Goal: Task Accomplishment & Management: Complete application form

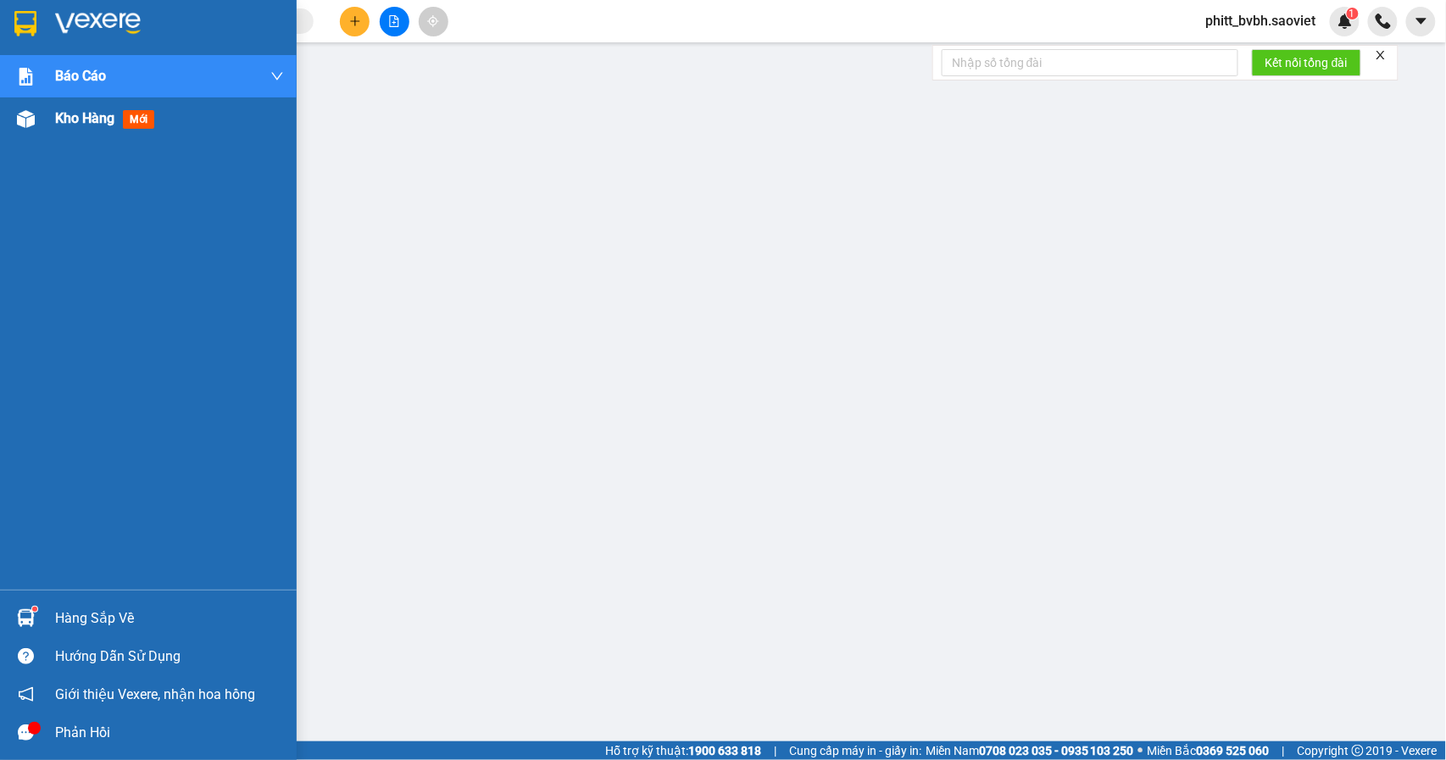
click at [76, 116] on span "Kho hàng" at bounding box center [84, 118] width 59 height 16
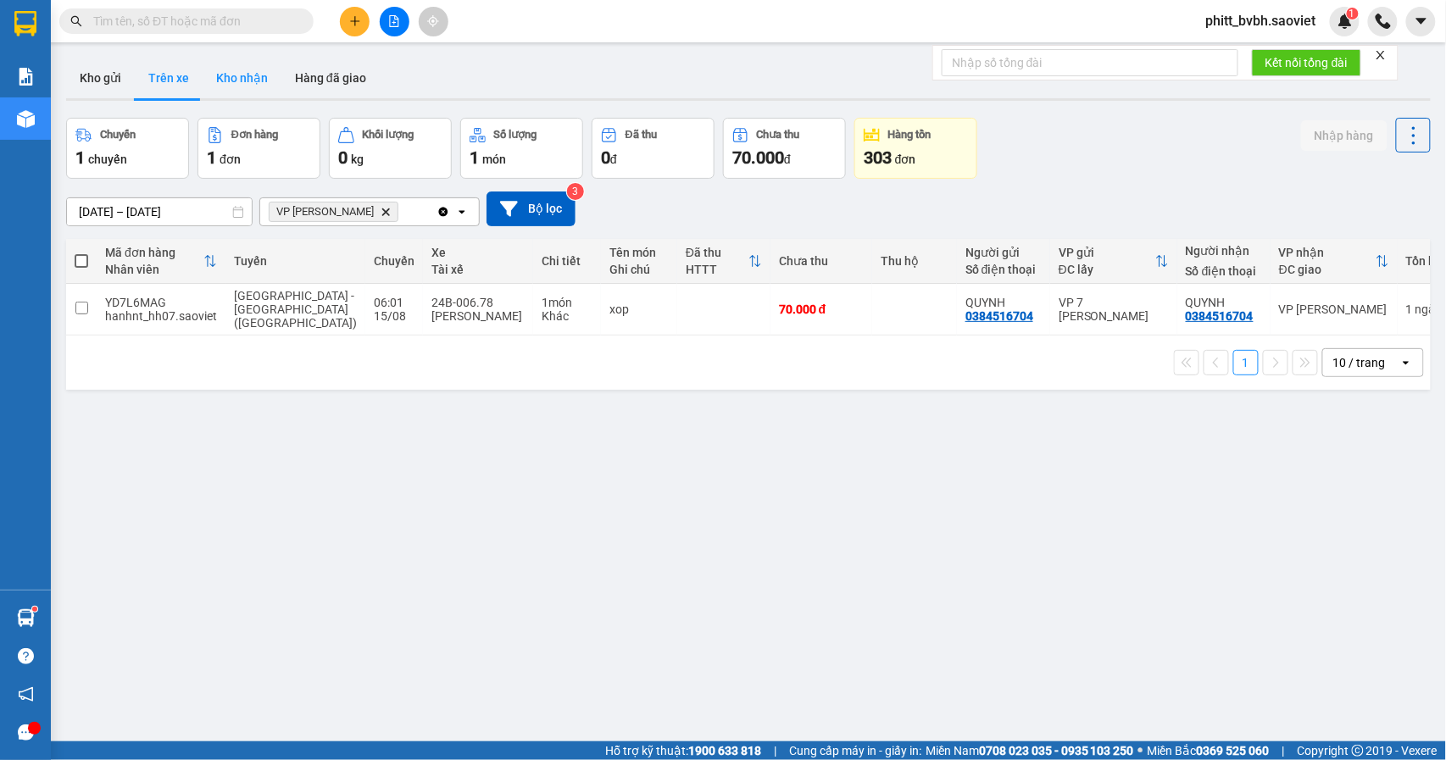
click at [247, 75] on button "Kho nhận" at bounding box center [242, 78] width 79 height 41
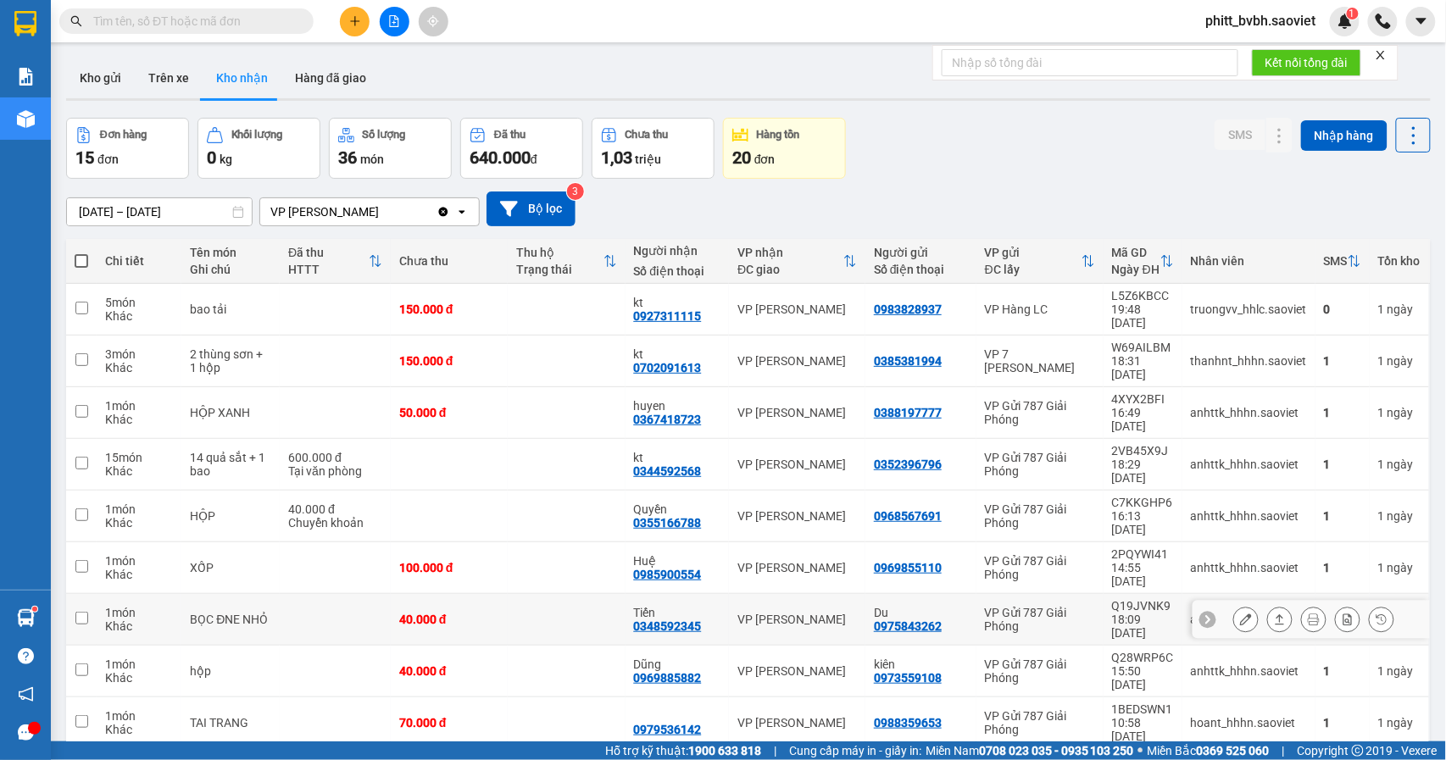
click at [573, 594] on td at bounding box center [566, 620] width 117 height 52
checkbox input "true"
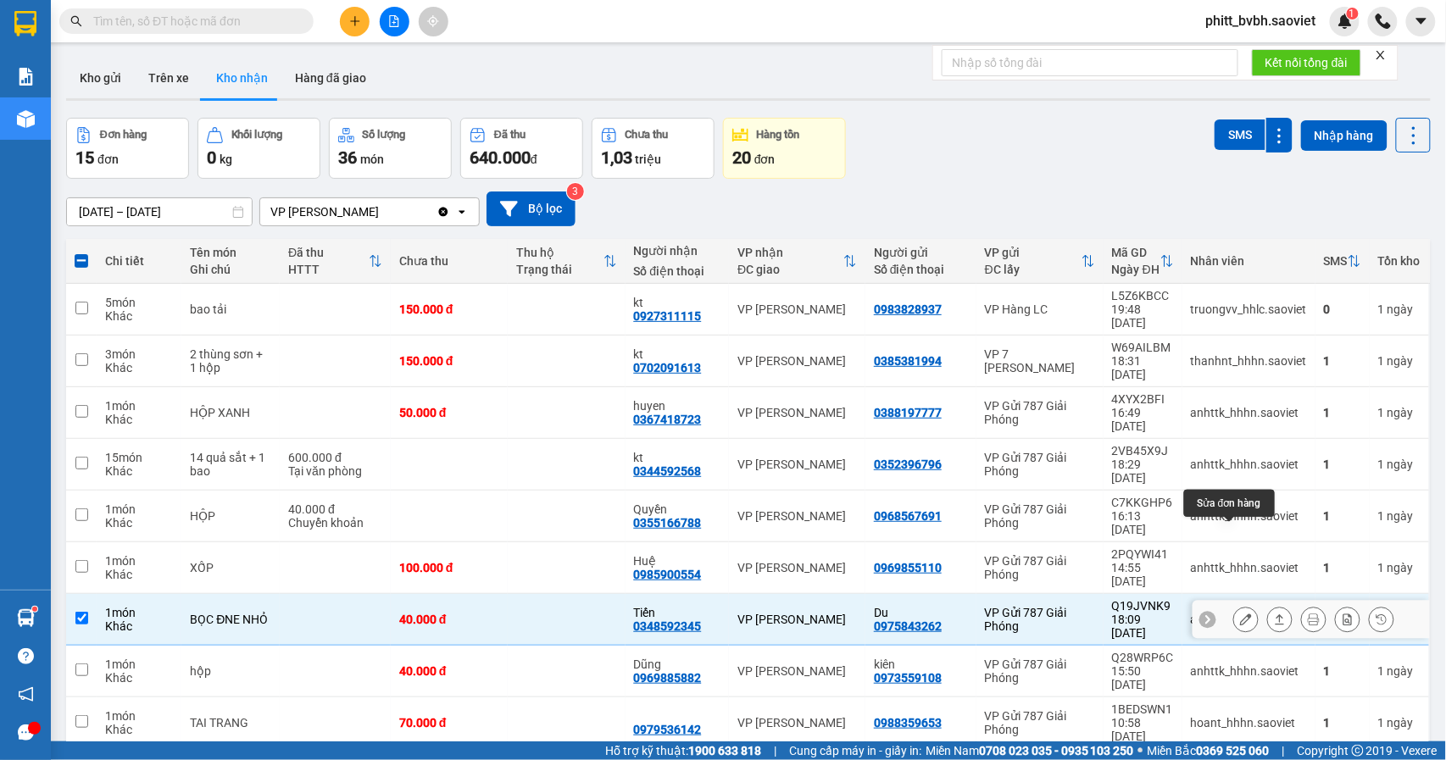
click at [1240, 614] on icon at bounding box center [1246, 620] width 12 height 12
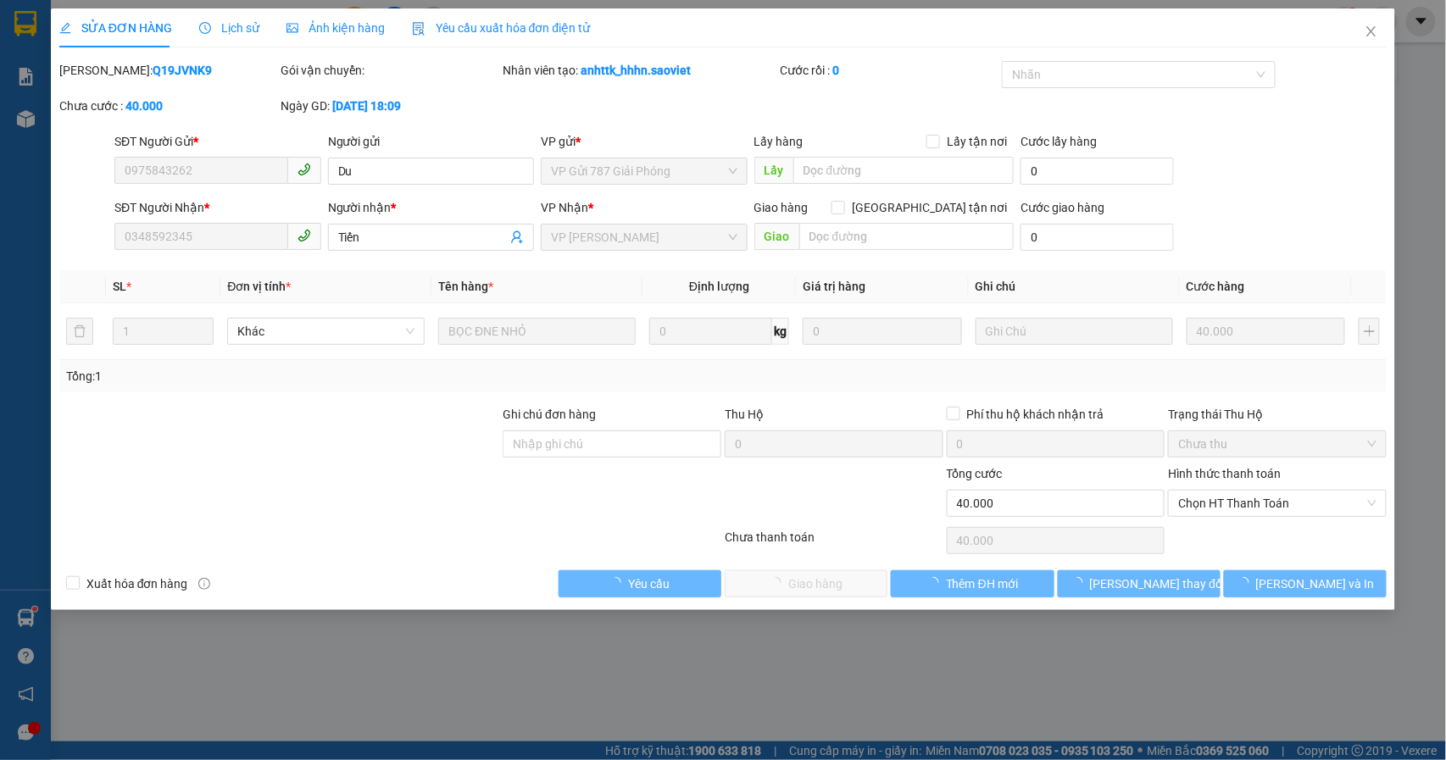
type input "0975843262"
type input "Du"
type input "0348592345"
type input "Tiến"
type input "40.000"
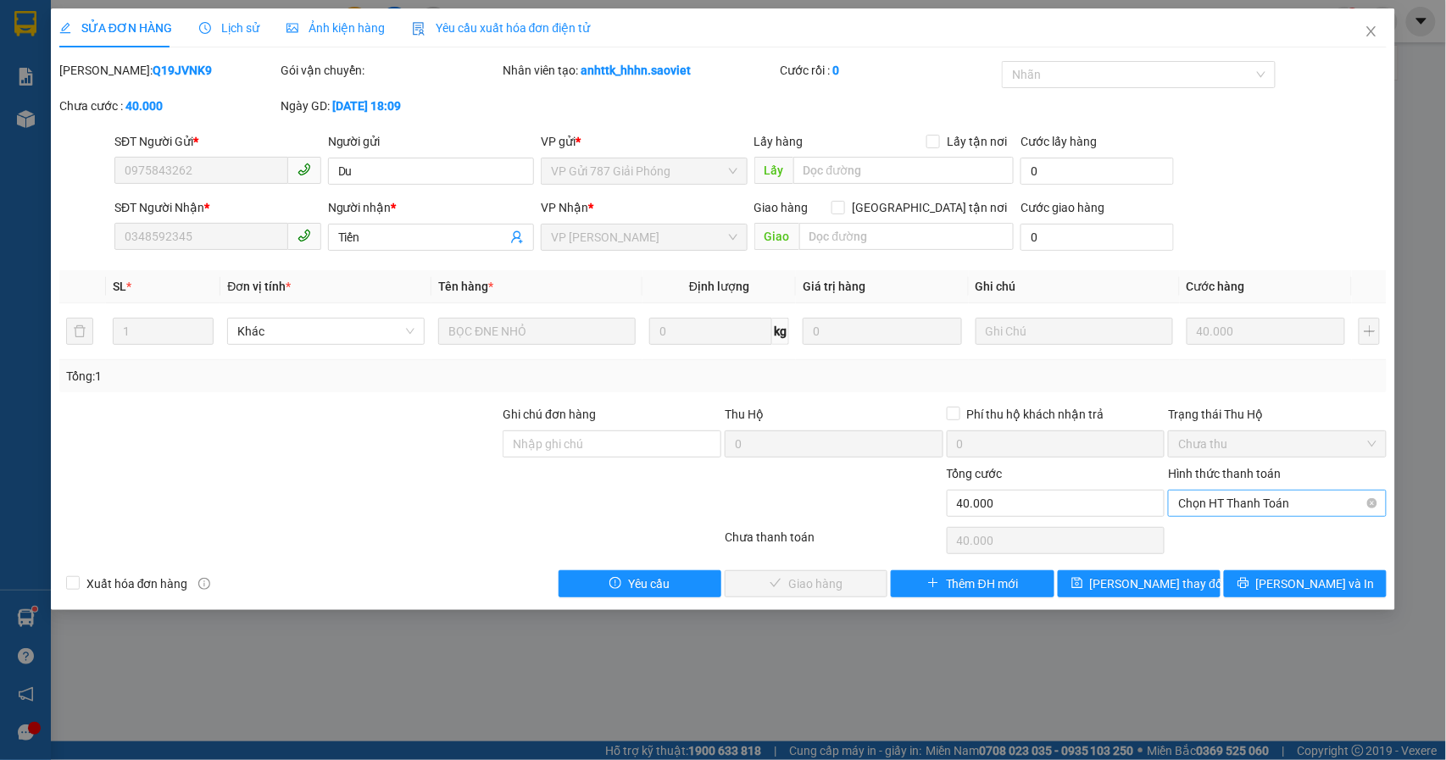
click at [1261, 507] on span "Chọn HT Thanh Toán" at bounding box center [1277, 503] width 198 height 25
click at [1222, 540] on div "Tại văn phòng" at bounding box center [1278, 539] width 198 height 19
type input "0"
click at [828, 597] on button "[PERSON_NAME] và Giao hàng" at bounding box center [806, 583] width 163 height 27
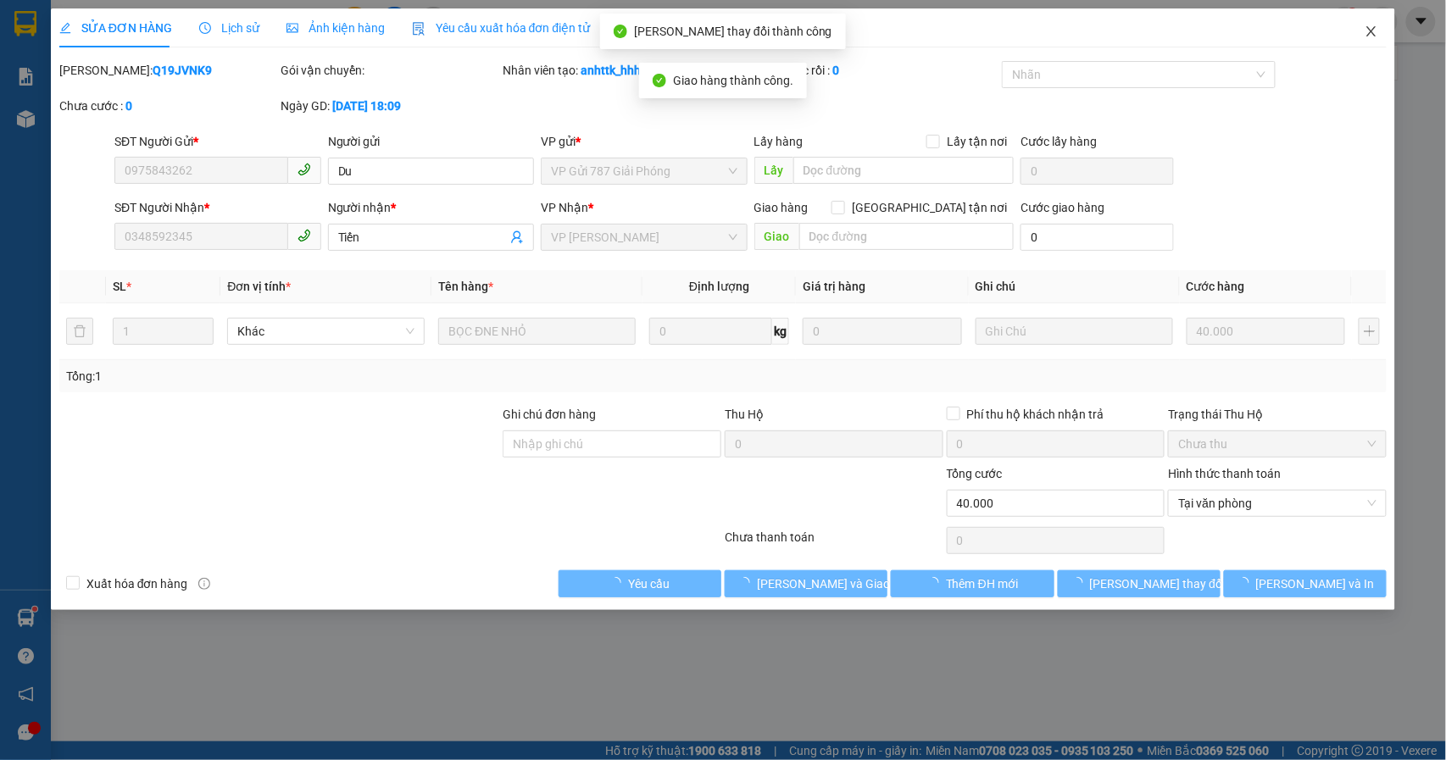
click at [1374, 42] on span "Close" at bounding box center [1371, 31] width 47 height 47
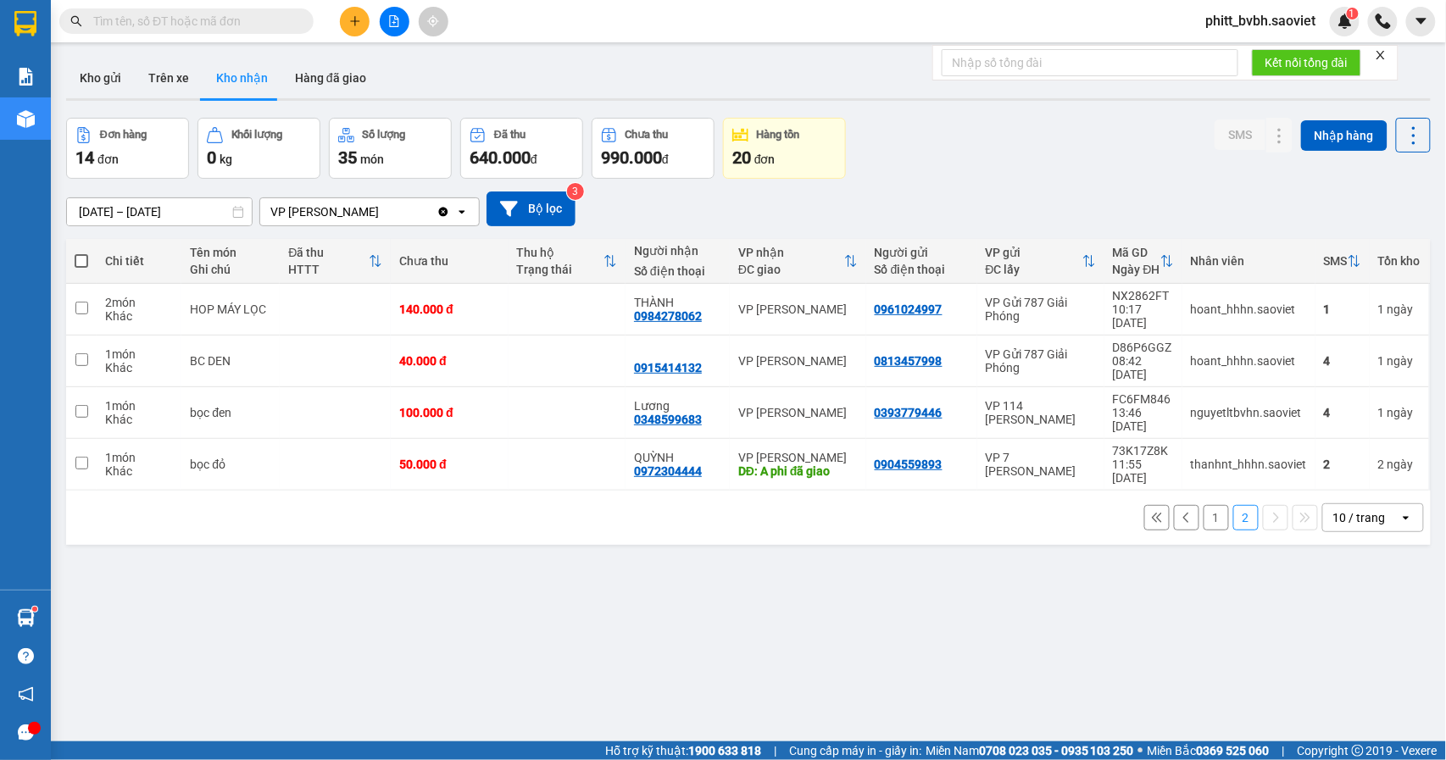
click at [1204, 505] on button "1" at bounding box center [1216, 517] width 25 height 25
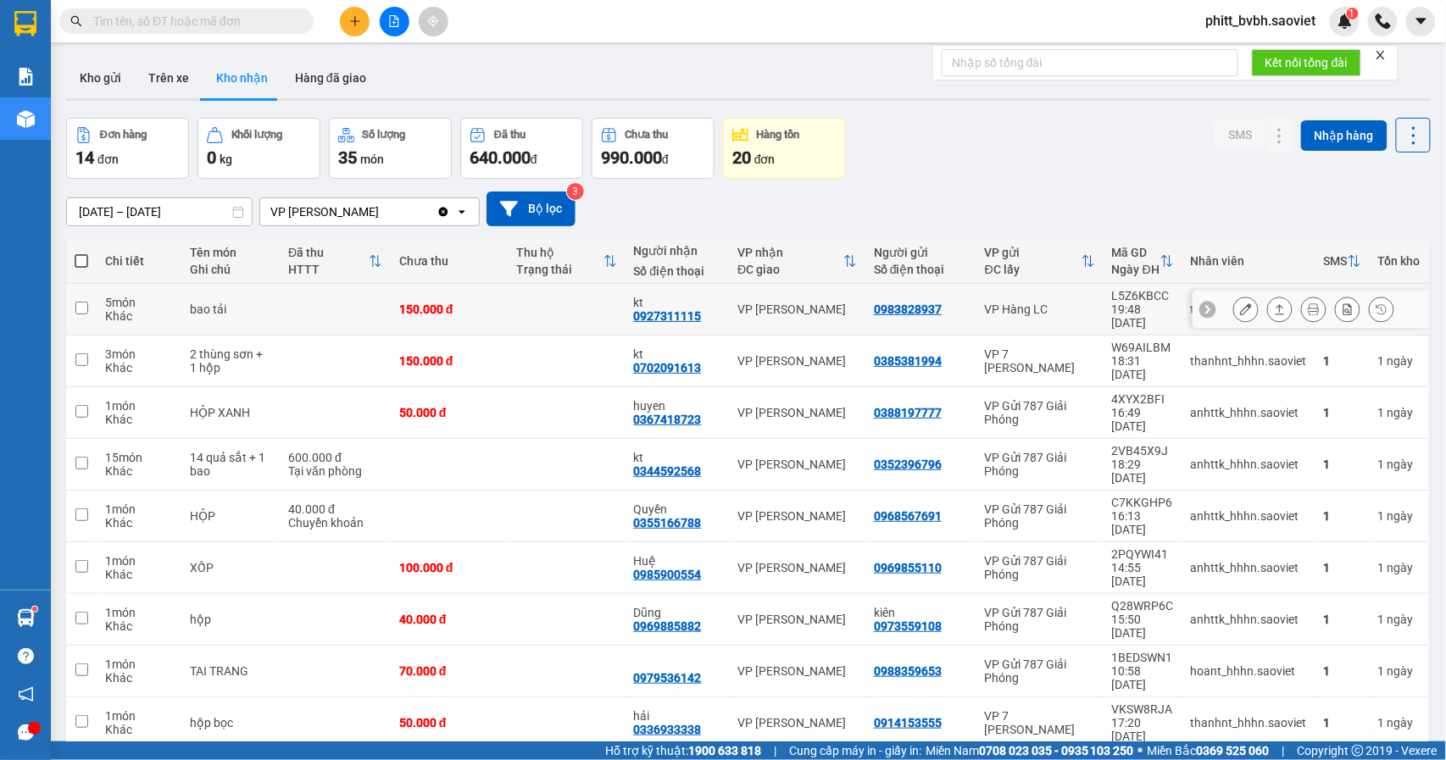
click at [508, 313] on td at bounding box center [566, 310] width 117 height 52
checkbox input "true"
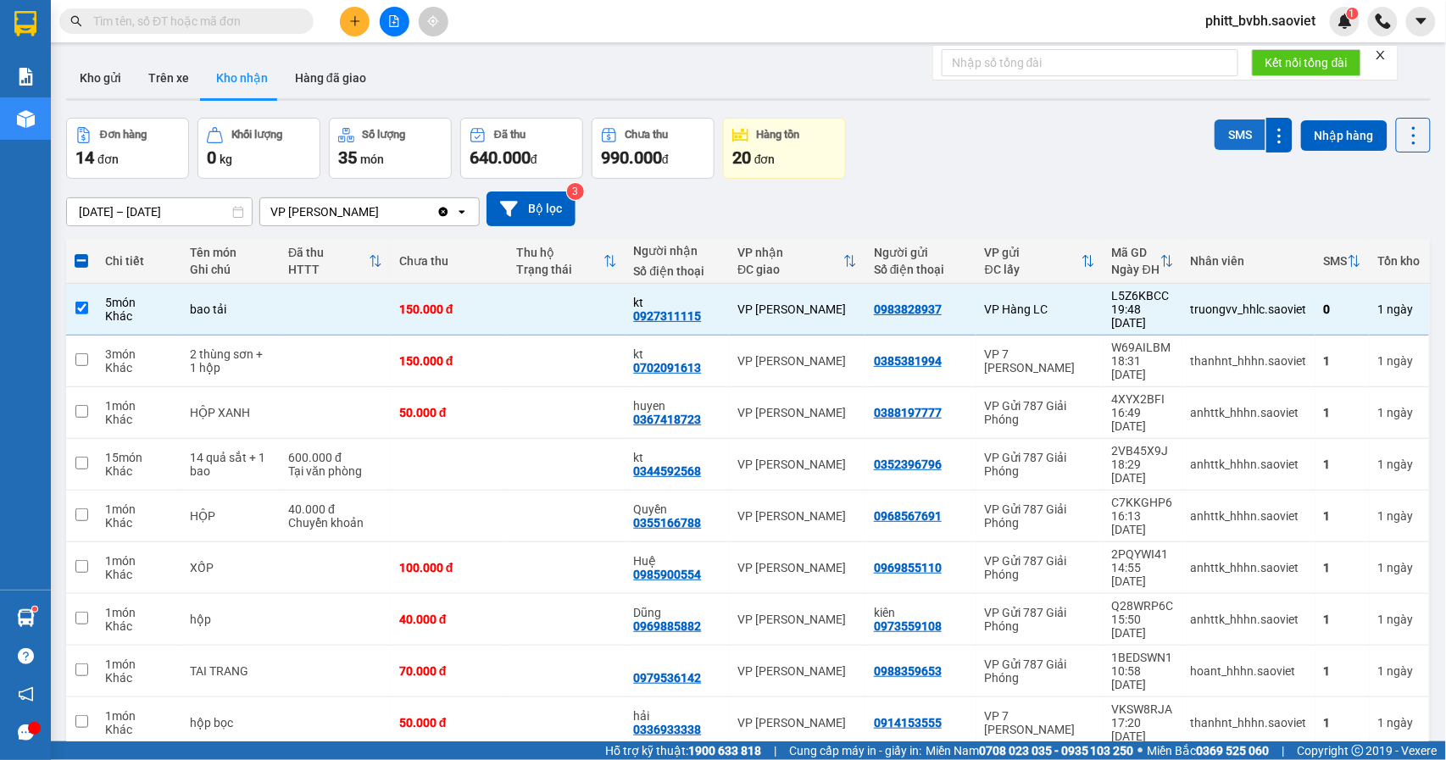
click at [1221, 139] on button "SMS" at bounding box center [1240, 135] width 51 height 31
click at [476, 749] on td "50.000 đ" at bounding box center [449, 775] width 117 height 52
checkbox input "true"
click at [805, 716] on div "VP [PERSON_NAME]" at bounding box center [797, 723] width 120 height 14
checkbox input "true"
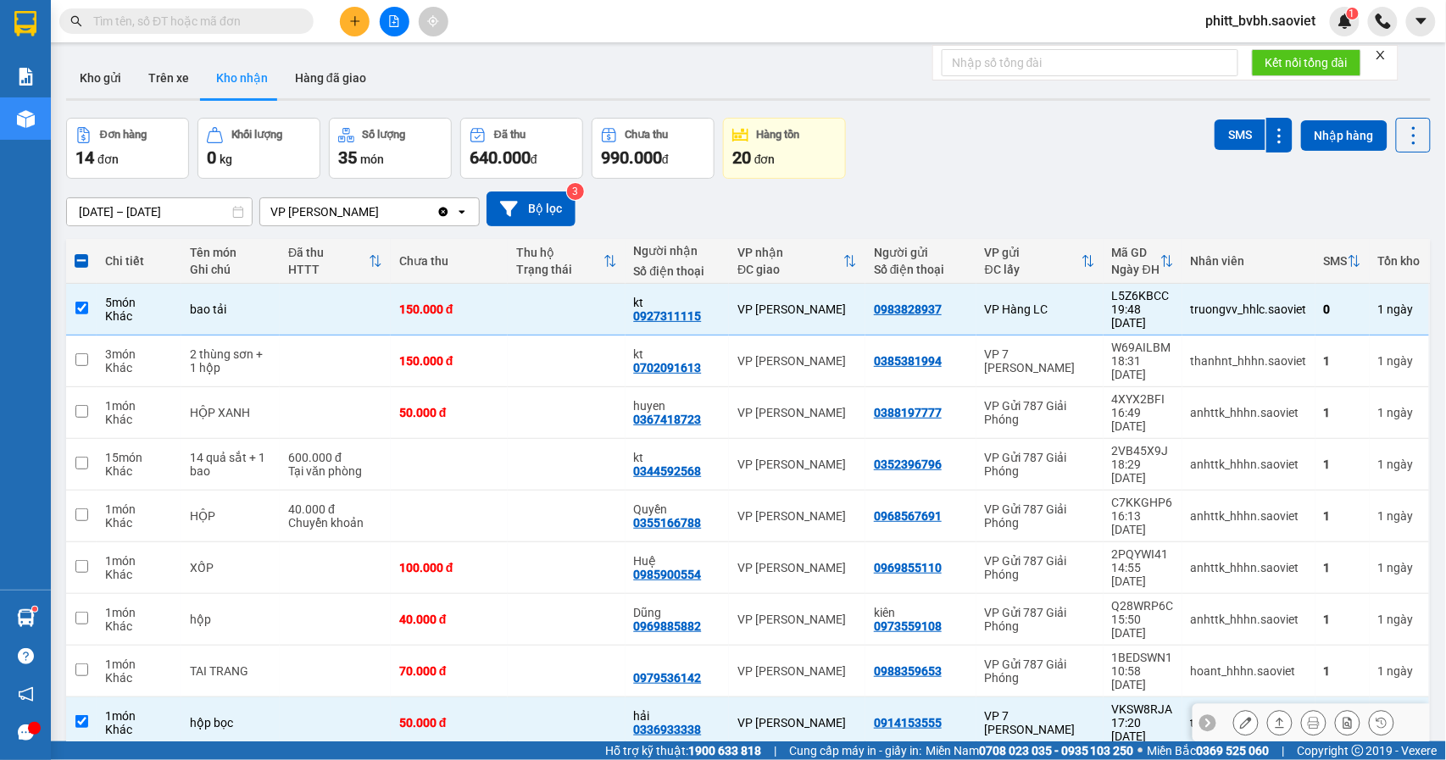
click at [1240, 717] on icon at bounding box center [1246, 723] width 12 height 12
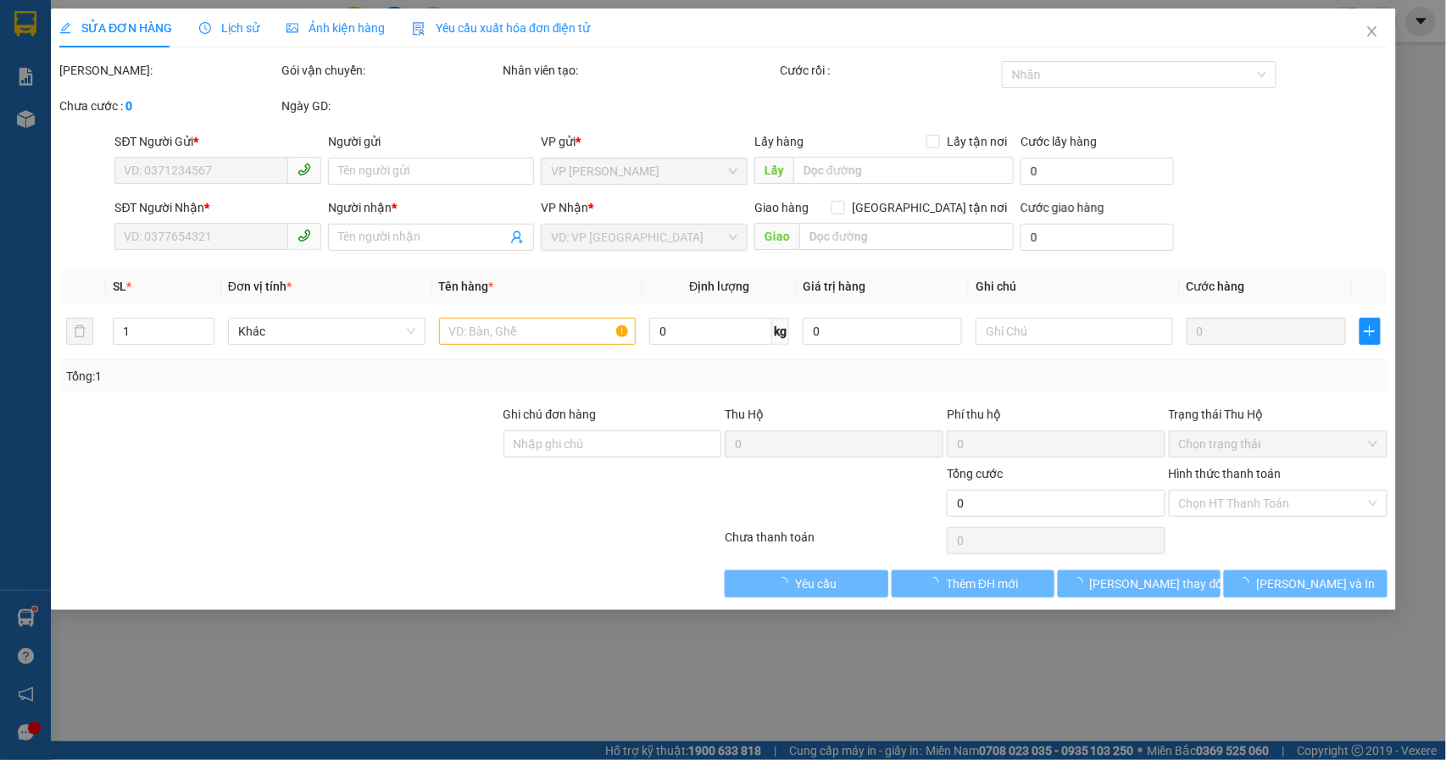
type input "0914153555"
type input "0336933338"
type input "hải"
type input "50.000"
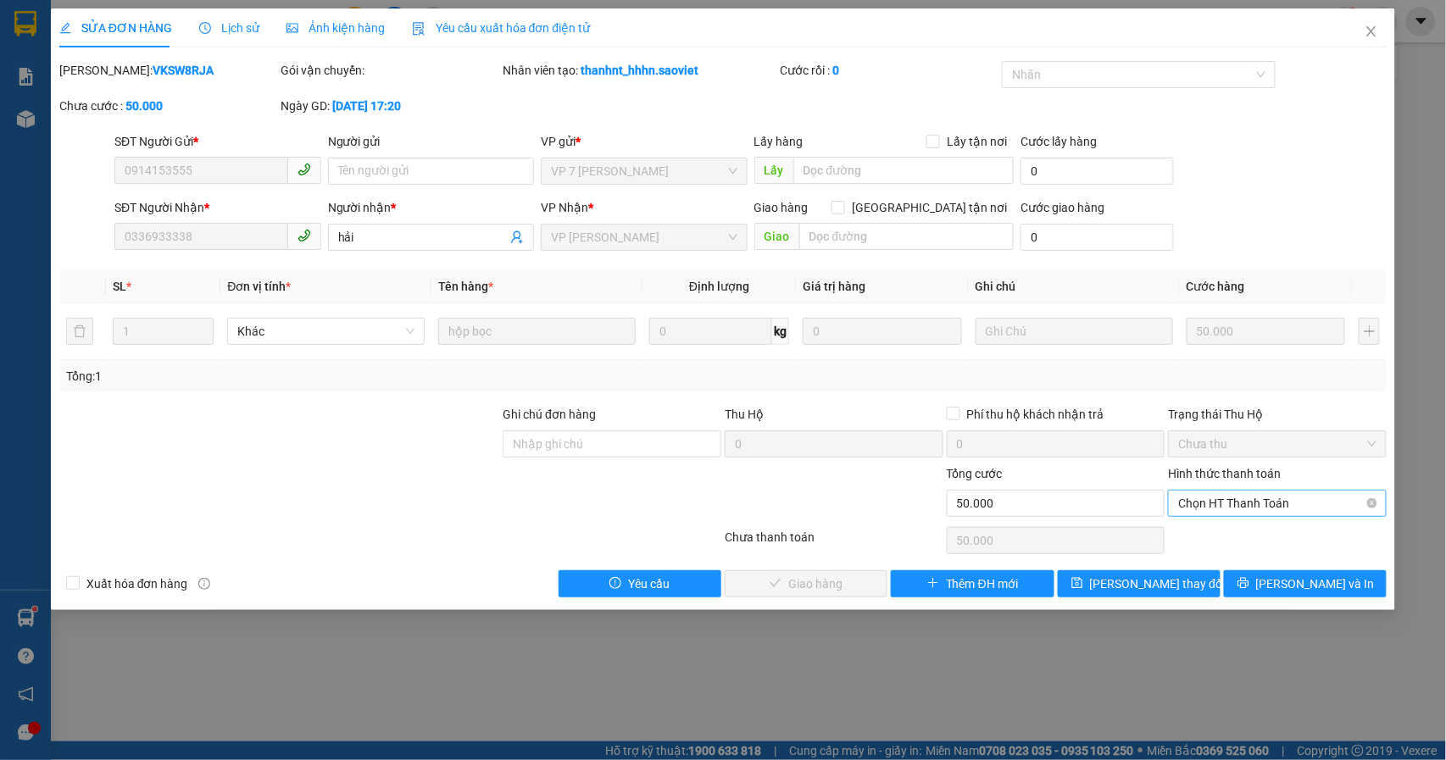
click at [1248, 513] on span "Chọn HT Thanh Toán" at bounding box center [1277, 503] width 198 height 25
click at [1258, 560] on div "Chuyển khoản" at bounding box center [1278, 566] width 198 height 19
type input "0"
click at [868, 590] on button "[PERSON_NAME] và Giao hàng" at bounding box center [806, 583] width 163 height 27
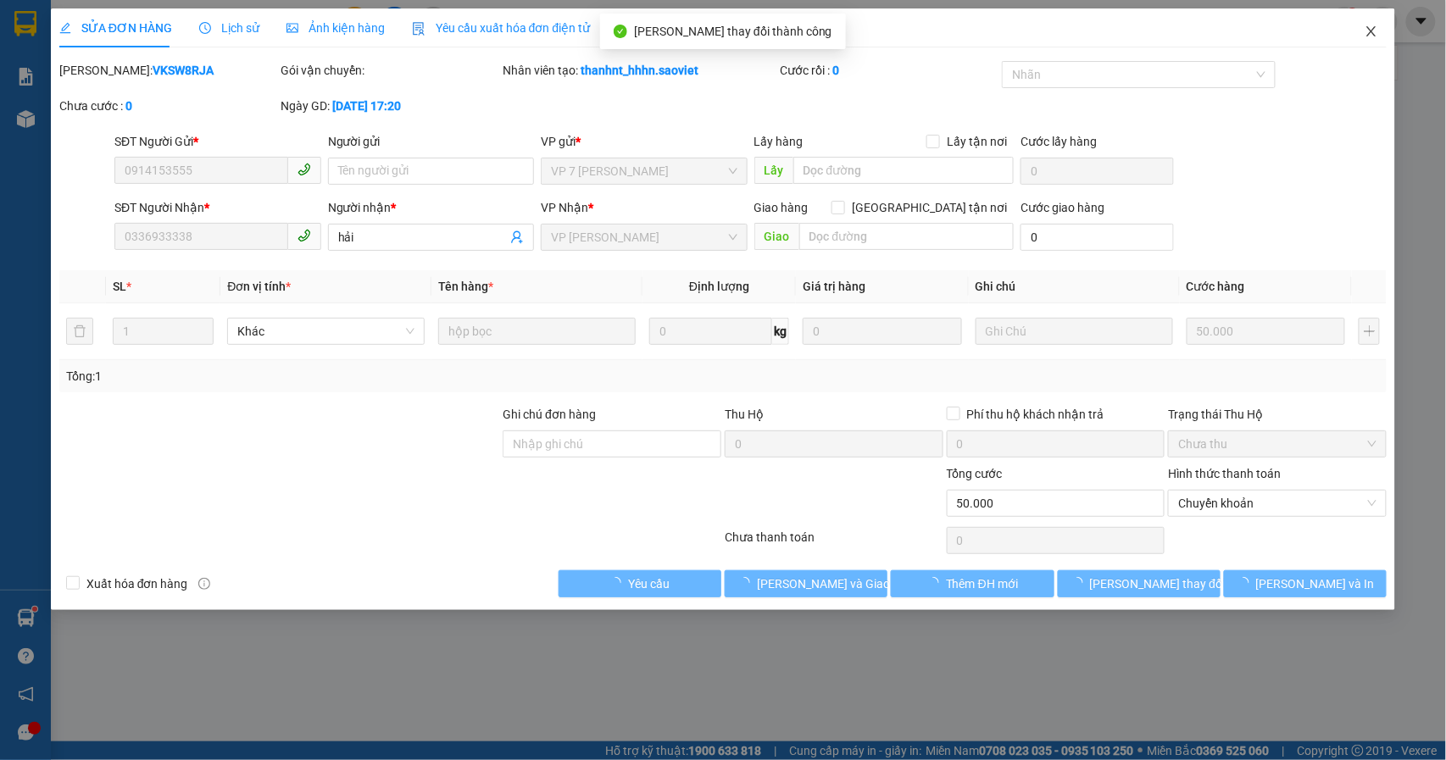
click at [1374, 27] on icon "close" at bounding box center [1372, 32] width 14 height 14
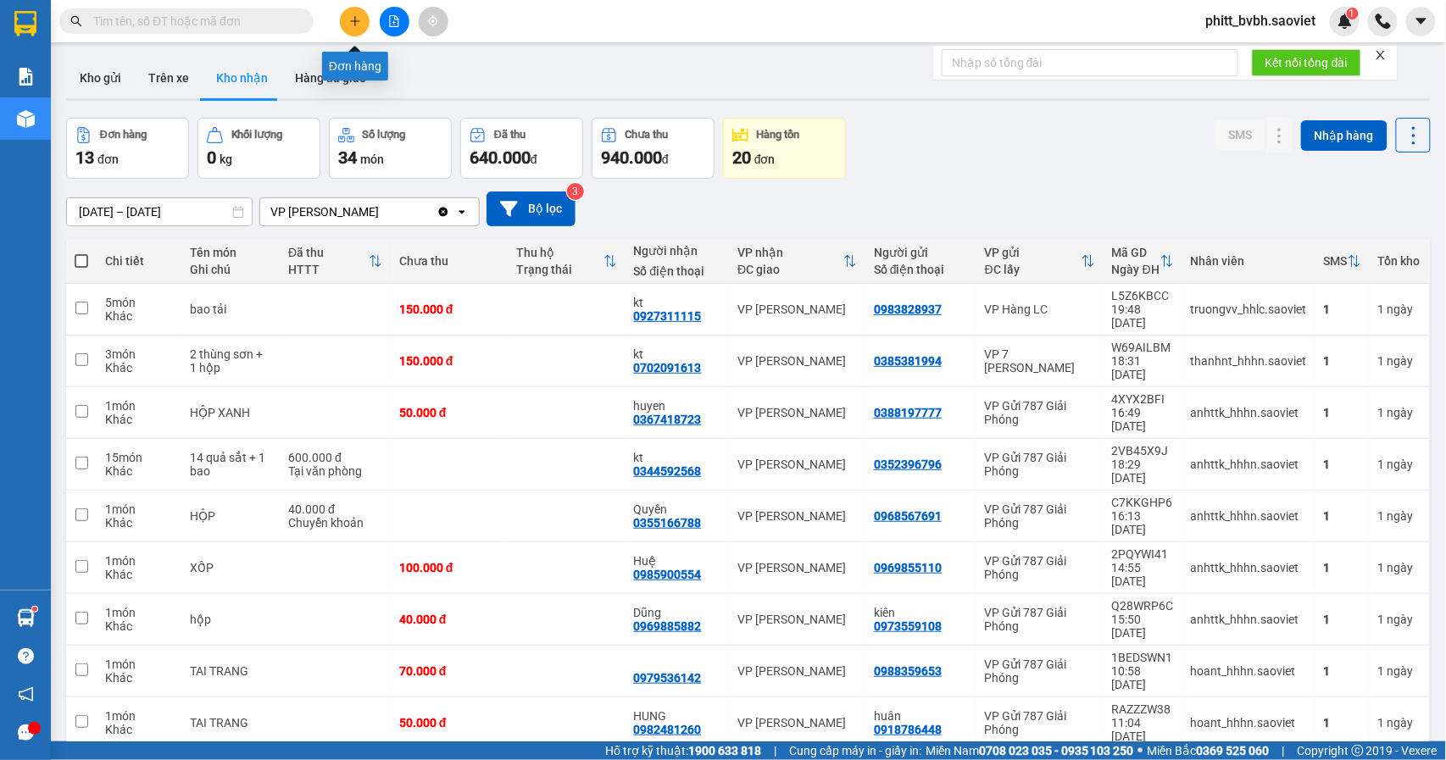
click at [359, 17] on icon "plus" at bounding box center [355, 21] width 12 height 12
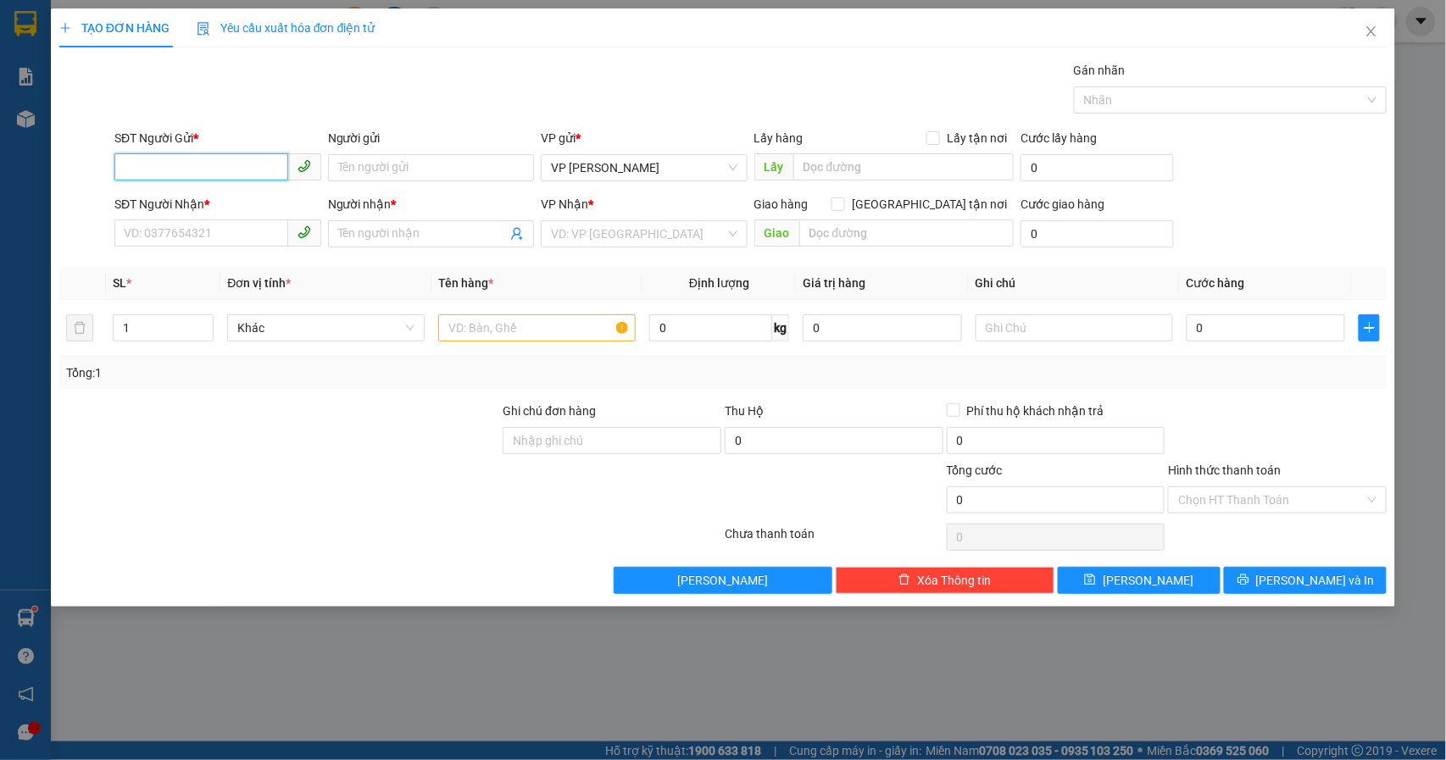
drag, startPoint x: 191, startPoint y: 170, endPoint x: 195, endPoint y: 160, distance: 10.2
click at [193, 166] on input "SĐT Người Gửi *" at bounding box center [201, 166] width 174 height 27
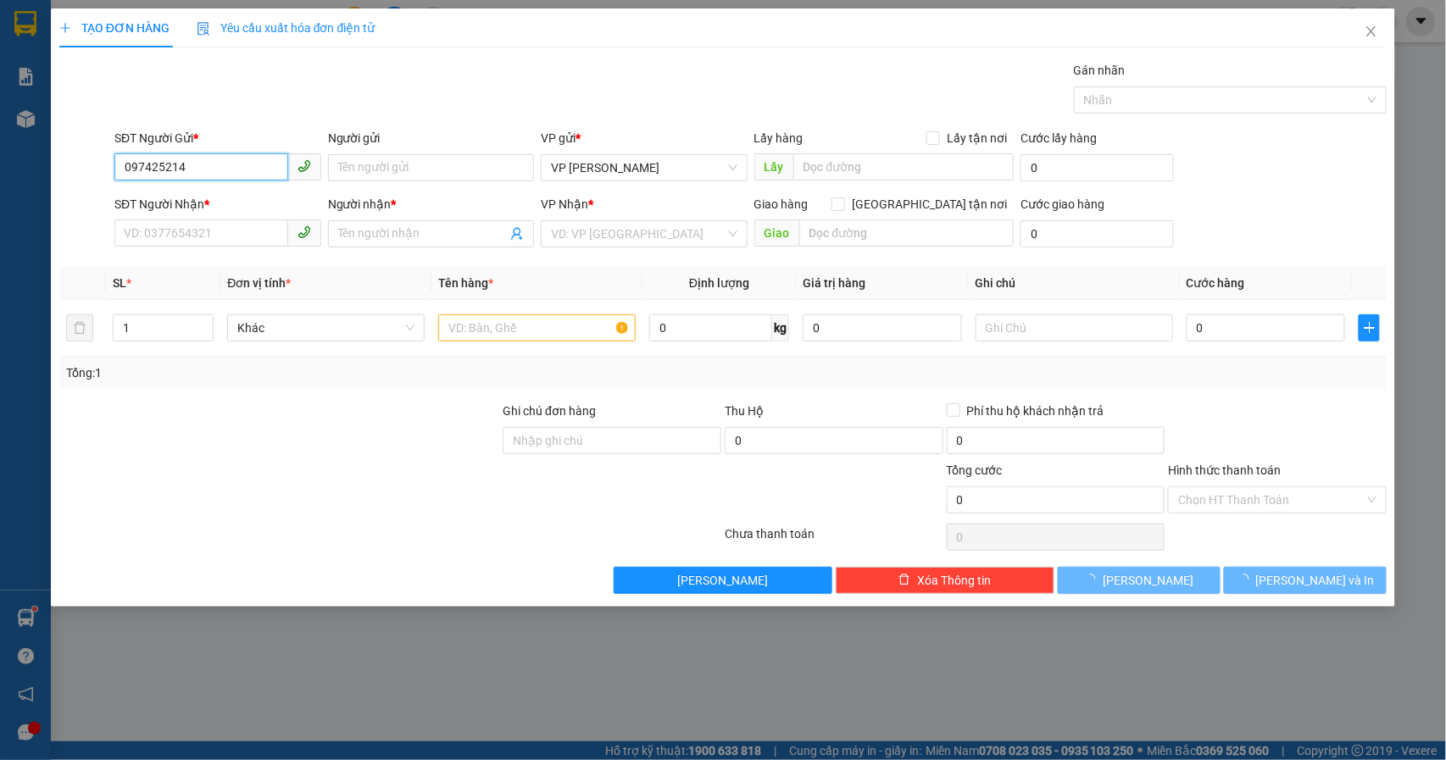
type input "0974252140"
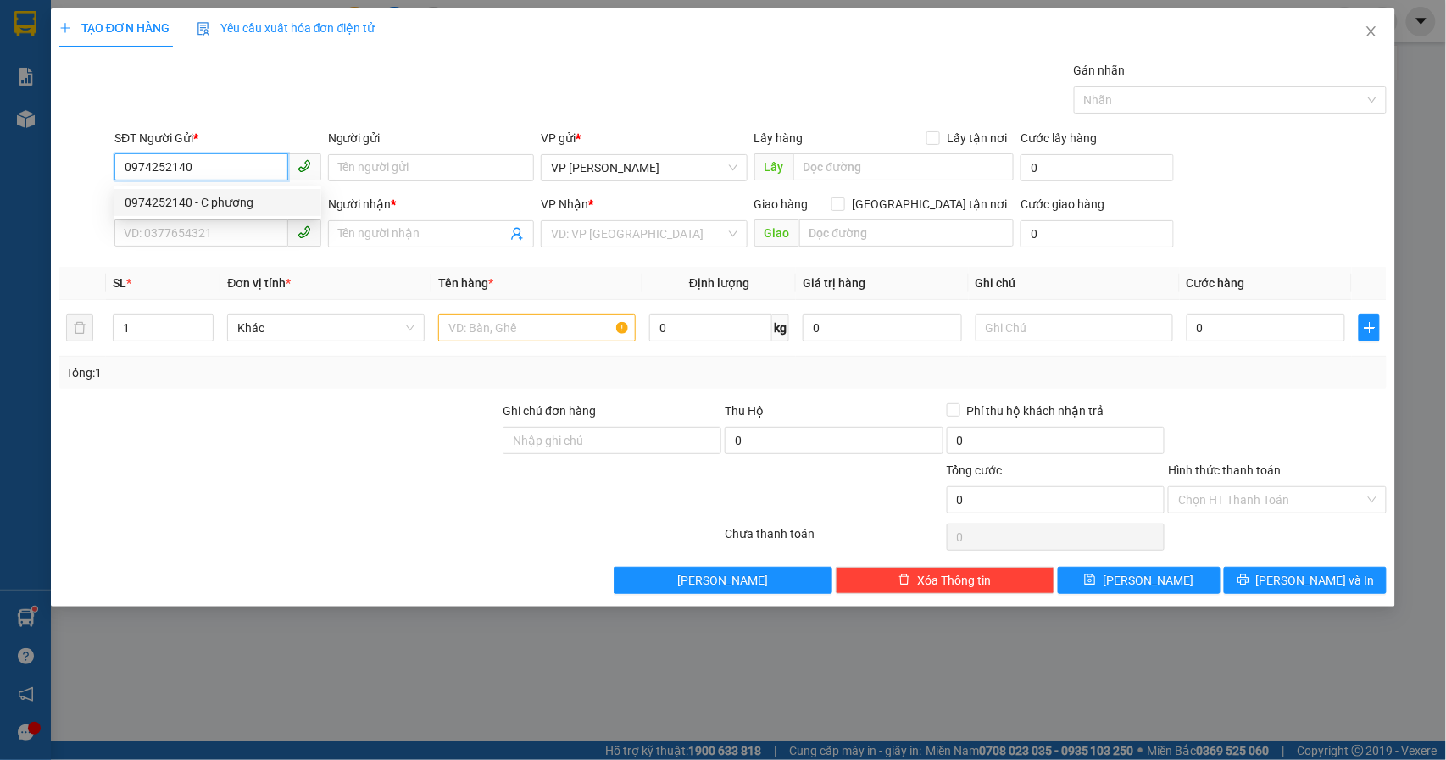
click at [238, 210] on div "0974252140 - C phương" at bounding box center [218, 202] width 186 height 19
type input "C phương"
type input "0356351973"
type input "0974252140"
click at [241, 200] on div "SĐT Người Nhận *" at bounding box center [217, 204] width 207 height 19
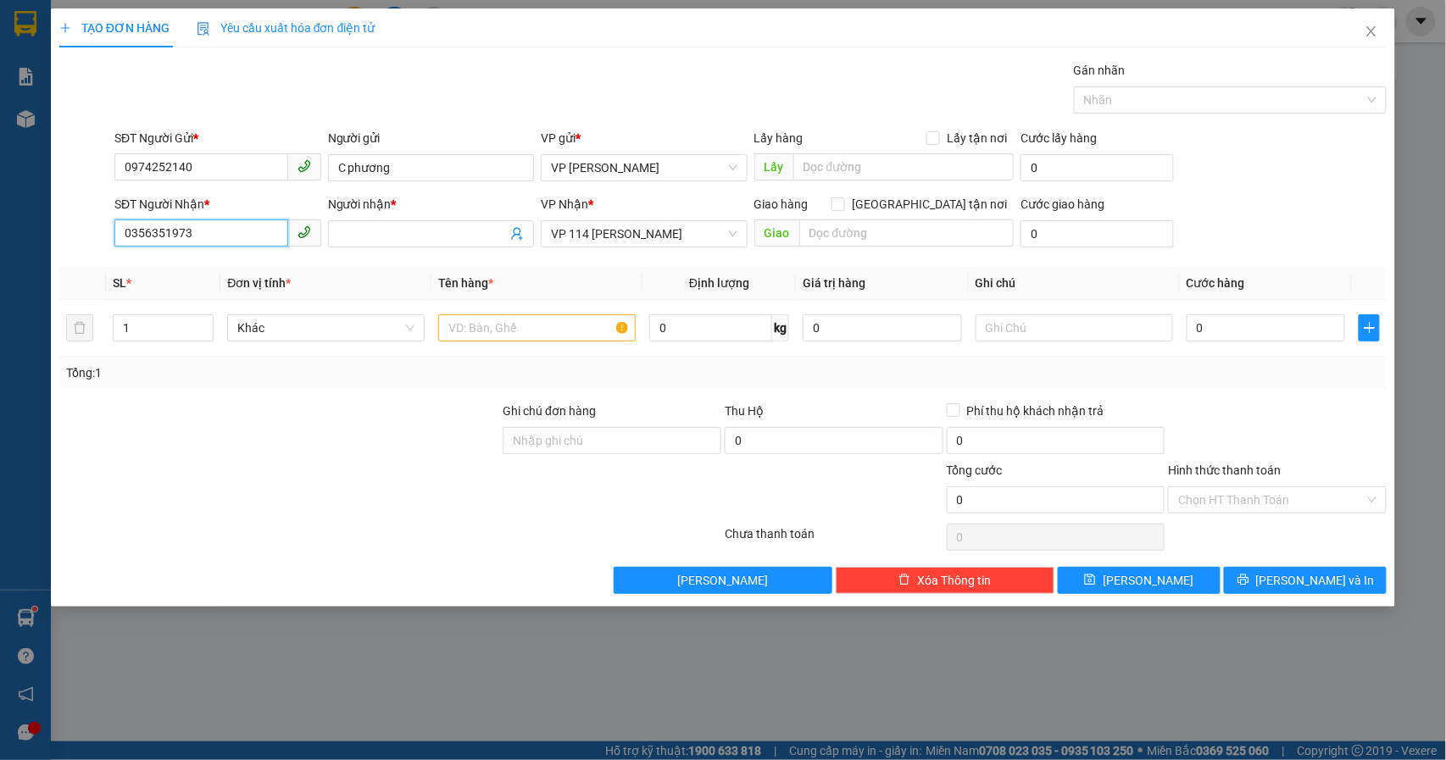
click at [241, 220] on input "0356351973" at bounding box center [201, 233] width 174 height 27
click at [229, 178] on input "0974252140" at bounding box center [201, 166] width 174 height 27
click at [510, 336] on input "text" at bounding box center [536, 327] width 197 height 27
drag, startPoint x: 153, startPoint y: 336, endPoint x: 102, endPoint y: 329, distance: 51.4
click at [103, 331] on tr "1 Khác 0 kg 0 0" at bounding box center [723, 328] width 1328 height 57
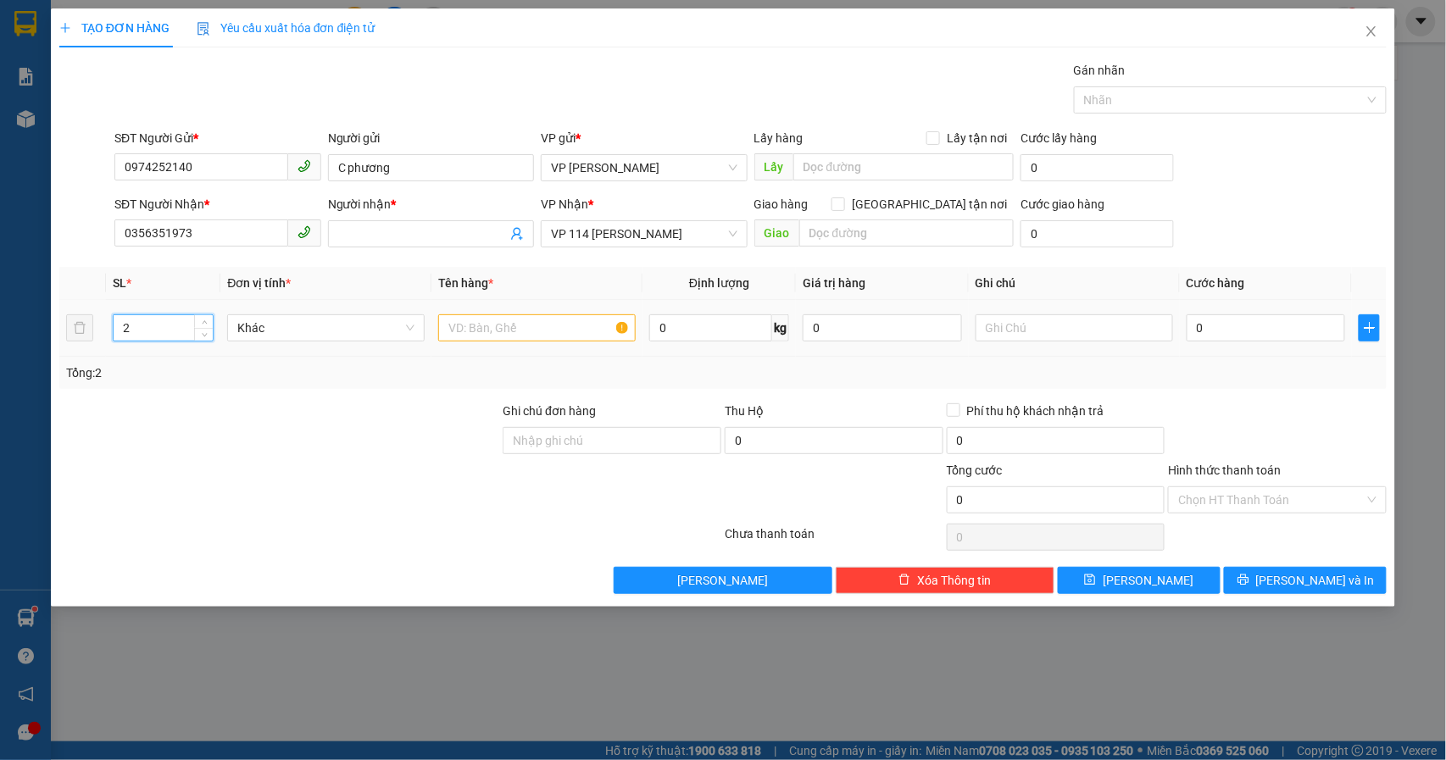
type input "2"
click at [530, 336] on input "text" at bounding box center [536, 327] width 197 height 27
type input "bọc trắng hoa"
click at [1276, 342] on input "0" at bounding box center [1266, 327] width 159 height 27
click at [1239, 336] on input "0" at bounding box center [1266, 327] width 159 height 27
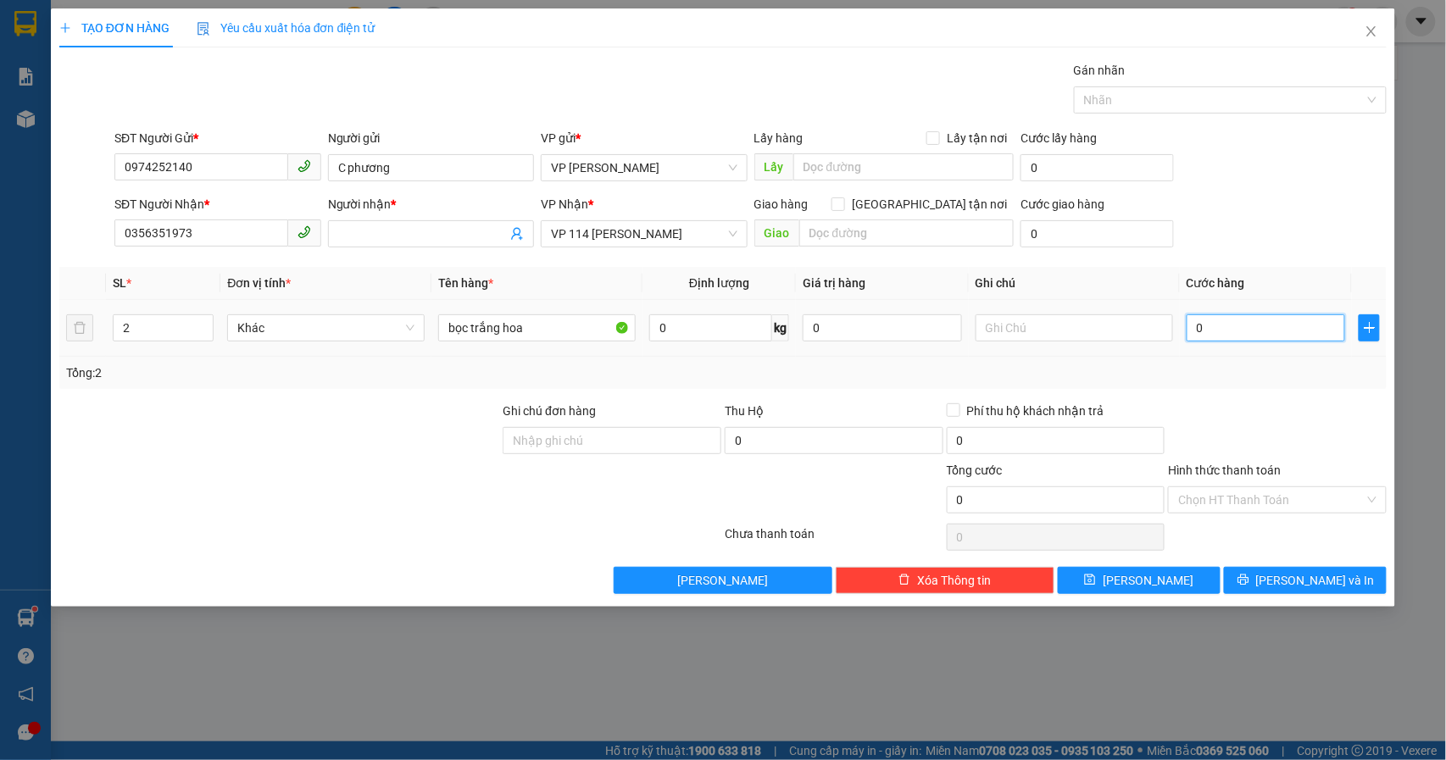
type input "01"
type input "1"
type input "014"
type input "14"
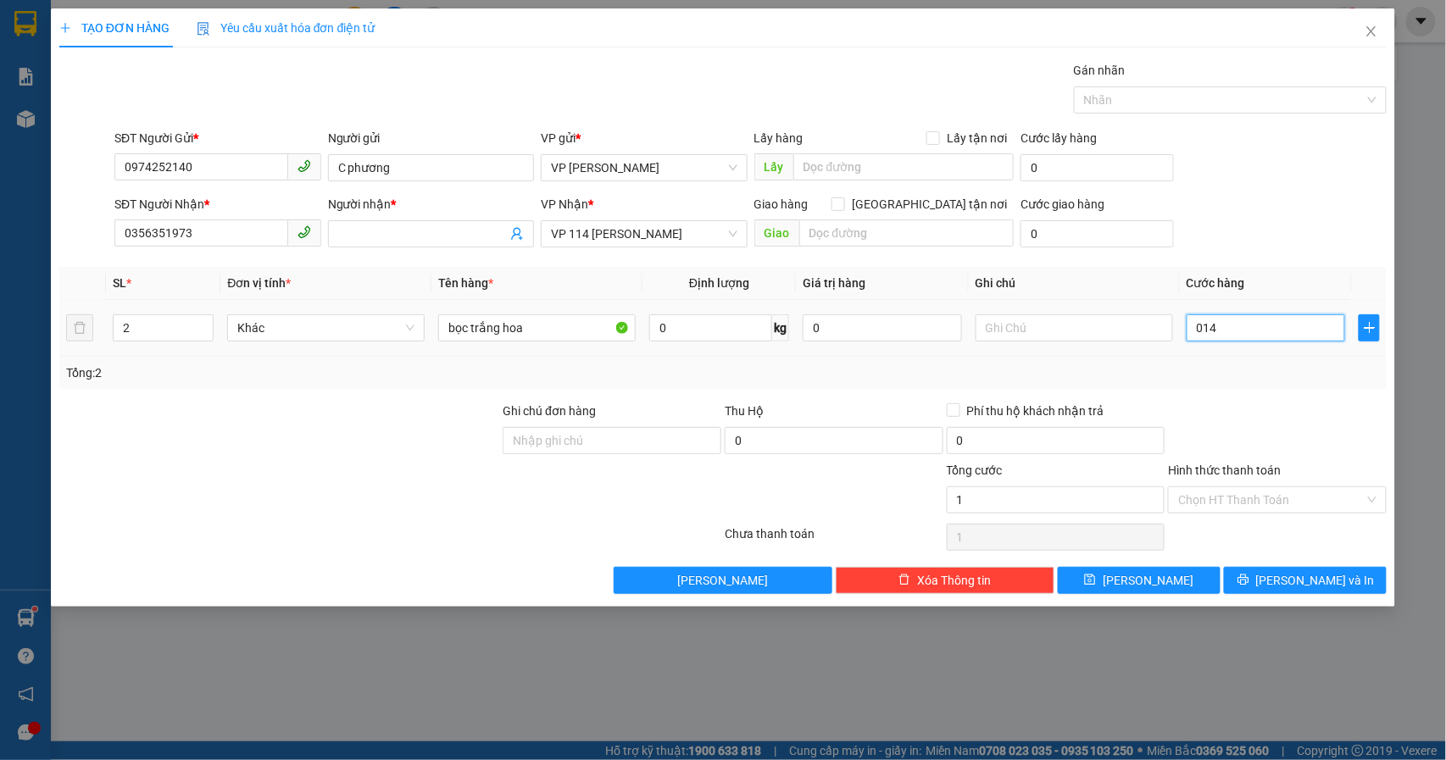
type input "14"
type input "0.140"
type input "140"
type input "01.400"
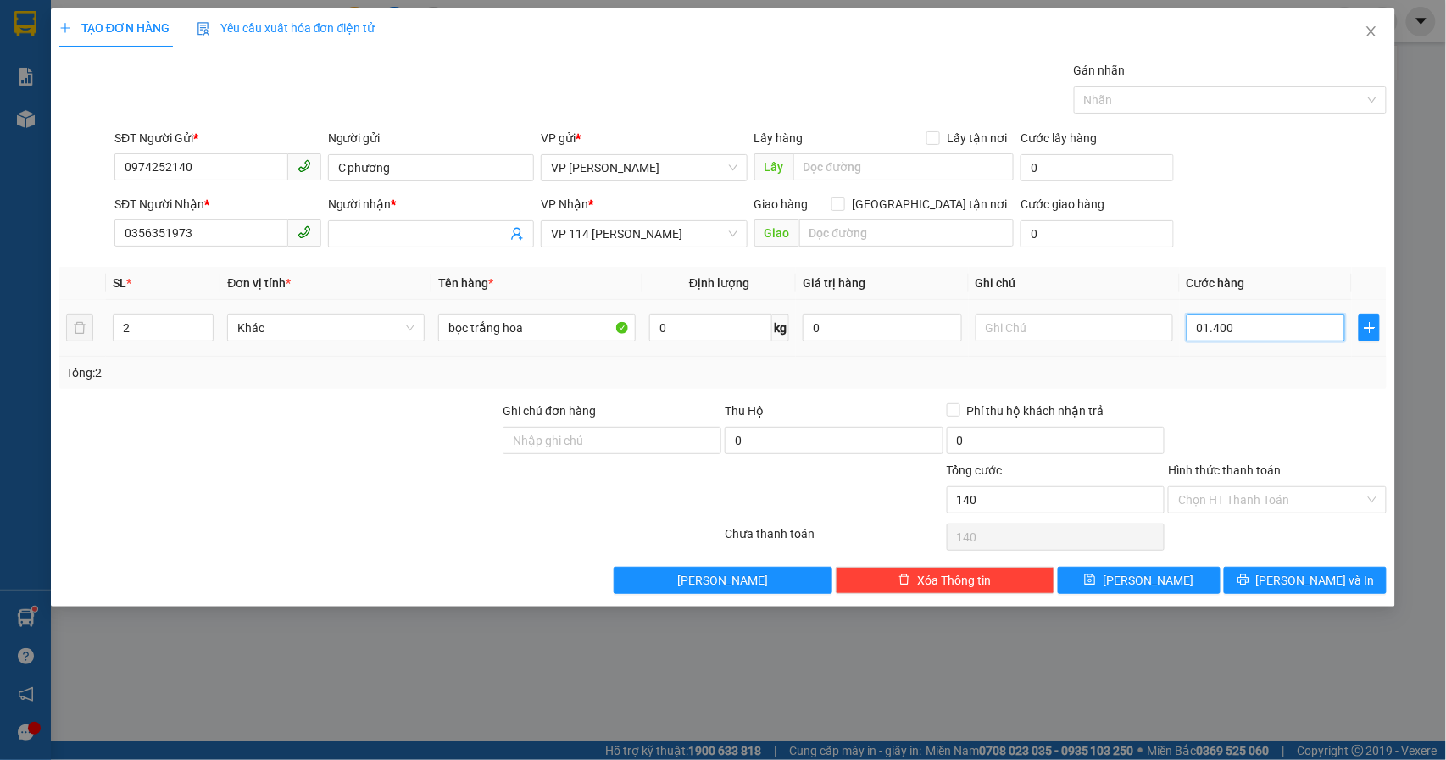
type input "1.400"
type input "014.000"
type input "14.000"
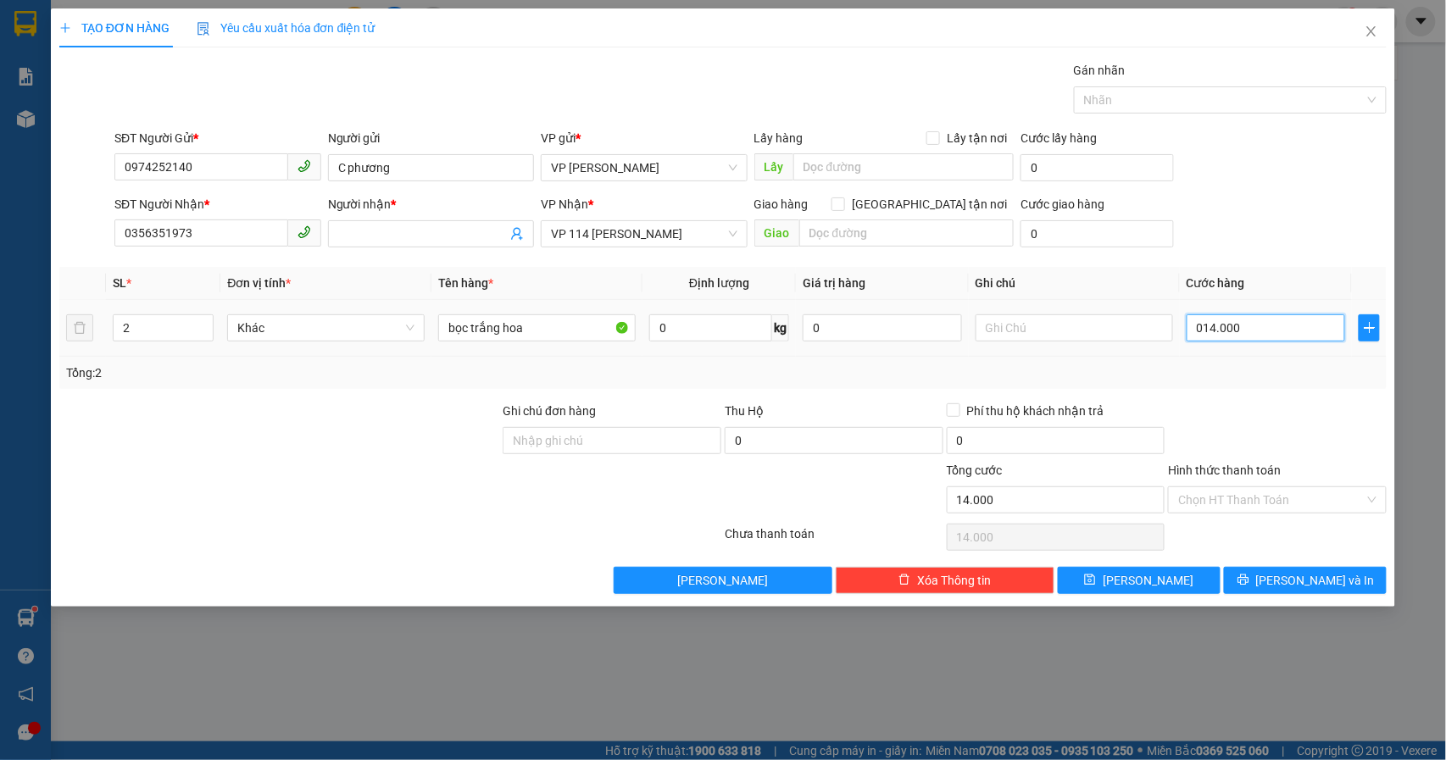
type input "0.140.000"
type input "140.000"
click at [1272, 576] on button "[PERSON_NAME] và In" at bounding box center [1305, 580] width 163 height 27
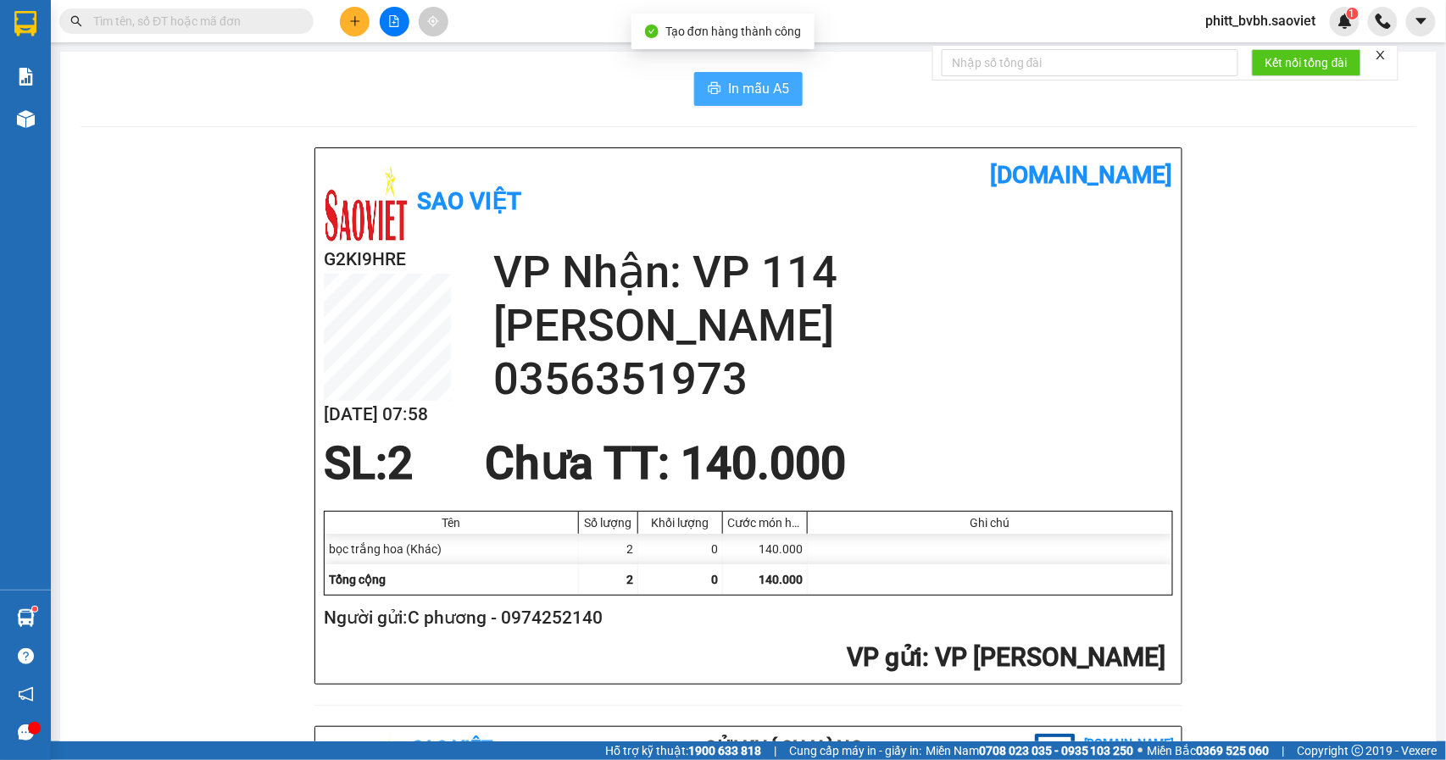
click at [710, 73] on button "In mẫu A5" at bounding box center [748, 89] width 108 height 34
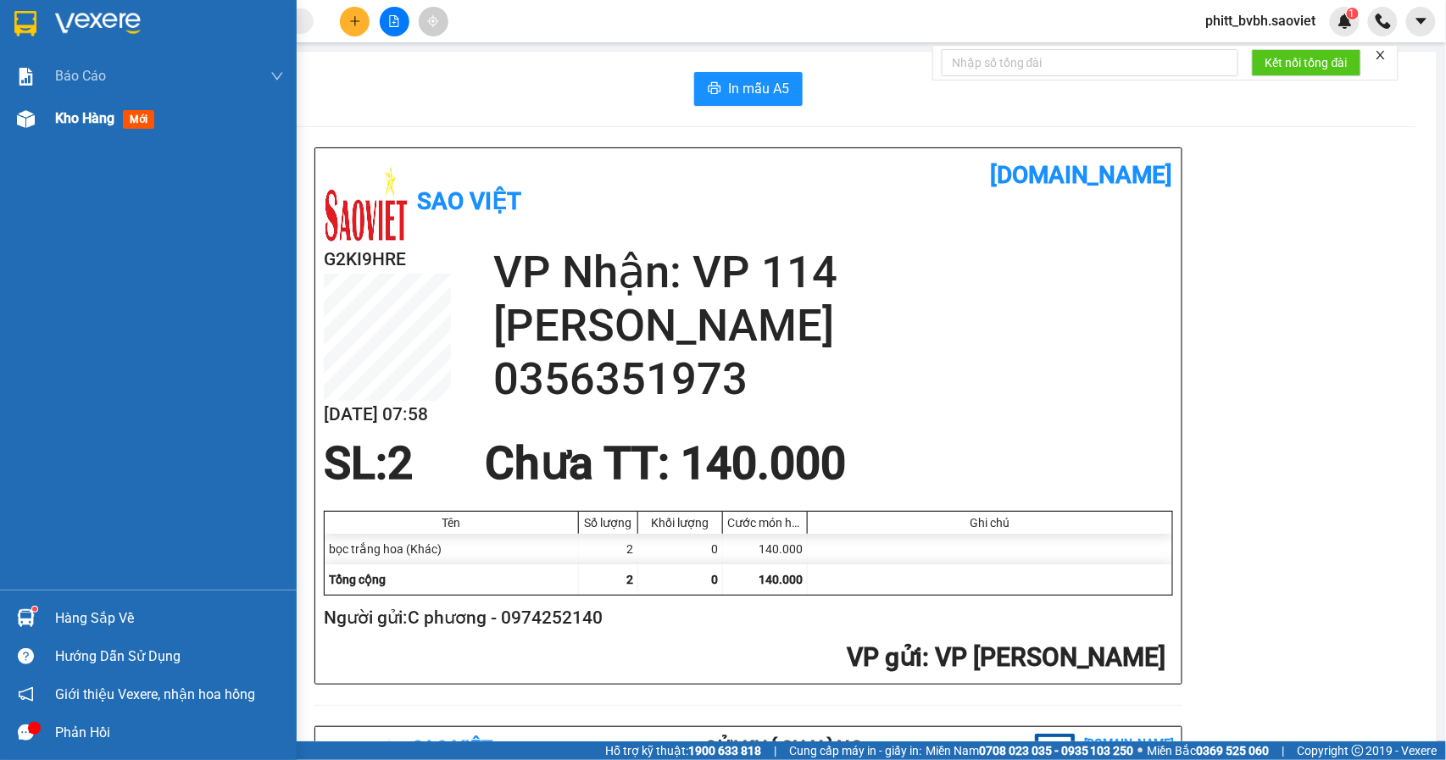
click at [72, 105] on div "Kho hàng mới" at bounding box center [169, 118] width 229 height 42
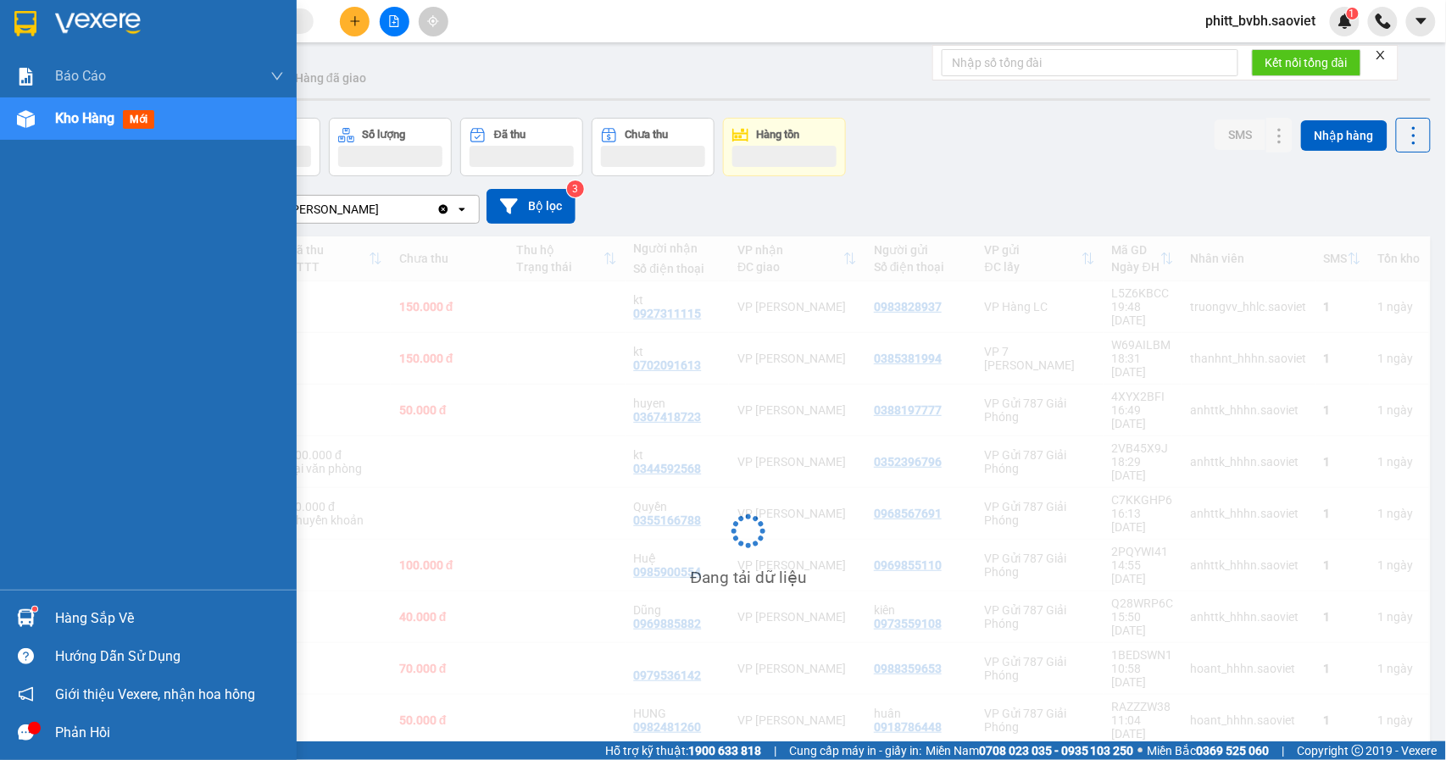
drag, startPoint x: 86, startPoint y: 103, endPoint x: 316, endPoint y: 141, distance: 232.7
click at [86, 103] on div "Kho hàng mới" at bounding box center [169, 118] width 229 height 42
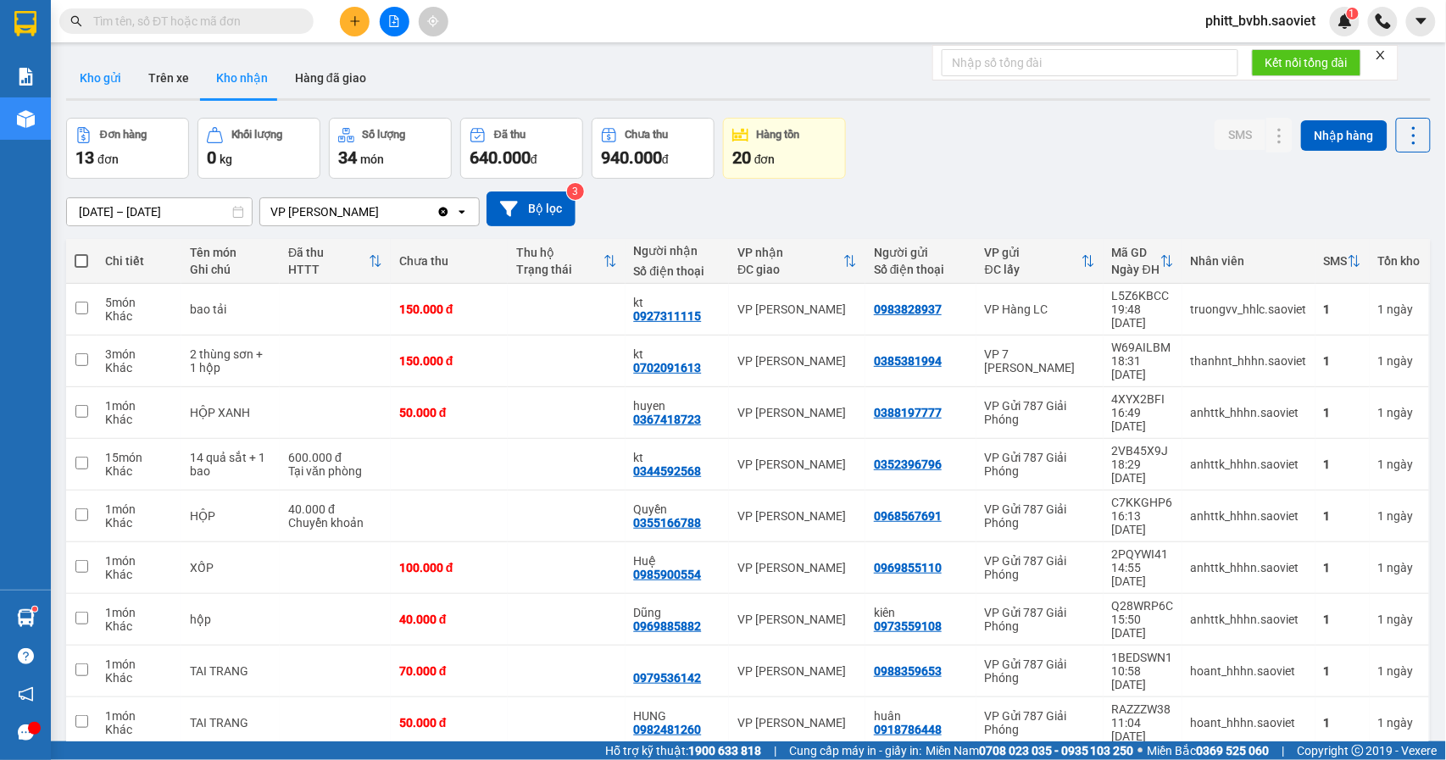
click at [105, 63] on button "Kho gửi" at bounding box center [100, 78] width 69 height 41
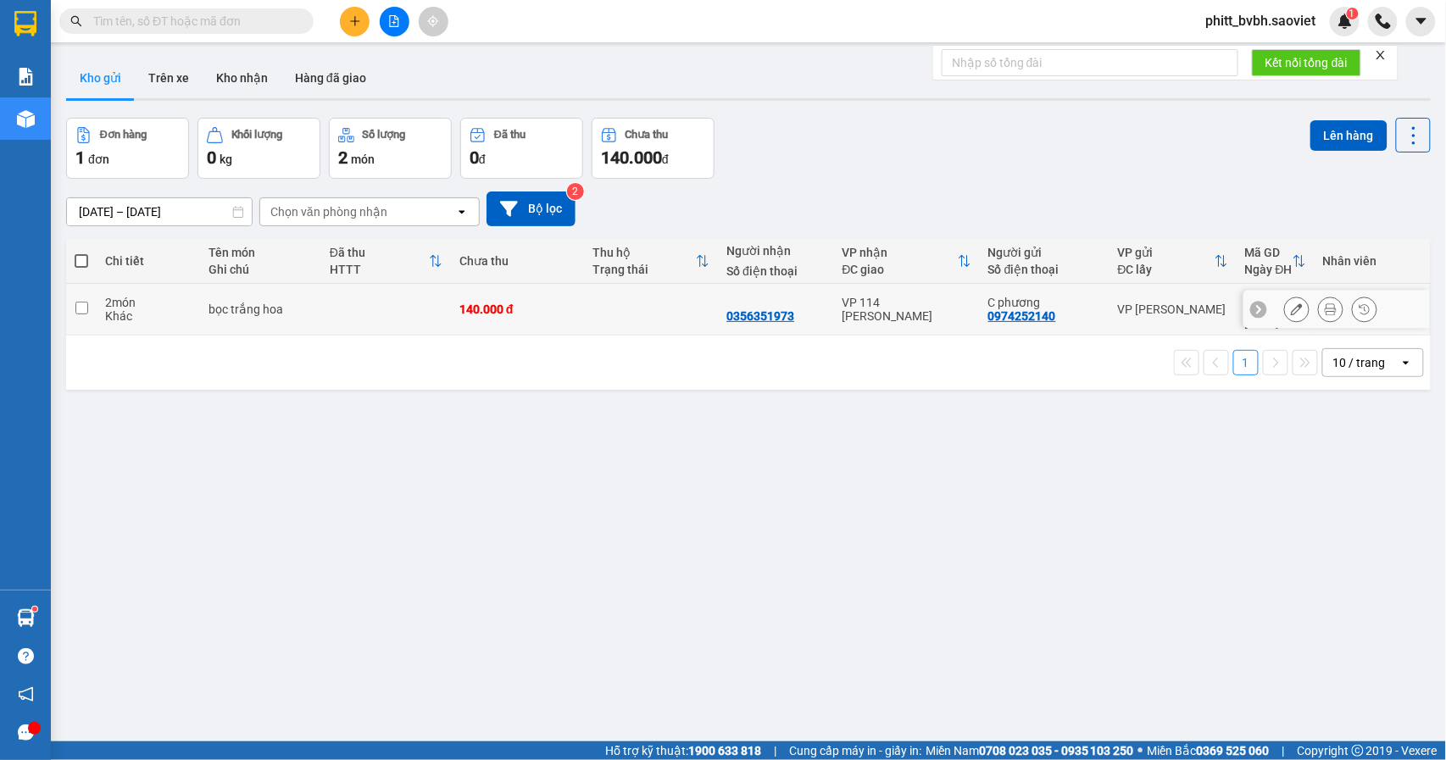
click at [611, 310] on td at bounding box center [652, 310] width 134 height 52
checkbox input "true"
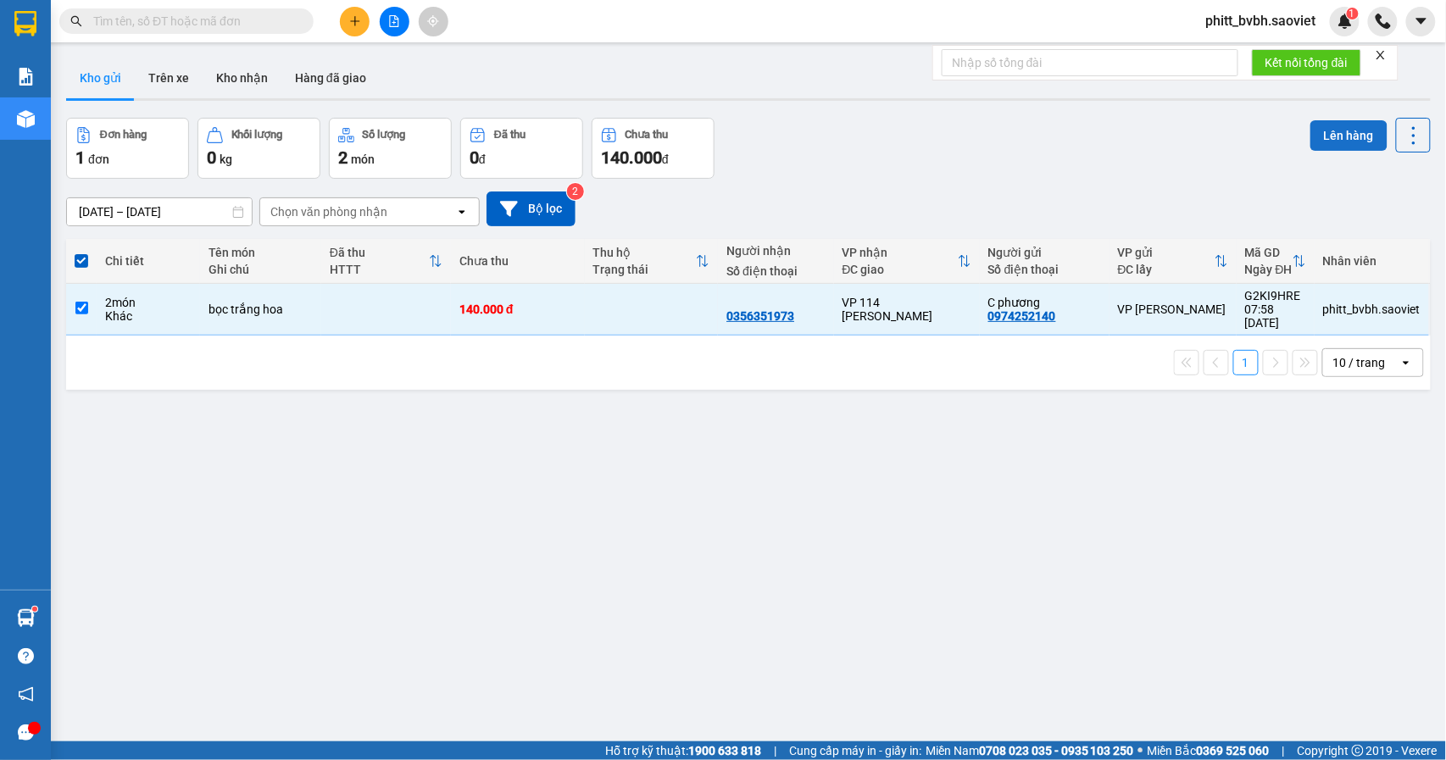
click at [1310, 140] on button "Lên hàng" at bounding box center [1348, 135] width 77 height 31
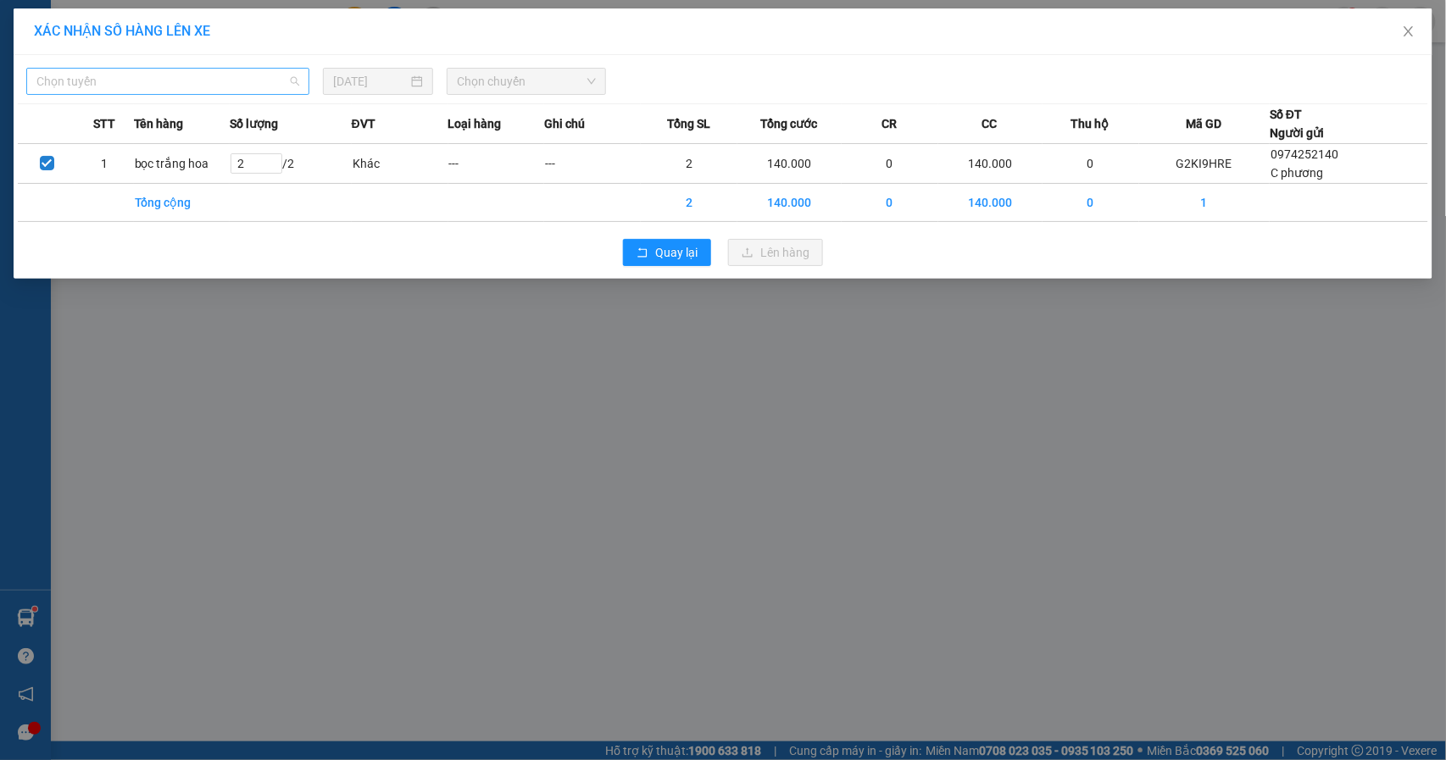
click at [109, 93] on span "Chọn tuyến" at bounding box center [167, 81] width 263 height 25
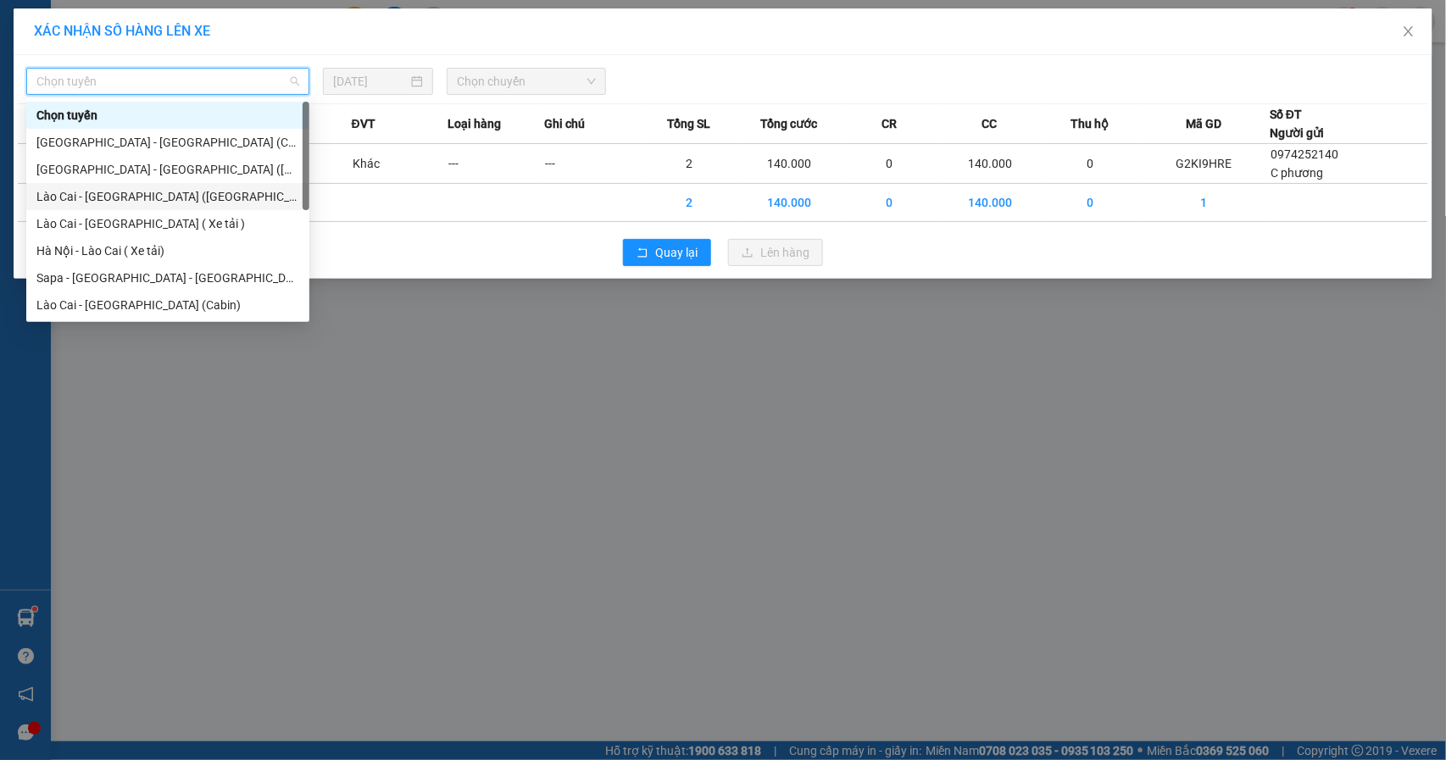
scroll to position [136, 0]
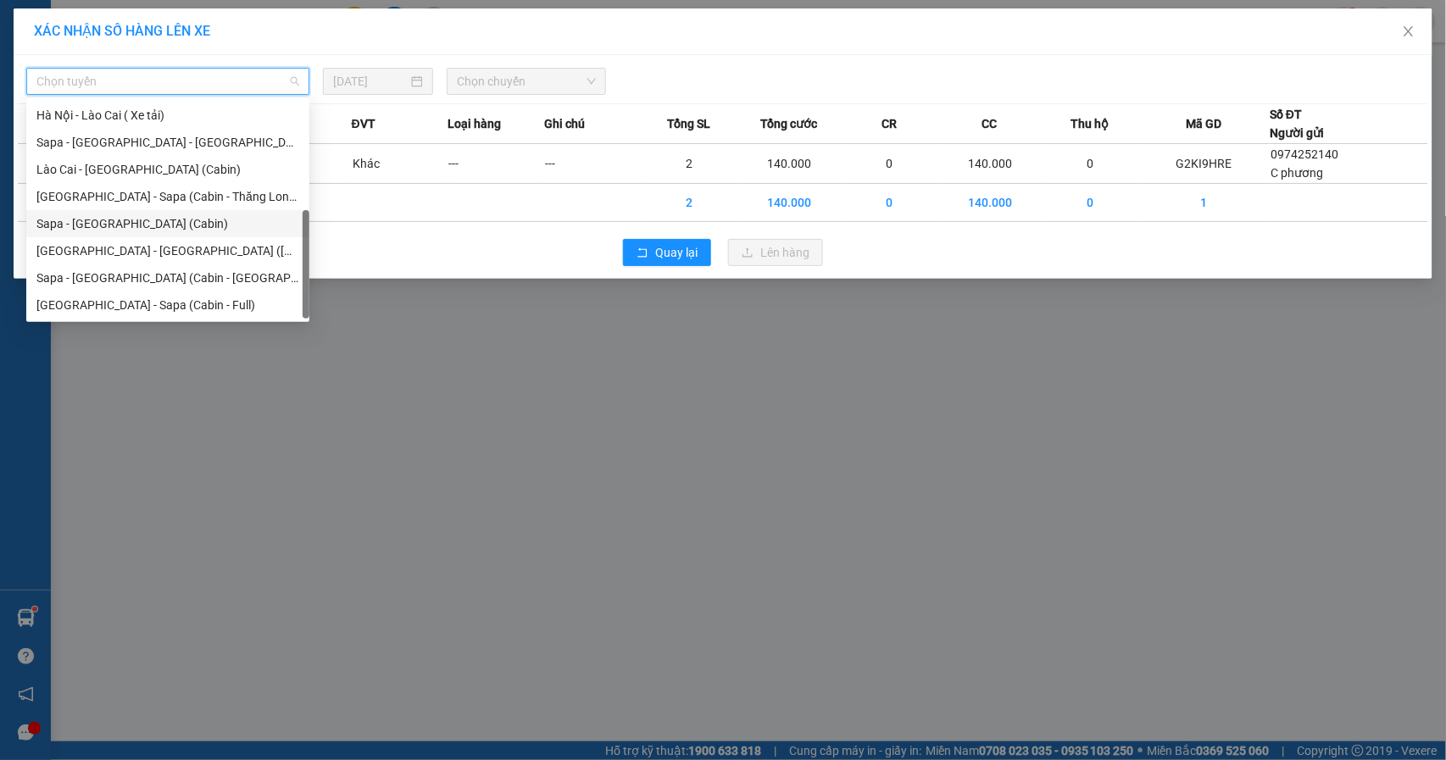
click at [136, 222] on div "Sapa - [GEOGRAPHIC_DATA] (Cabin)" at bounding box center [167, 223] width 263 height 19
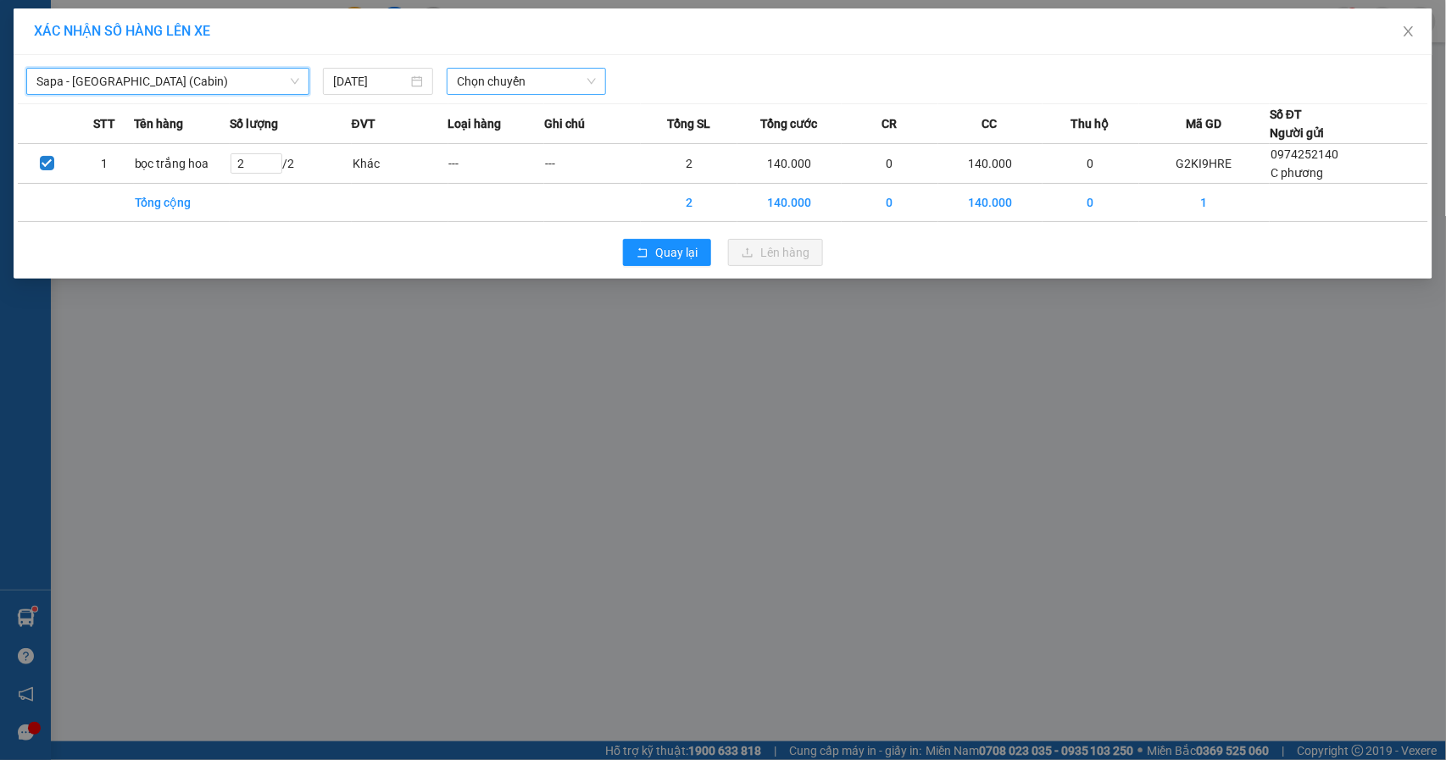
click at [553, 75] on span "Chọn chuyến" at bounding box center [526, 81] width 139 height 25
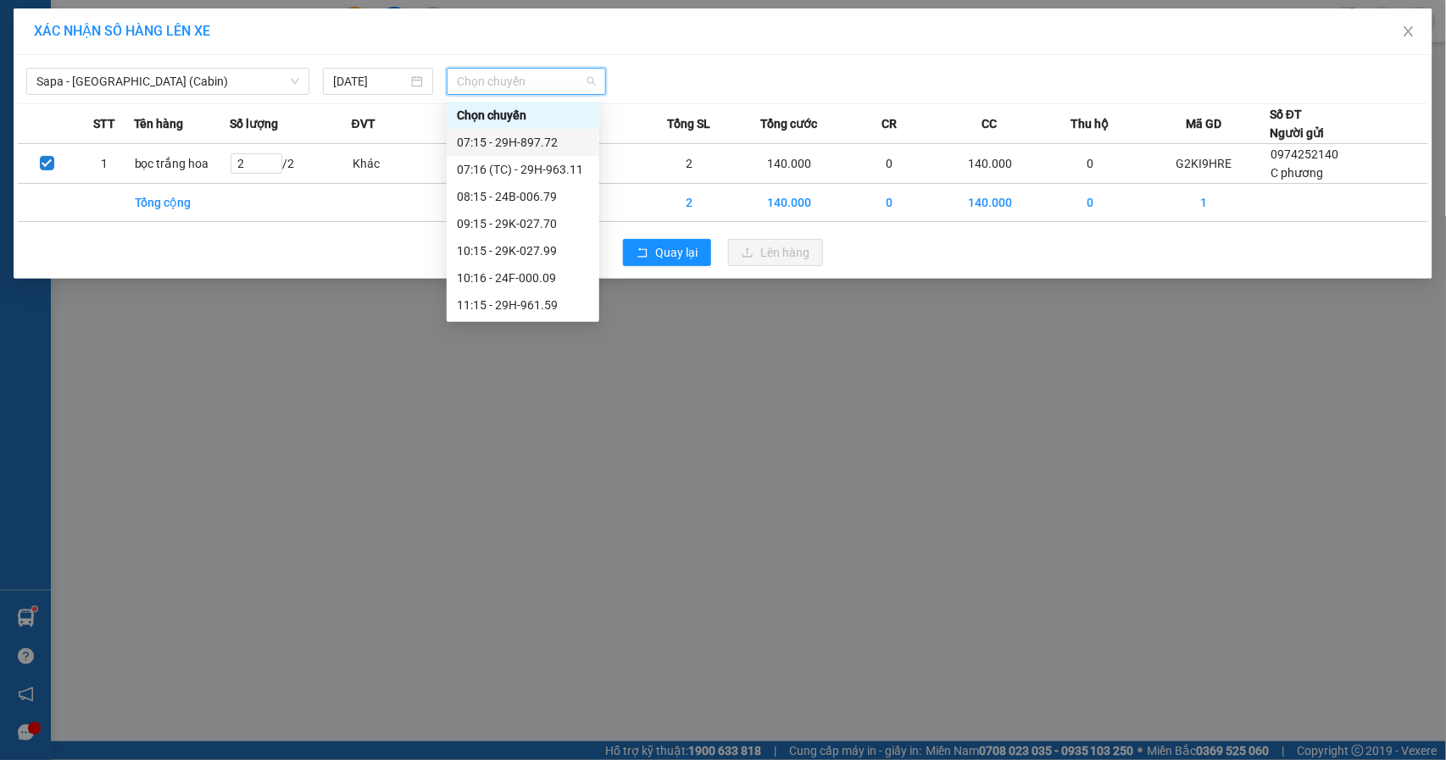
click at [547, 136] on div "07:15 - 29H-897.72" at bounding box center [523, 142] width 132 height 19
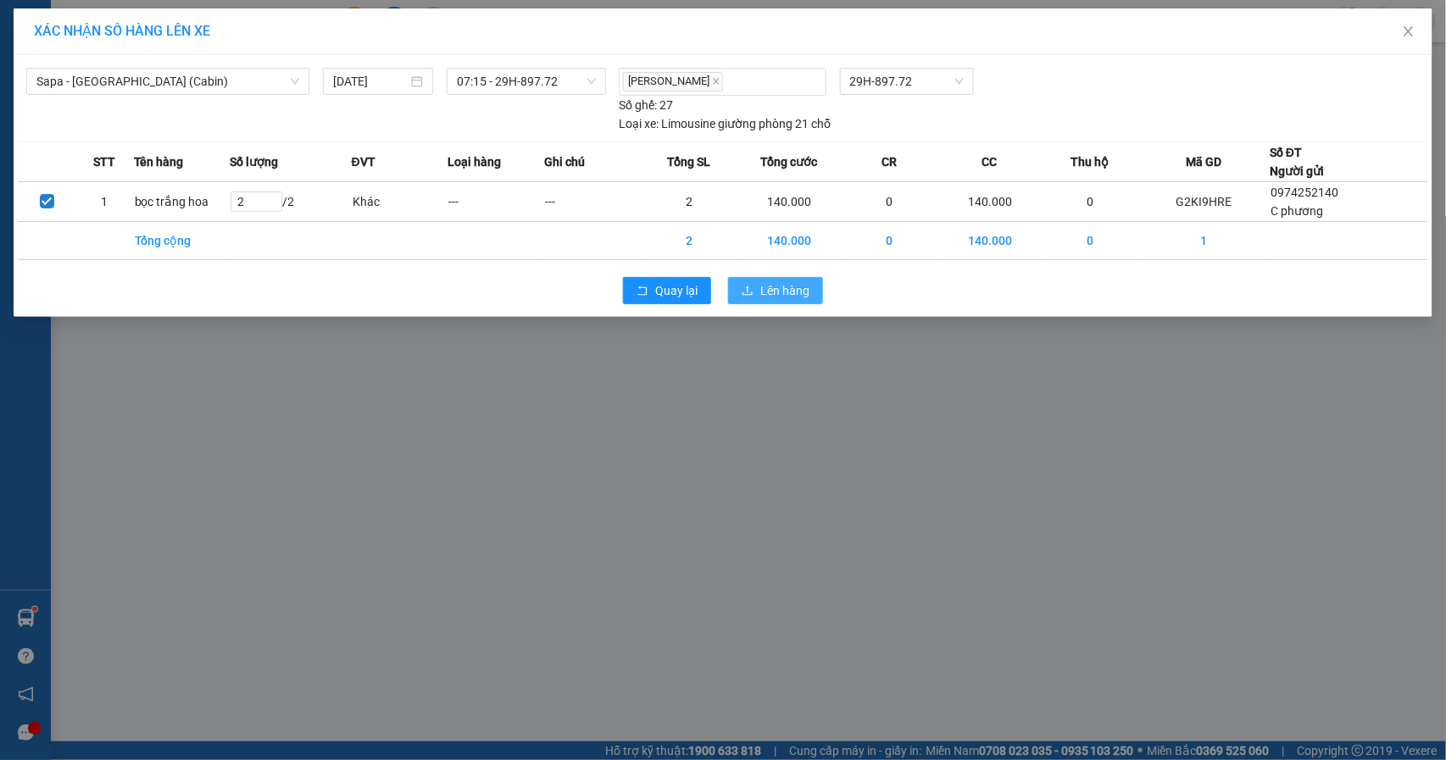
click at [775, 289] on span "Lên hàng" at bounding box center [784, 290] width 49 height 19
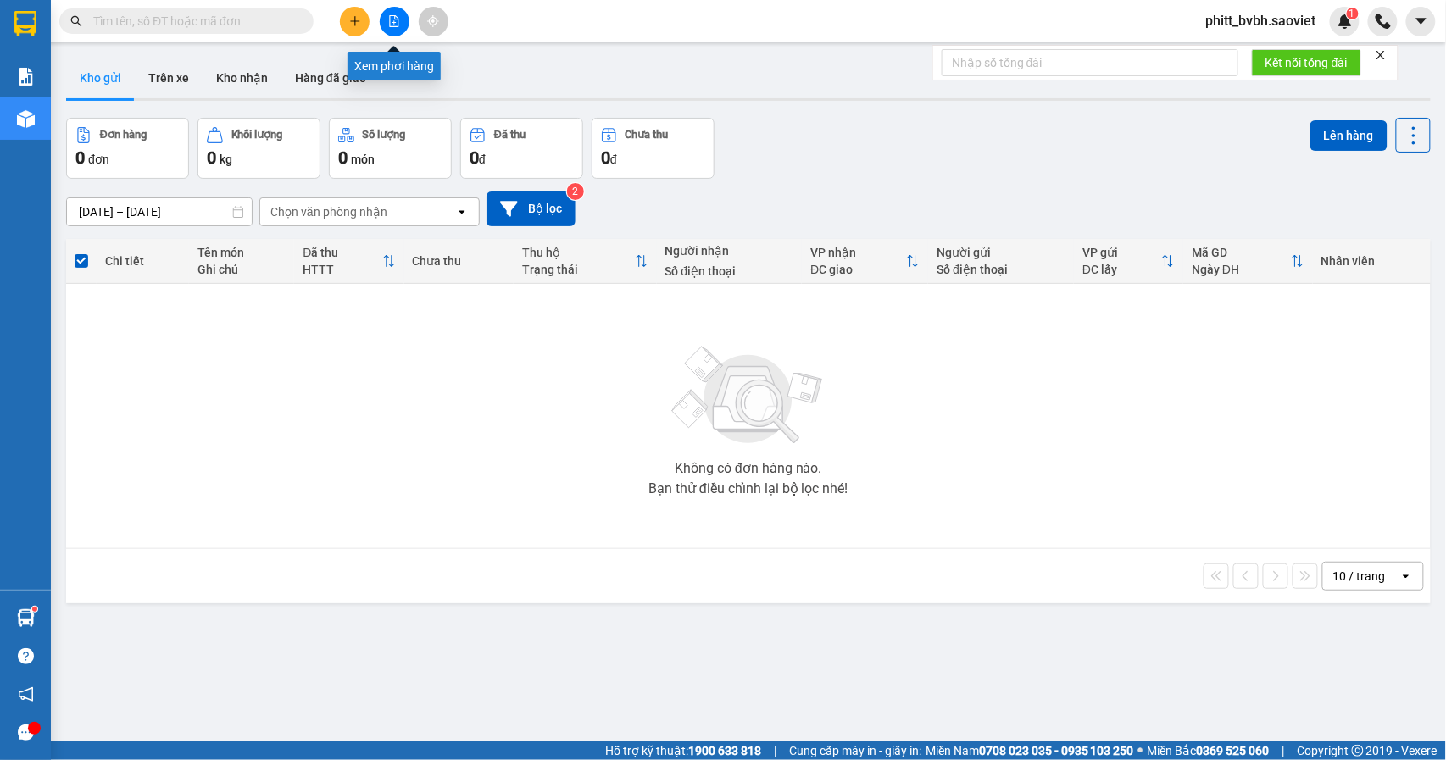
click at [403, 25] on button at bounding box center [395, 22] width 30 height 30
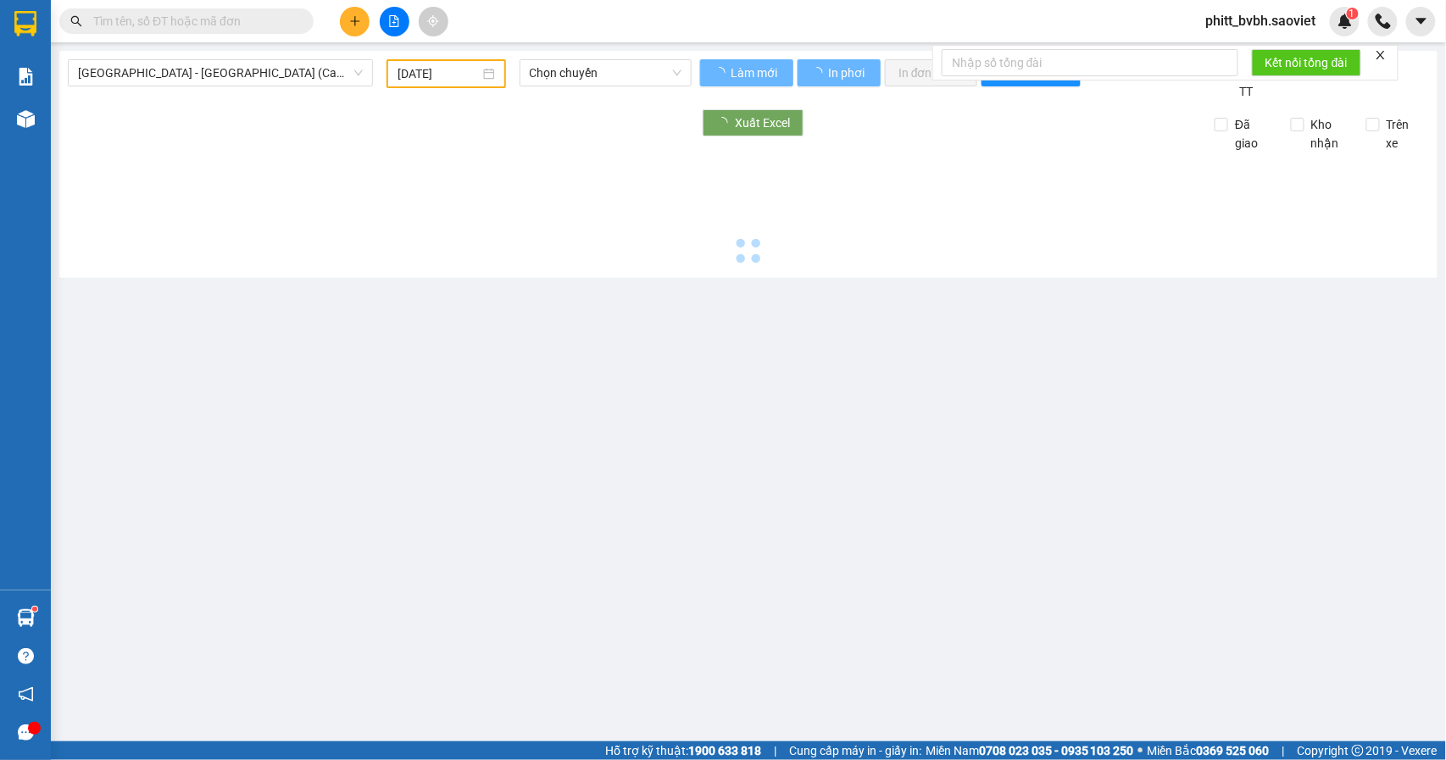
type input "[DATE]"
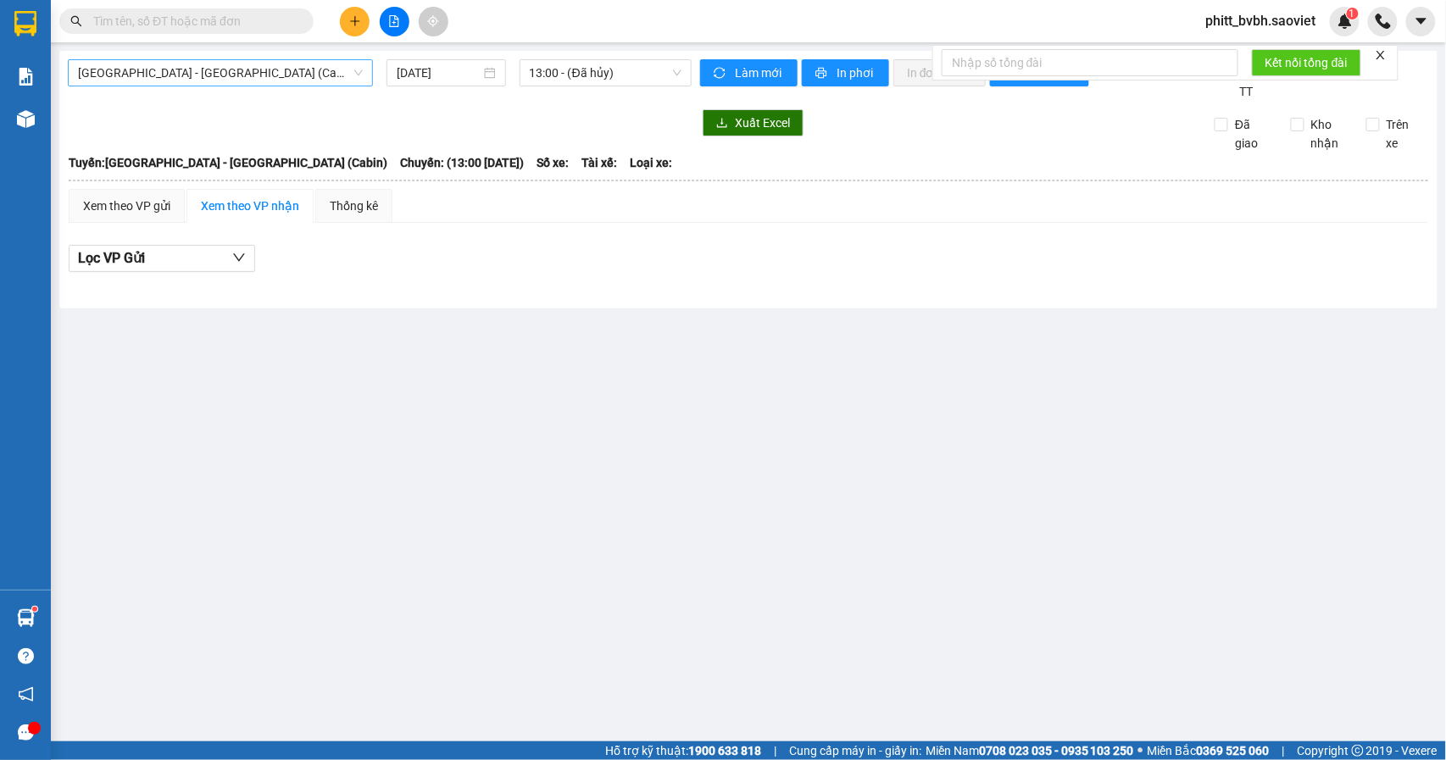
click at [203, 72] on span "[GEOGRAPHIC_DATA] - [GEOGRAPHIC_DATA] (Cabin)" at bounding box center [220, 72] width 285 height 25
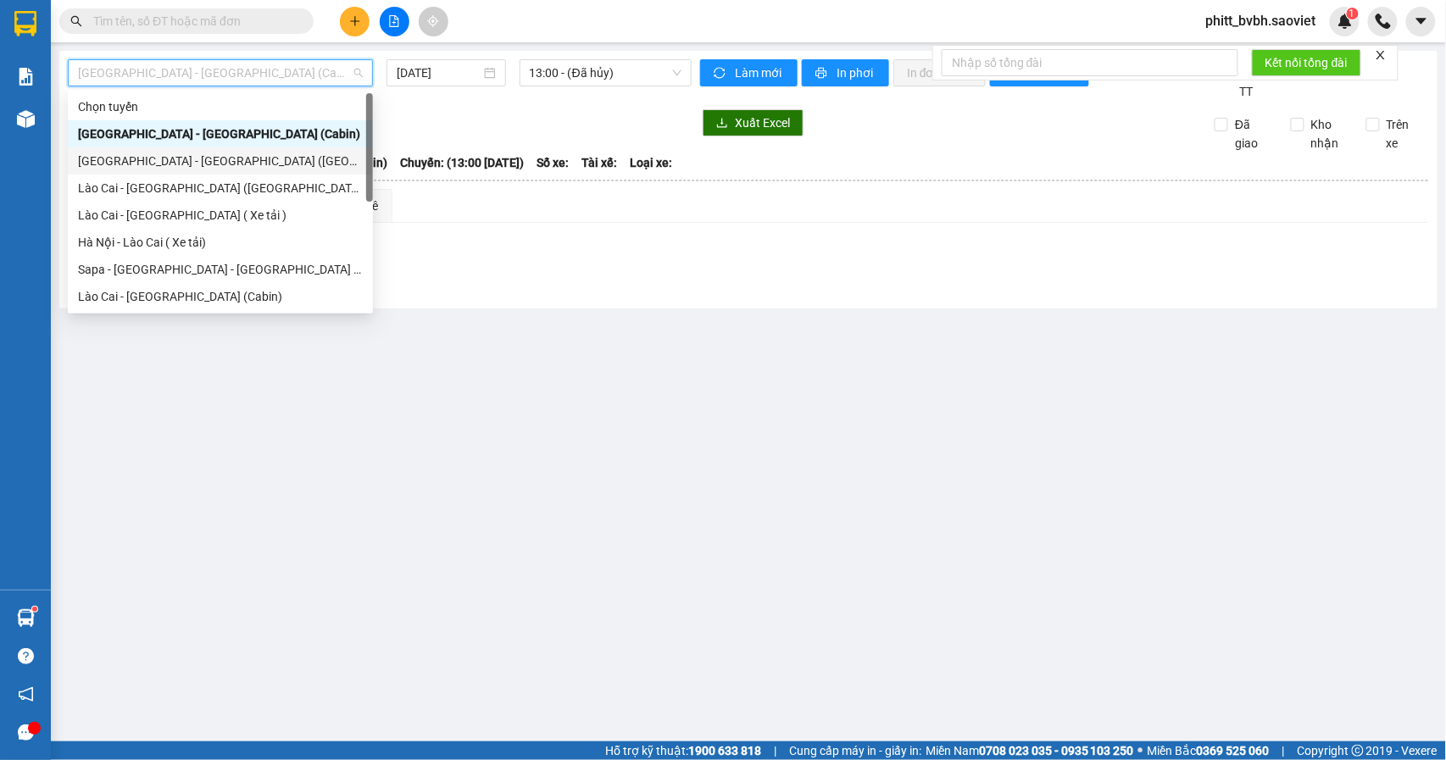
scroll to position [136, 0]
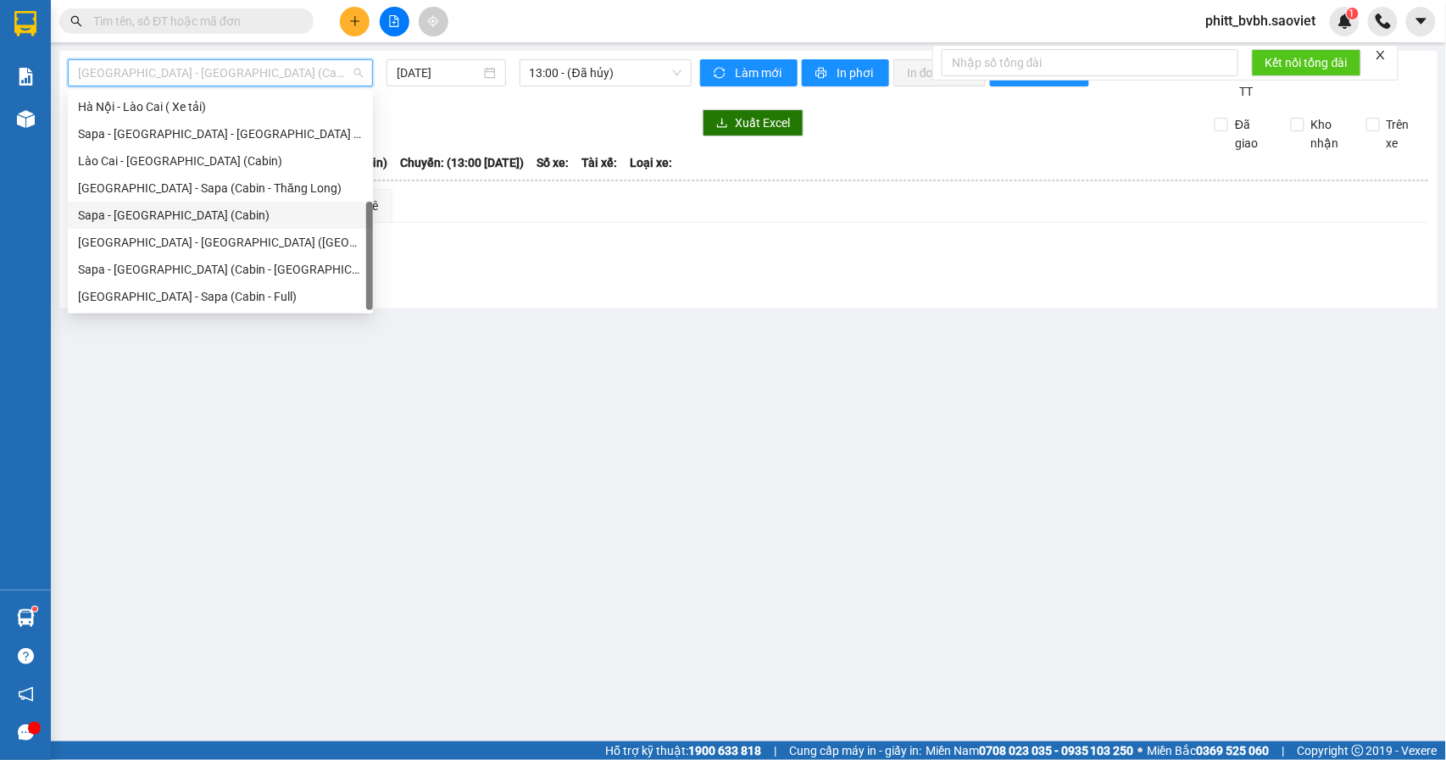
click at [212, 214] on div "Sapa - [GEOGRAPHIC_DATA] (Cabin)" at bounding box center [220, 215] width 285 height 19
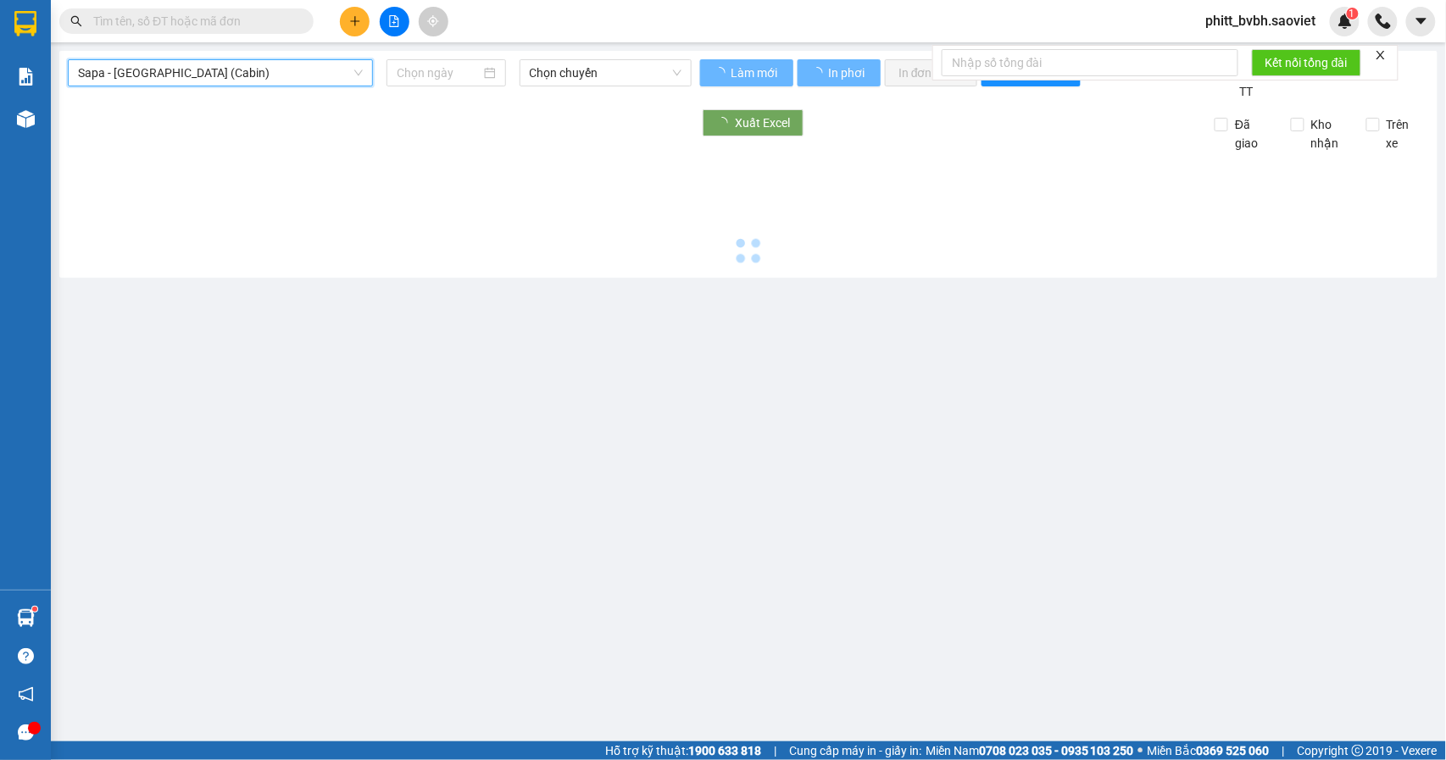
type input "[DATE]"
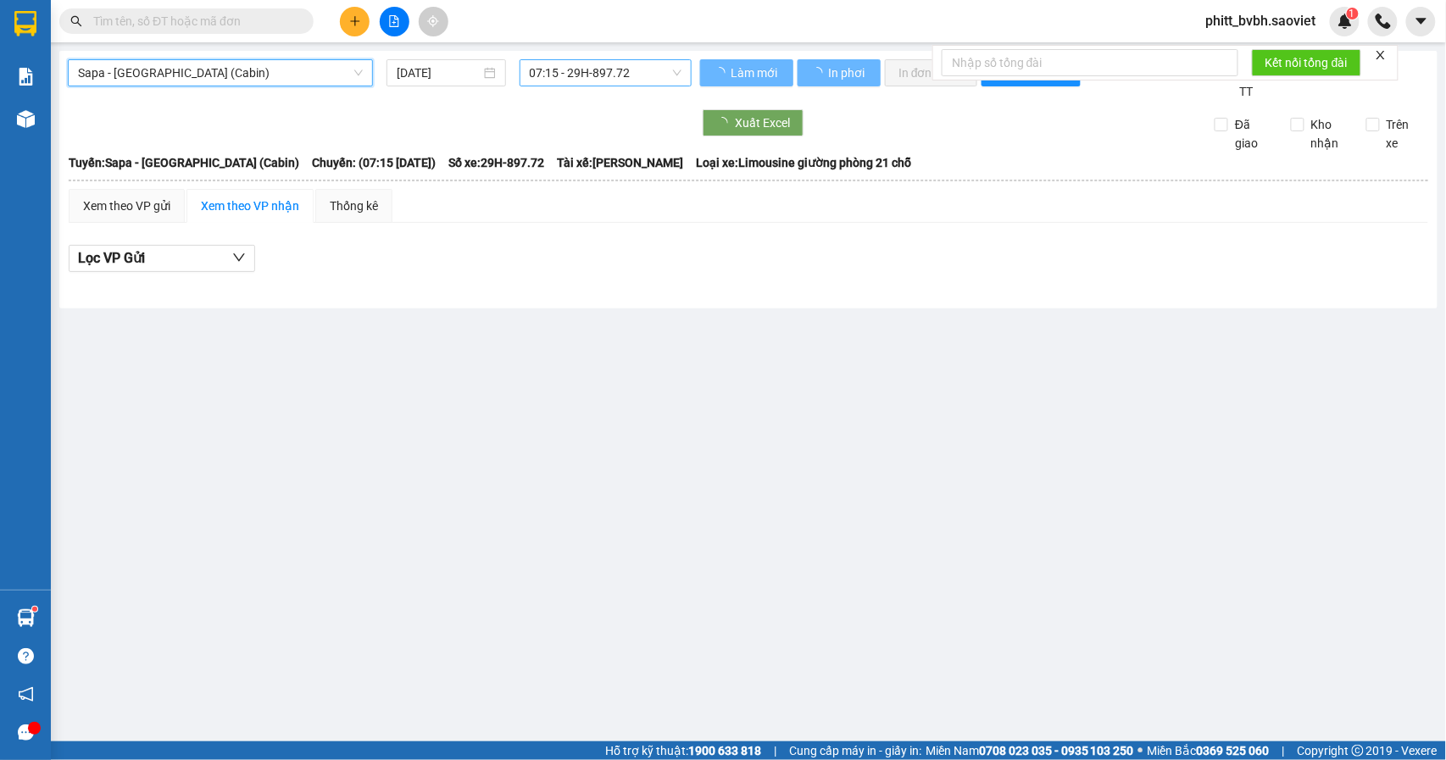
click at [638, 81] on span "07:15 - 29H-897.72" at bounding box center [606, 72] width 152 height 25
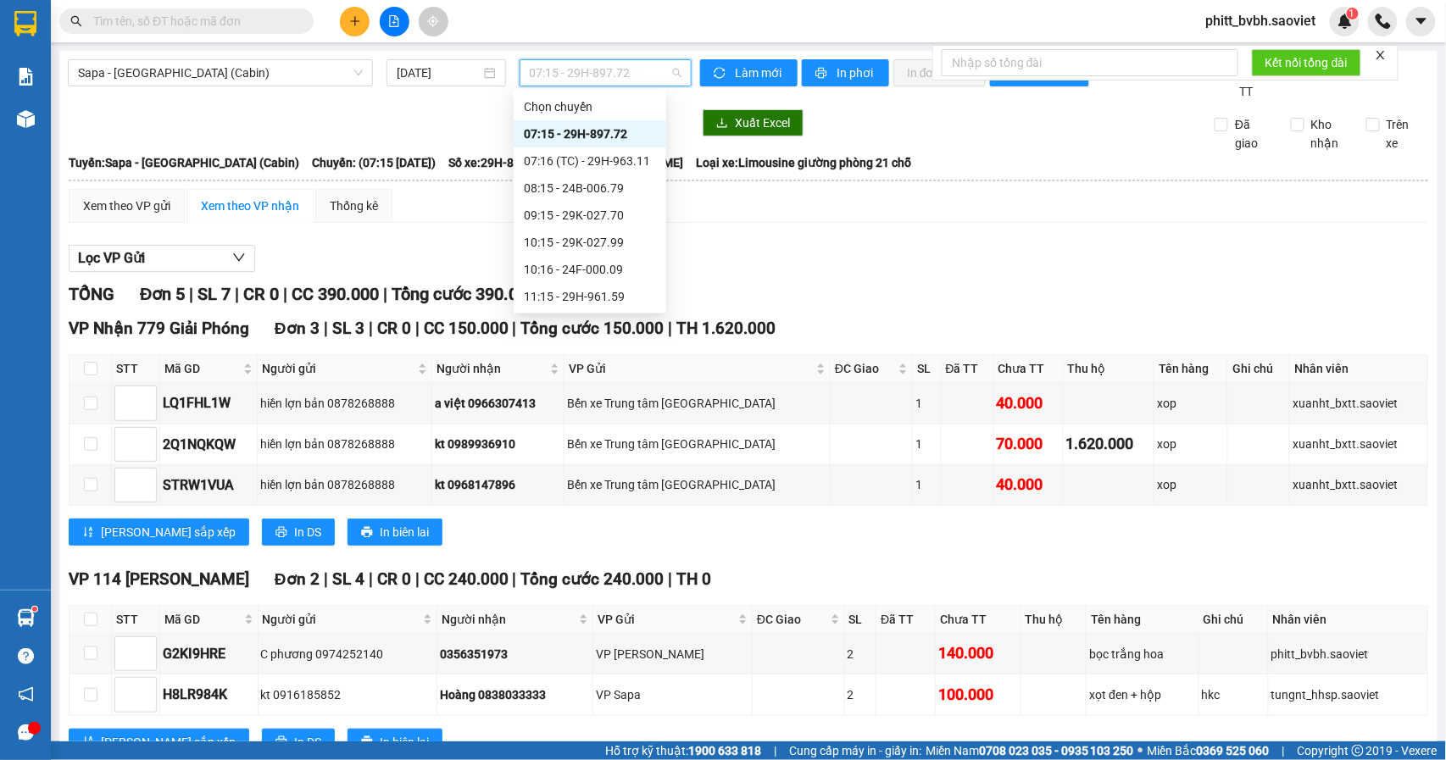
click at [859, 268] on div "Lọc VP Gửi" at bounding box center [749, 259] width 1360 height 28
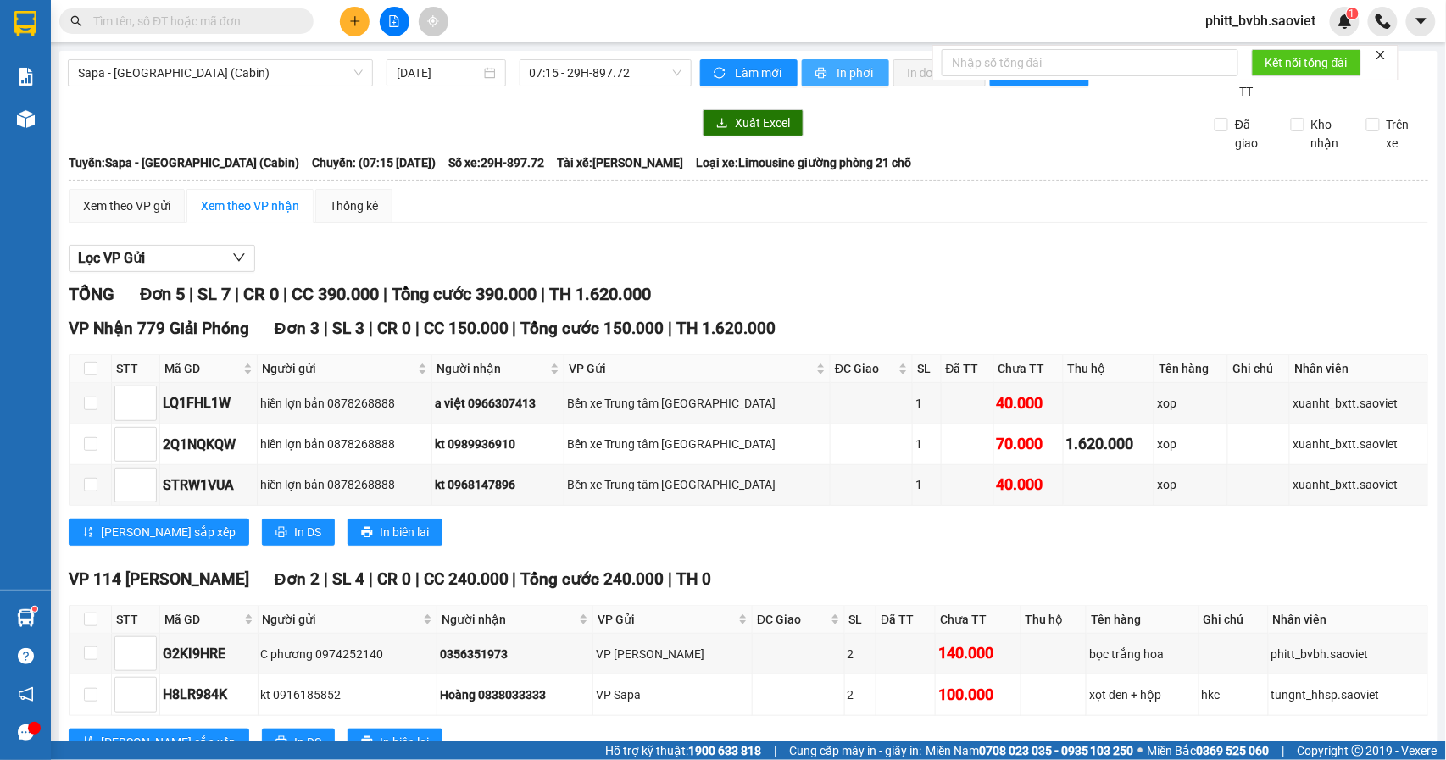
click at [817, 70] on icon "printer" at bounding box center [821, 73] width 12 height 12
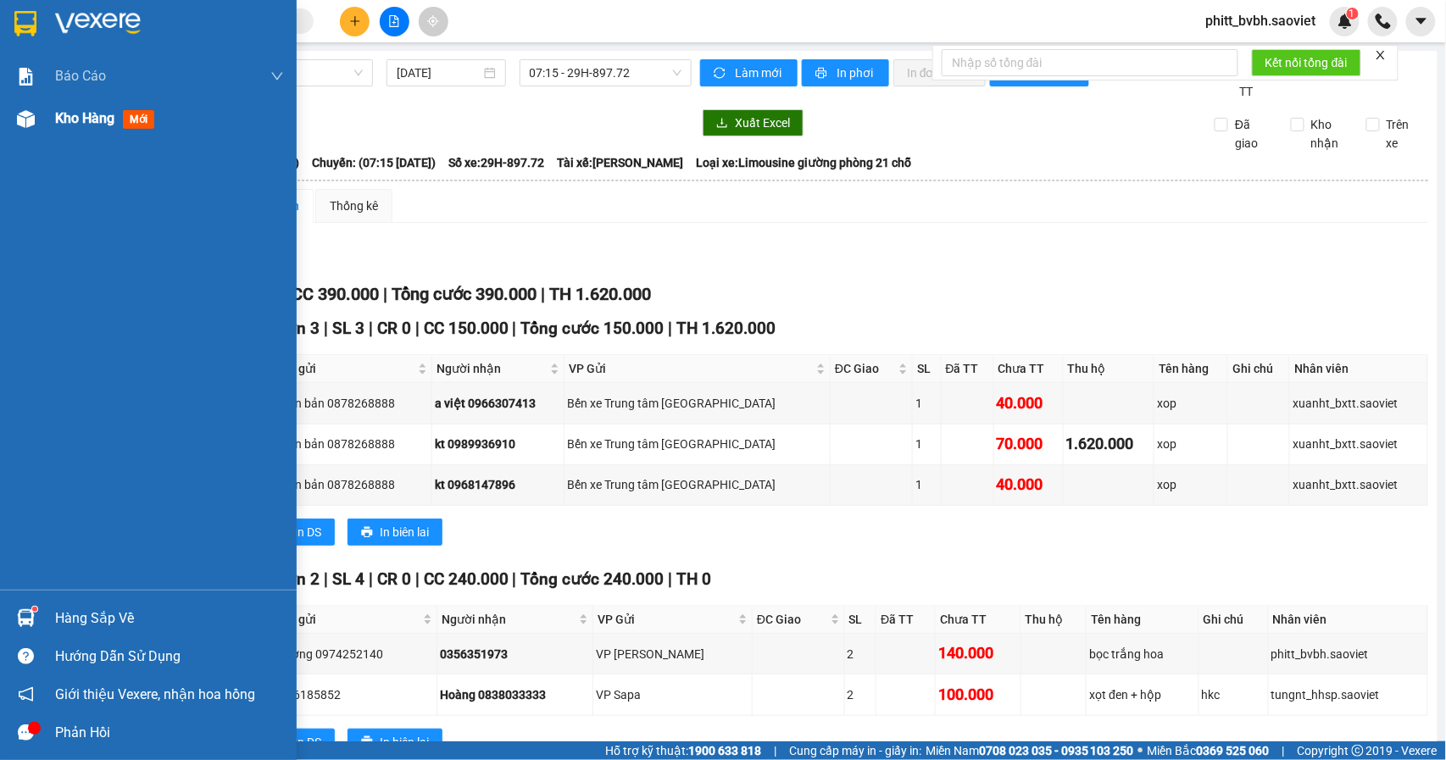
click at [69, 116] on span "Kho hàng" at bounding box center [84, 118] width 59 height 16
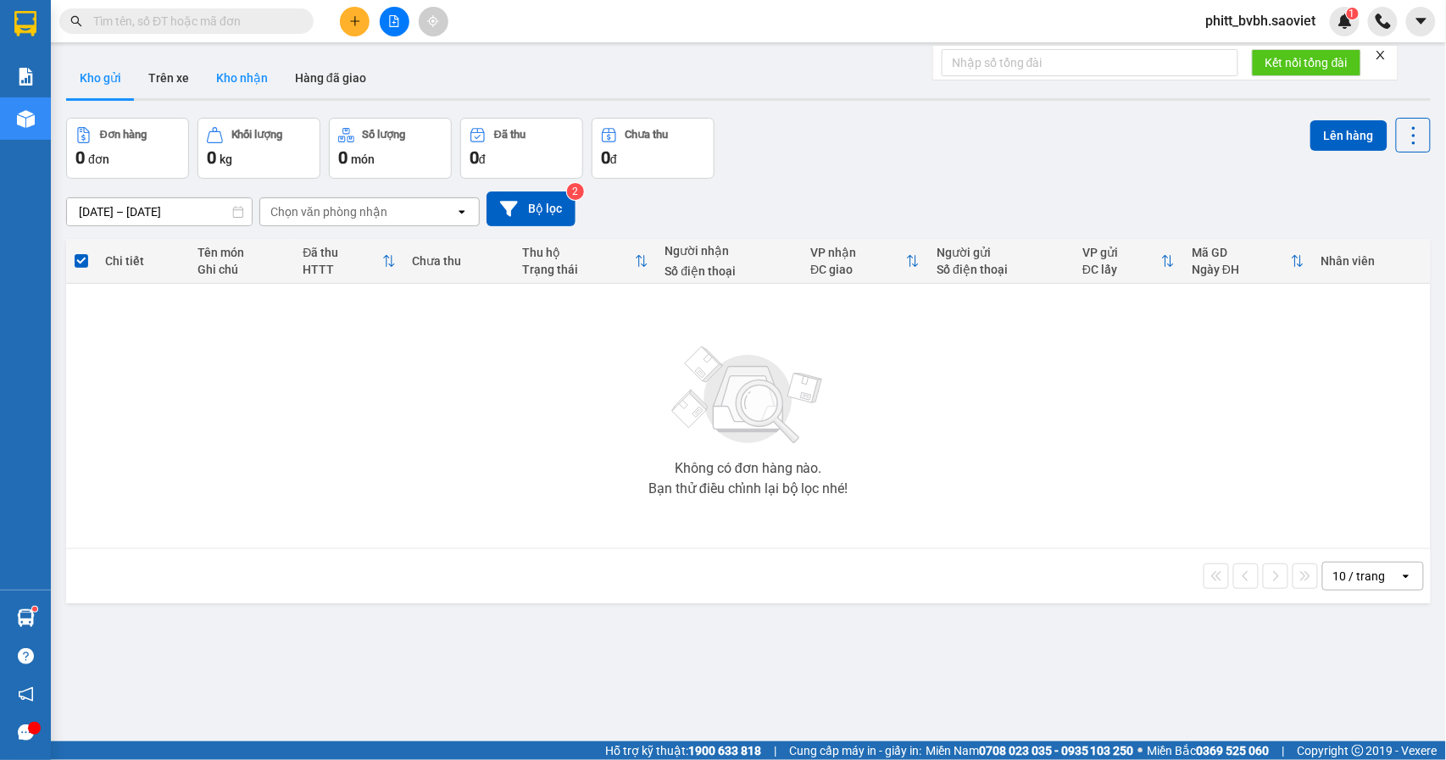
click at [247, 73] on button "Kho nhận" at bounding box center [242, 78] width 79 height 41
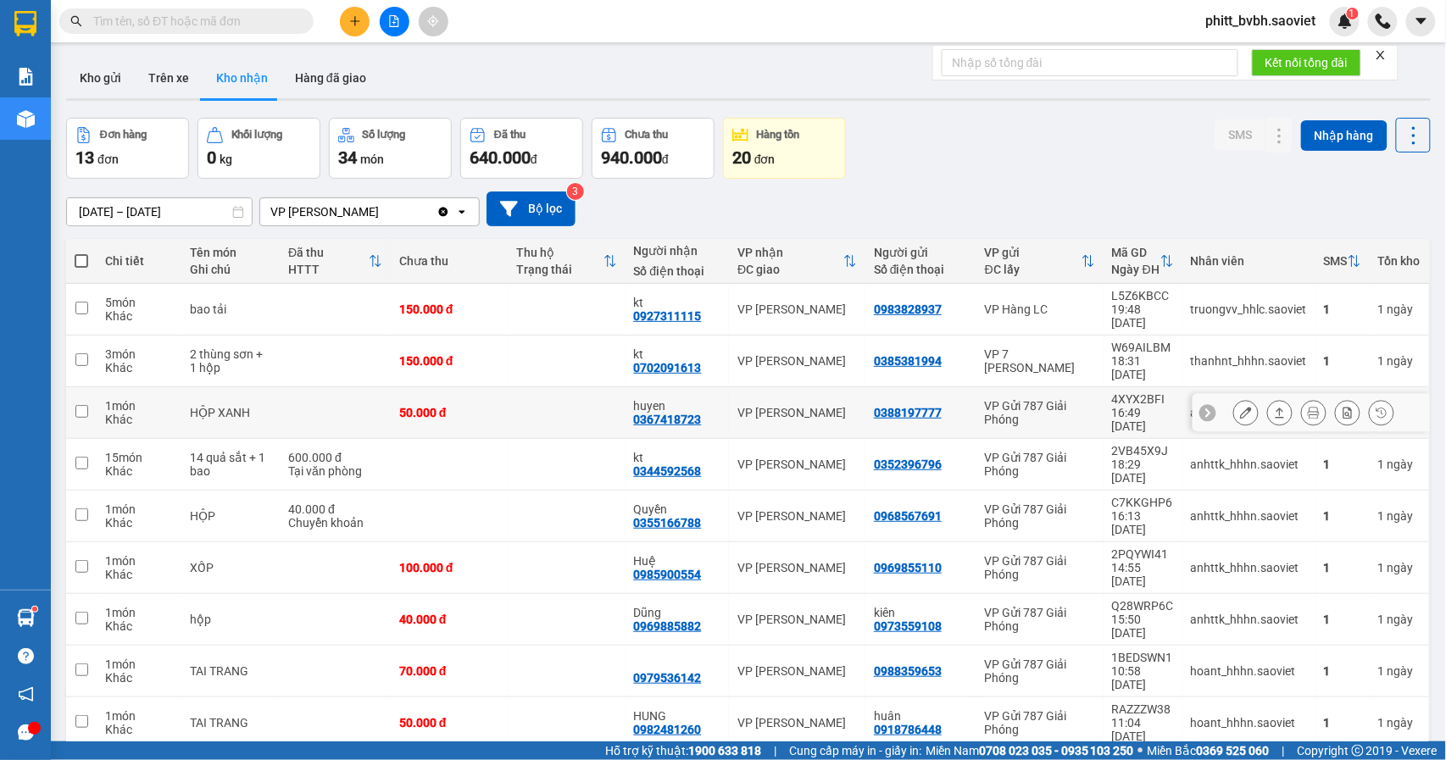
click at [715, 387] on td "huyen 0367418723" at bounding box center [678, 413] width 104 height 52
checkbox input "true"
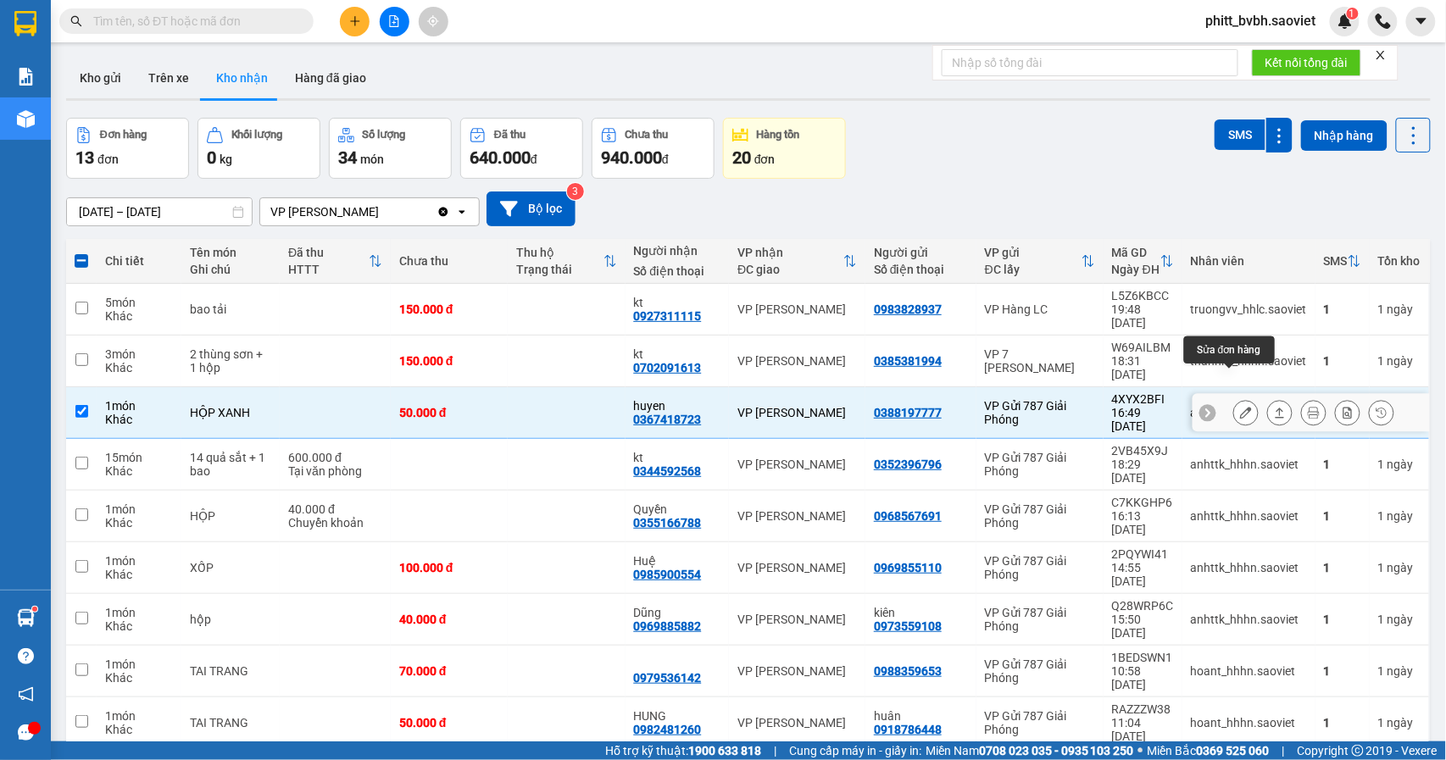
click at [1234, 398] on button at bounding box center [1246, 413] width 24 height 30
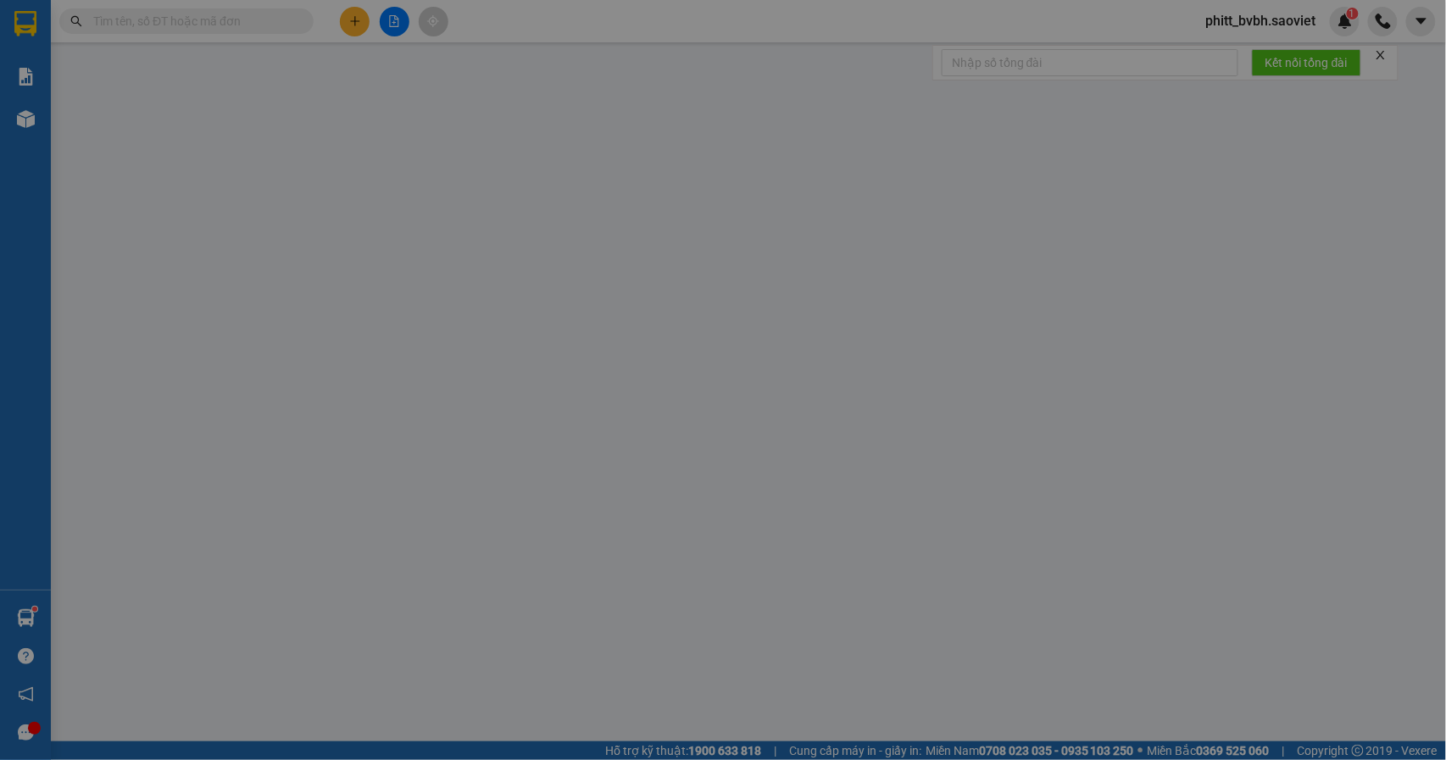
type input "0388197777"
type input "0367418723"
type input "huyen"
type input "50.000"
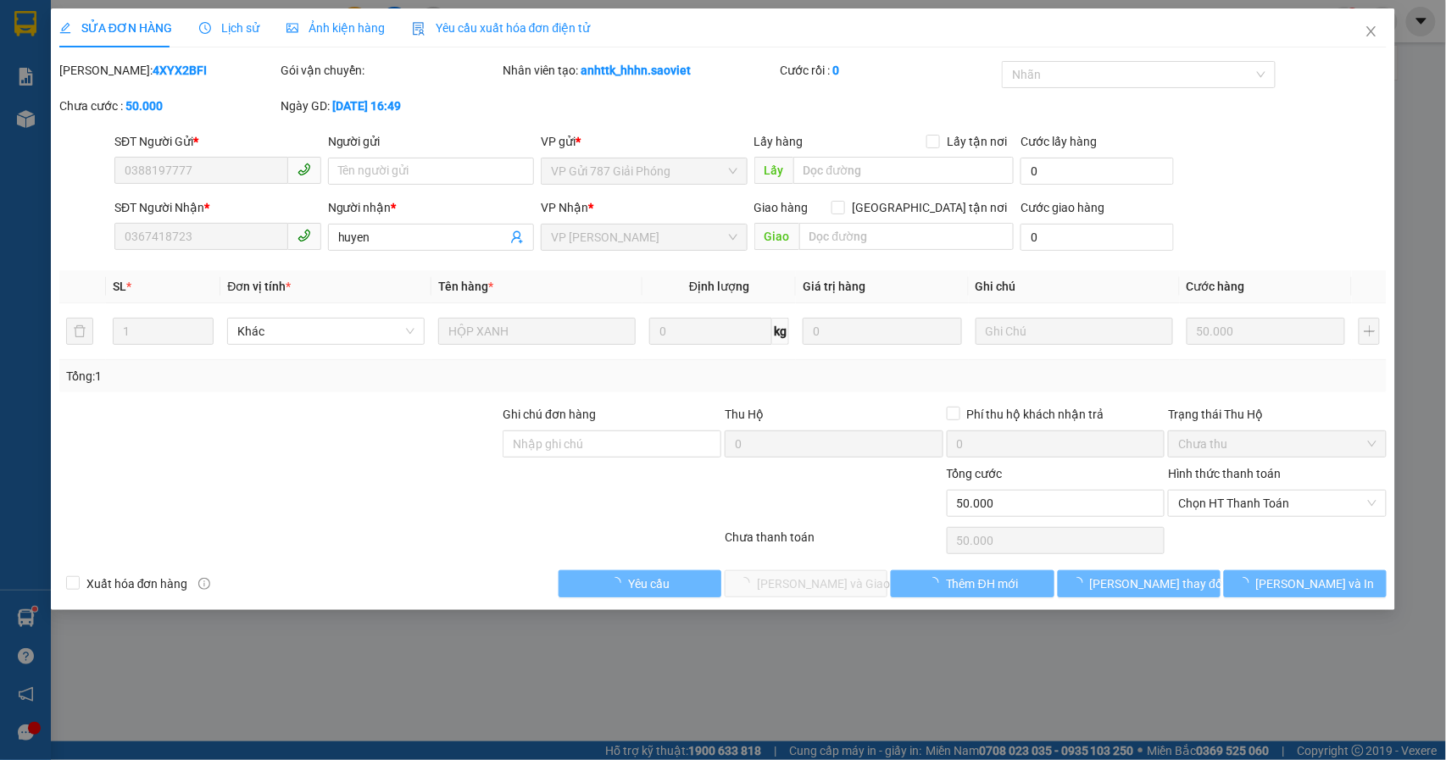
click at [1238, 509] on span "Chọn HT Thanh Toán" at bounding box center [1277, 503] width 198 height 25
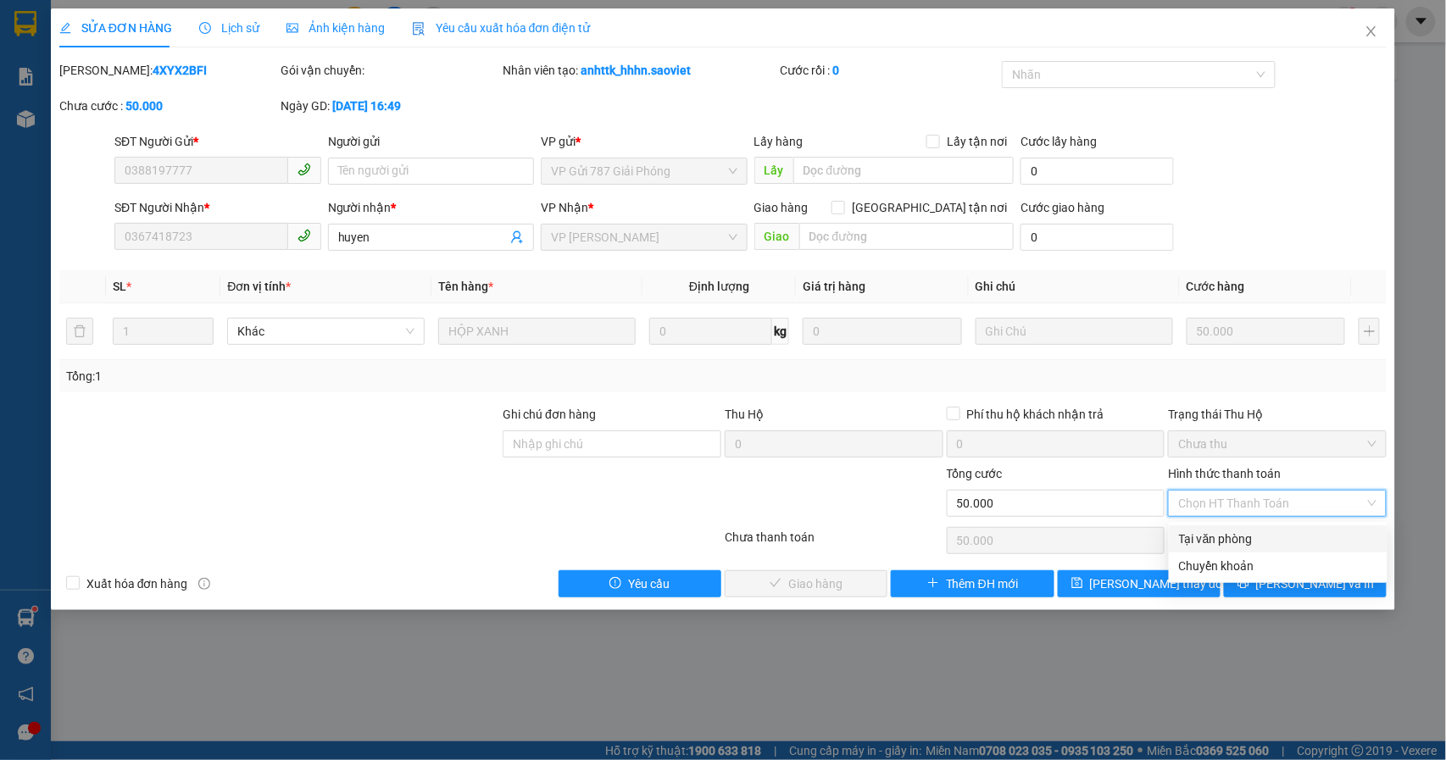
click at [1219, 546] on div "Tại văn phòng" at bounding box center [1278, 539] width 198 height 19
type input "0"
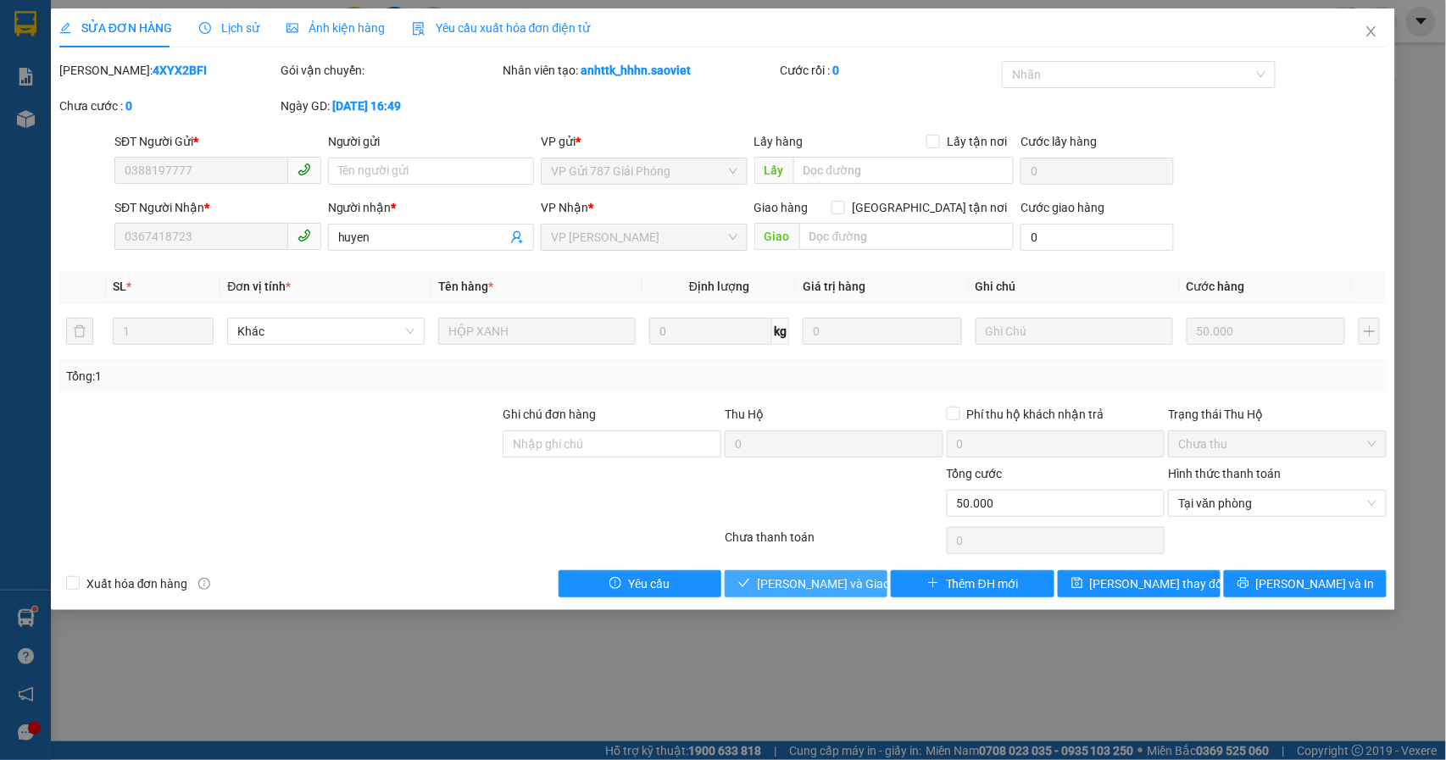
drag, startPoint x: 841, startPoint y: 583, endPoint x: 834, endPoint y: 593, distance: 12.2
click at [834, 593] on span "[PERSON_NAME] và Giao hàng" at bounding box center [838, 584] width 163 height 19
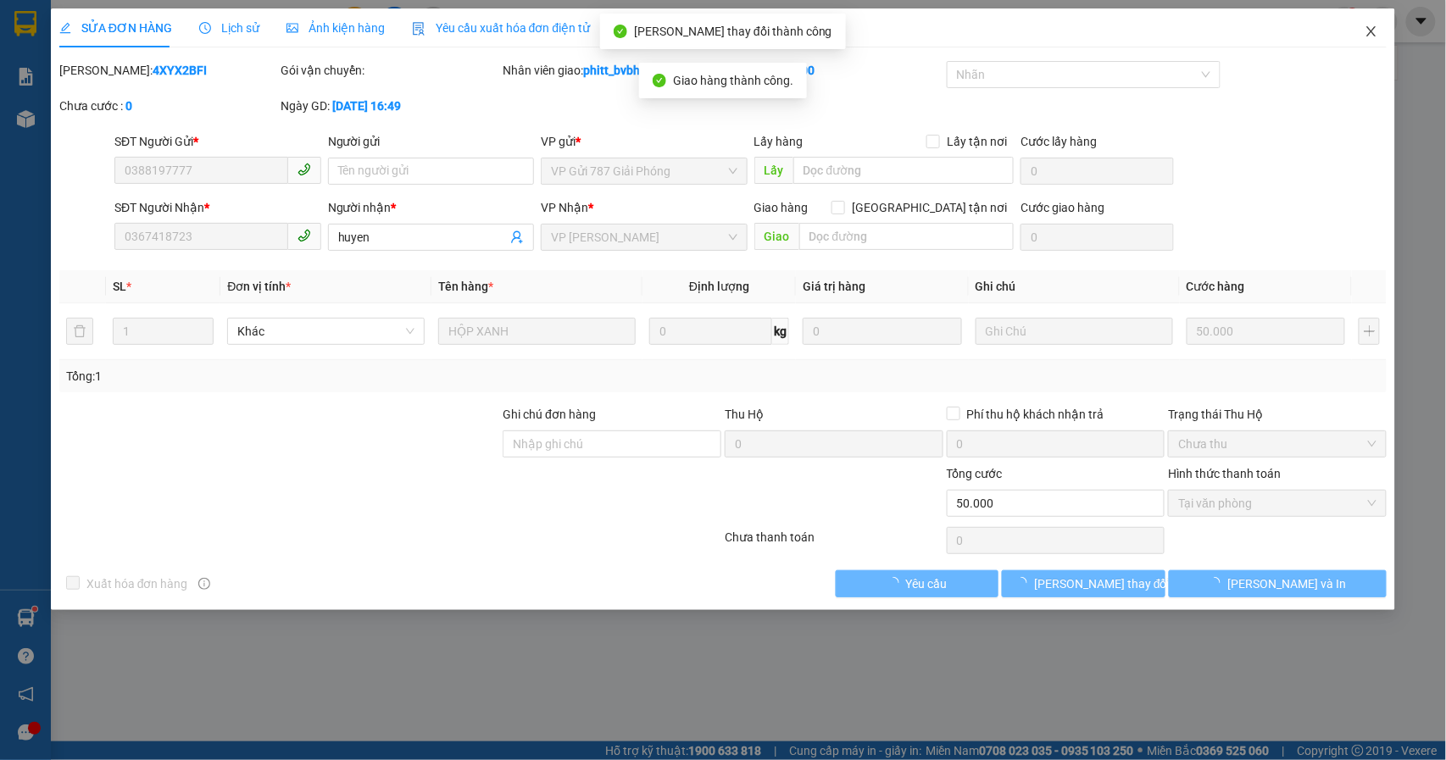
click at [1370, 24] on span "Close" at bounding box center [1371, 31] width 47 height 47
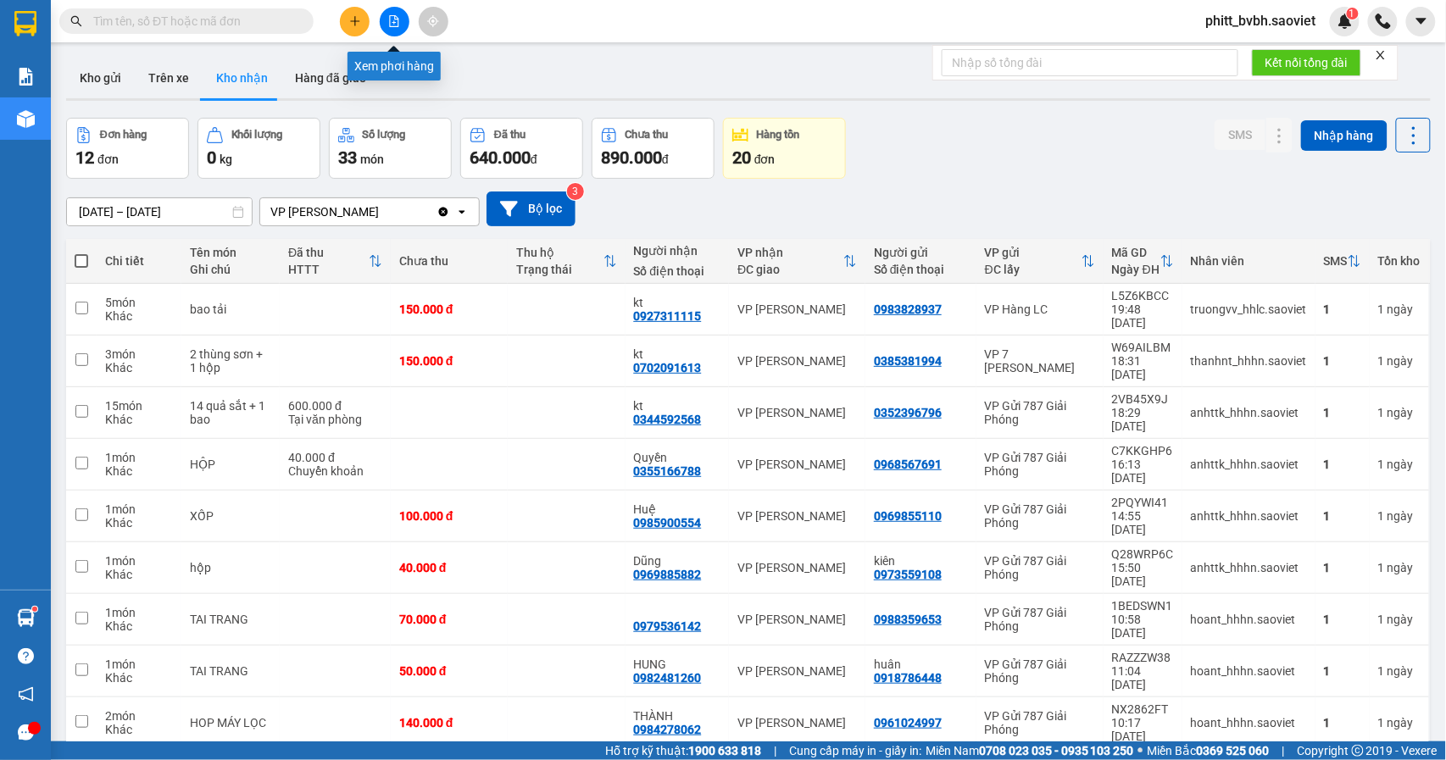
click at [398, 25] on icon "file-add" at bounding box center [394, 21] width 12 height 12
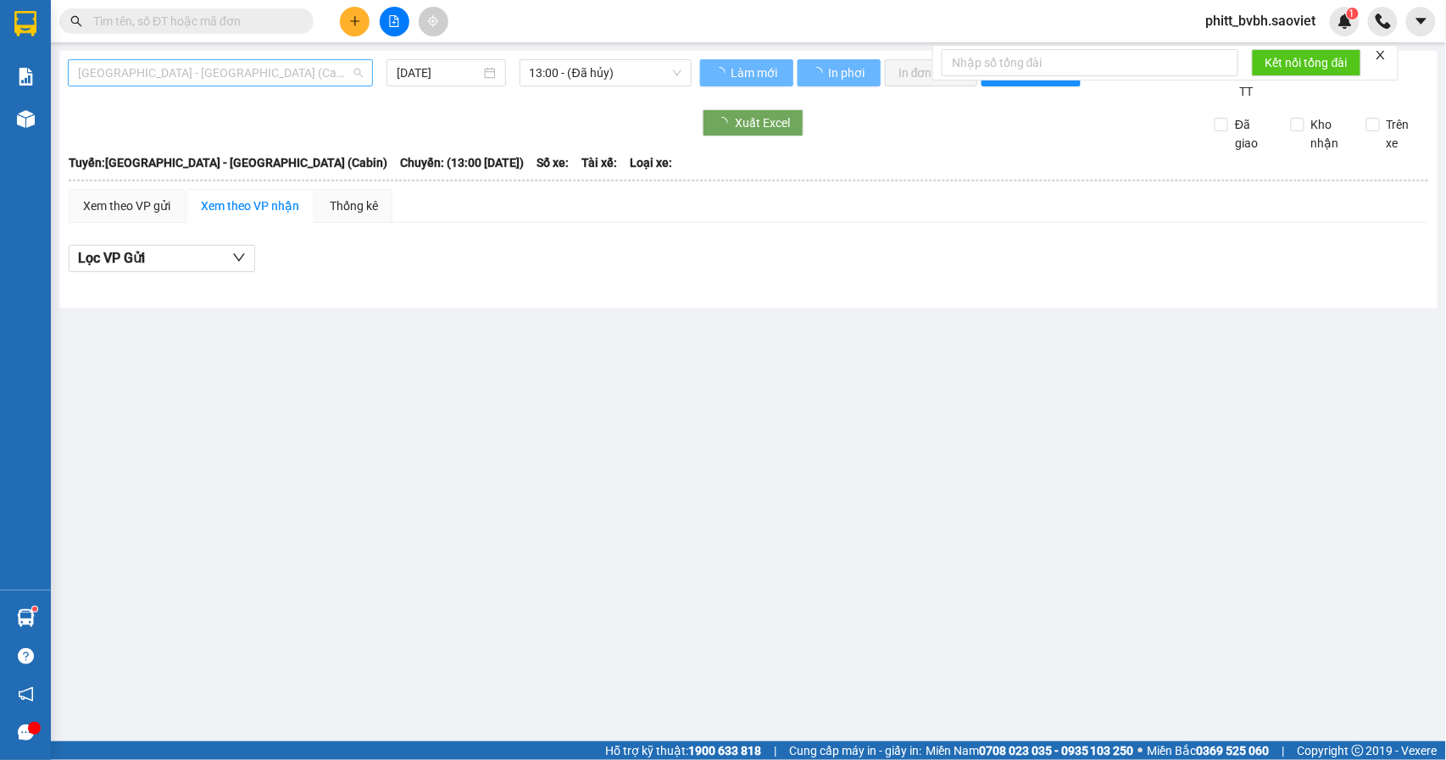
click at [173, 79] on span "[GEOGRAPHIC_DATA] - [GEOGRAPHIC_DATA] (Cabin)" at bounding box center [220, 72] width 285 height 25
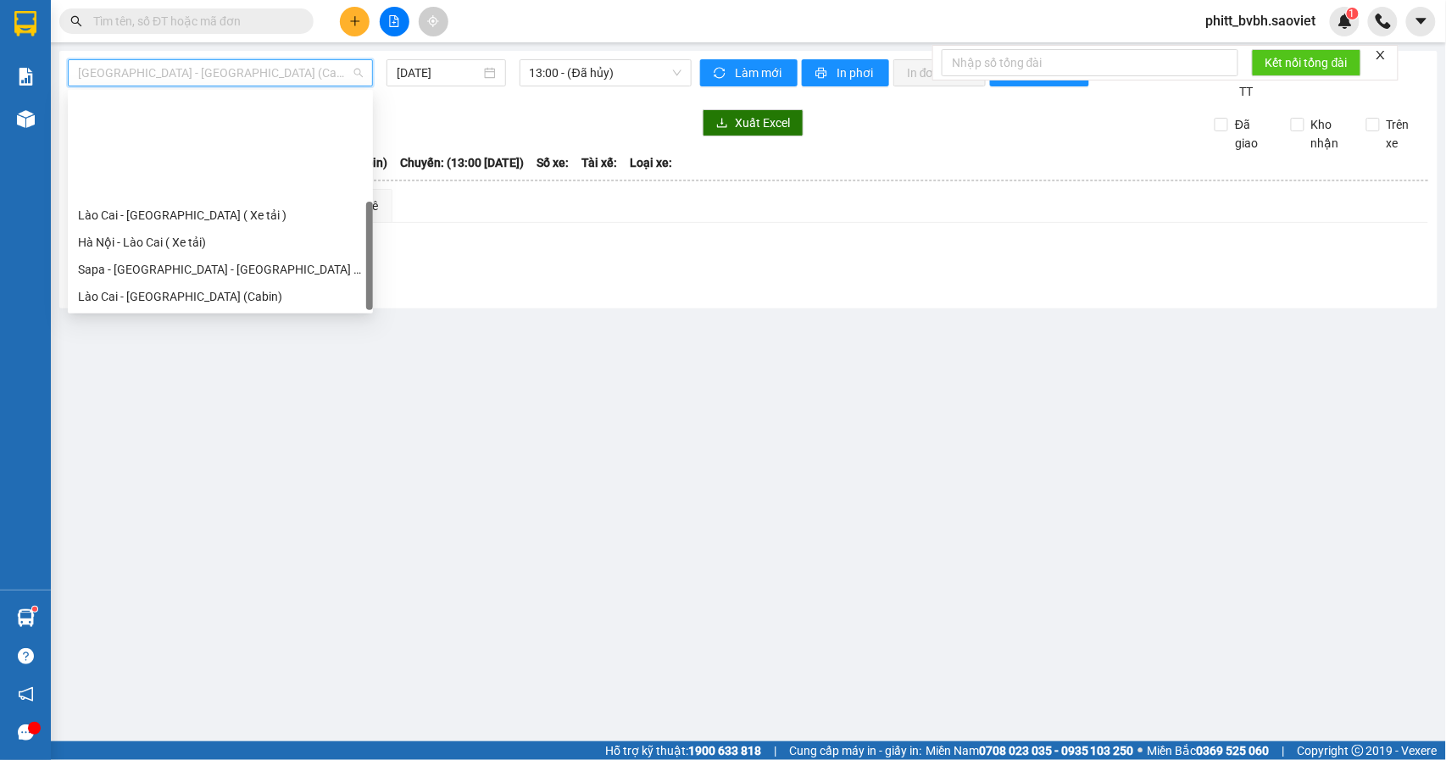
scroll to position [136, 0]
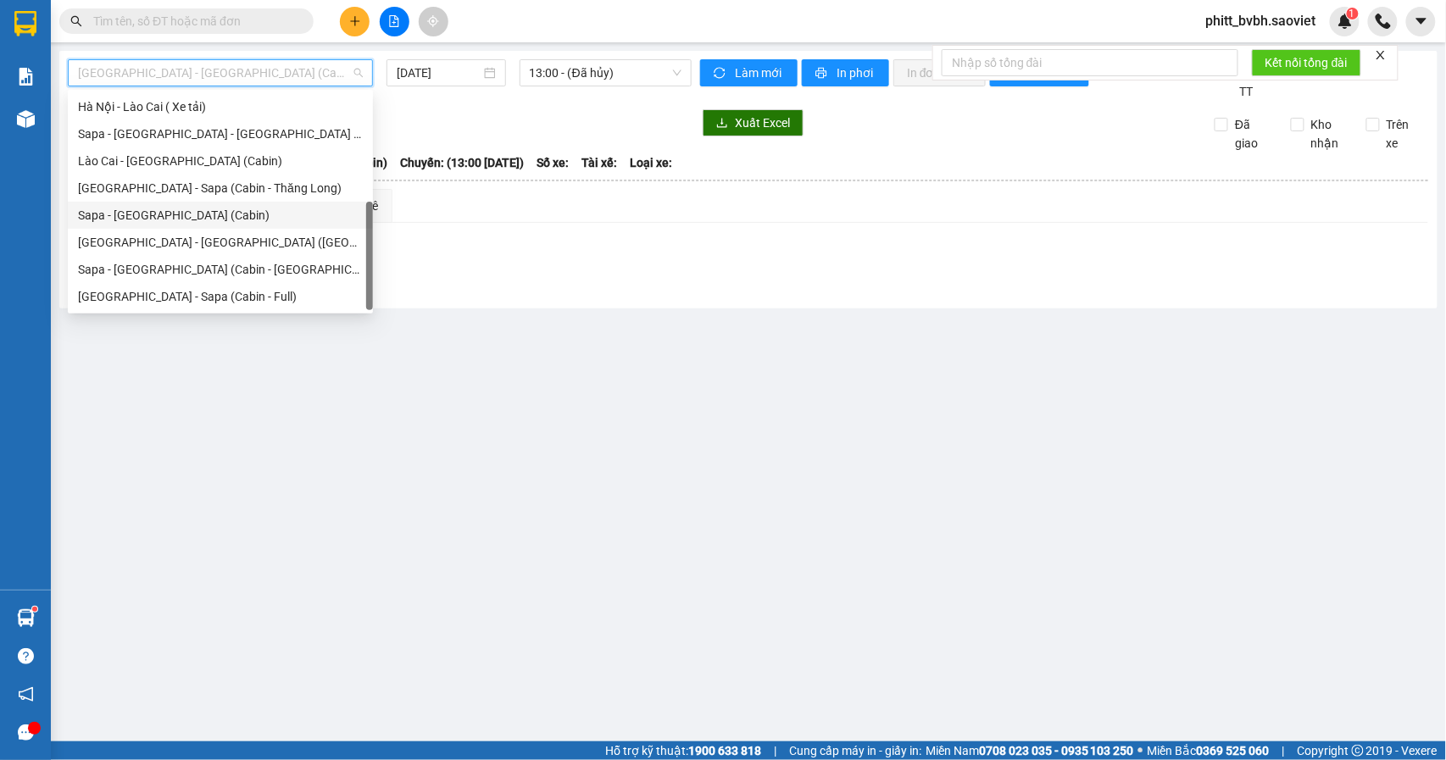
click at [184, 214] on div "Sapa - [GEOGRAPHIC_DATA] (Cabin)" at bounding box center [220, 215] width 285 height 19
type input "[DATE]"
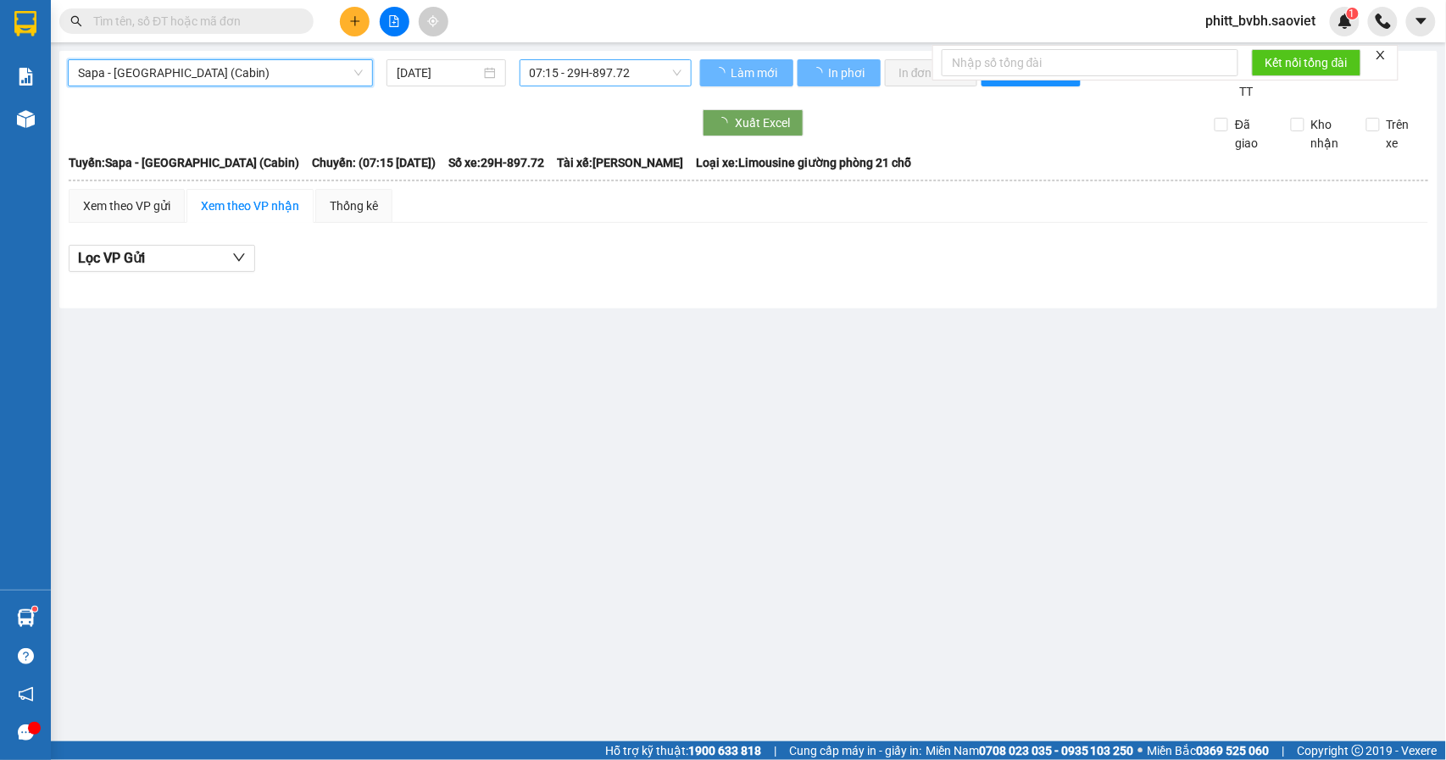
click at [609, 80] on span "07:15 - 29H-897.72" at bounding box center [606, 72] width 152 height 25
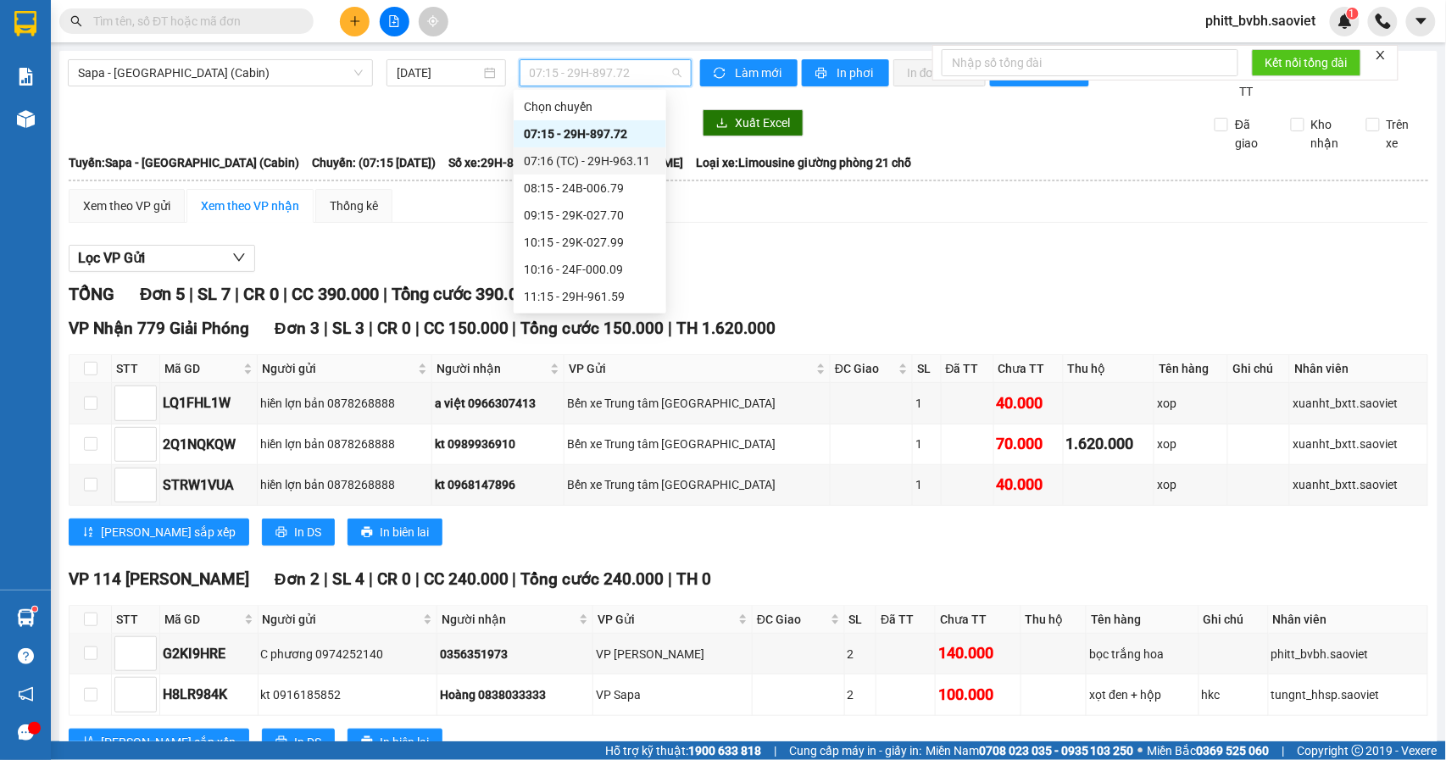
click at [621, 163] on div "07:16 (TC) - 29H-963.11" at bounding box center [590, 161] width 132 height 19
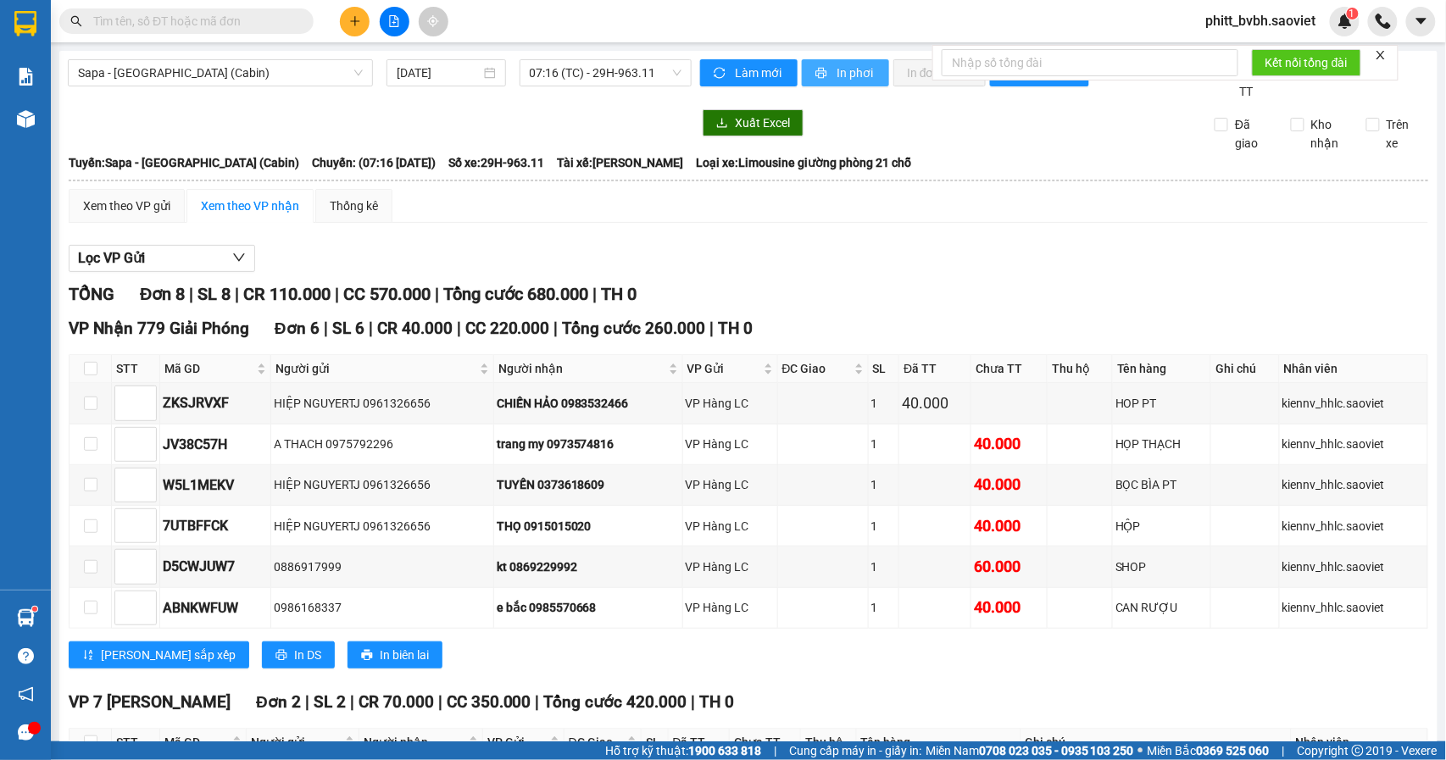
click at [844, 82] on button "In phơi" at bounding box center [845, 72] width 87 height 27
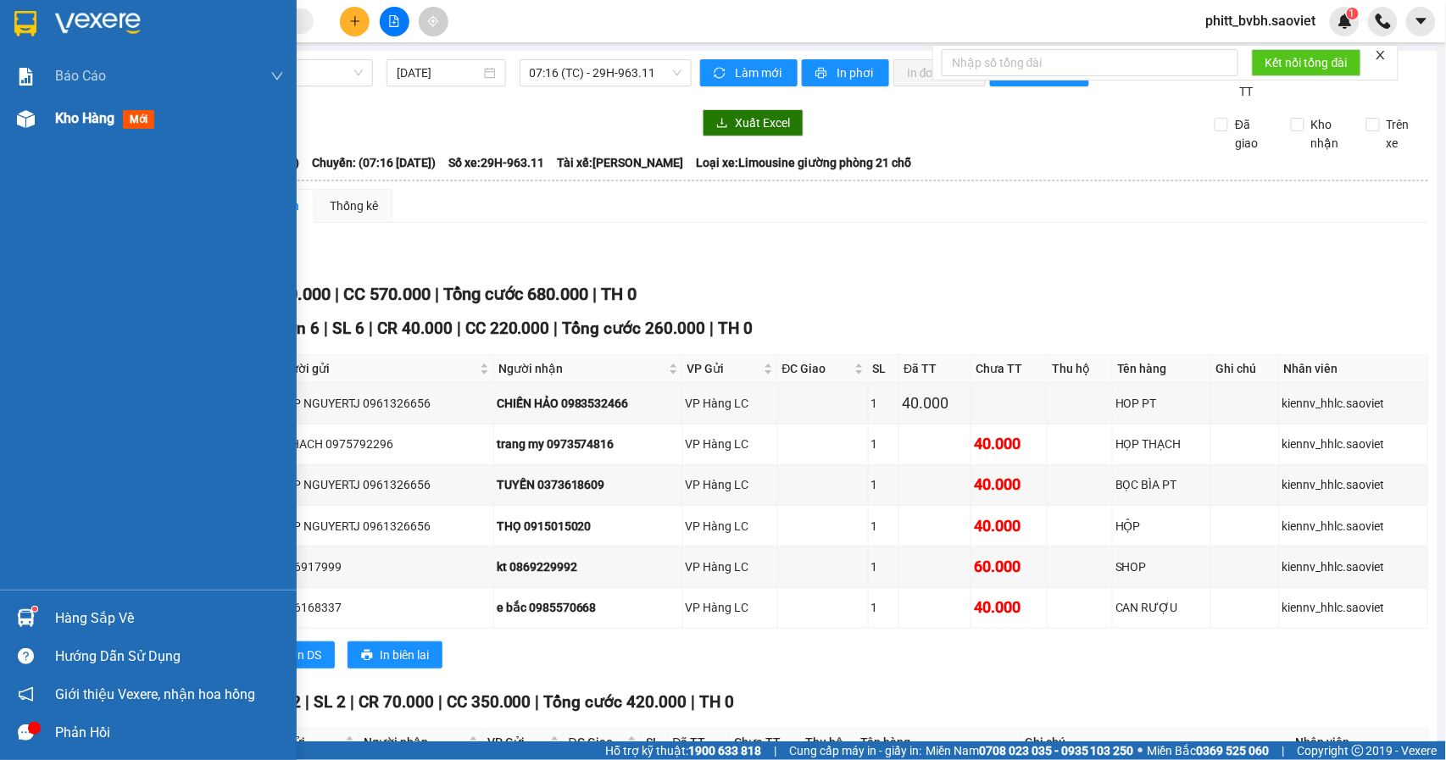
click at [83, 103] on div "Kho hàng mới" at bounding box center [169, 118] width 229 height 42
click at [82, 117] on span "Kho hàng" at bounding box center [84, 118] width 59 height 16
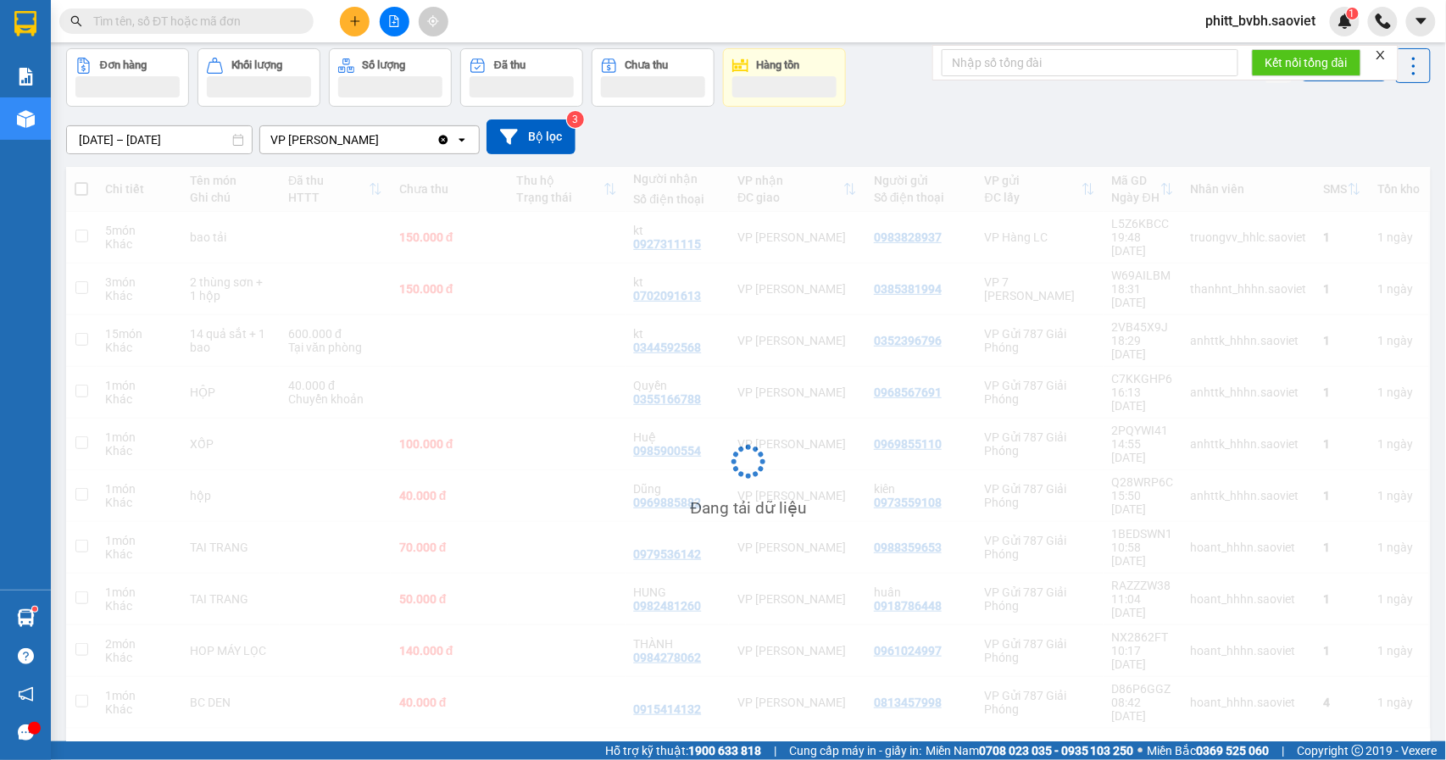
scroll to position [78, 0]
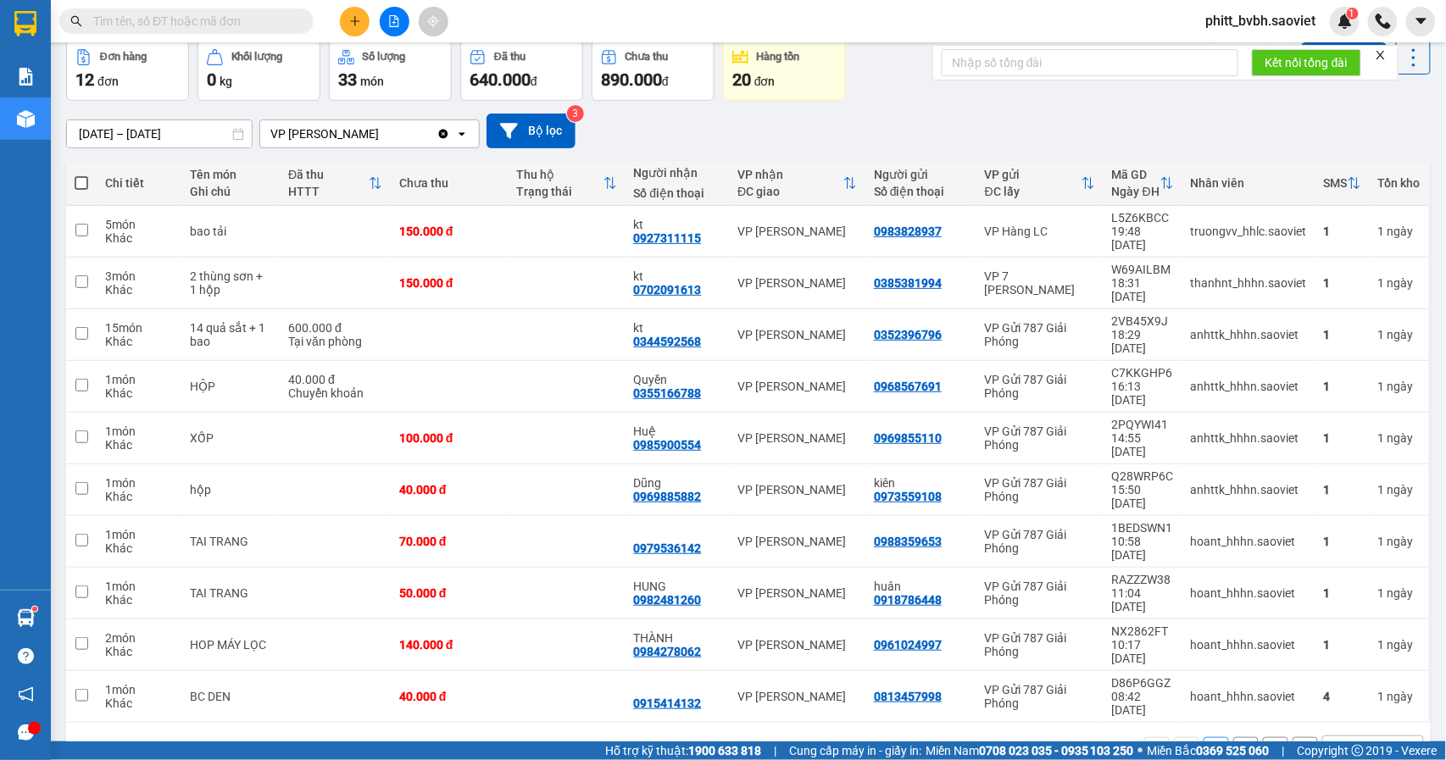
click at [1233, 737] on button "2" at bounding box center [1245, 749] width 25 height 25
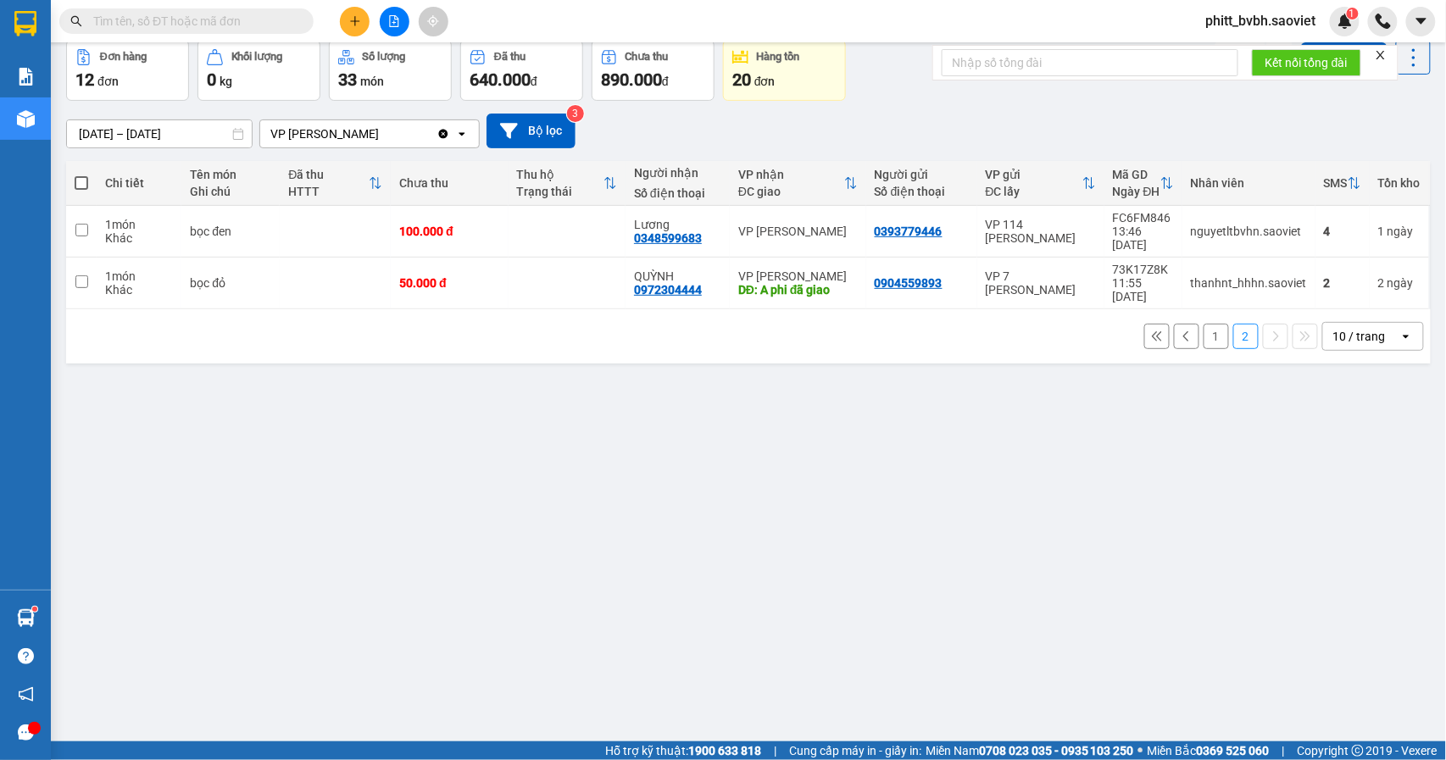
click at [1204, 324] on button "1" at bounding box center [1216, 336] width 25 height 25
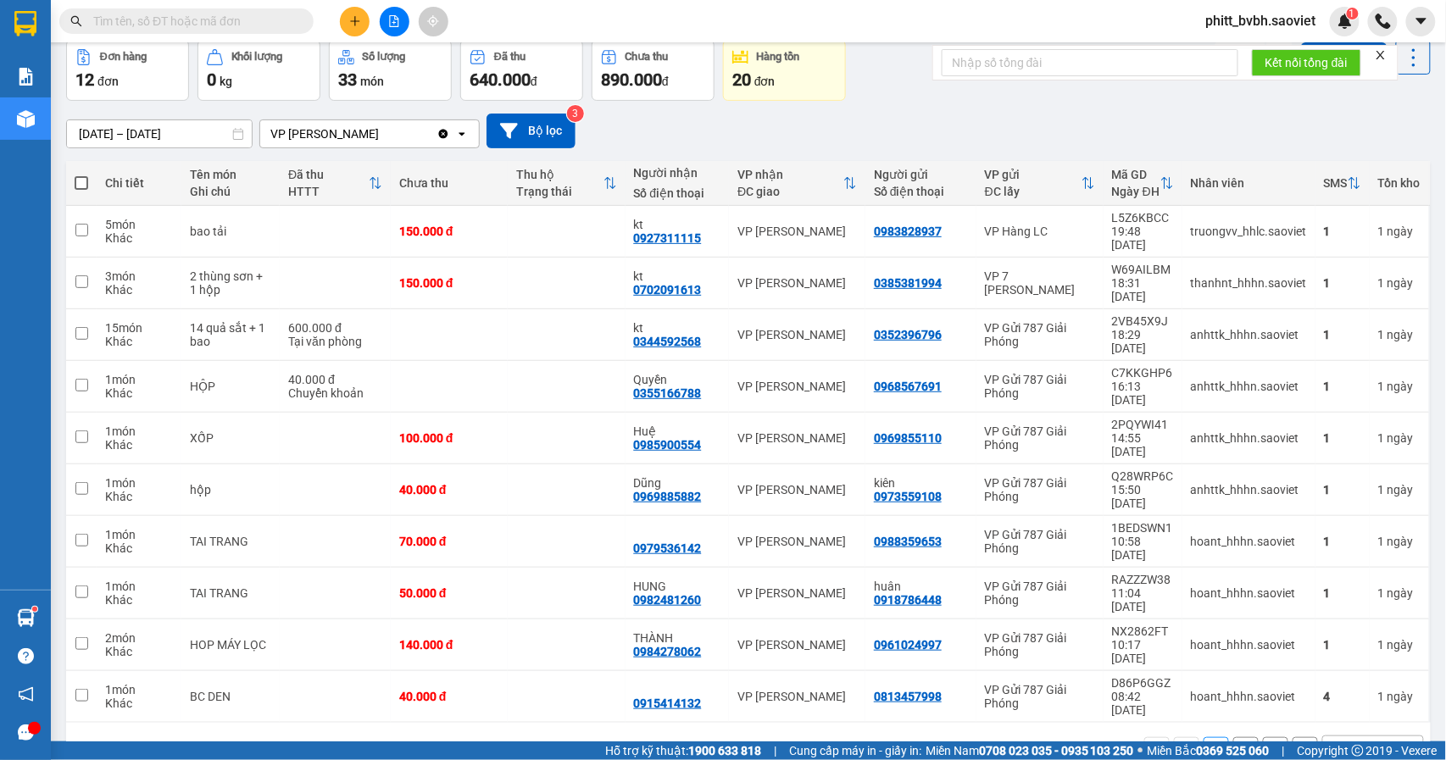
click at [235, 18] on input "text" at bounding box center [193, 21] width 200 height 19
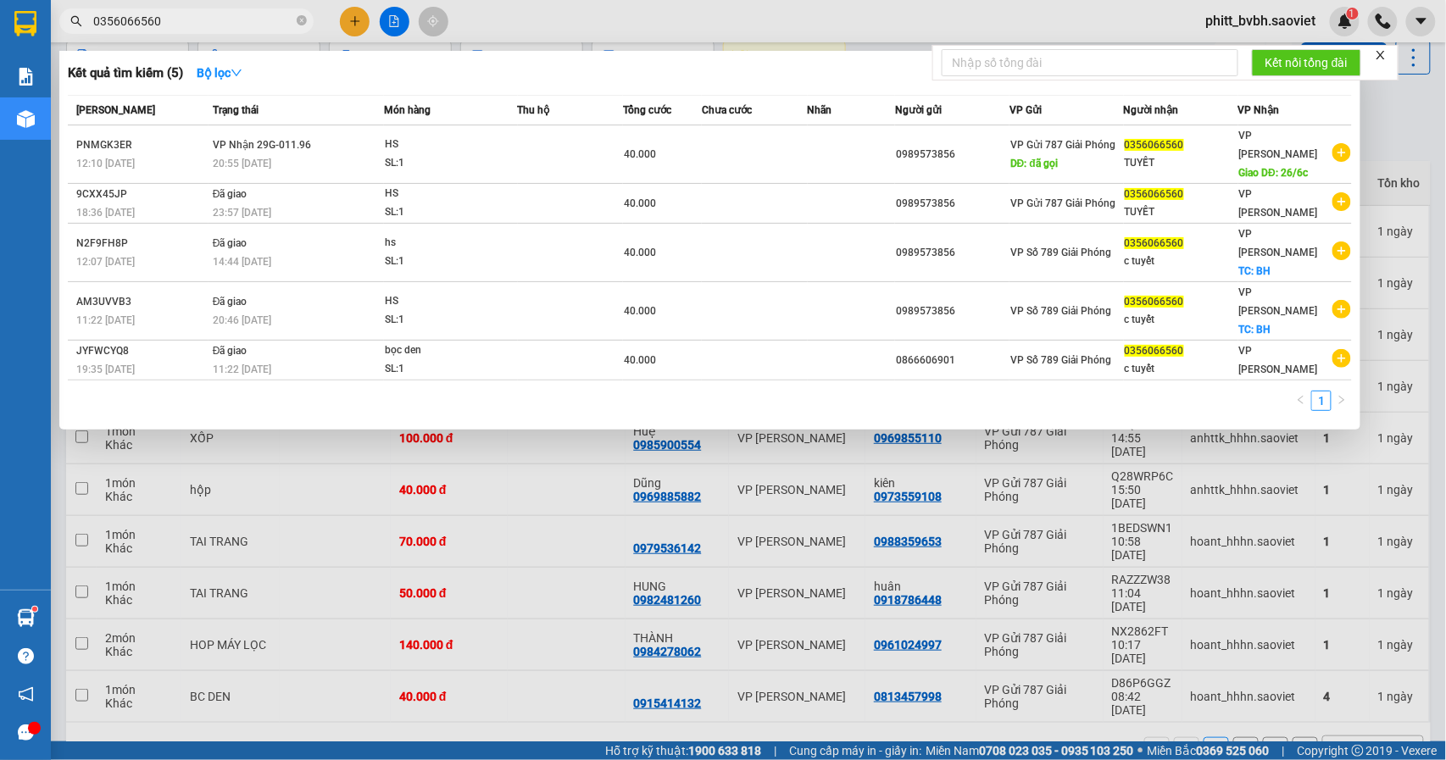
type input "0356066560"
click at [600, 654] on div at bounding box center [723, 380] width 1446 height 760
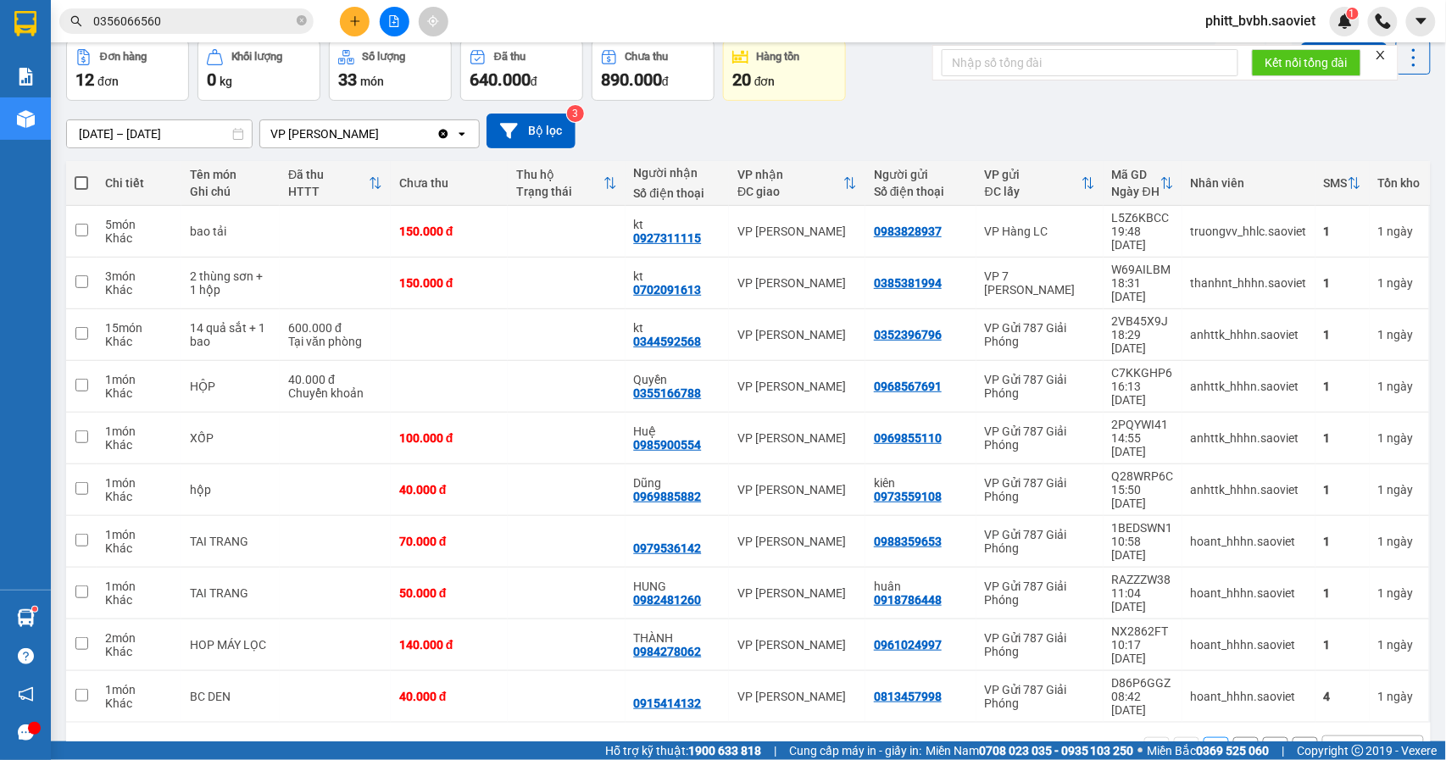
click at [164, 131] on input "[DATE] – [DATE]" at bounding box center [159, 133] width 185 height 27
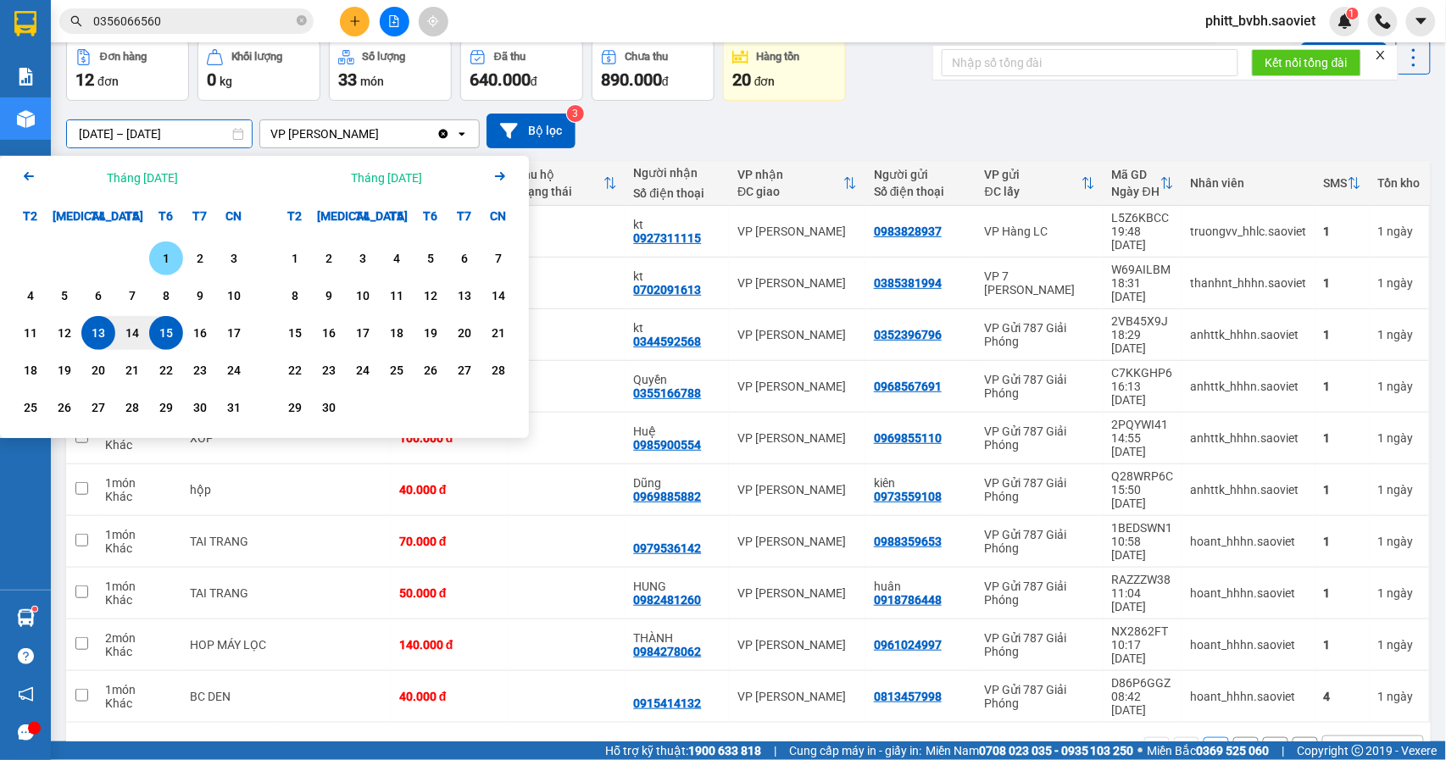
drag, startPoint x: 164, startPoint y: 247, endPoint x: 171, endPoint y: 332, distance: 85.1
click at [164, 251] on div "1" at bounding box center [166, 259] width 34 height 34
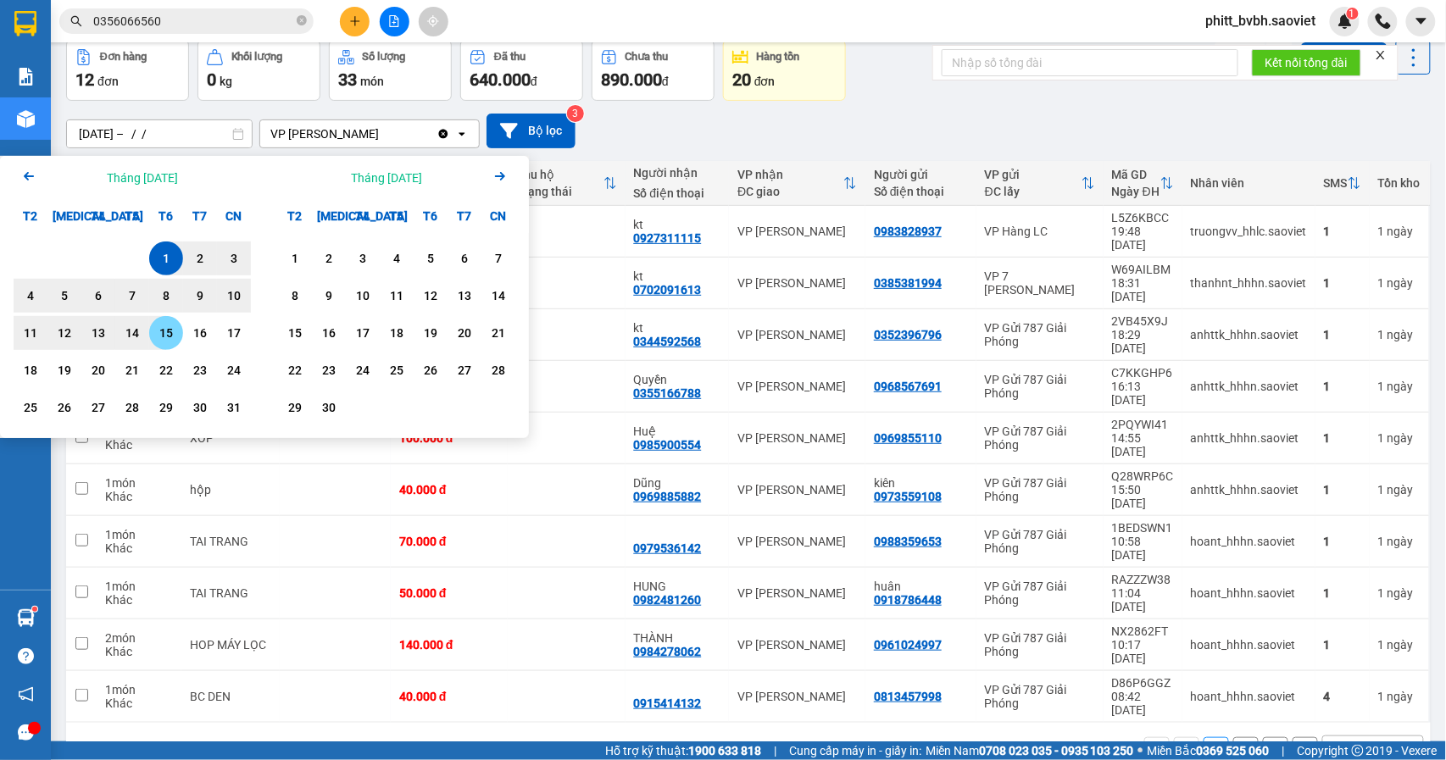
click at [163, 337] on div "15" at bounding box center [166, 333] width 24 height 20
type input "[DATE] – [DATE]"
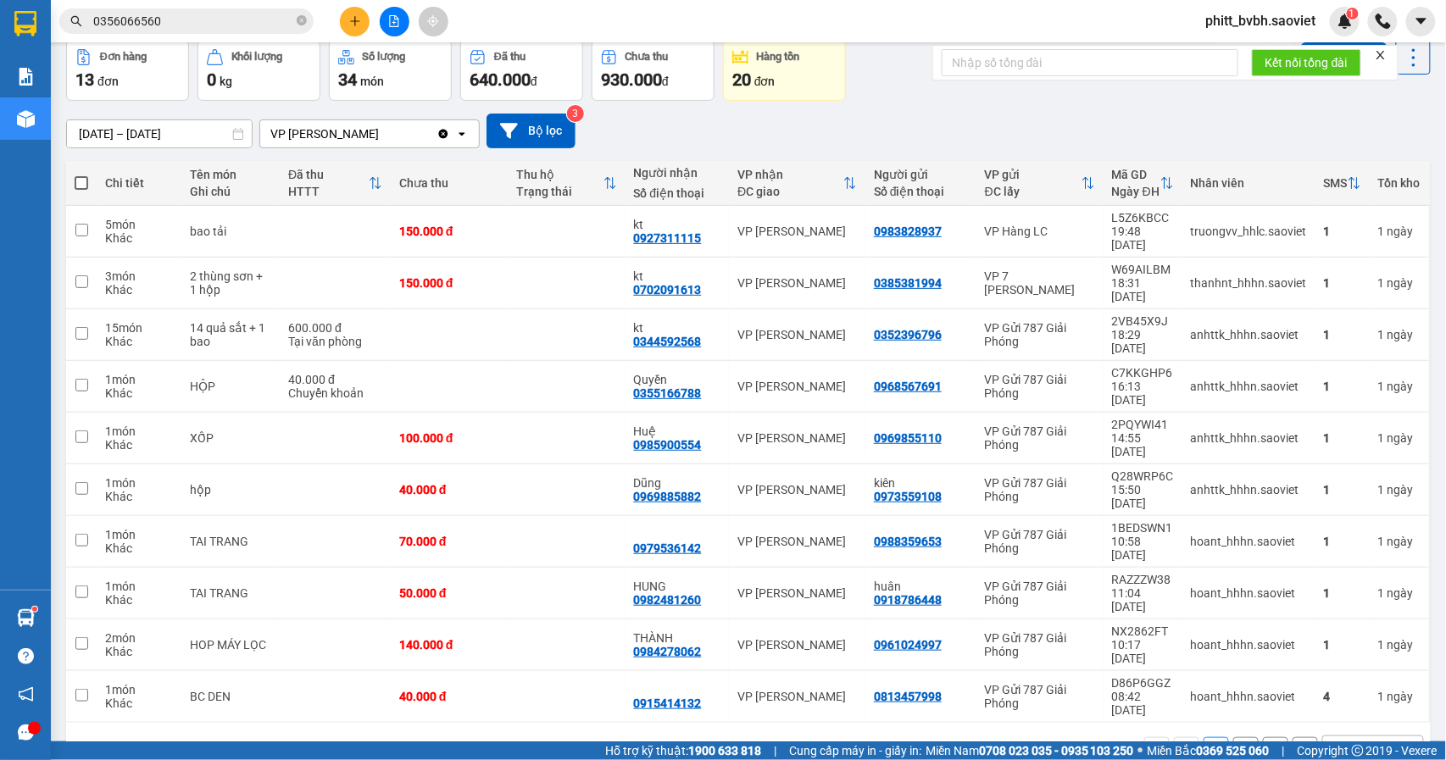
click at [1233, 737] on button "2" at bounding box center [1245, 749] width 25 height 25
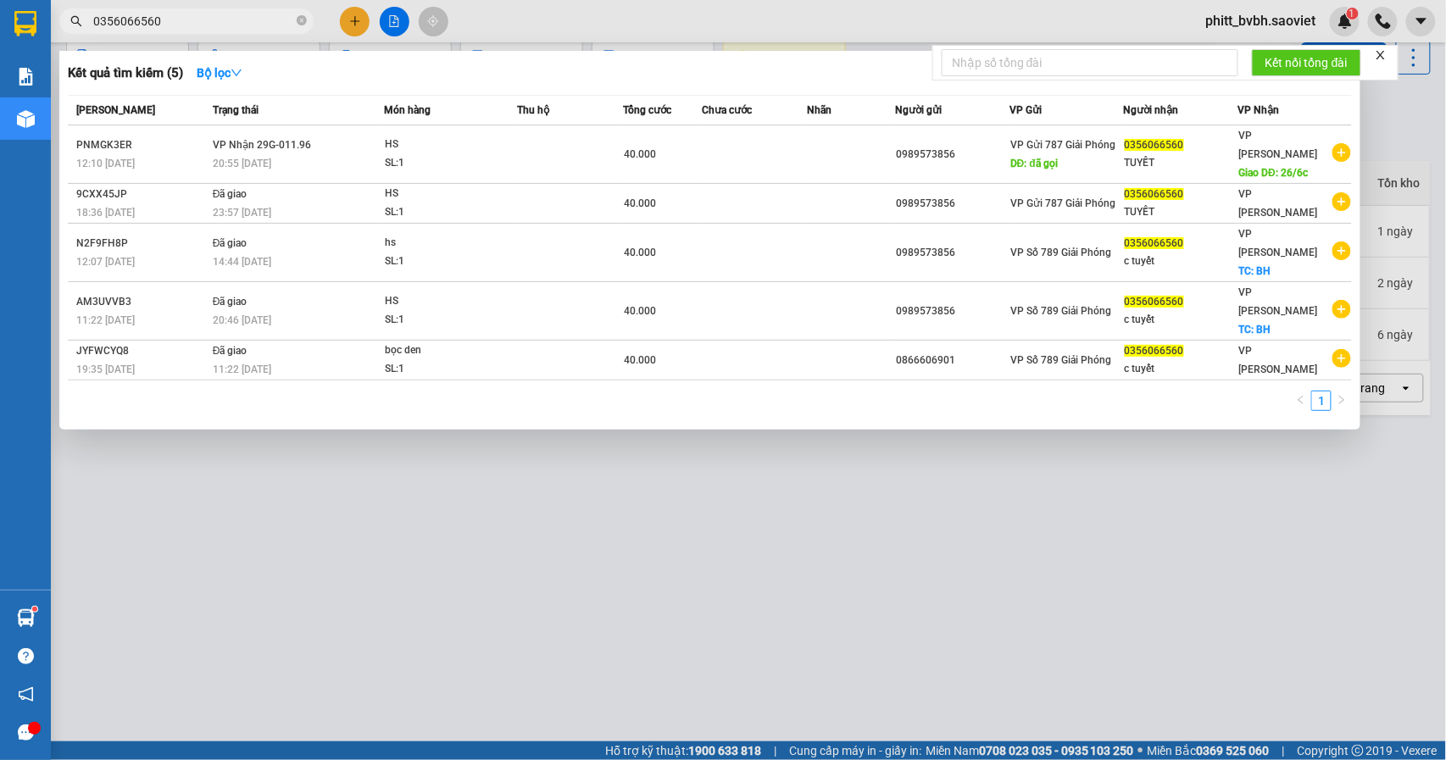
click at [200, 24] on input "0356066560" at bounding box center [193, 21] width 200 height 19
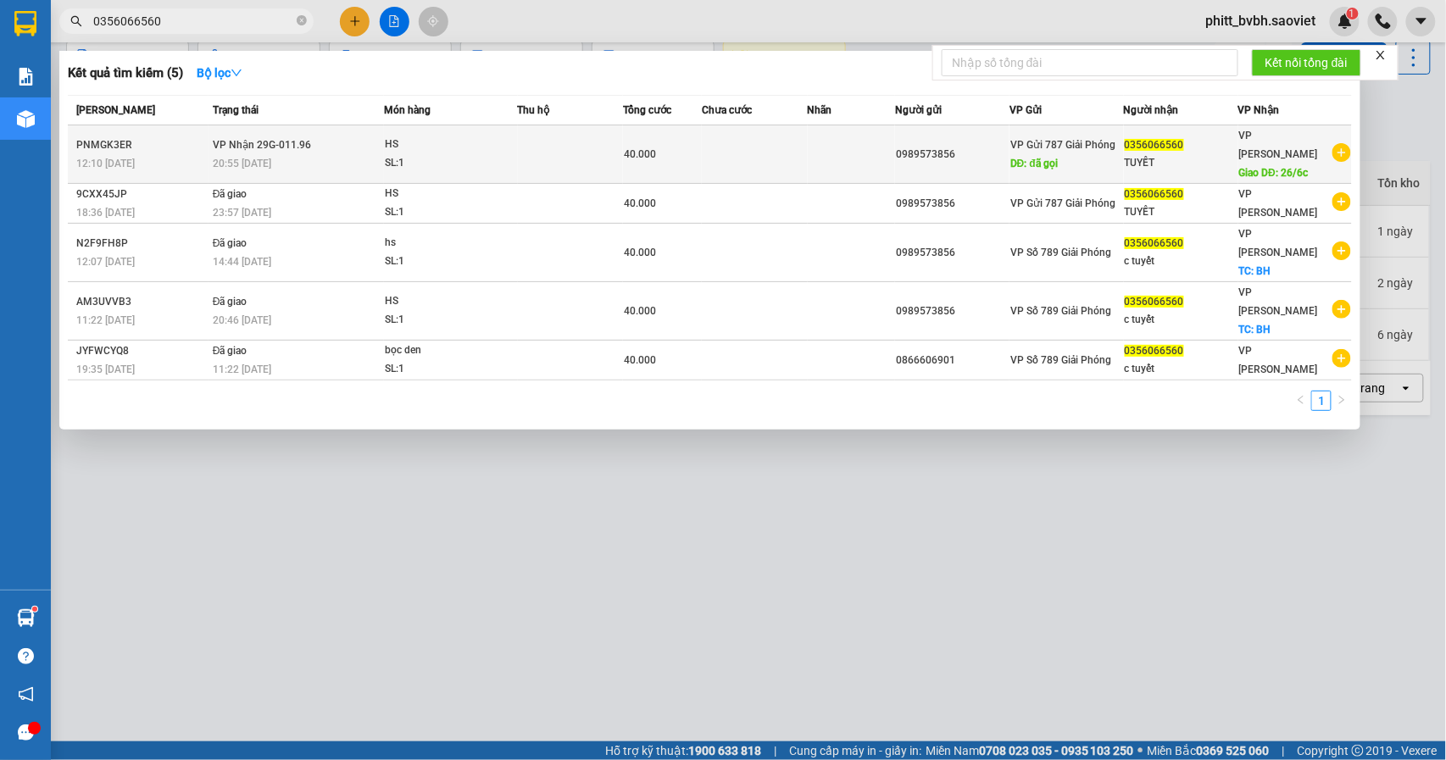
click at [543, 154] on td at bounding box center [570, 154] width 105 height 58
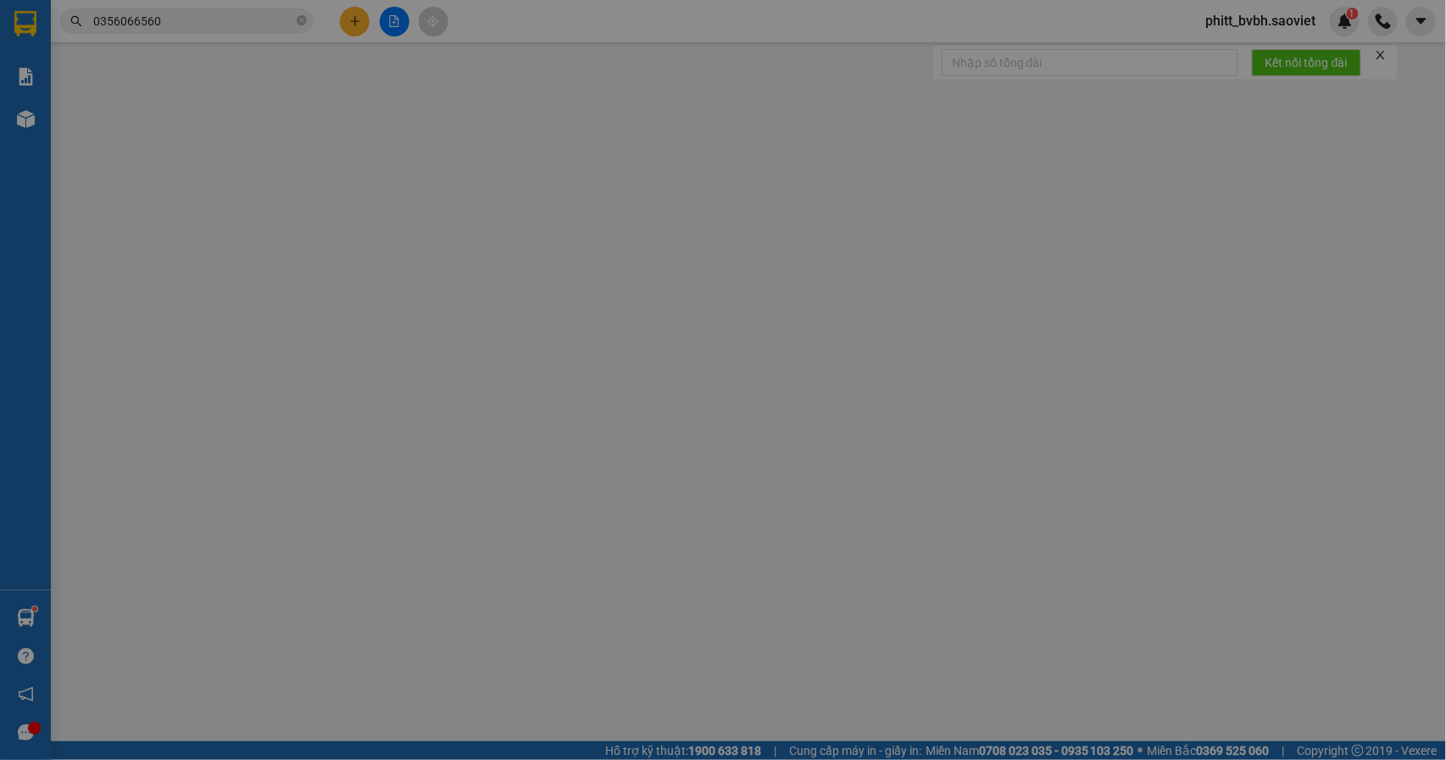
type input "0989573856"
type input "đã gọi"
type input "0356066560"
type input "TUYẾT"
type input "26/6c"
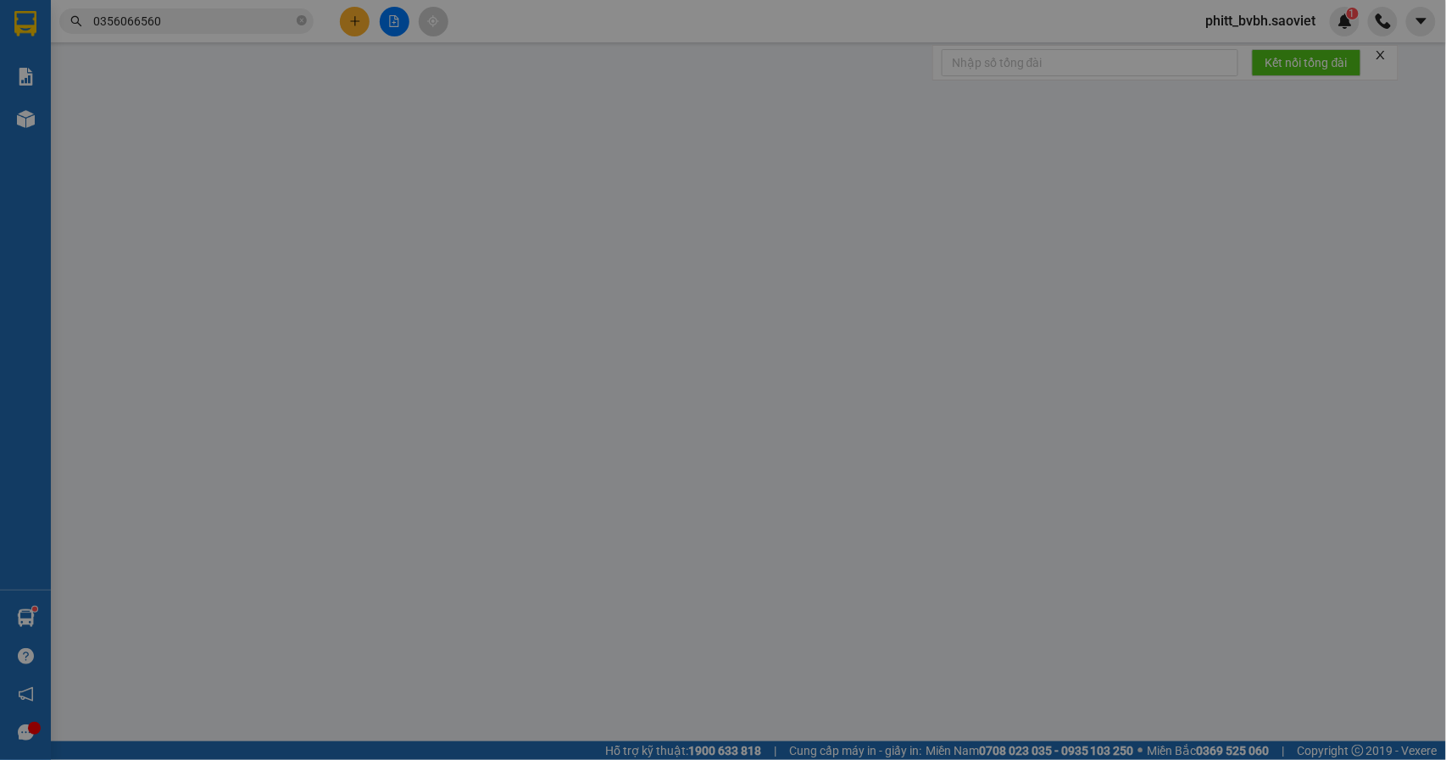
type input "40.000"
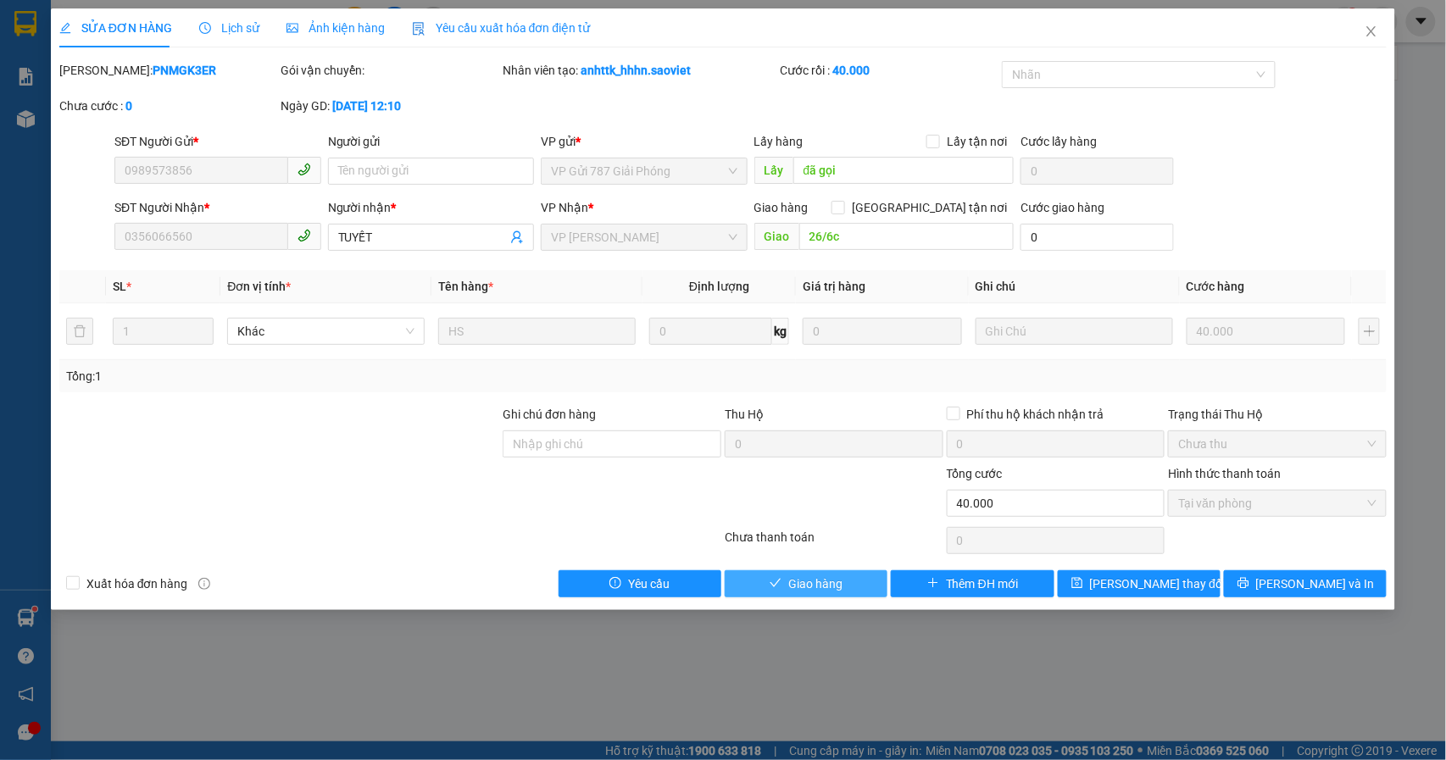
click at [815, 587] on span "Giao hàng" at bounding box center [815, 584] width 54 height 19
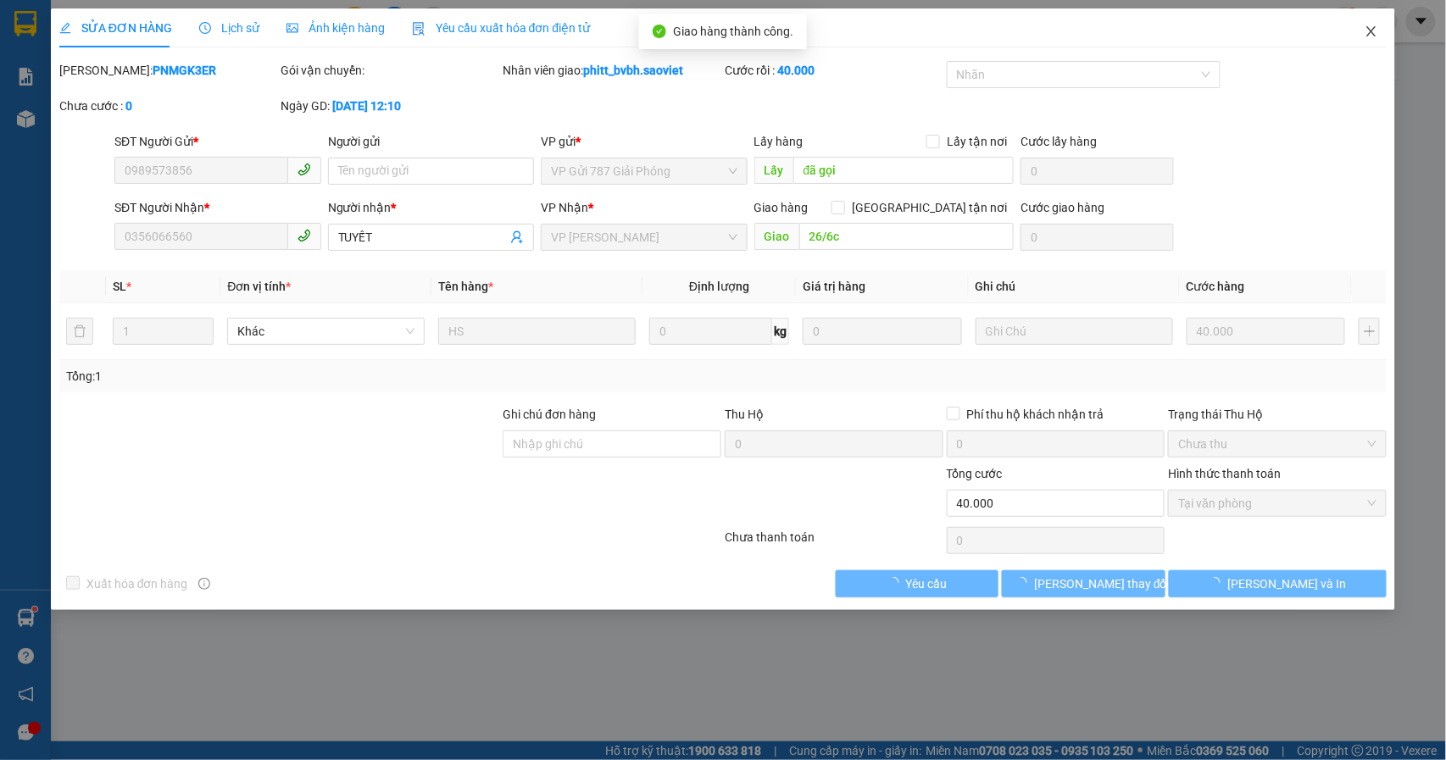
drag, startPoint x: 1370, startPoint y: 28, endPoint x: 1282, endPoint y: 4, distance: 91.3
click at [1370, 31] on icon "close" at bounding box center [1372, 32] width 14 height 14
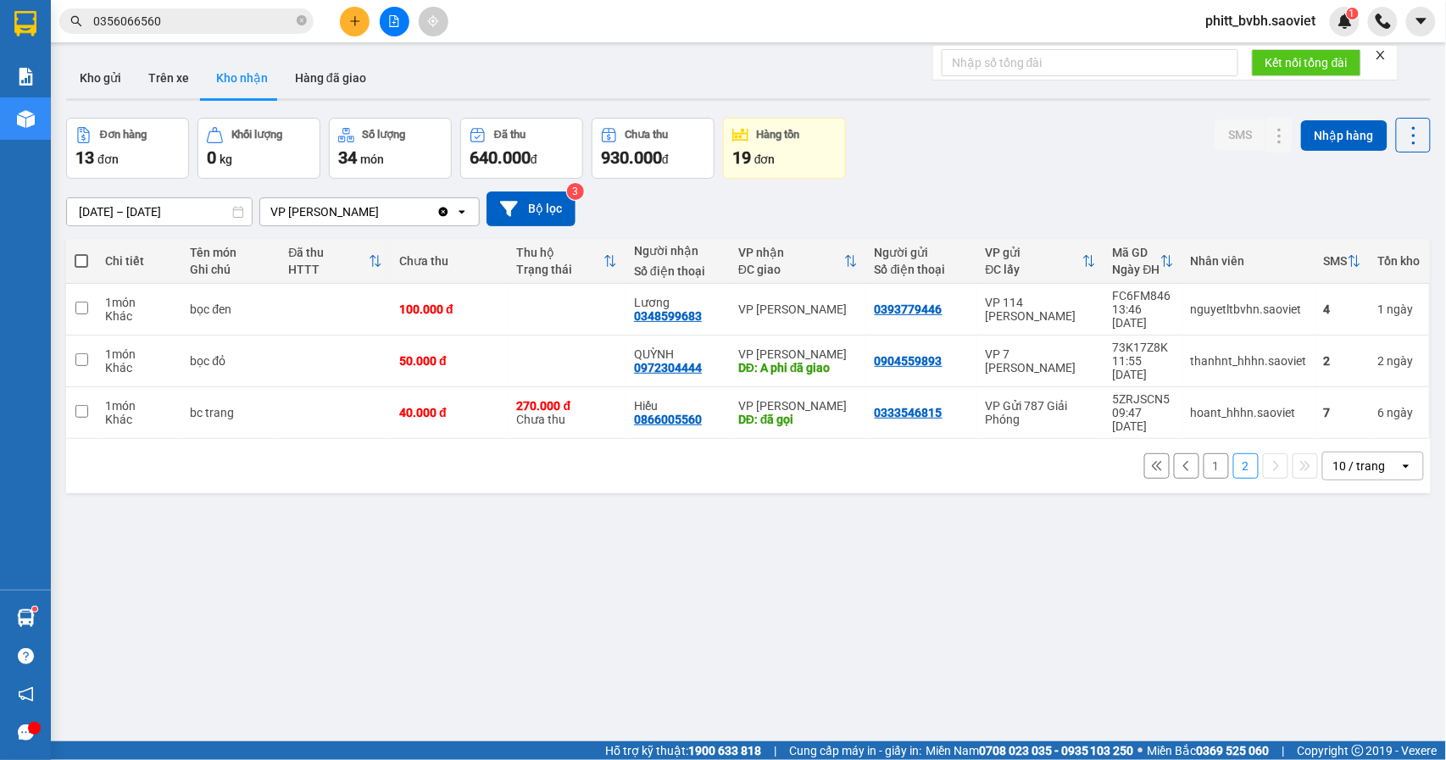
click at [1204, 453] on button "1" at bounding box center [1216, 465] width 25 height 25
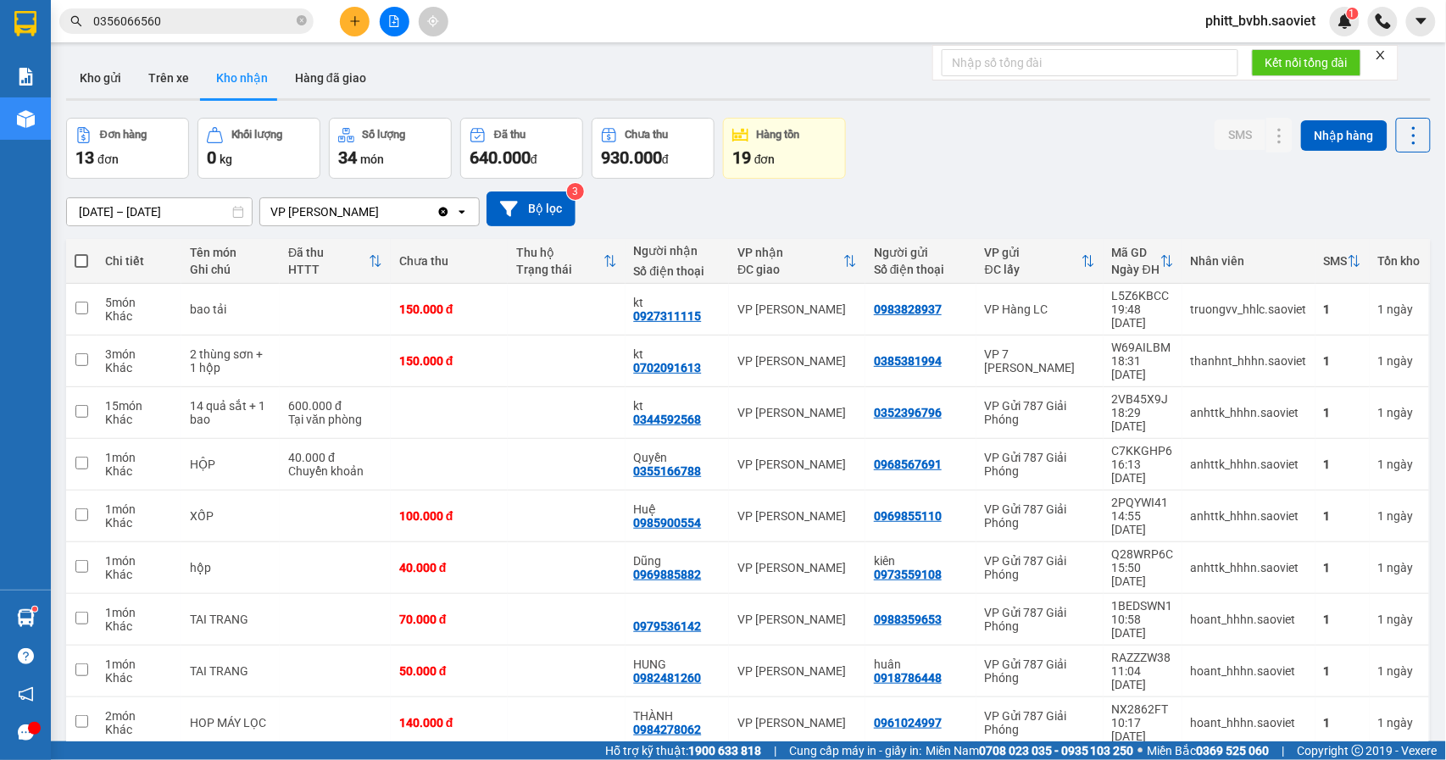
click at [532, 749] on td at bounding box center [566, 775] width 117 height 52
checkbox input "true"
click at [1234, 759] on button at bounding box center [1246, 775] width 24 height 30
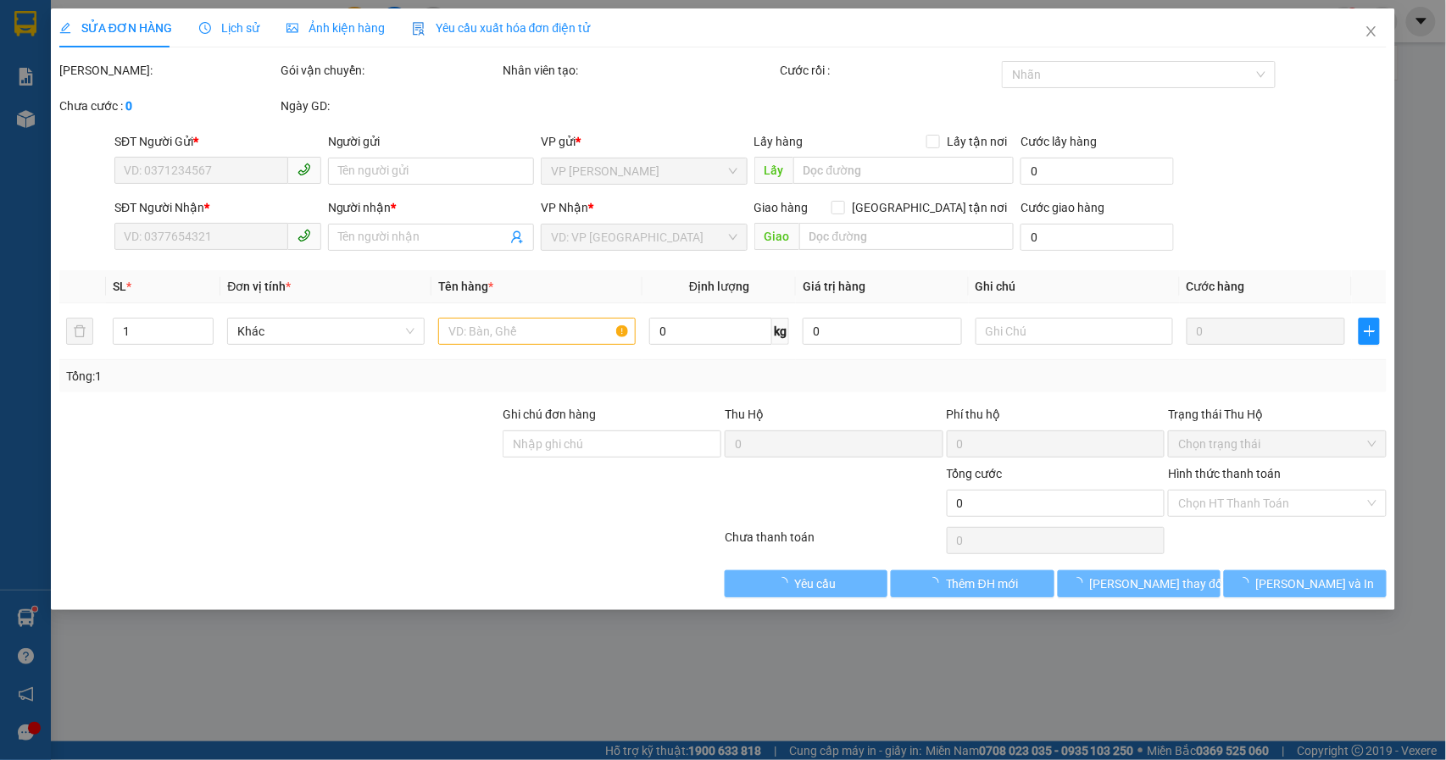
type input "0813457998"
type input "0915414132"
type input "40.000"
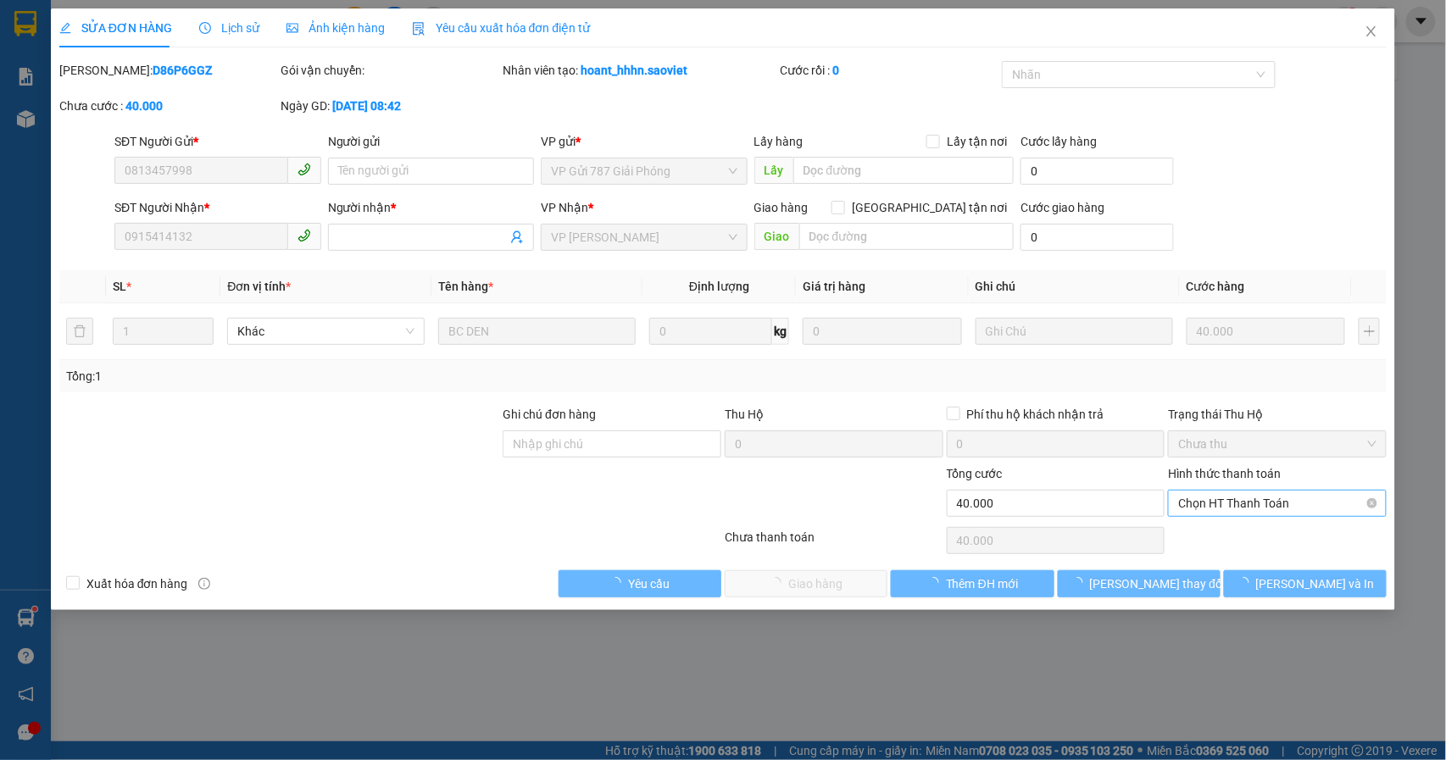
click at [1251, 505] on span "Chọn HT Thanh Toán" at bounding box center [1277, 503] width 198 height 25
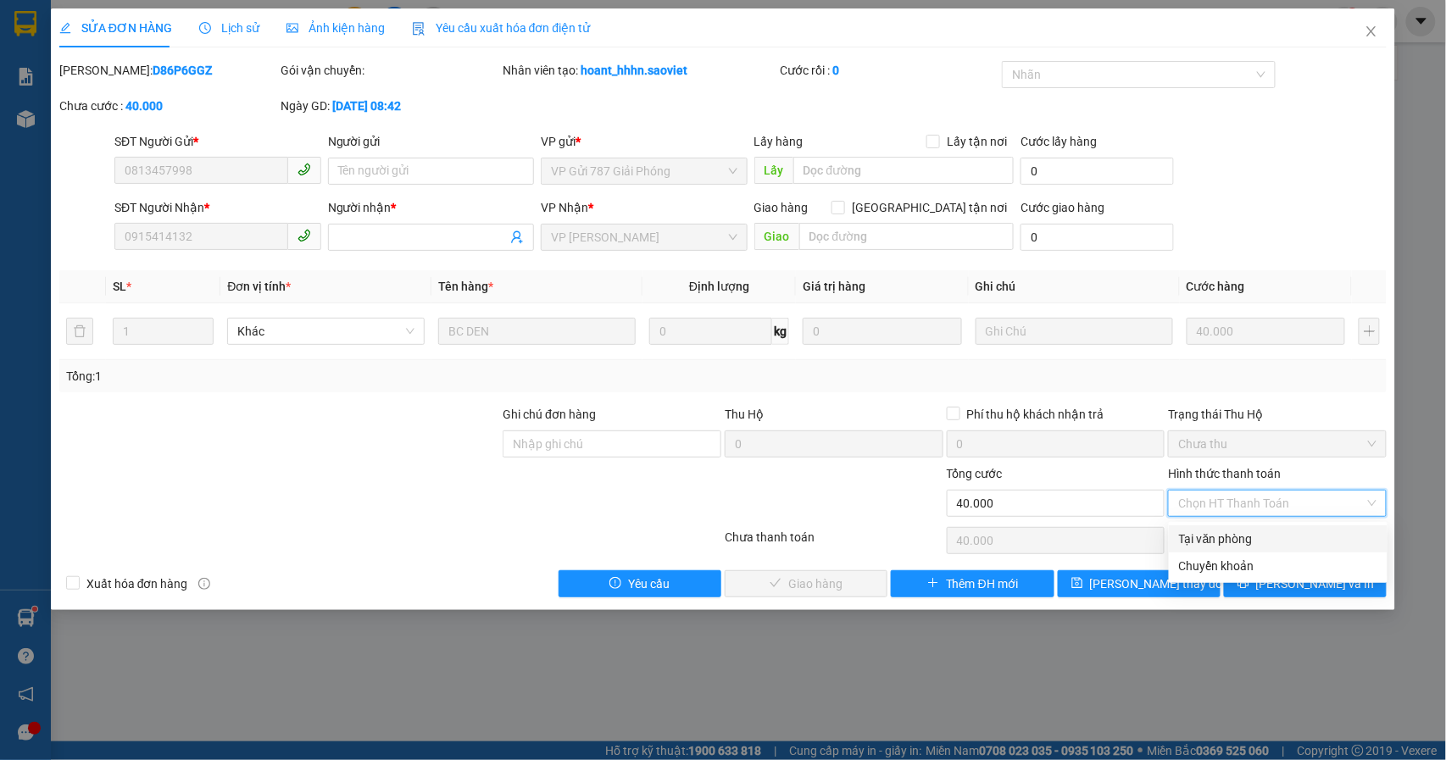
click at [1242, 544] on div "Tại văn phòng" at bounding box center [1278, 539] width 198 height 19
type input "0"
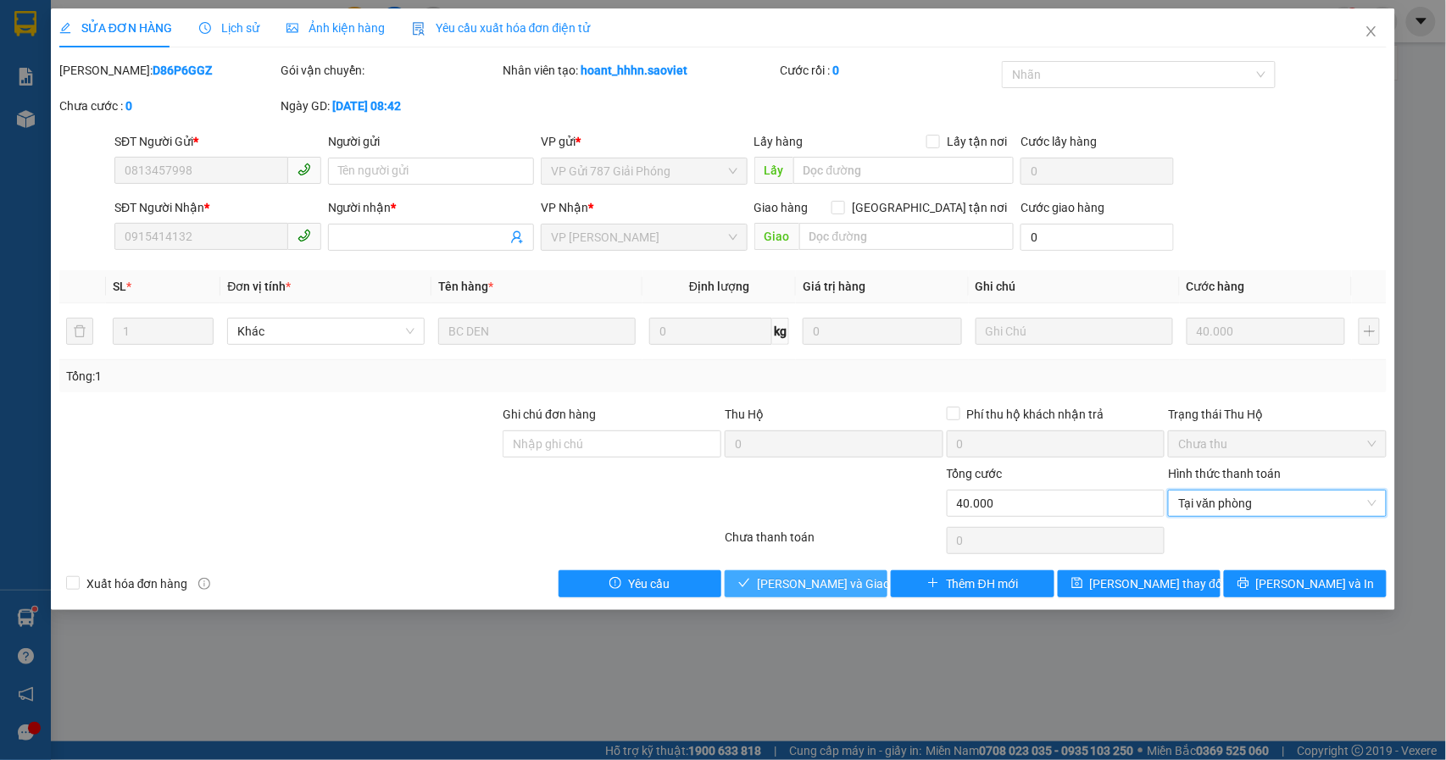
click at [807, 585] on span "[PERSON_NAME] và Giao hàng" at bounding box center [838, 584] width 163 height 19
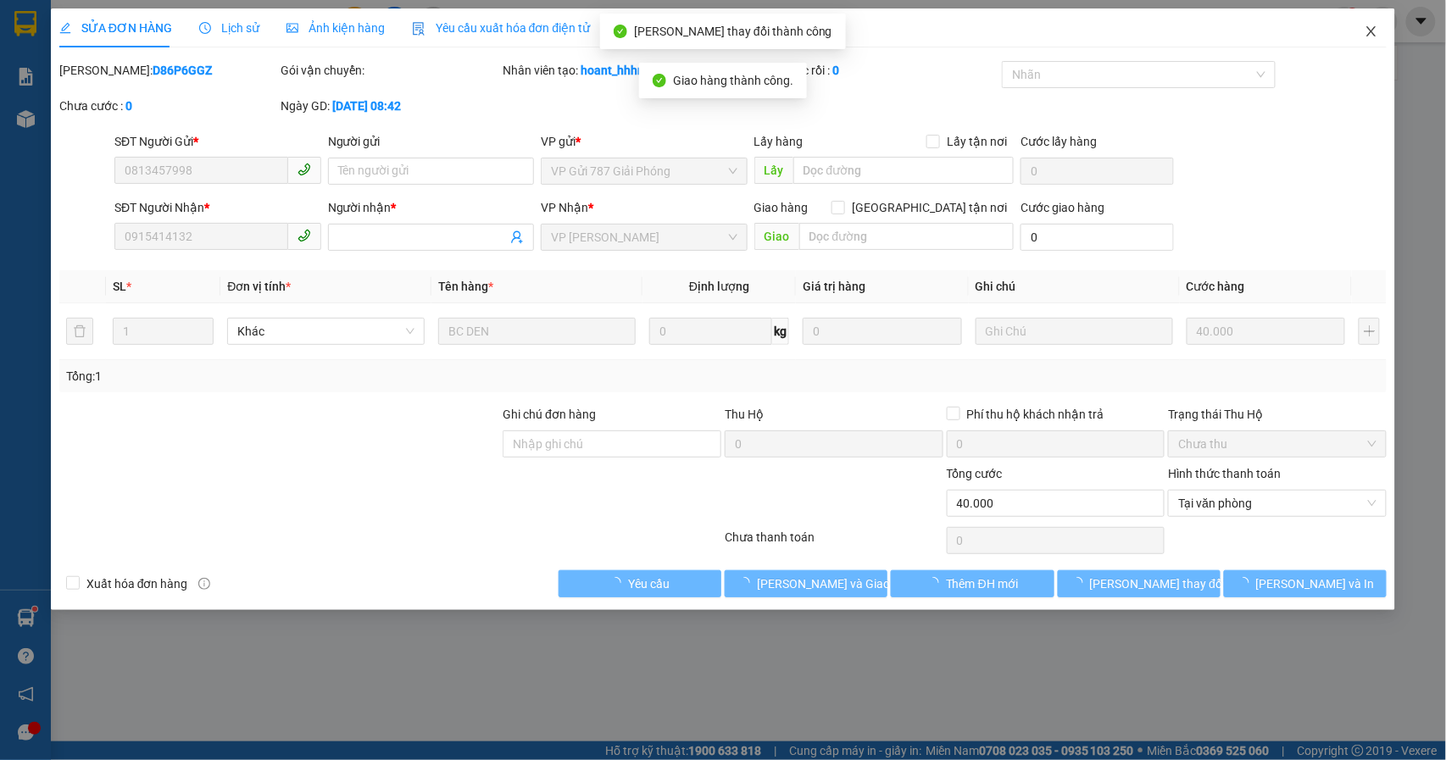
click at [1371, 39] on span "Close" at bounding box center [1371, 31] width 47 height 47
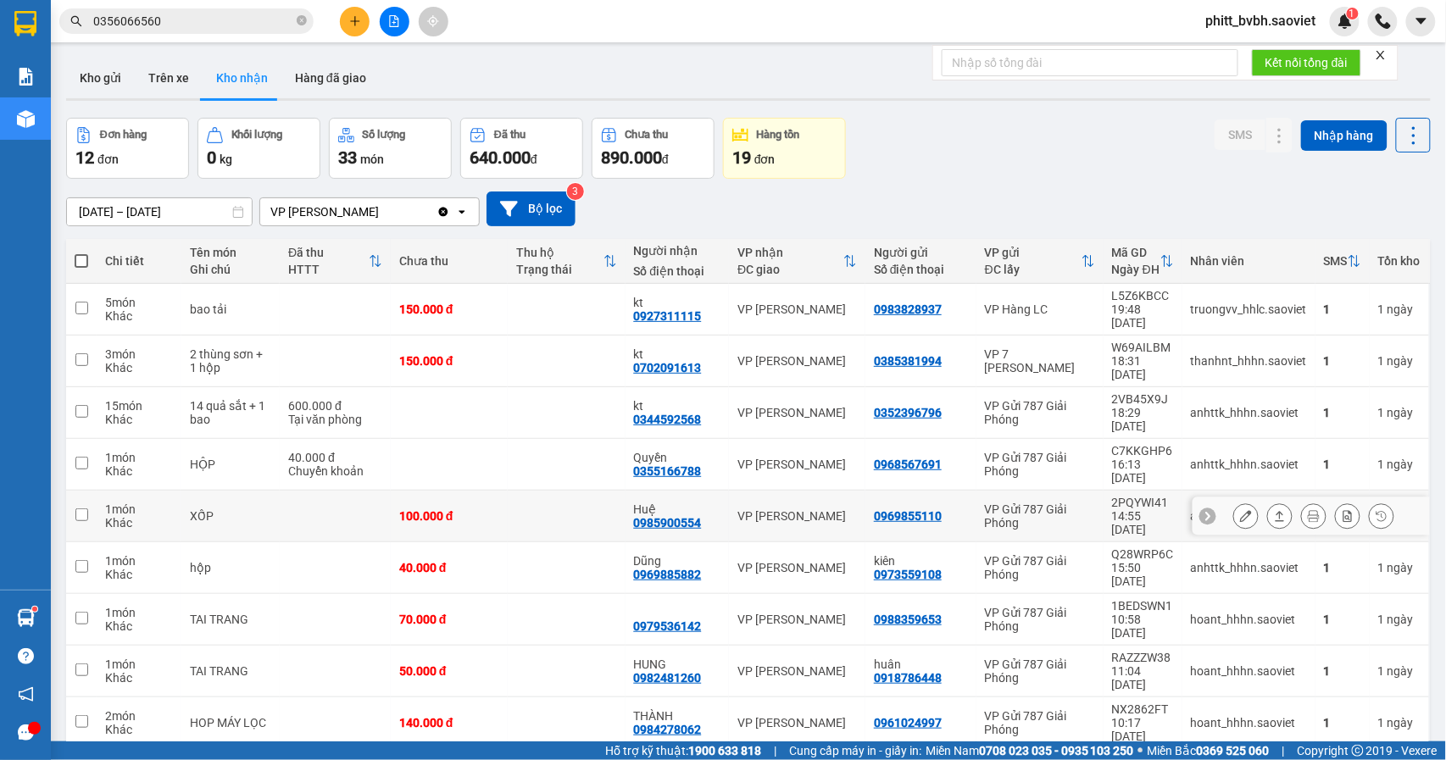
click at [508, 491] on td at bounding box center [566, 517] width 117 height 52
checkbox input "true"
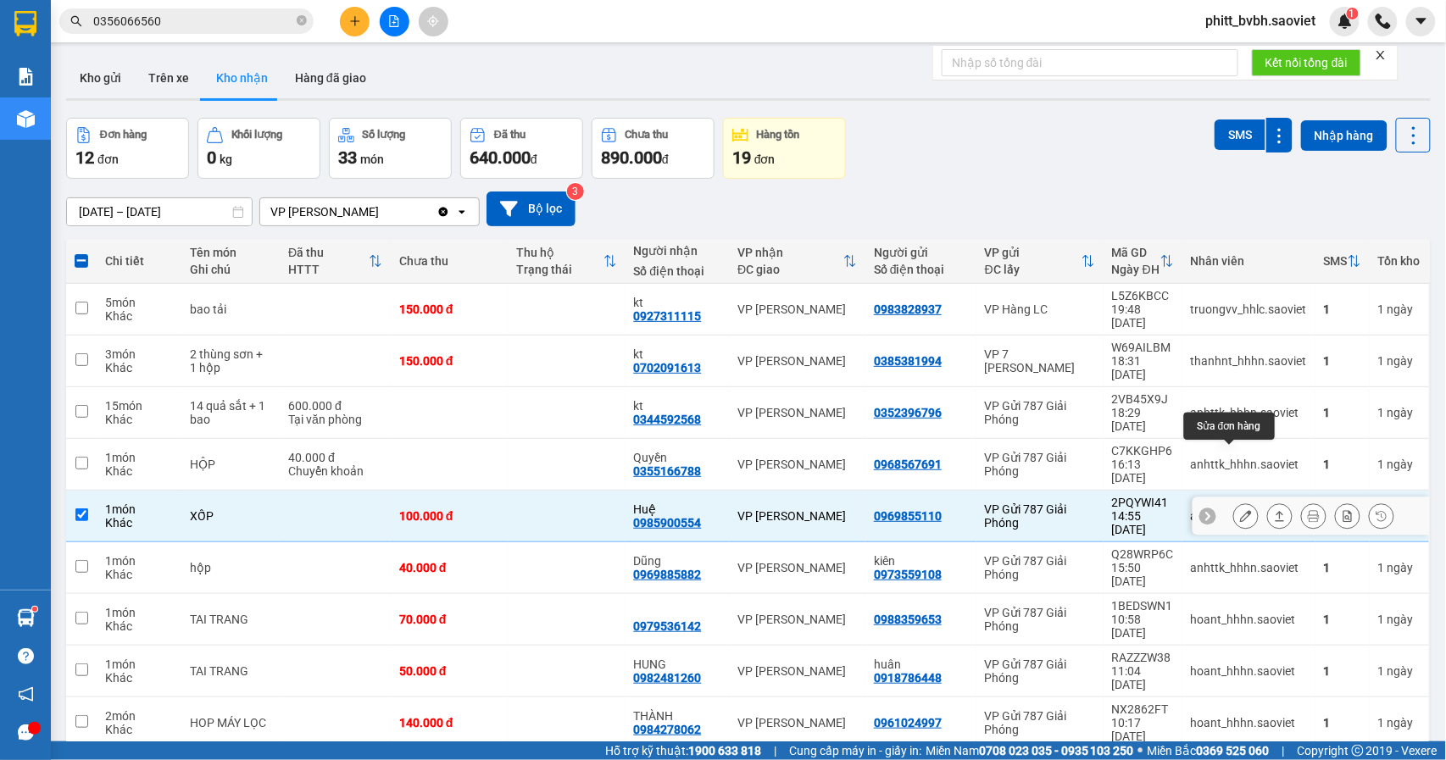
click at [1240, 510] on icon at bounding box center [1246, 516] width 12 height 12
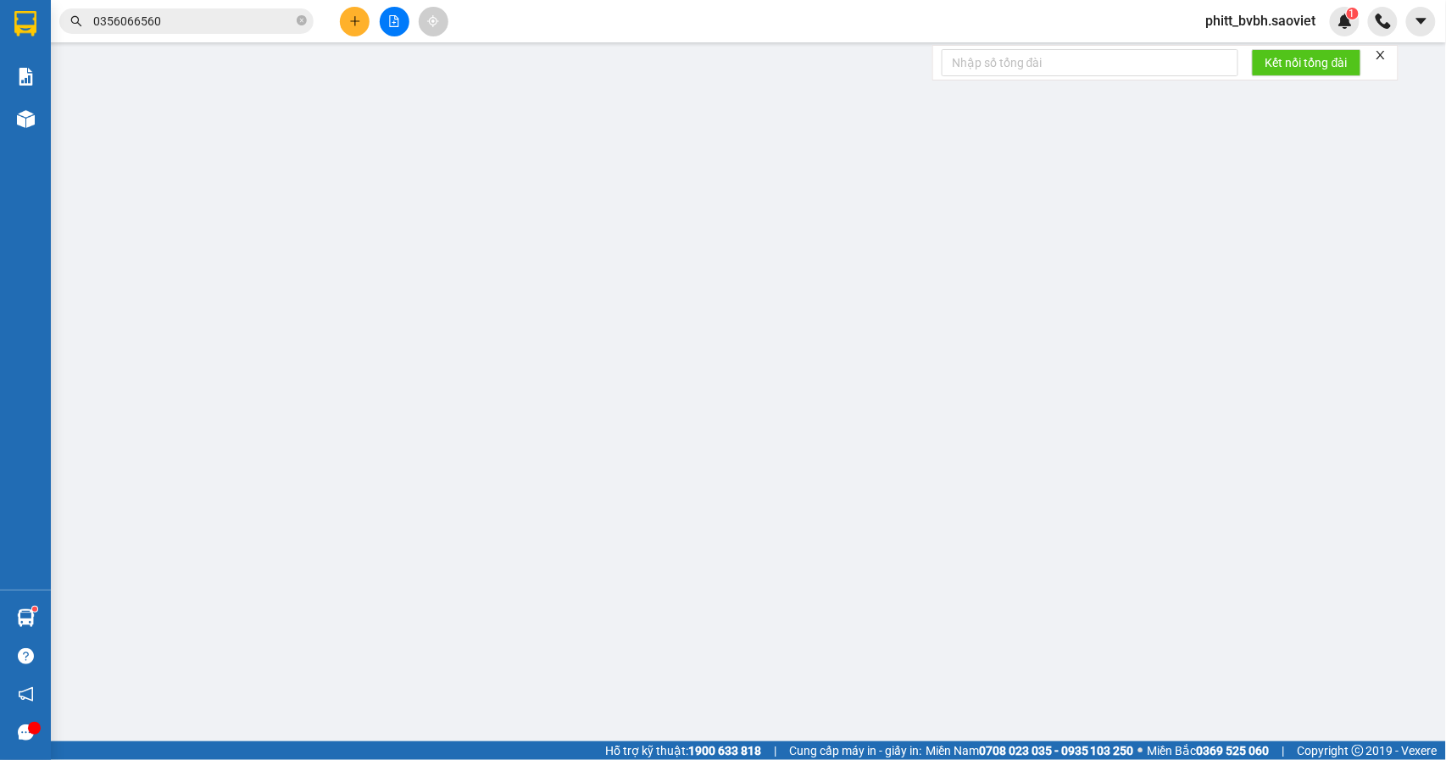
type input "0969855110"
type input "0985900554"
type input "Huệ"
type input "100.000"
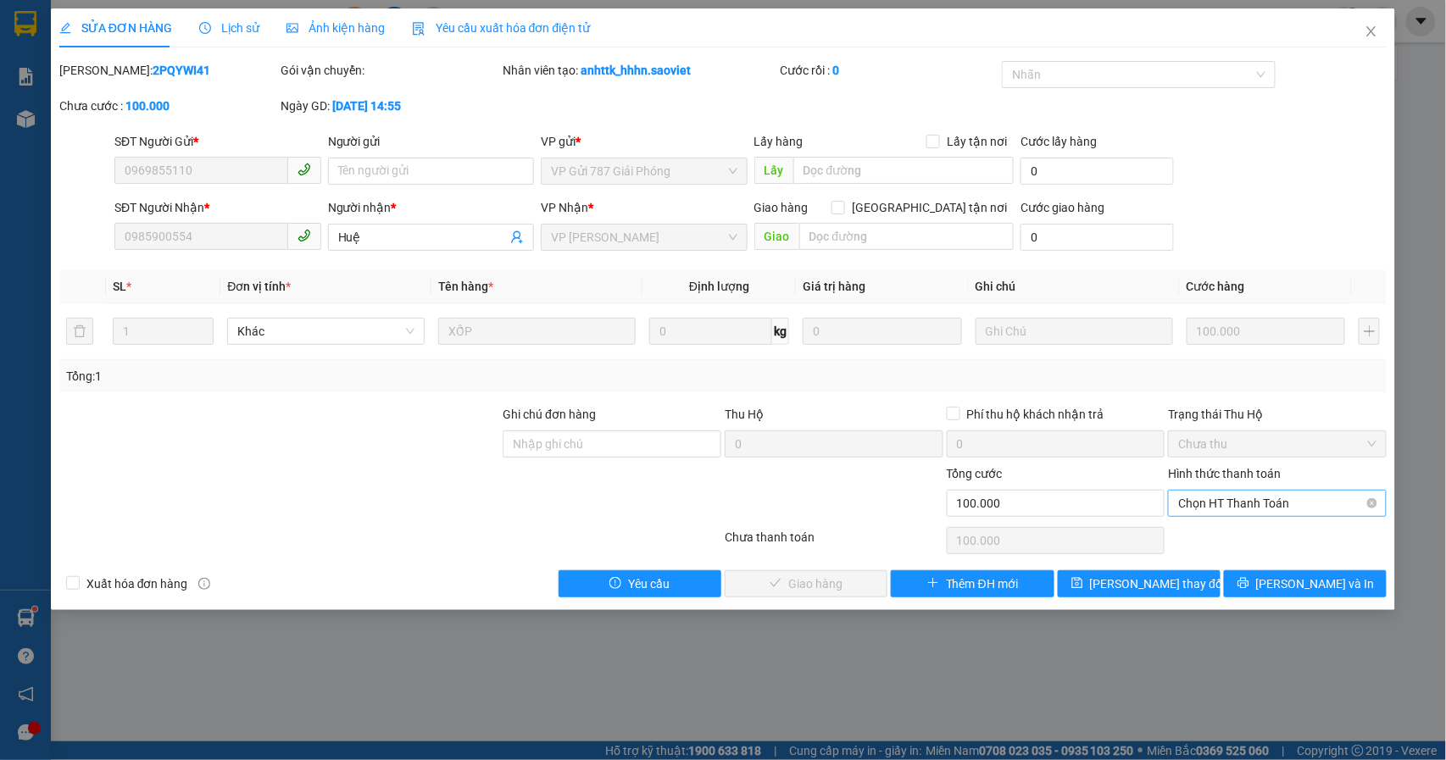
click at [1321, 502] on span "Chọn HT Thanh Toán" at bounding box center [1277, 503] width 198 height 25
click at [1255, 537] on div "Tại văn phòng" at bounding box center [1278, 539] width 198 height 19
type input "0"
click at [815, 593] on span "[PERSON_NAME] và Giao hàng" at bounding box center [838, 584] width 163 height 19
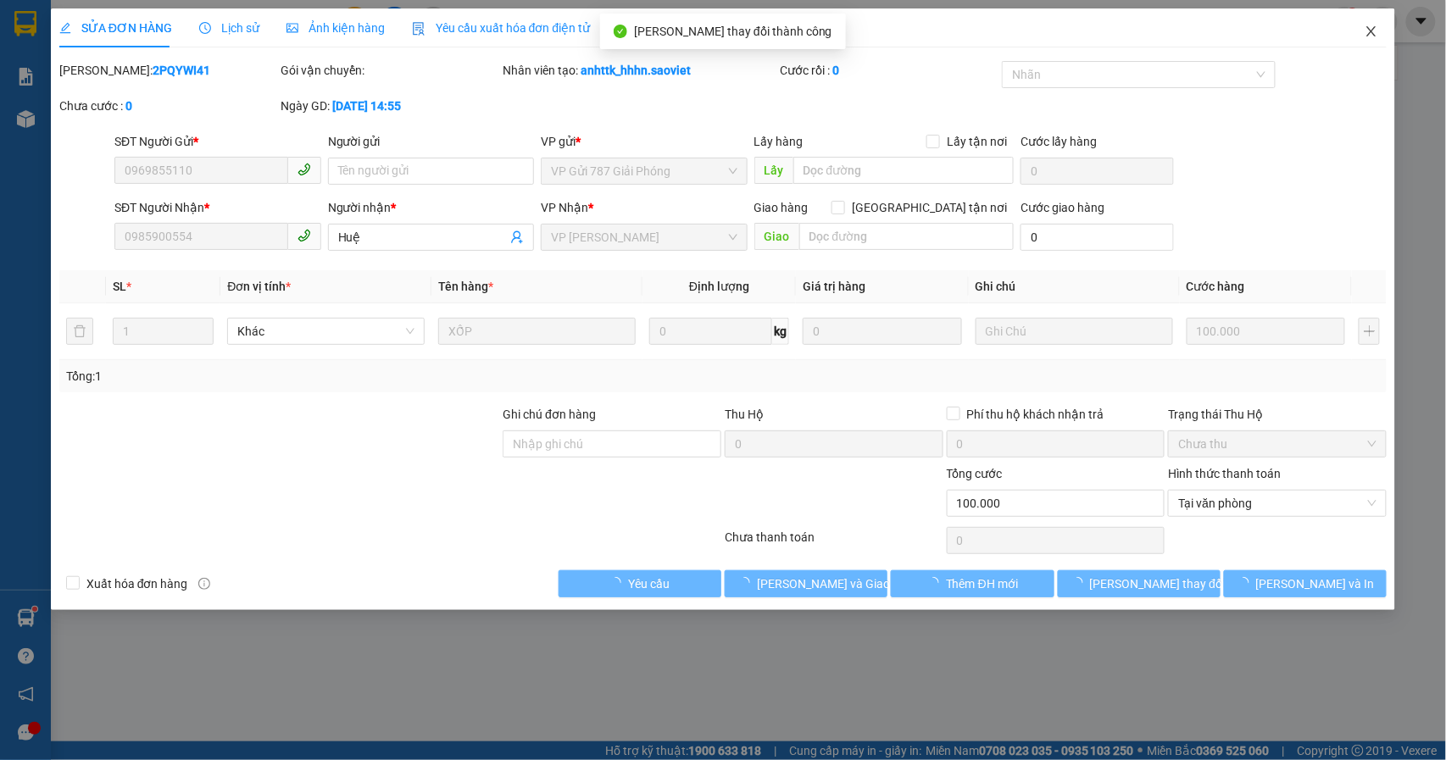
click at [1371, 27] on icon "close" at bounding box center [1372, 32] width 14 height 14
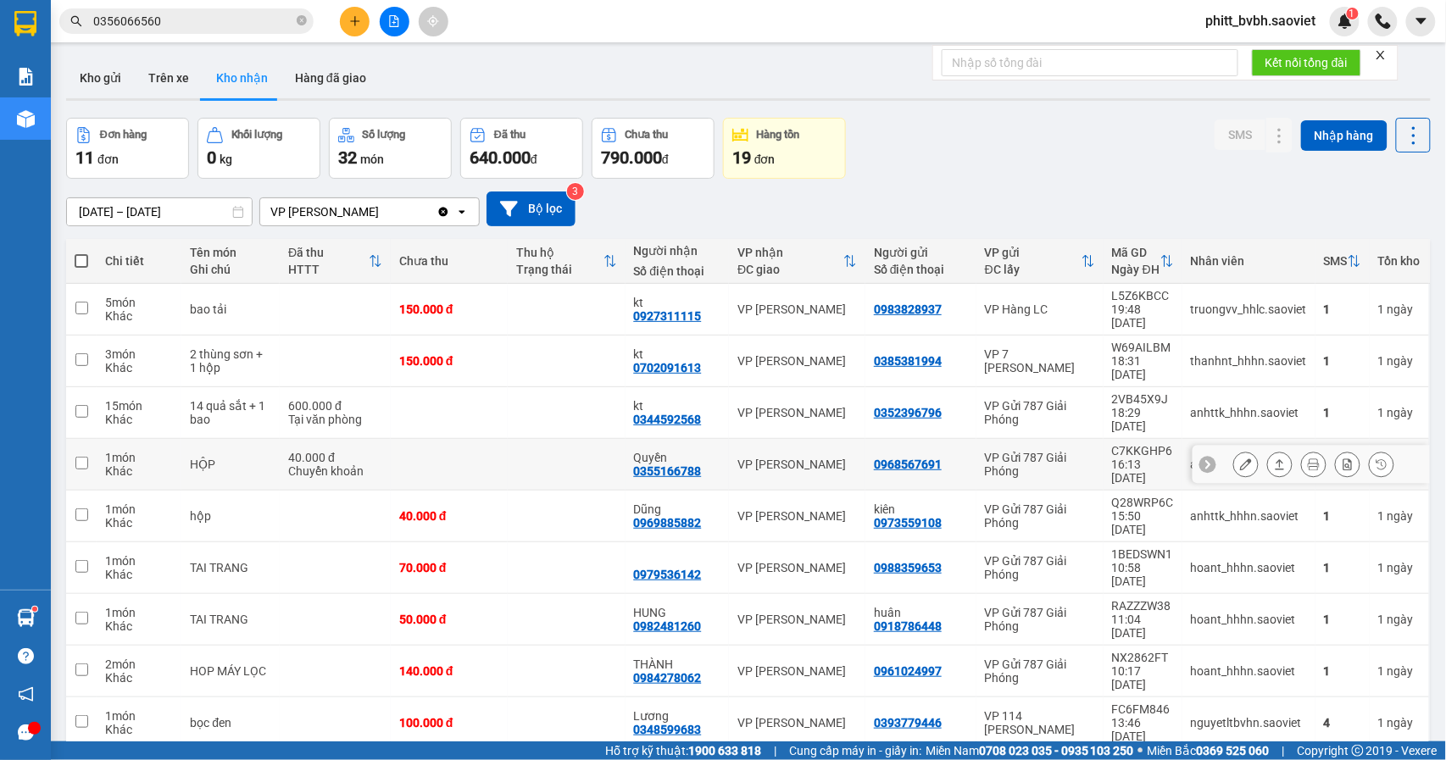
click at [695, 451] on div "Quyền 0355166788" at bounding box center [677, 464] width 87 height 27
checkbox input "true"
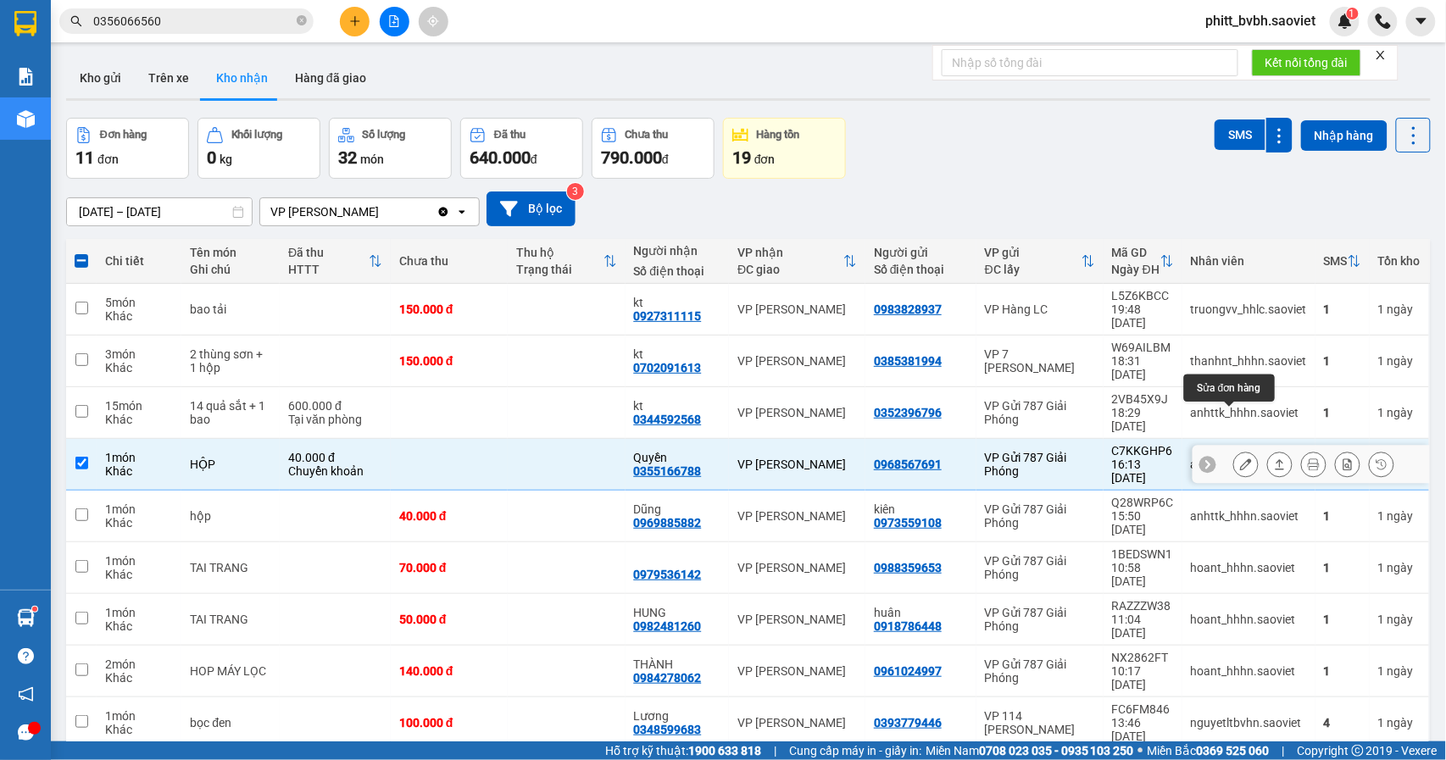
click at [1234, 450] on button at bounding box center [1246, 465] width 24 height 30
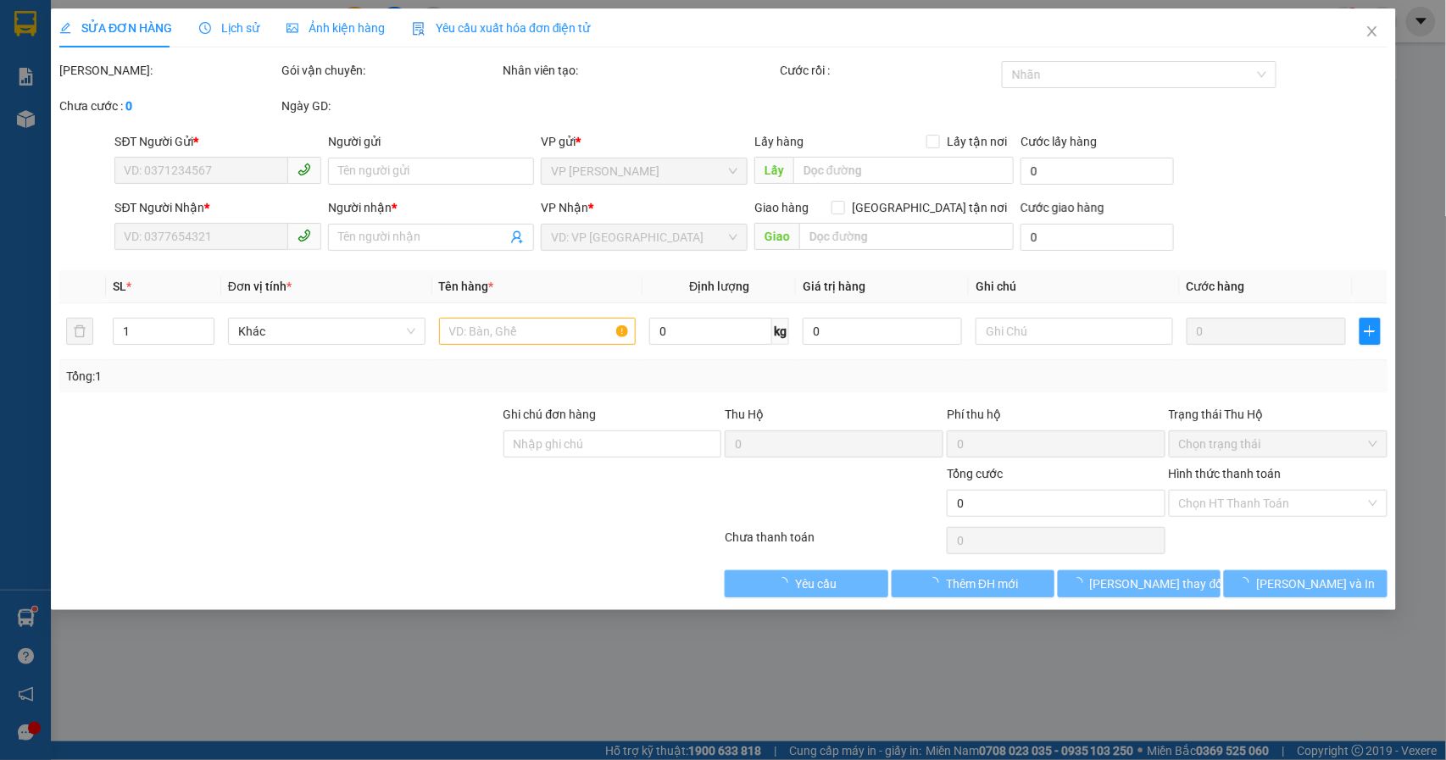
type input "0968567691"
type input "0355166788"
type input "Quyền"
type input "40.000"
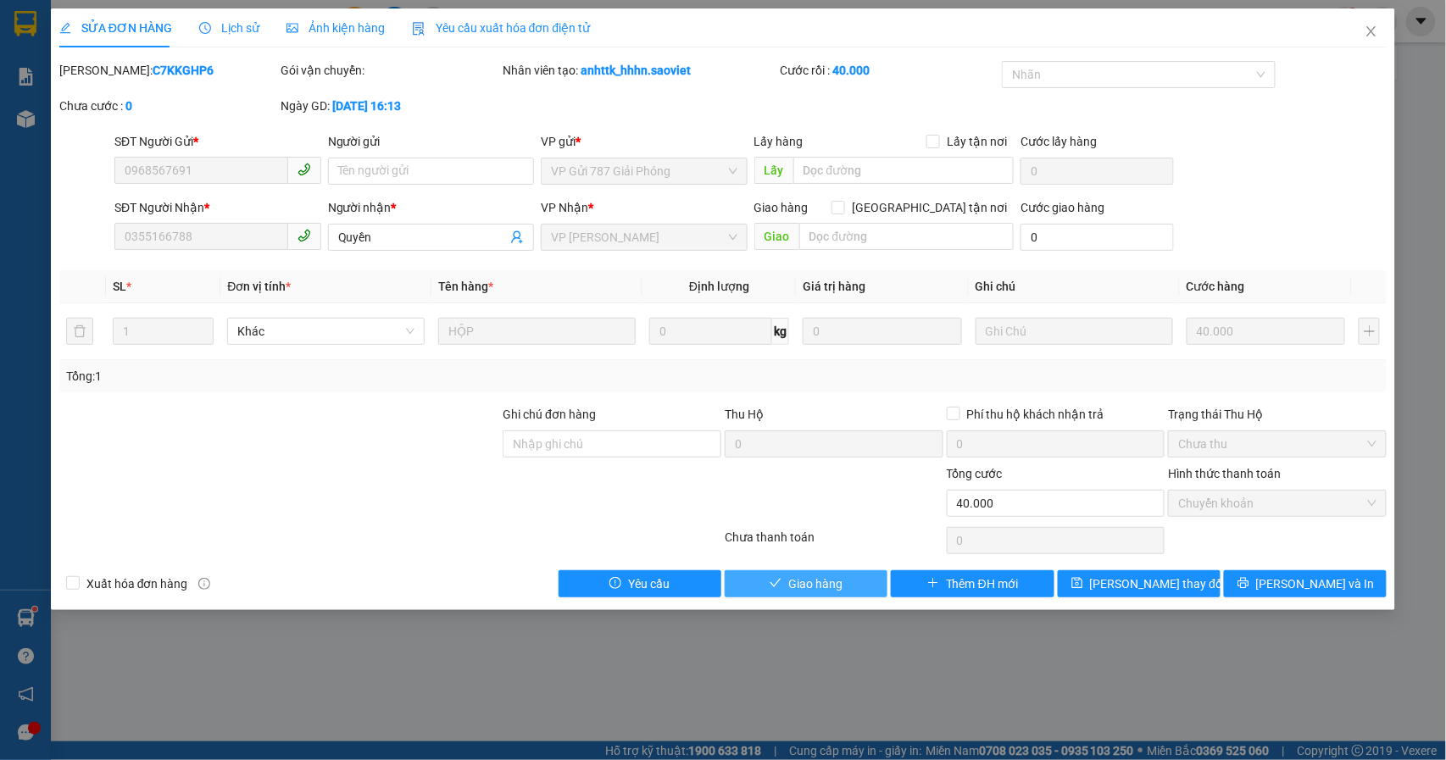
click at [785, 583] on button "Giao hàng" at bounding box center [806, 583] width 163 height 27
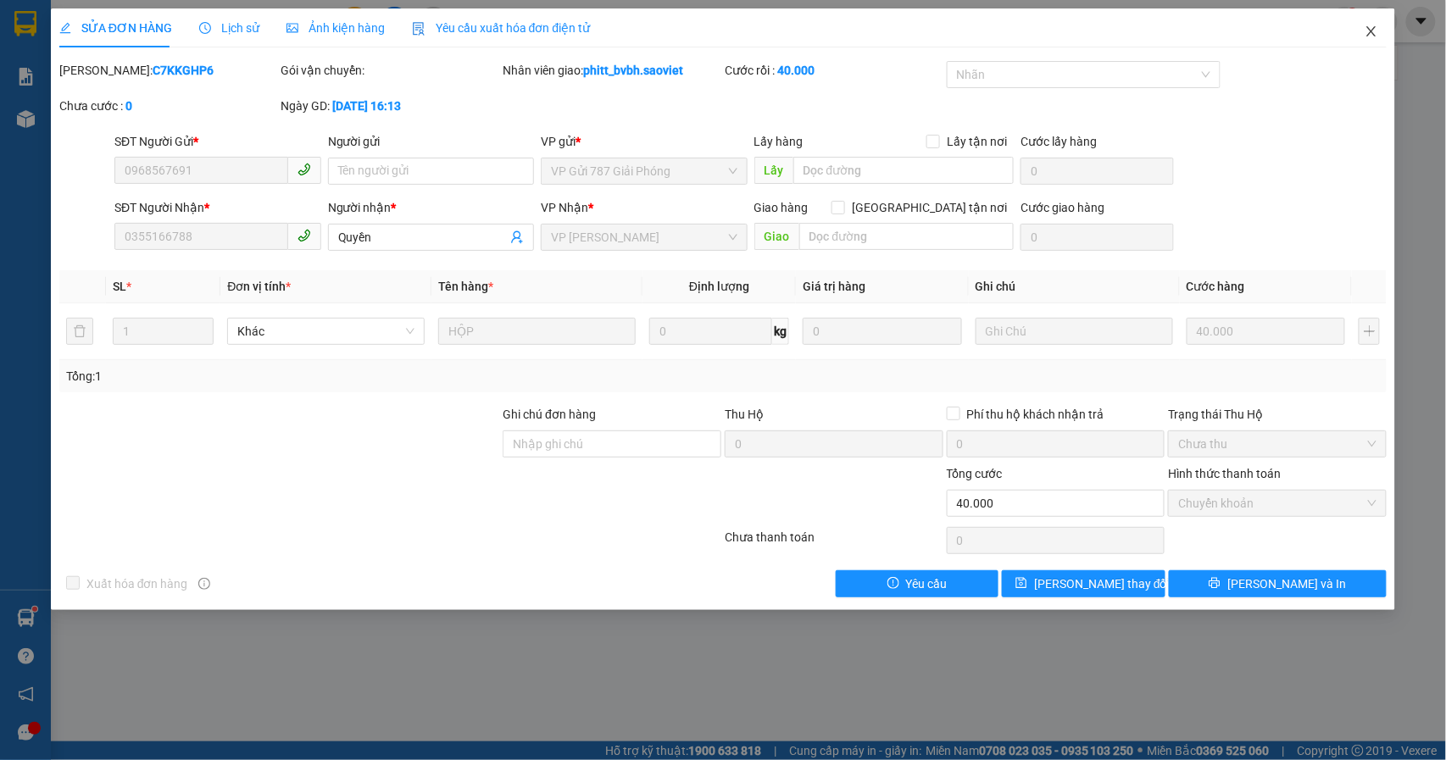
click at [1375, 31] on icon "close" at bounding box center [1372, 32] width 14 height 14
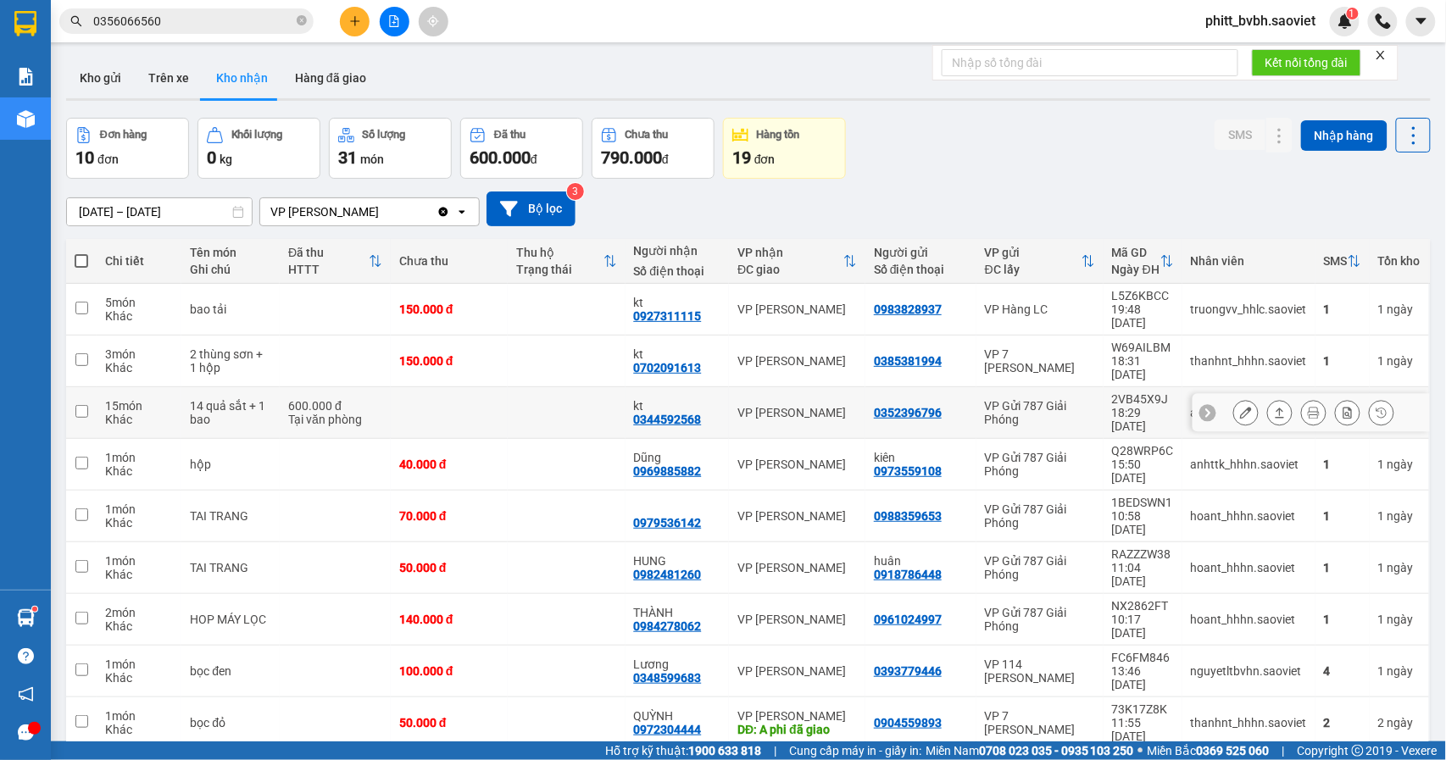
click at [568, 387] on td at bounding box center [566, 413] width 117 height 52
checkbox input "true"
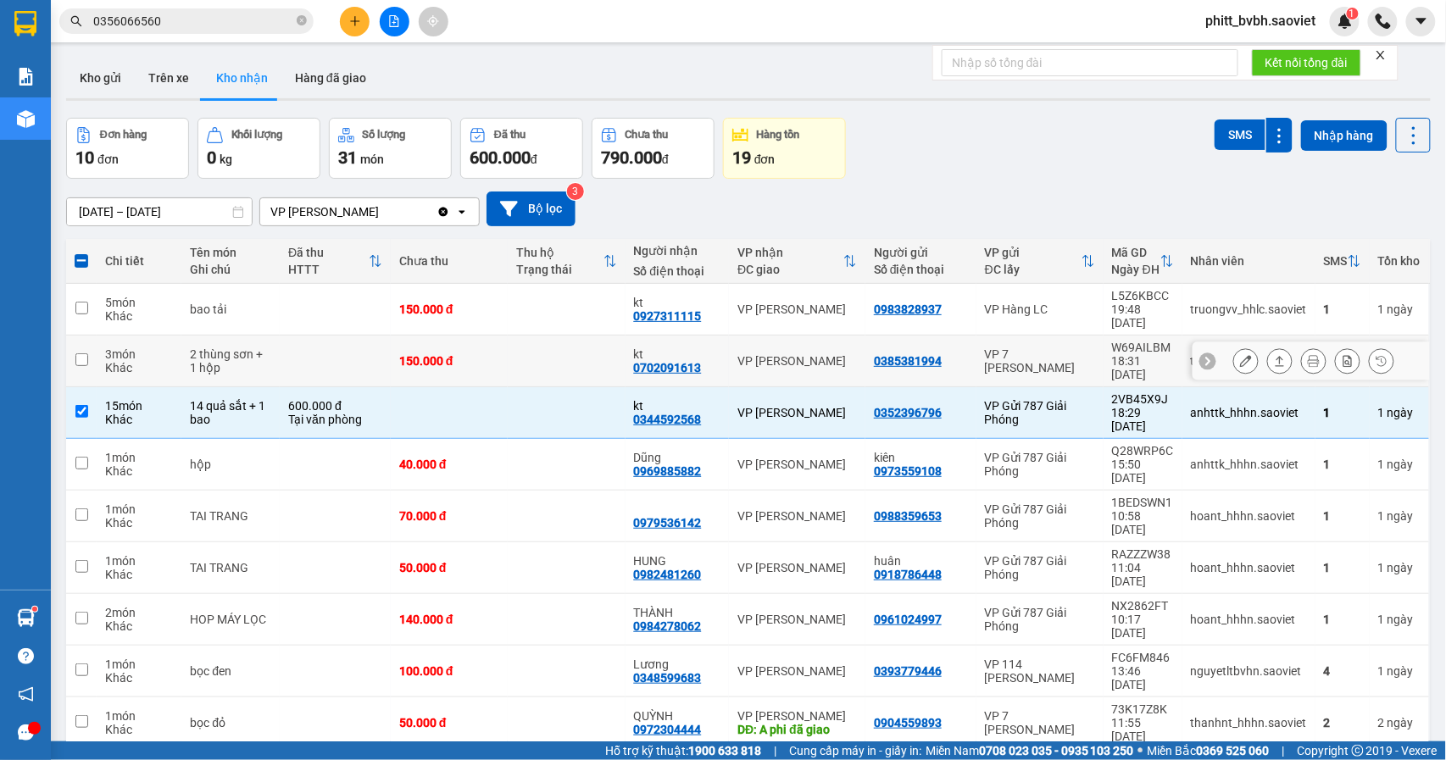
click at [834, 354] on div "VP [PERSON_NAME]" at bounding box center [797, 361] width 120 height 14
checkbox input "true"
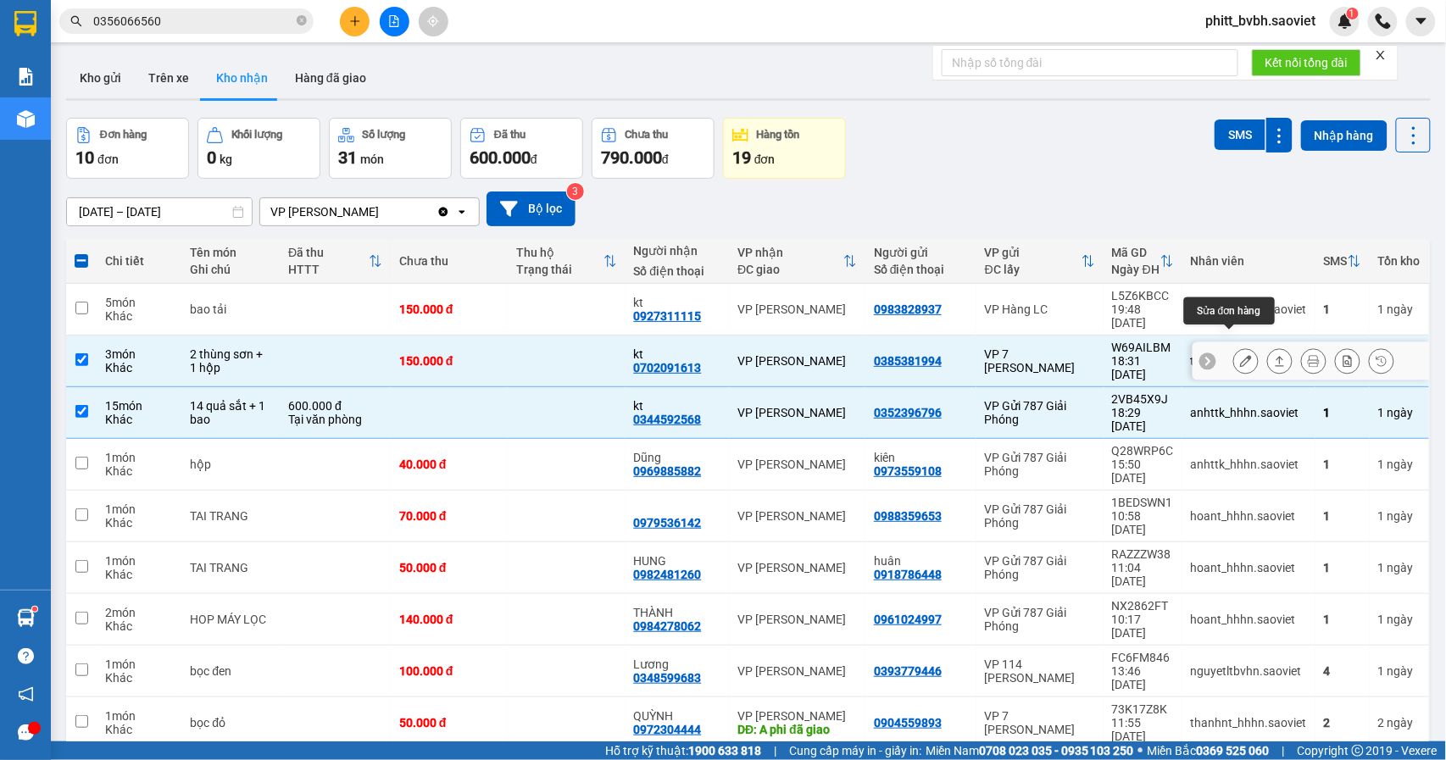
click at [1240, 355] on icon at bounding box center [1246, 361] width 12 height 12
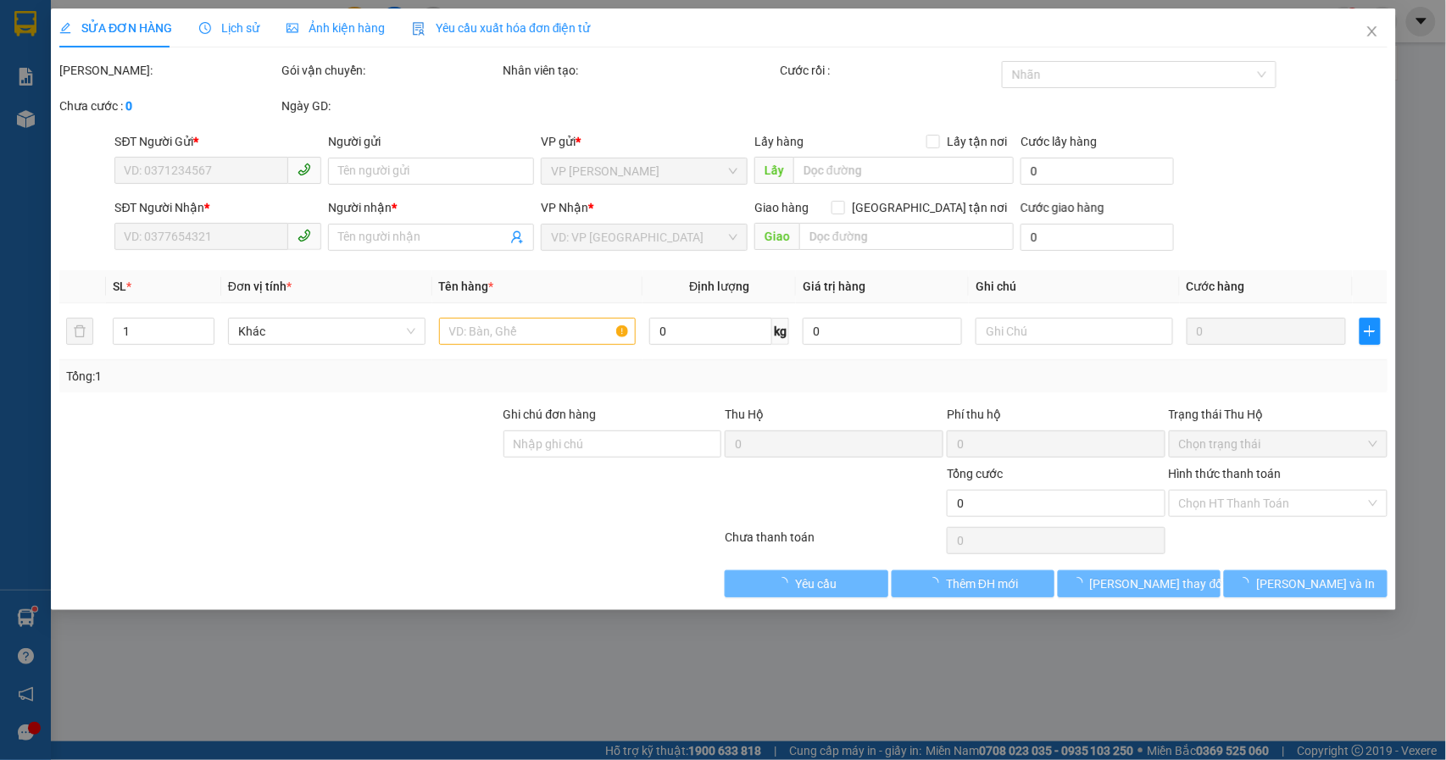
type input "0385381994"
type input "0702091613"
type input "kt"
type input "150.000"
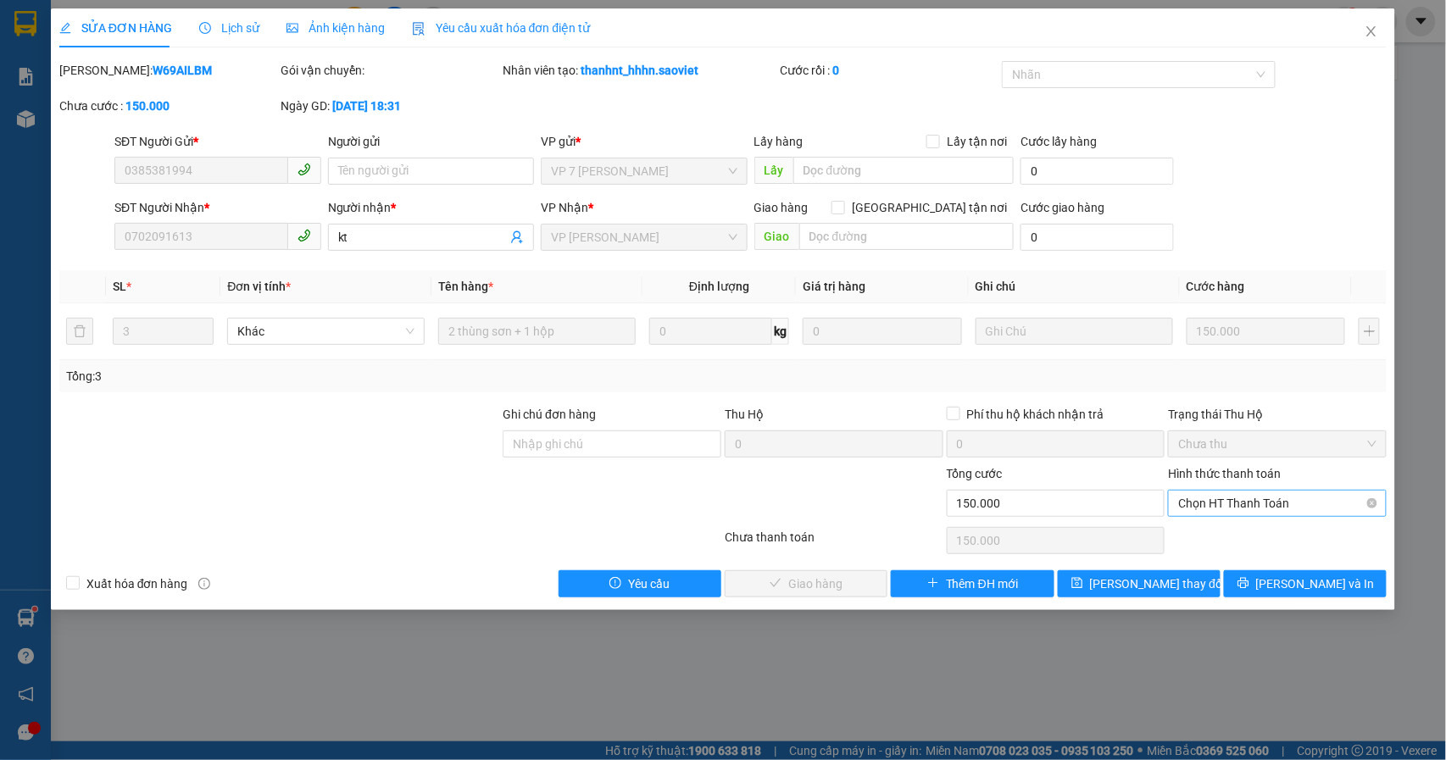
click at [1261, 506] on span "Chọn HT Thanh Toán" at bounding box center [1277, 503] width 198 height 25
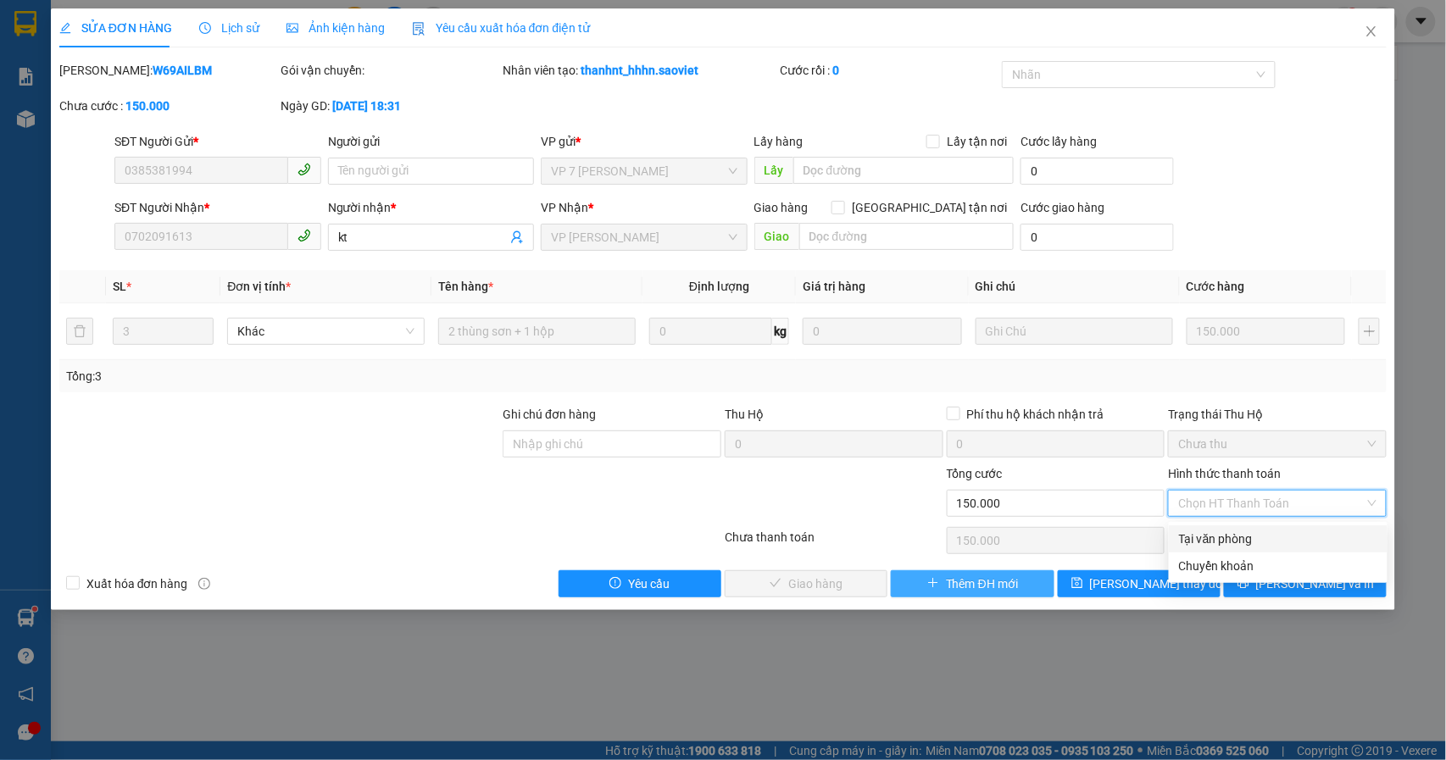
drag, startPoint x: 1218, startPoint y: 534, endPoint x: 964, endPoint y: 578, distance: 258.1
click at [1218, 541] on div "Tại văn phòng" at bounding box center [1278, 539] width 198 height 19
type input "0"
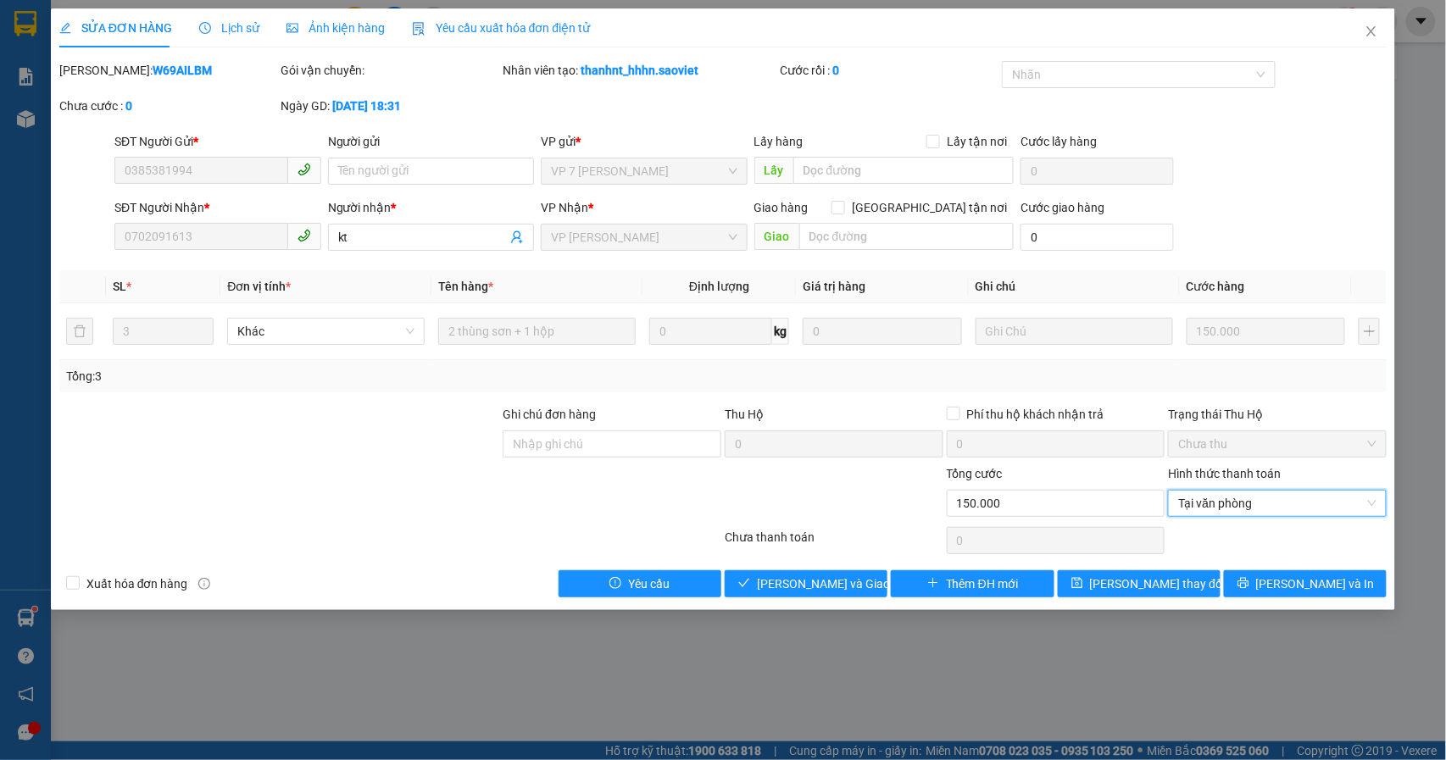
click at [815, 601] on div "SỬA ĐƠN HÀNG Lịch sử Ảnh kiện hàng Yêu cầu xuất hóa đơn điện tử Total Paid Fee …" at bounding box center [723, 309] width 1345 height 602
click at [821, 583] on span "[PERSON_NAME] và Giao hàng" at bounding box center [838, 584] width 163 height 19
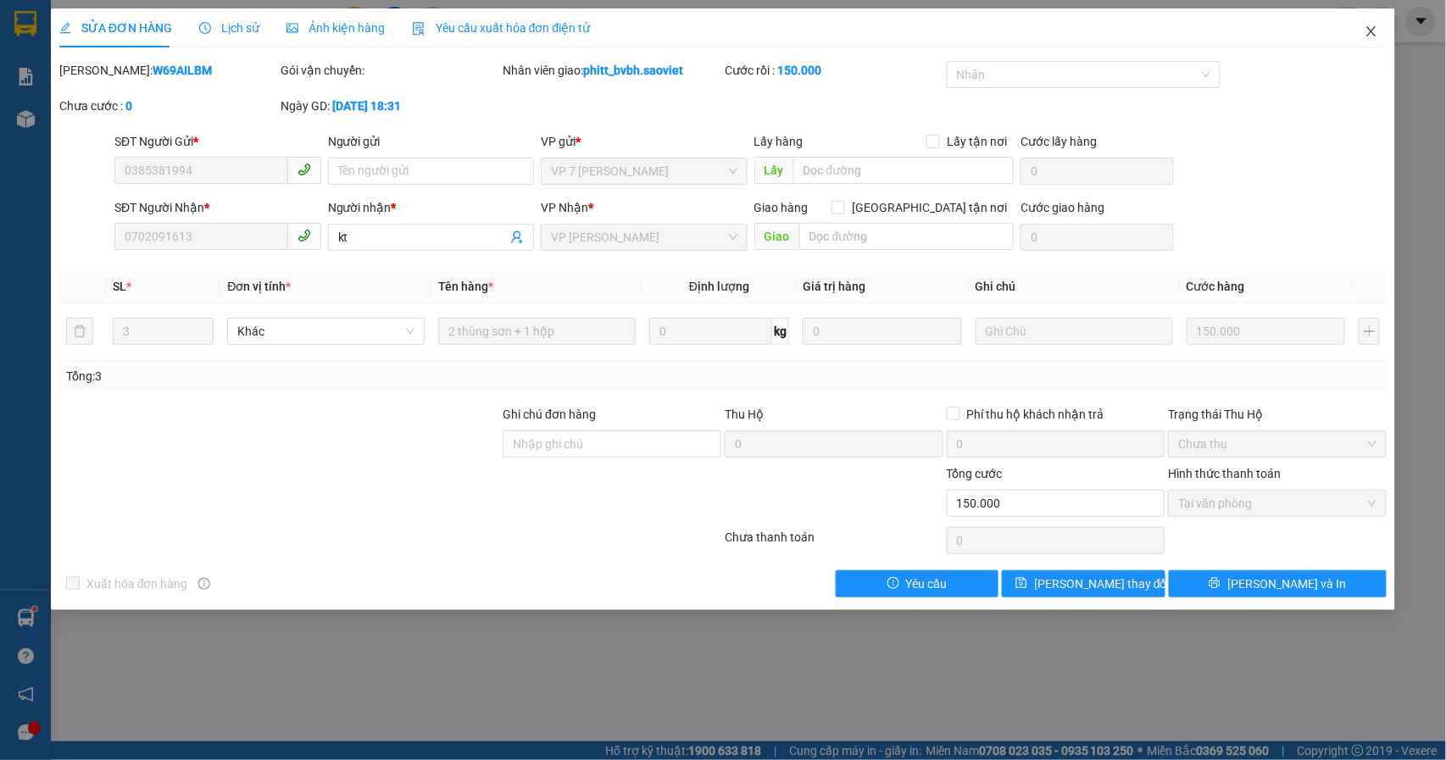
drag, startPoint x: 1373, startPoint y: 34, endPoint x: 1133, endPoint y: 3, distance: 241.8
click at [1373, 32] on icon "close" at bounding box center [1372, 32] width 14 height 14
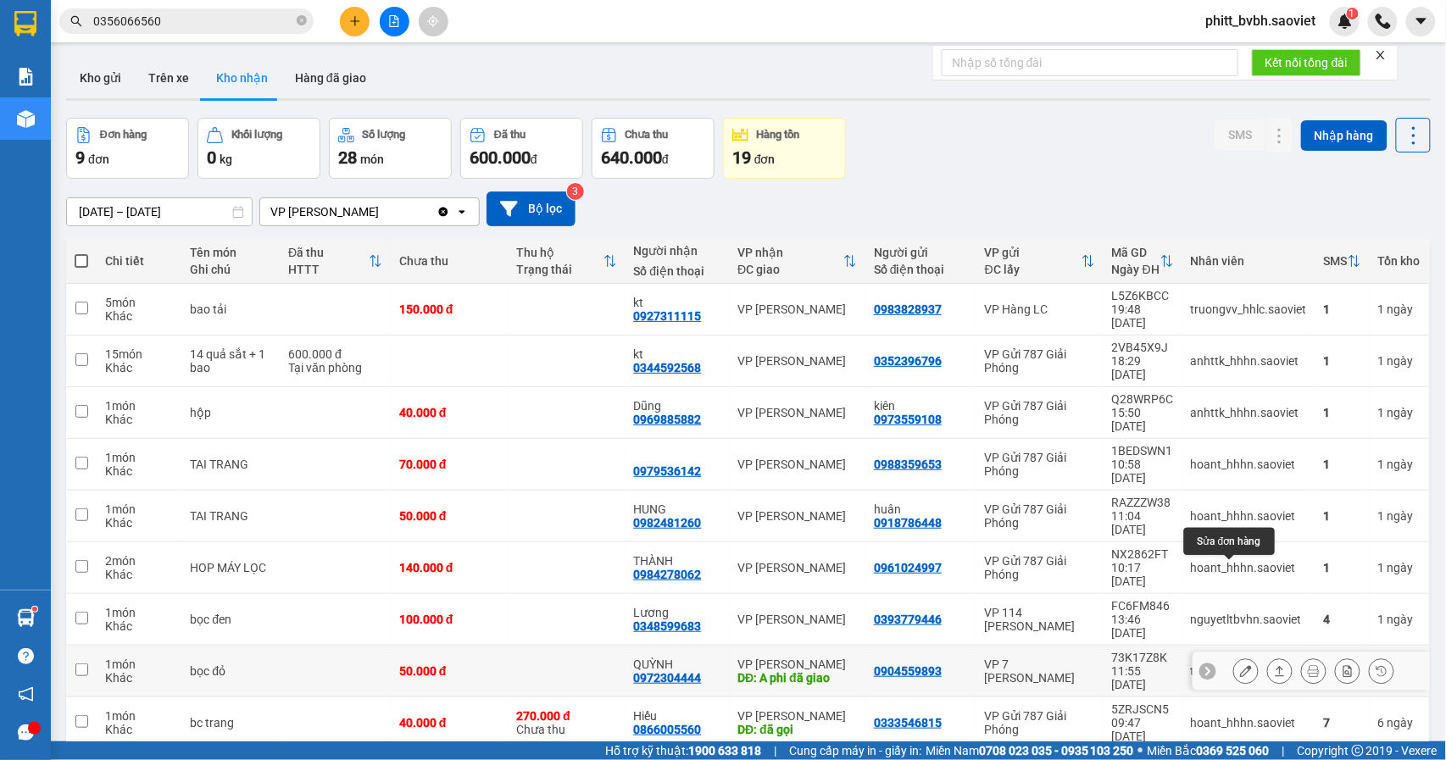
click at [1240, 665] on icon at bounding box center [1246, 671] width 12 height 12
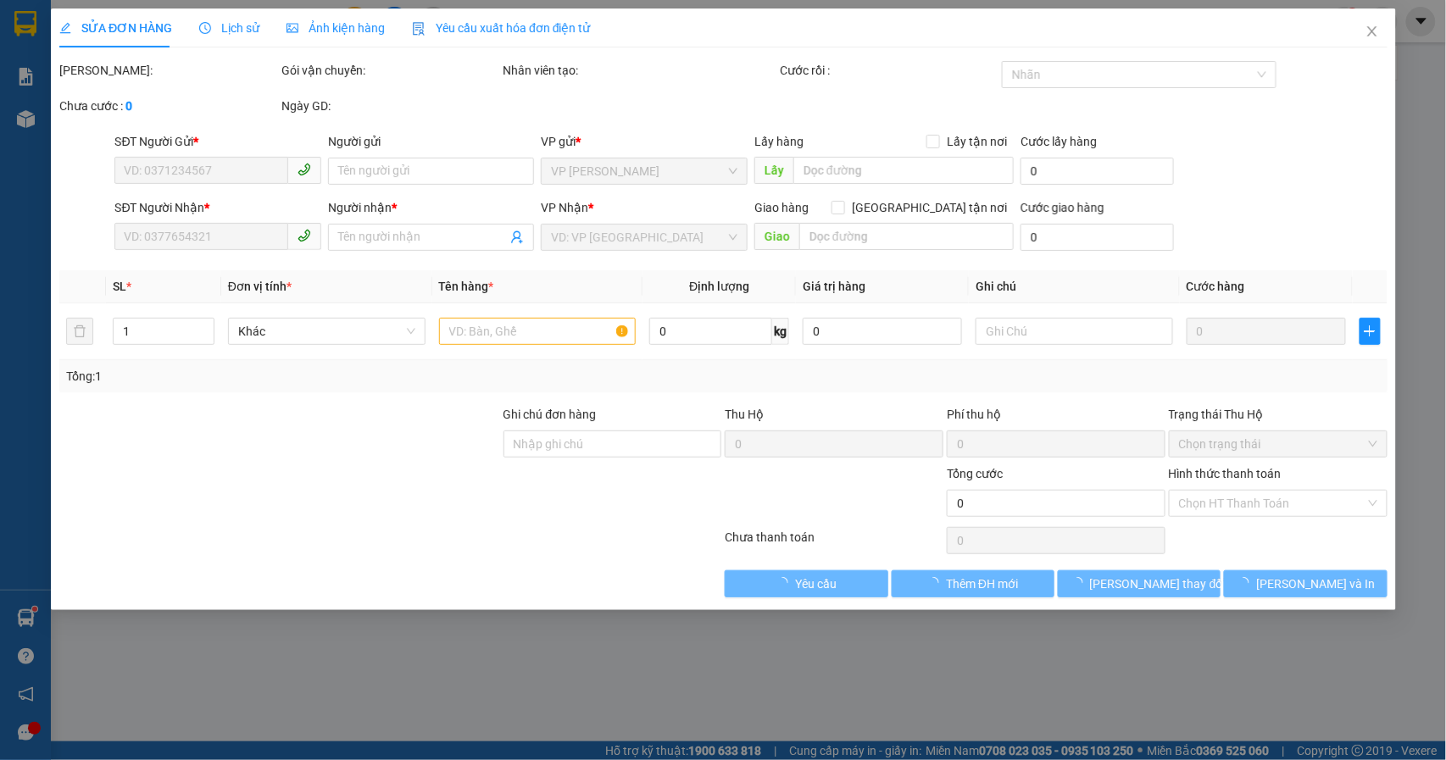
type input "0904559893"
type input "0972304444"
type input "QUỲNH"
type input "A phi đã giao"
type input "50.000"
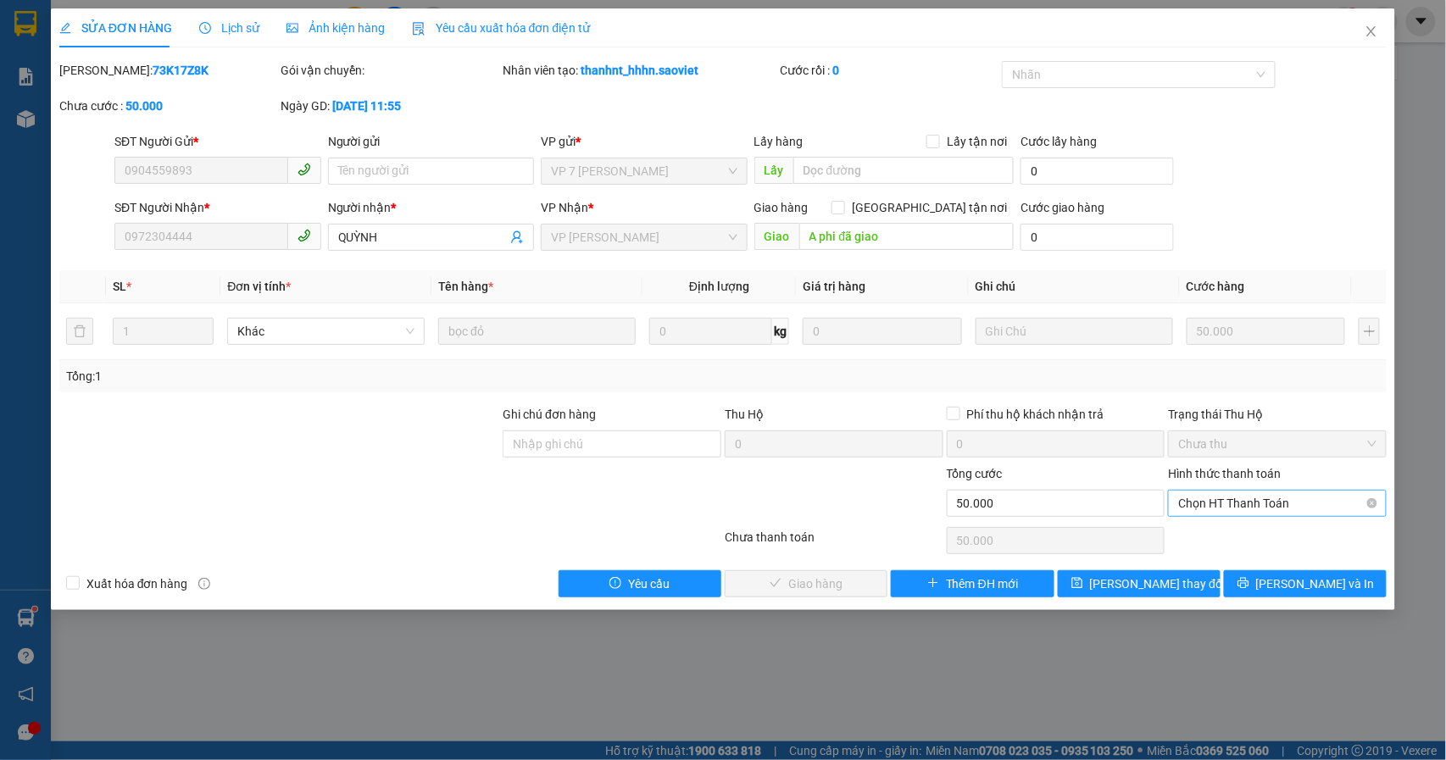
click at [1270, 506] on span "Chọn HT Thanh Toán" at bounding box center [1277, 503] width 198 height 25
drag, startPoint x: 1226, startPoint y: 540, endPoint x: 1160, endPoint y: 570, distance: 72.5
click at [1226, 541] on div "Tại văn phòng" at bounding box center [1278, 539] width 198 height 19
type input "0"
click at [859, 590] on span "[PERSON_NAME] và Giao hàng" at bounding box center [838, 584] width 163 height 19
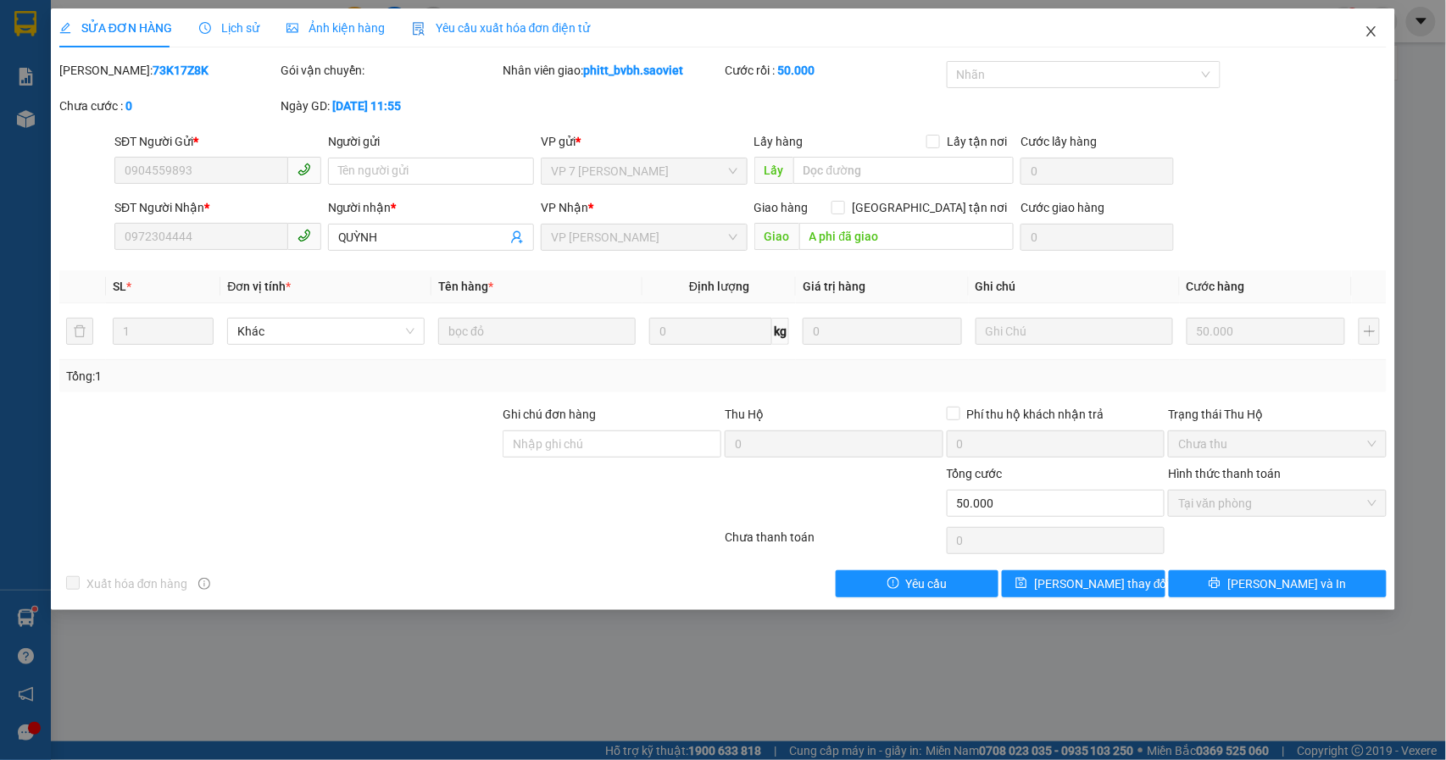
click at [1368, 32] on icon "close" at bounding box center [1372, 32] width 14 height 14
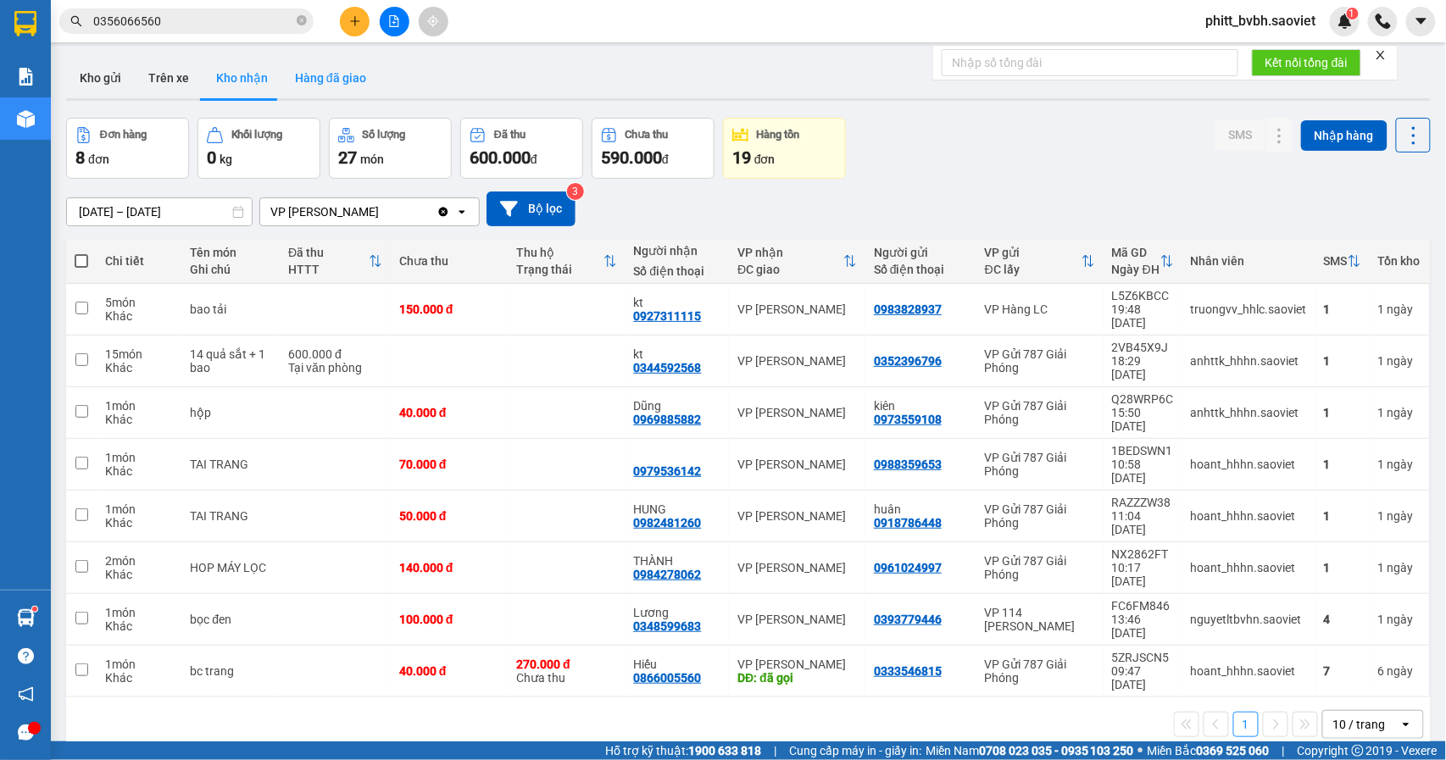
click at [316, 68] on button "Hàng đã giao" at bounding box center [330, 78] width 98 height 41
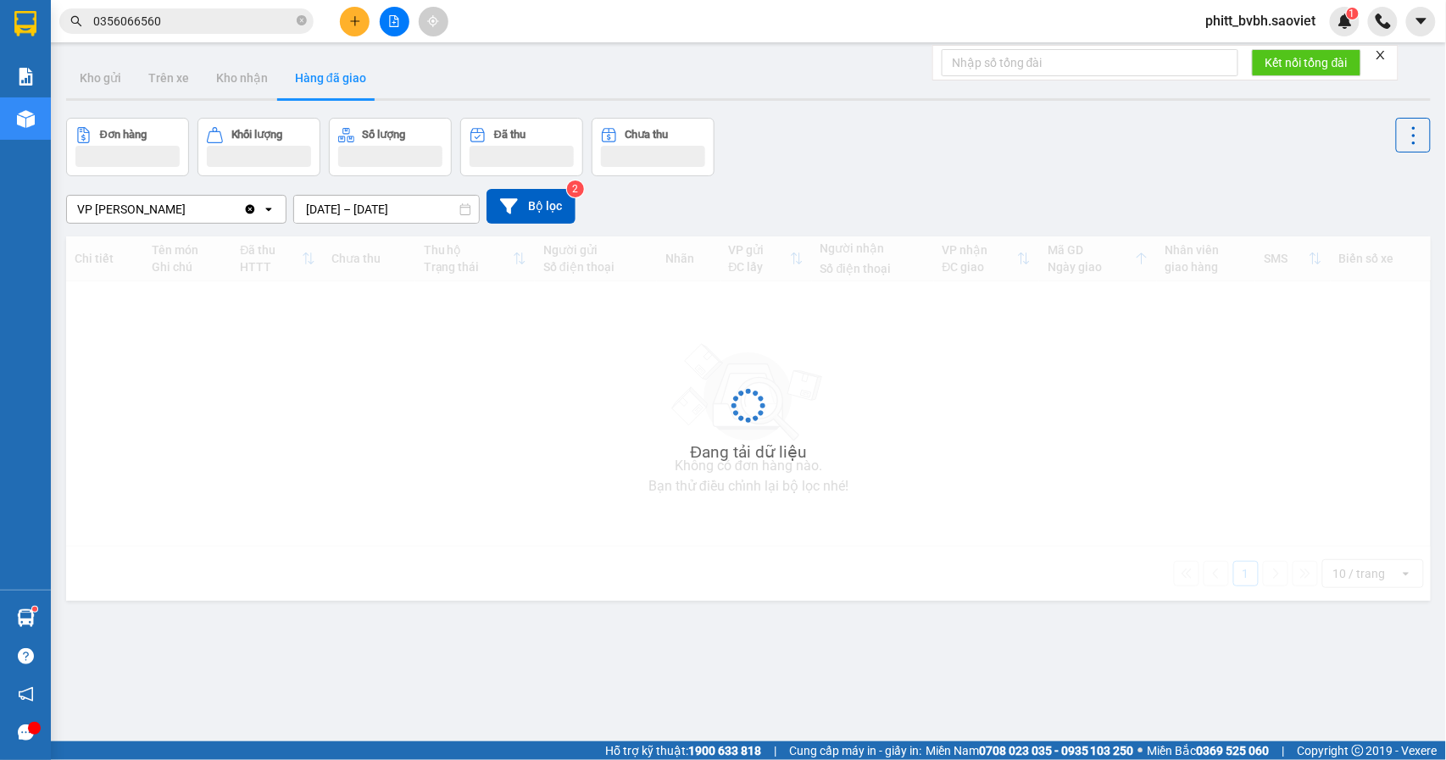
click at [401, 212] on input "[DATE] – [DATE]" at bounding box center [386, 209] width 185 height 27
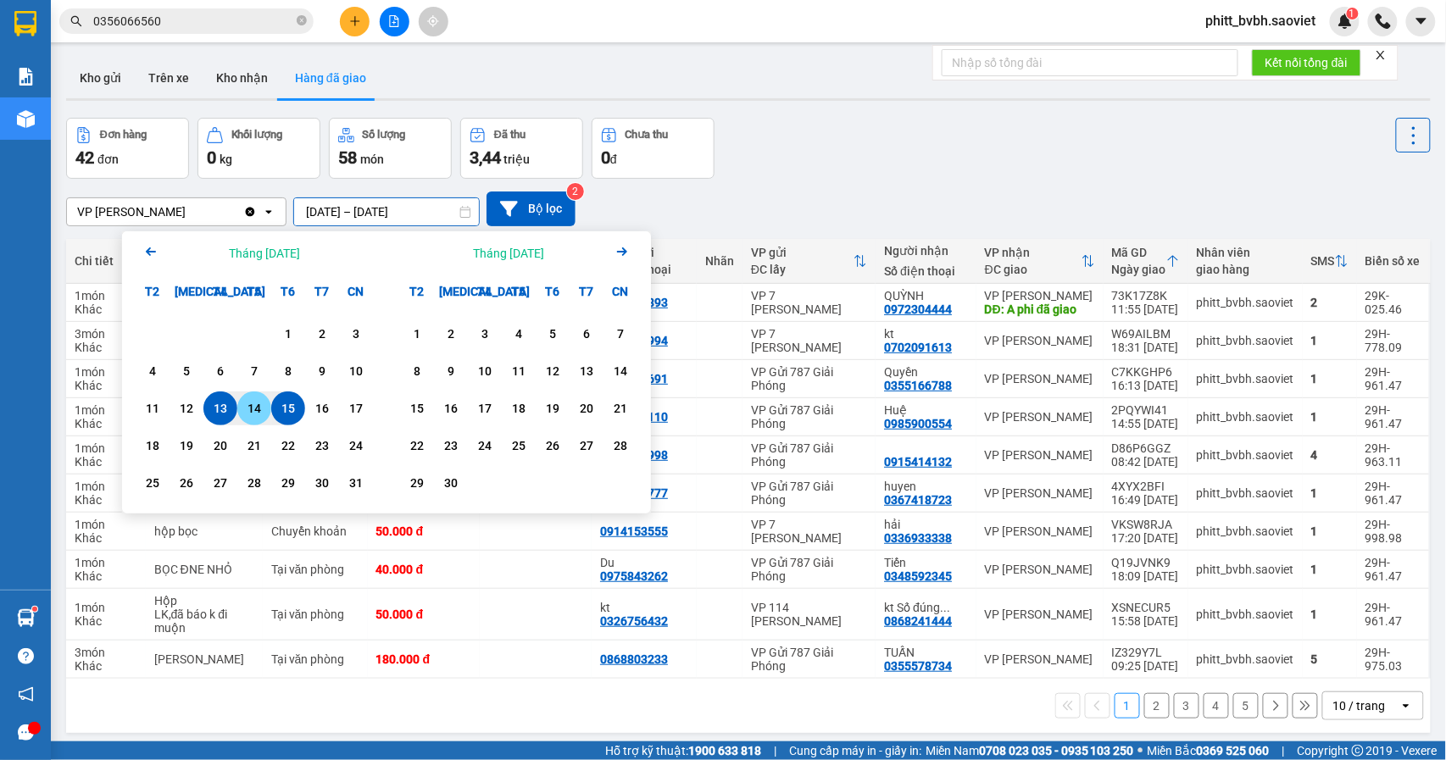
click at [256, 414] on div "14" at bounding box center [254, 408] width 24 height 20
type input "[DATE] – [DATE]"
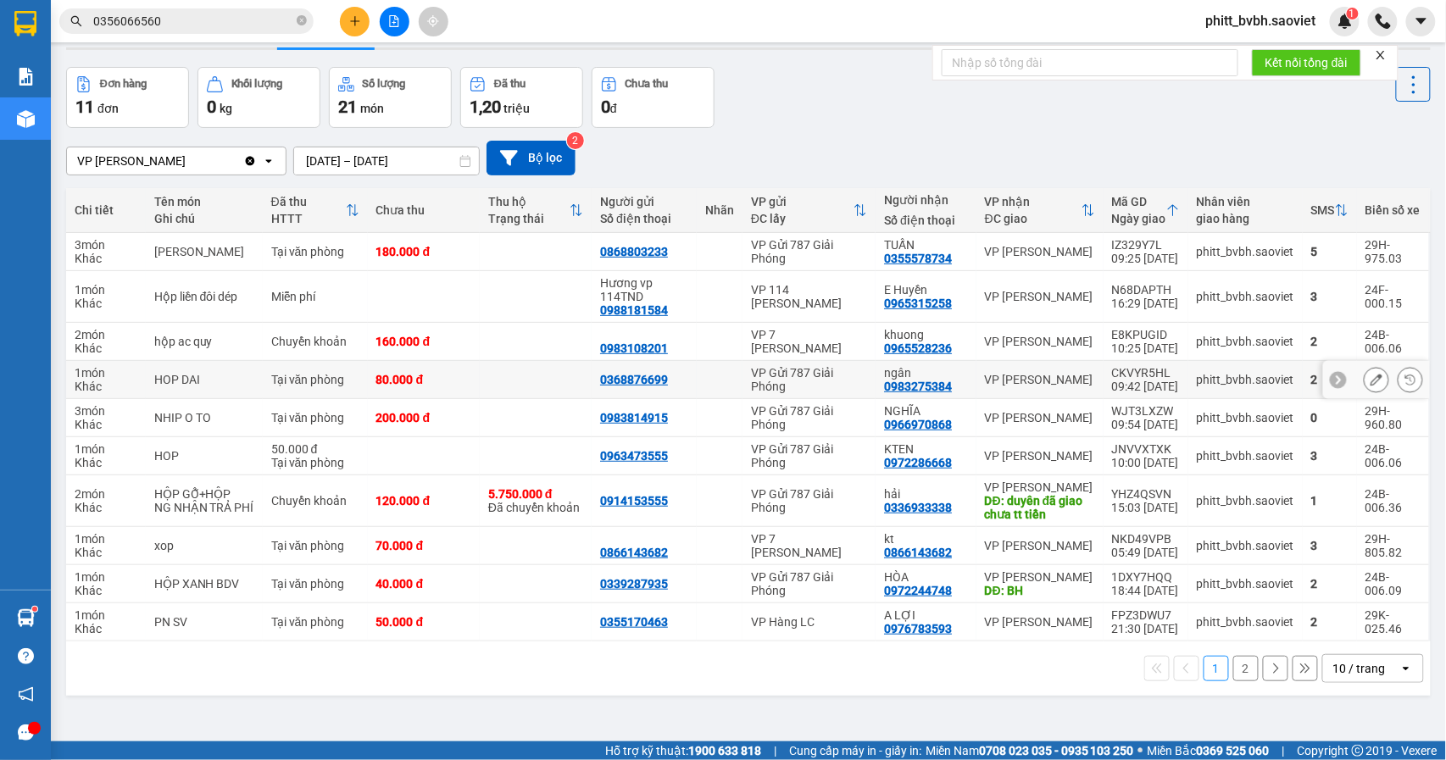
scroll to position [78, 0]
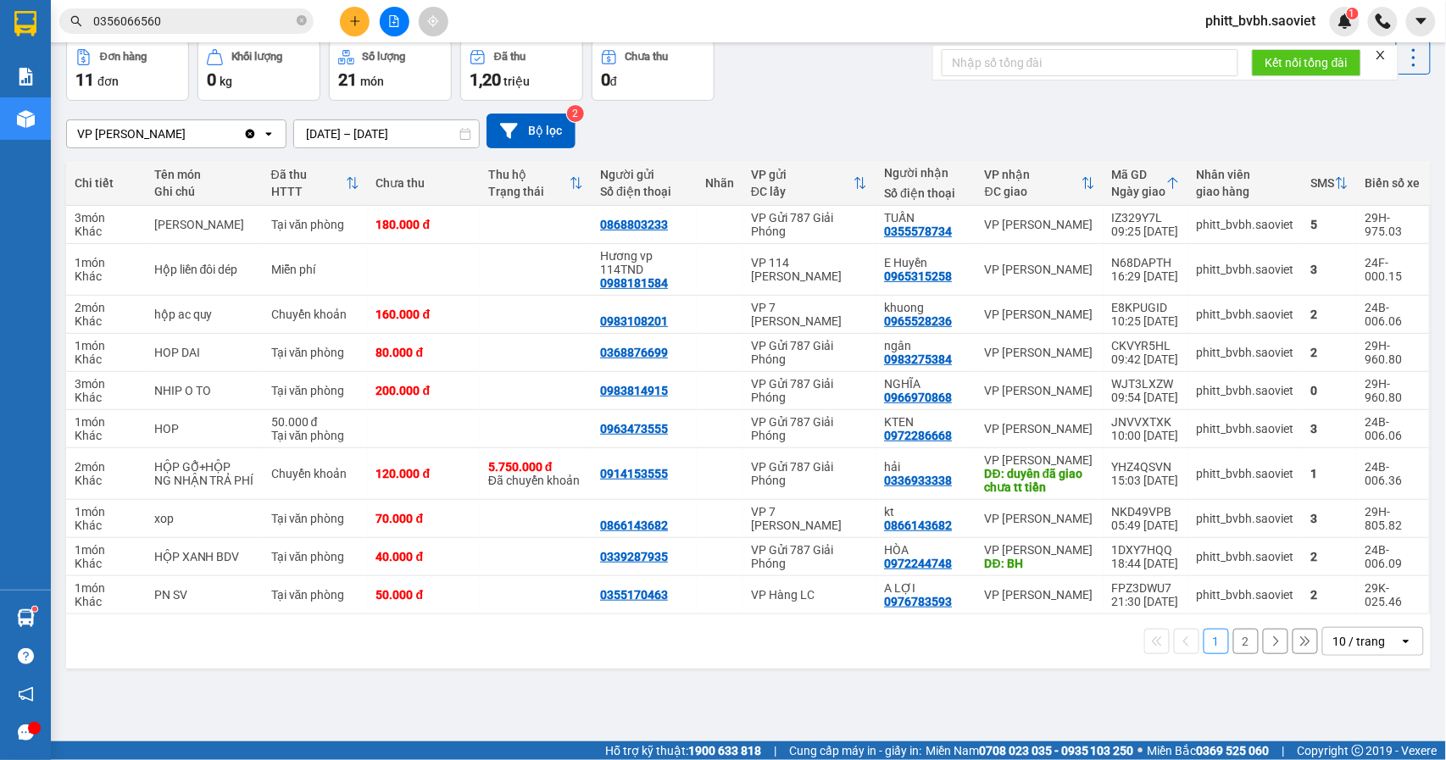
click at [1233, 654] on button "2" at bounding box center [1245, 641] width 25 height 25
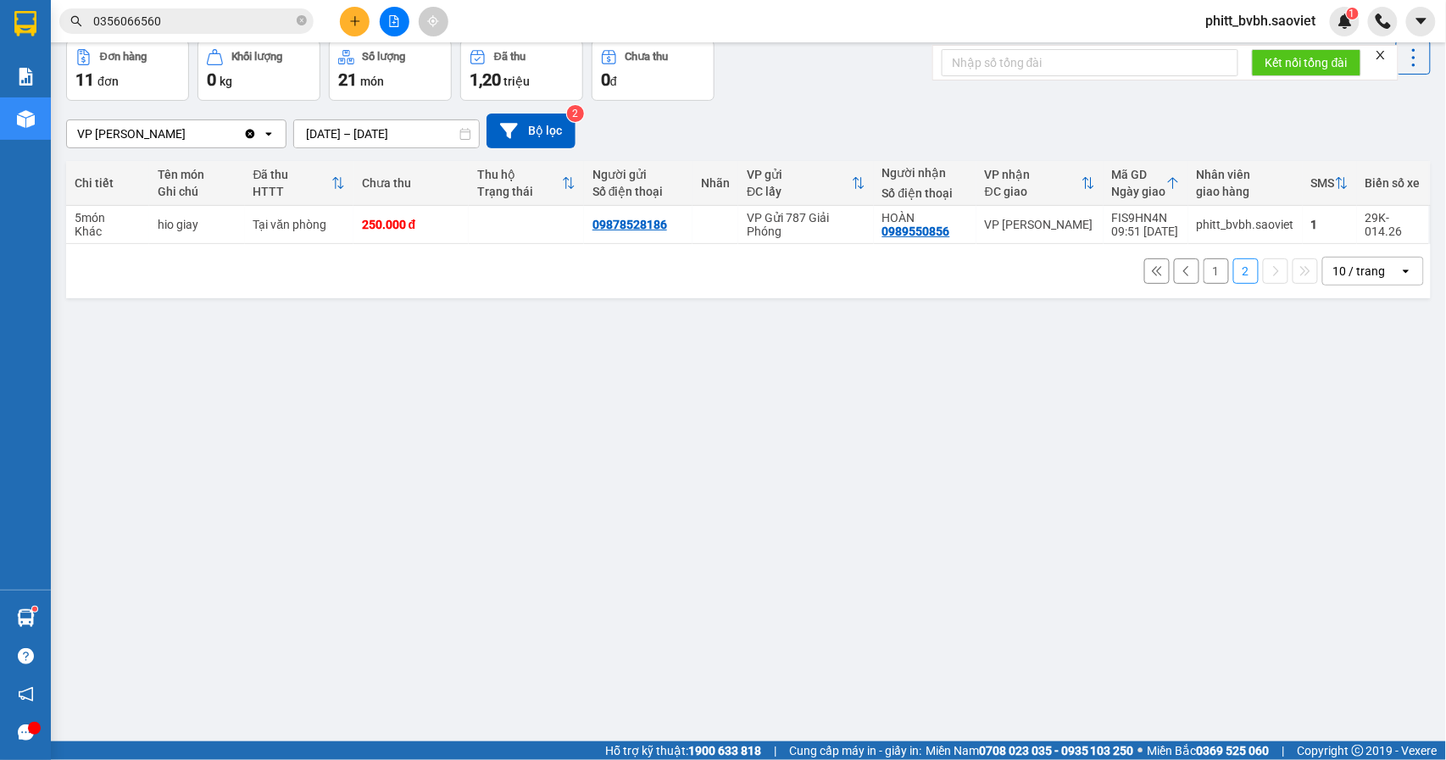
click at [1204, 273] on button "1" at bounding box center [1216, 271] width 25 height 25
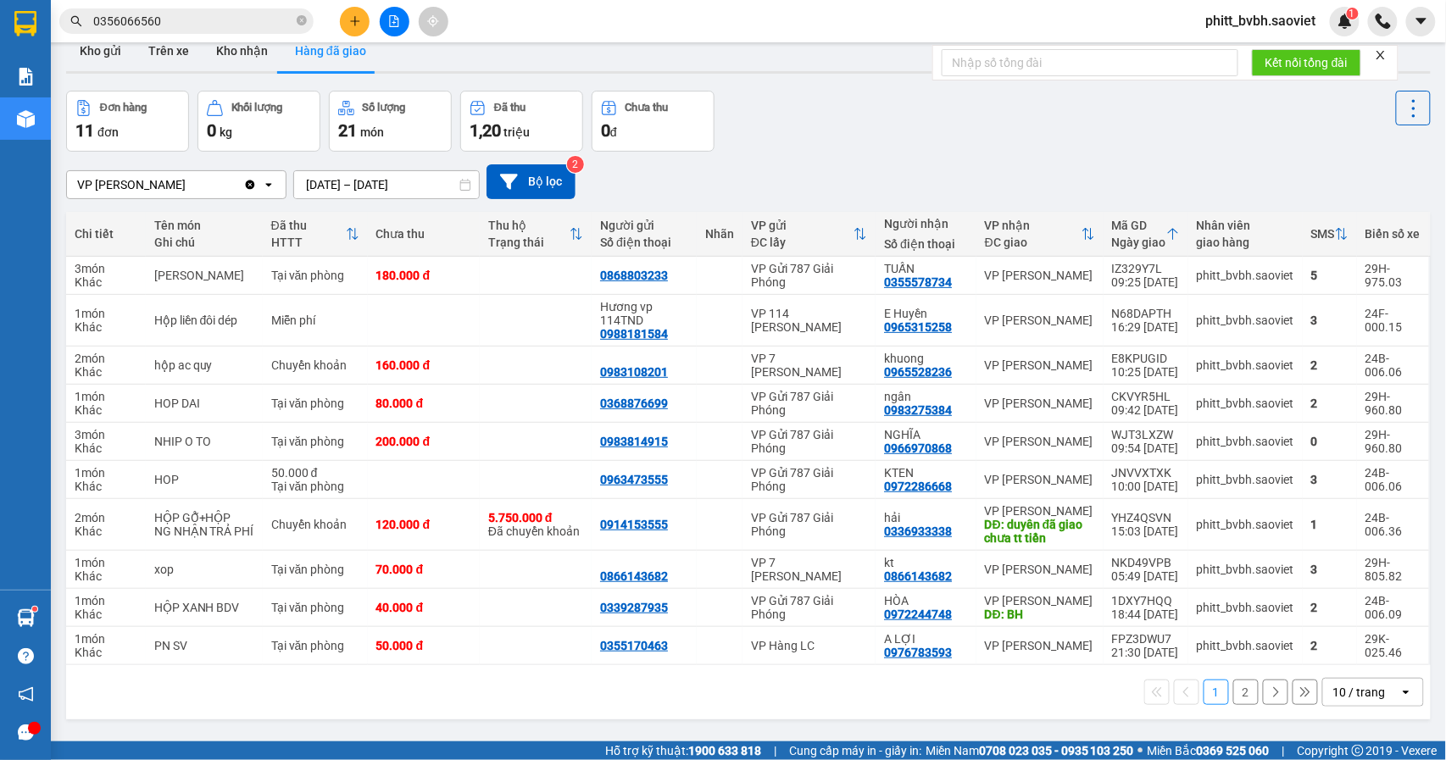
scroll to position [0, 0]
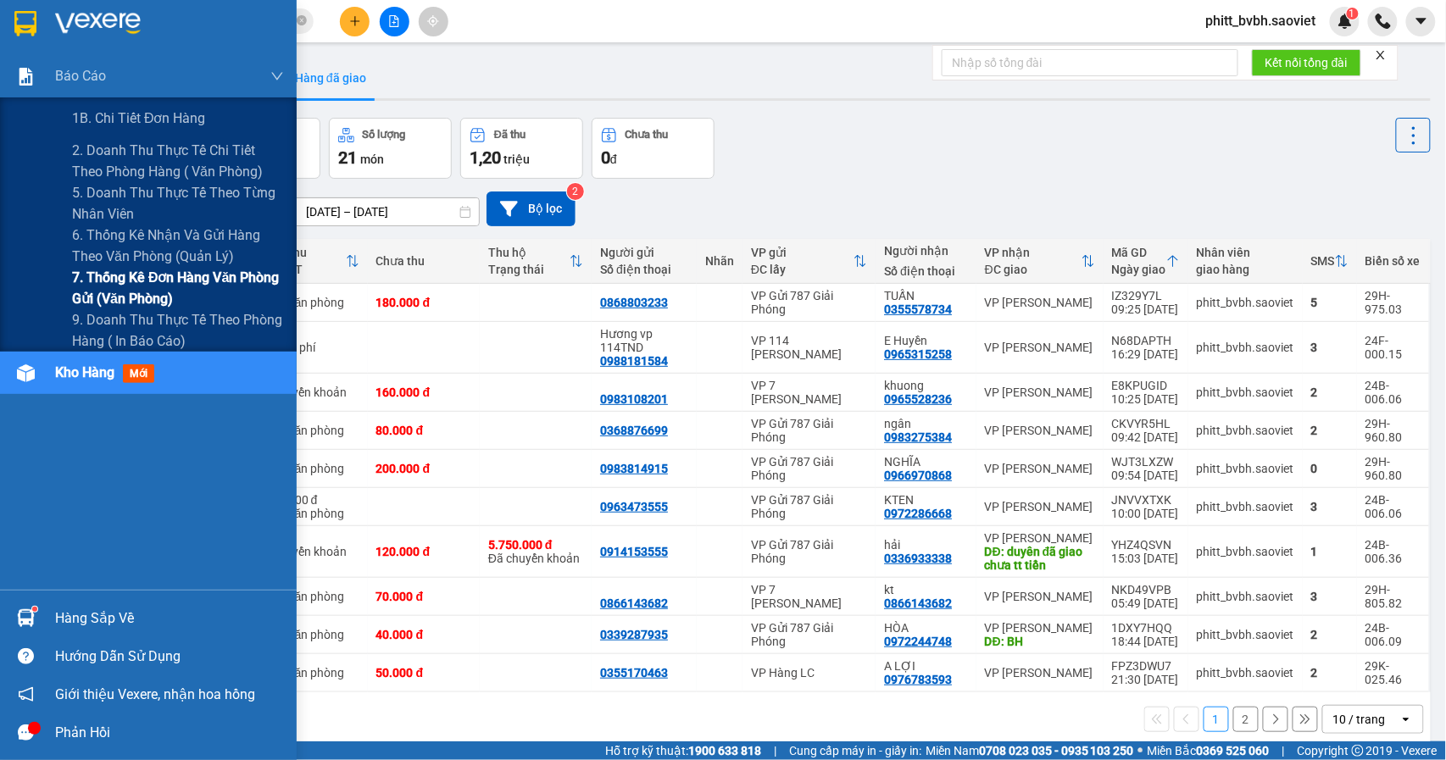
click at [186, 281] on span "7. Thống kê đơn hàng văn phòng gửi (văn phòng)" at bounding box center [178, 288] width 212 height 42
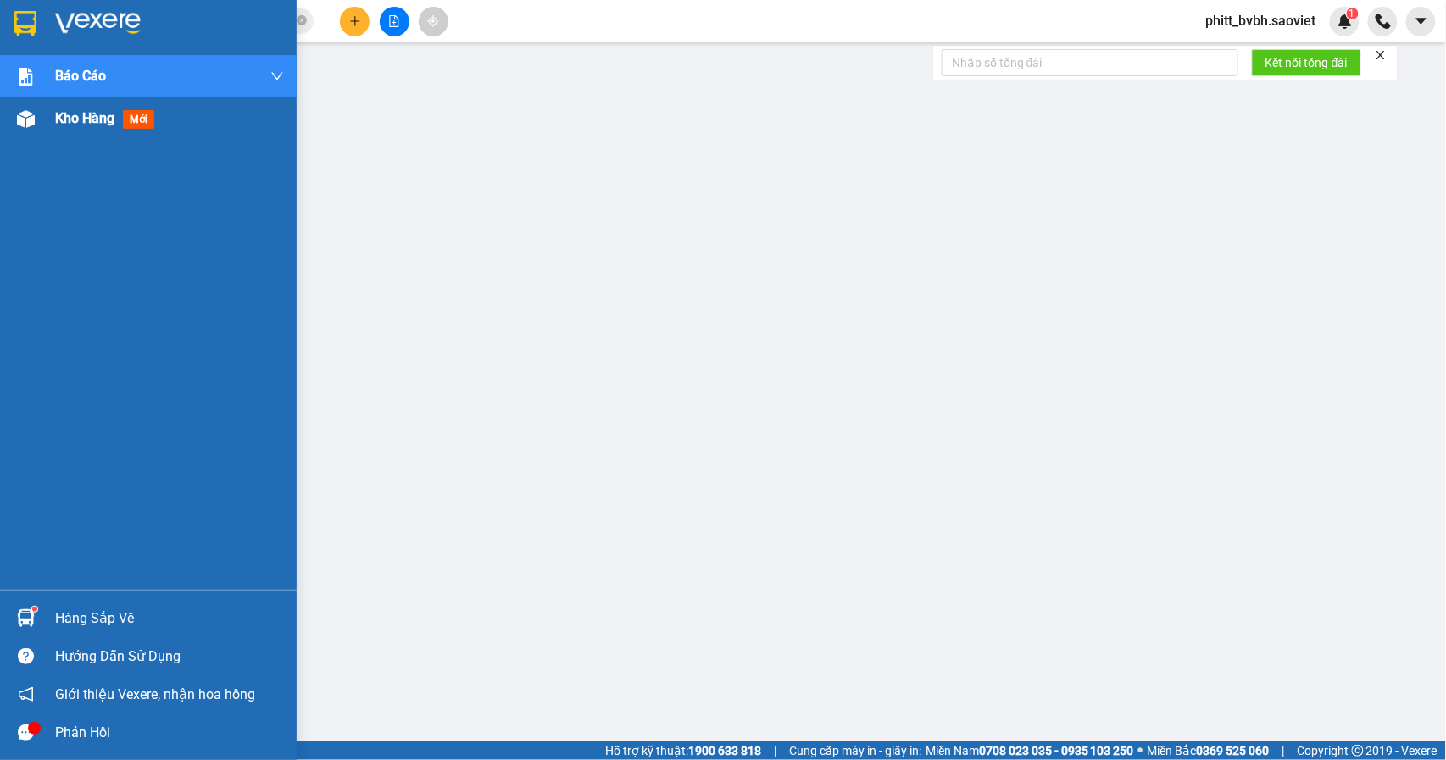
click at [37, 127] on div at bounding box center [26, 119] width 30 height 30
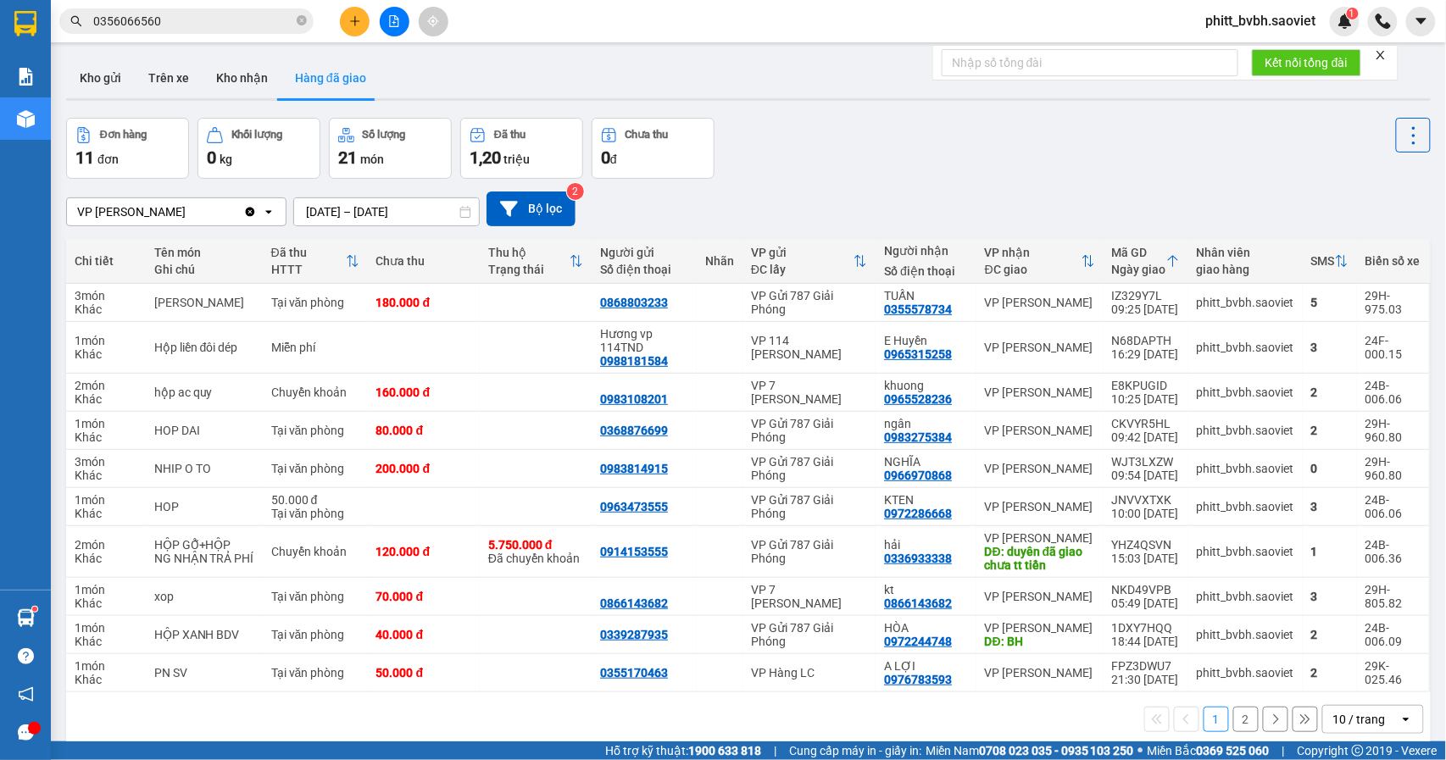
click at [359, 32] on button at bounding box center [355, 22] width 30 height 30
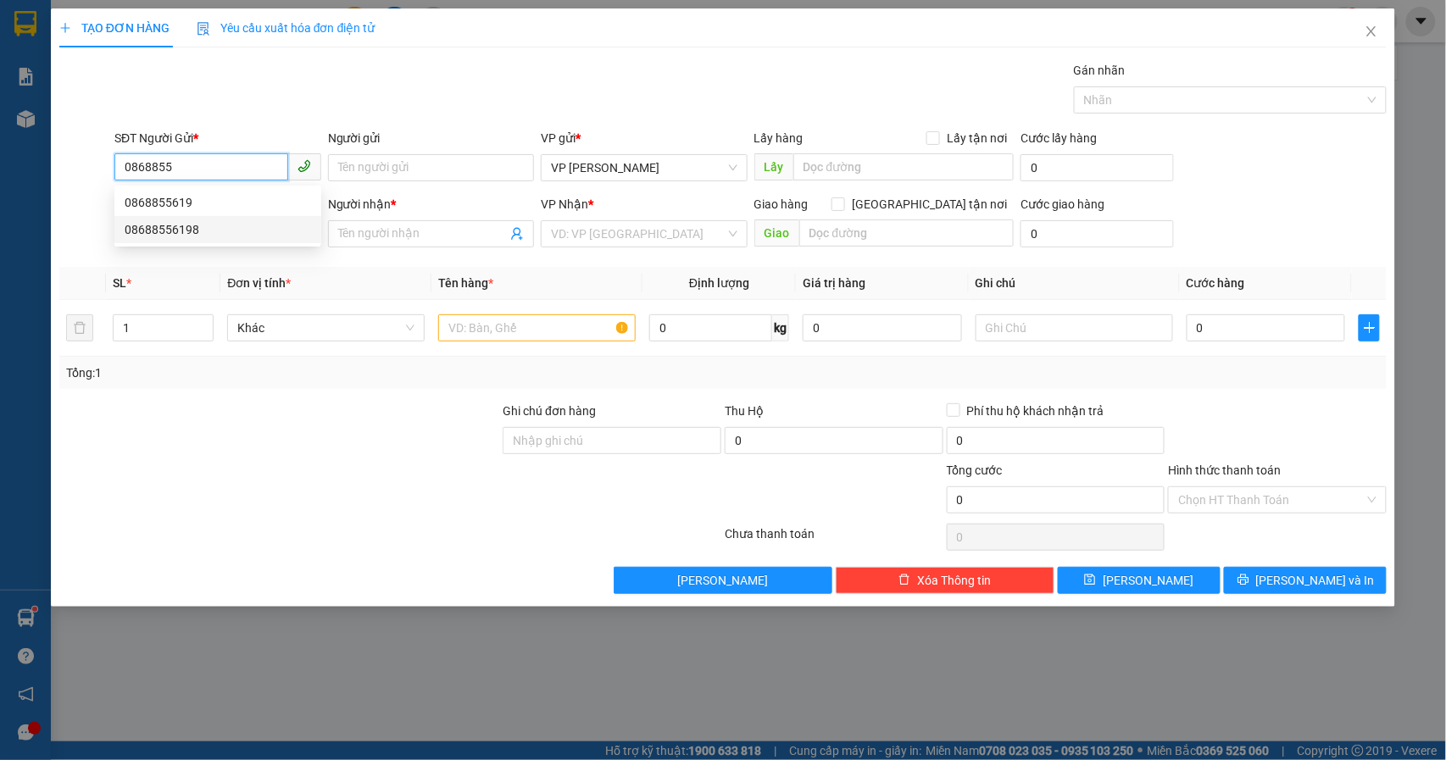
click at [190, 225] on div "08688556198" at bounding box center [218, 229] width 186 height 19
type input "08688556198"
type input "0988616947"
type input "kt"
type input "ngõ 460 khương đình tòa g4"
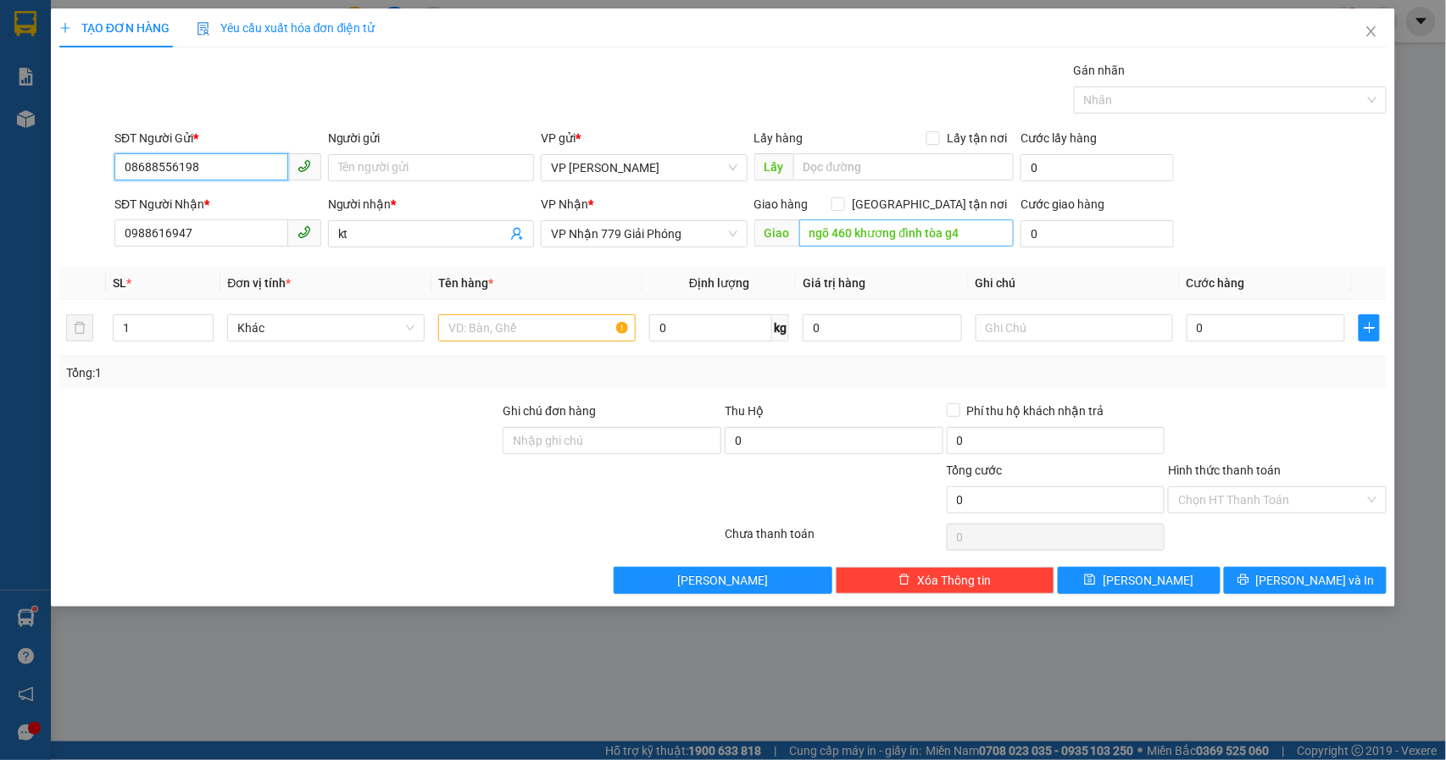
type input "08688556198"
click at [975, 235] on input "ngõ 460 khương đình tòa g4" at bounding box center [906, 233] width 214 height 27
click at [514, 337] on input "text" at bounding box center [536, 327] width 197 height 27
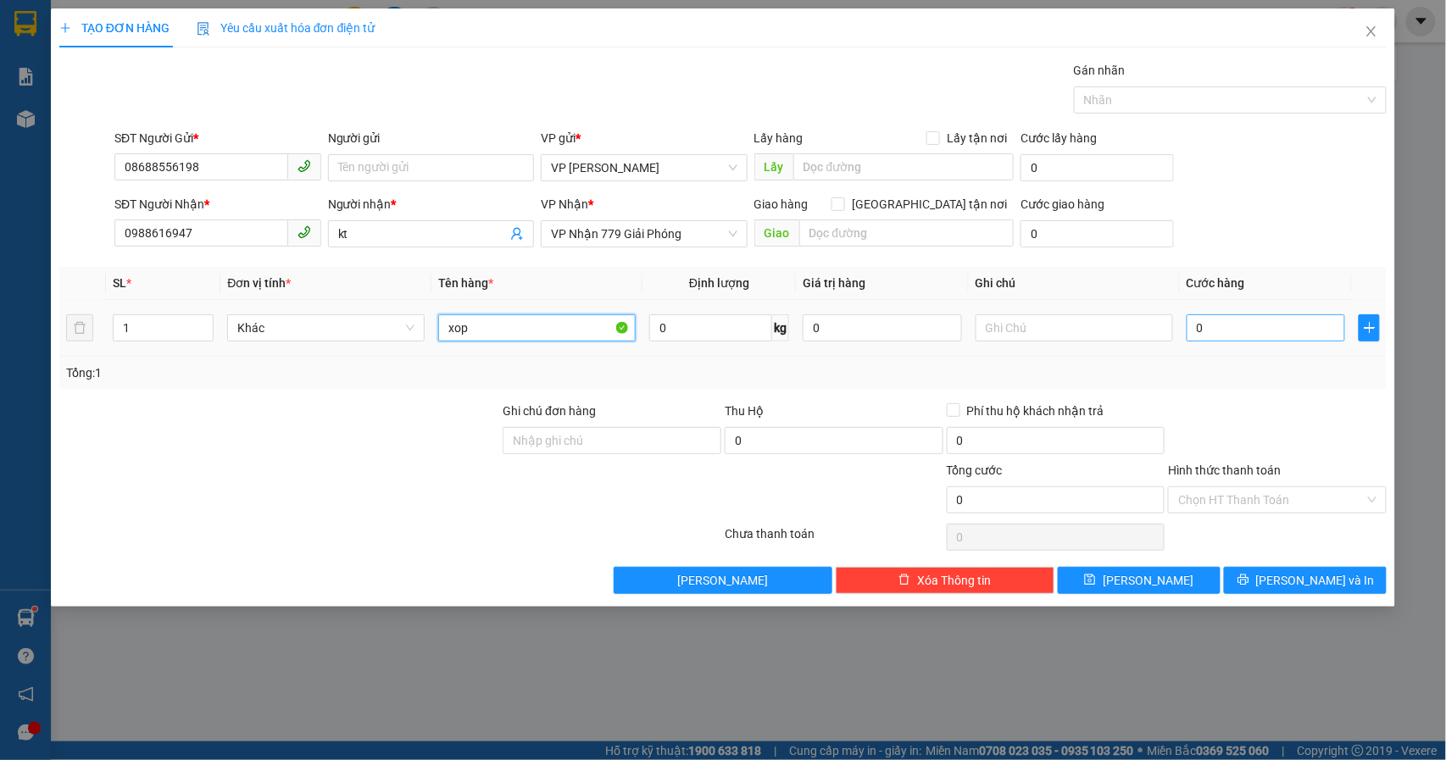
type input "xop"
click at [1231, 327] on input "0" at bounding box center [1266, 327] width 159 height 27
type input "6"
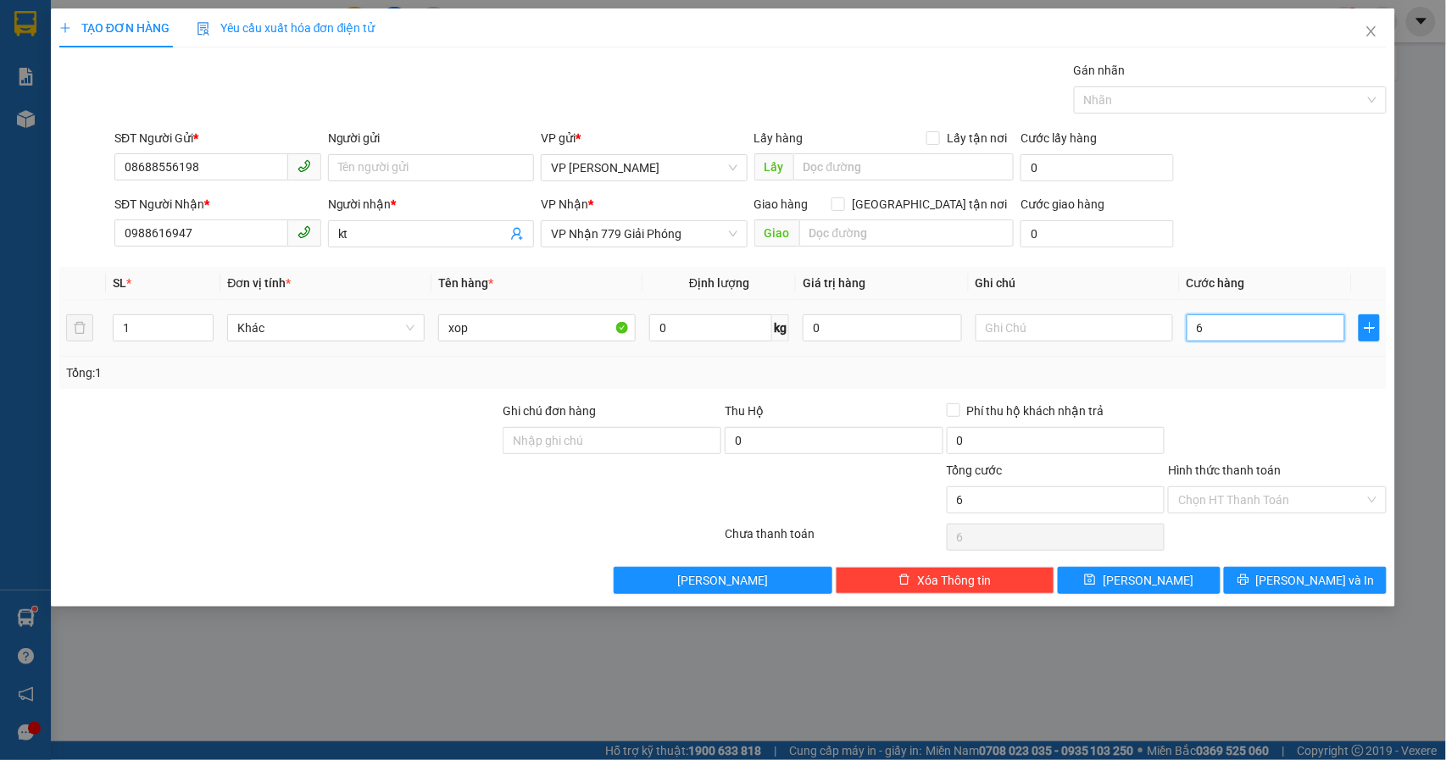
type input "60"
type input "600"
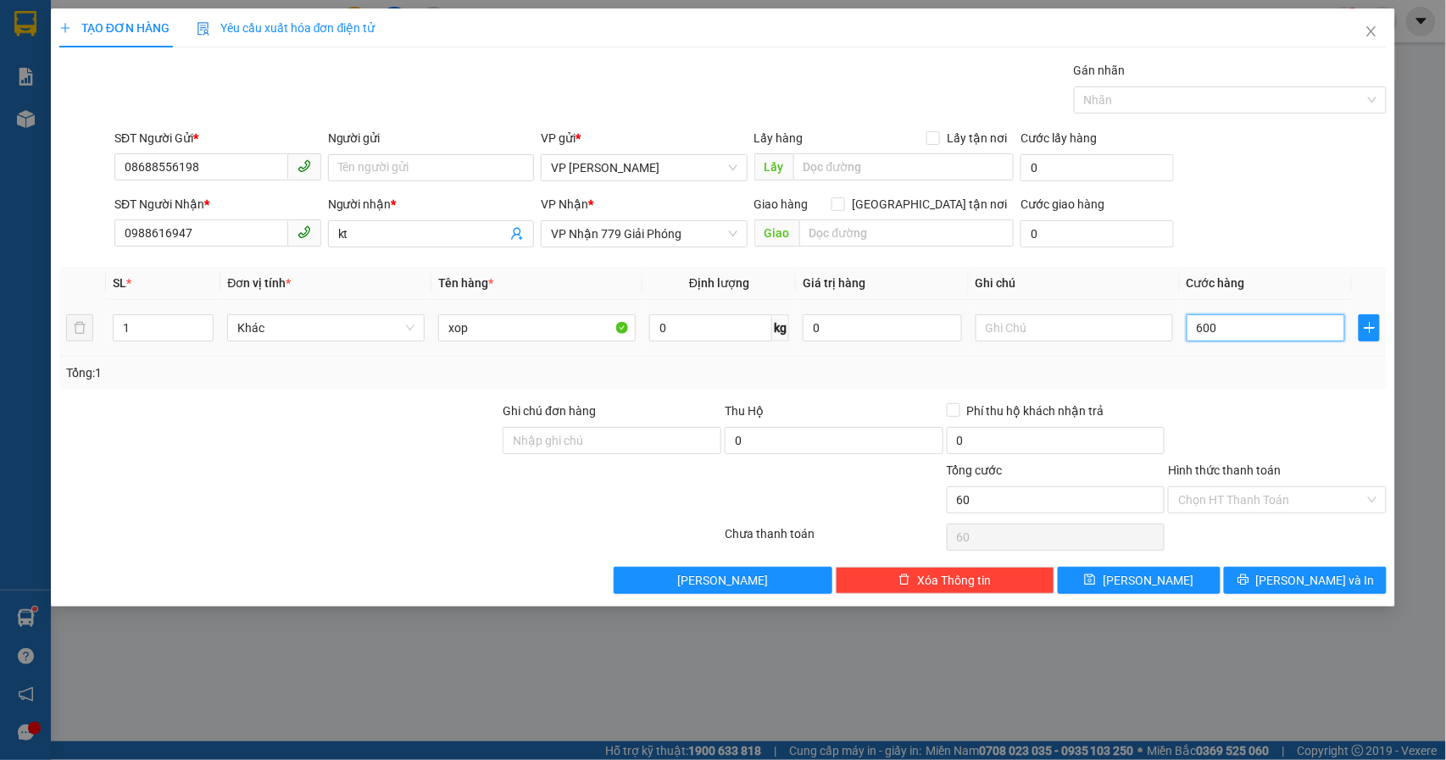
type input "600"
type input "6.000"
type input "60.000"
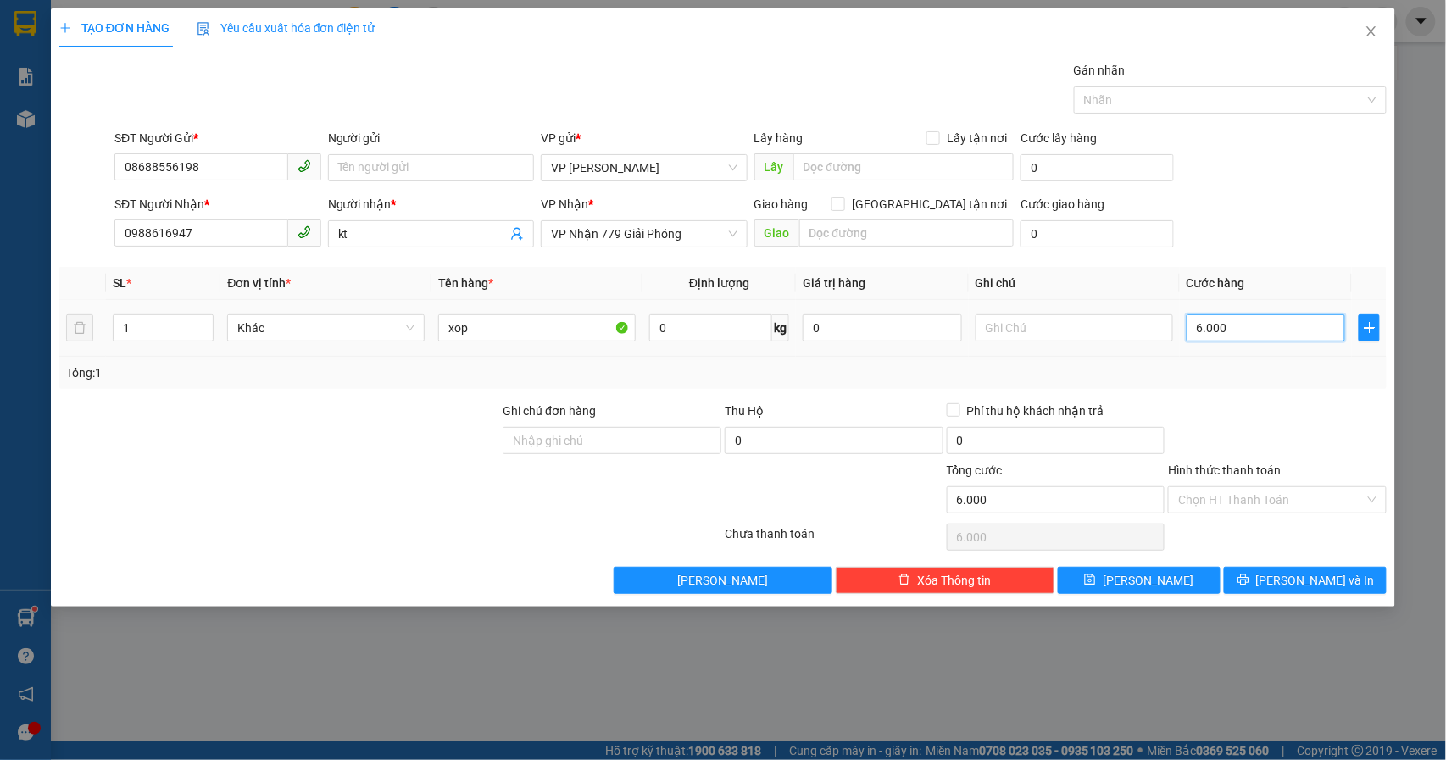
type input "60.000"
click at [1268, 503] on input "Hình thức thanh toán" at bounding box center [1271, 499] width 186 height 25
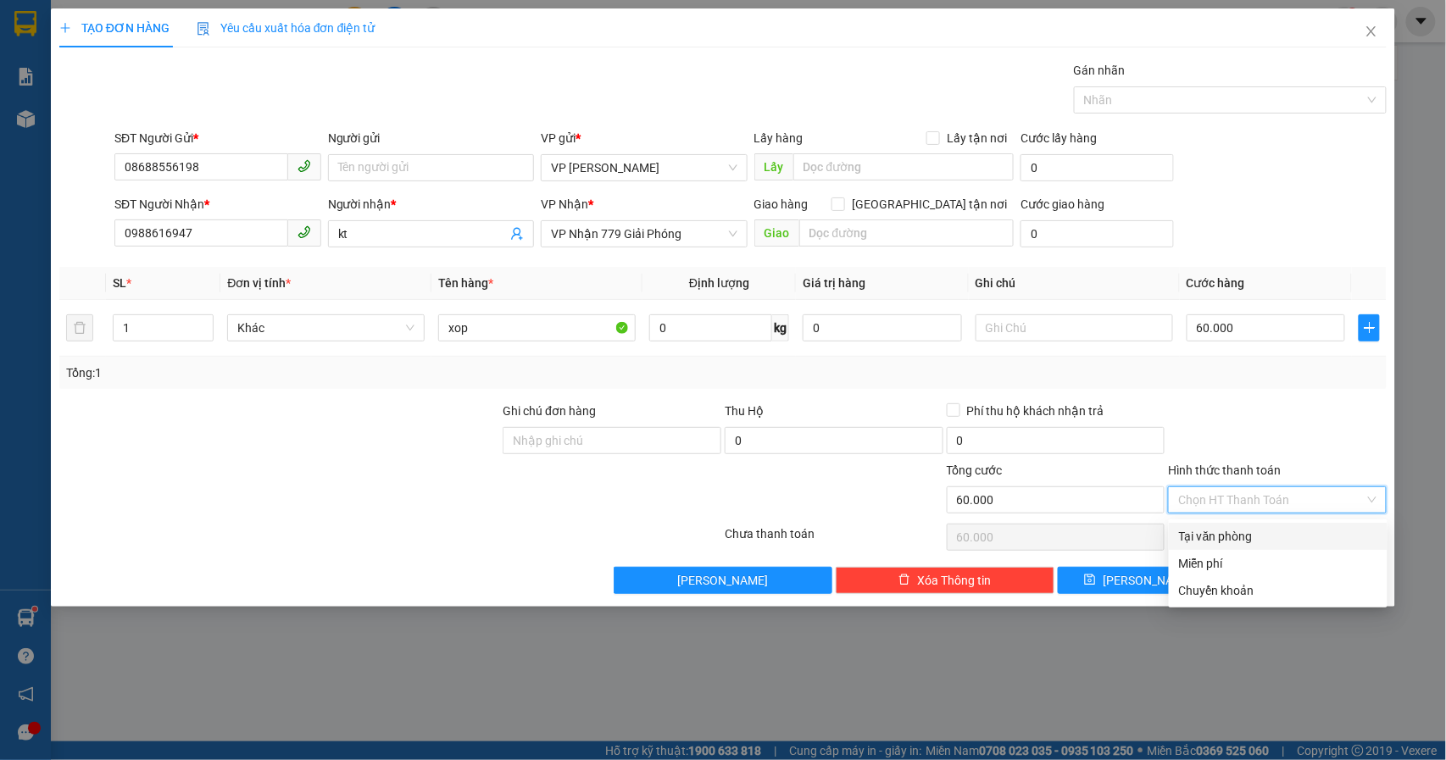
drag, startPoint x: 1272, startPoint y: 539, endPoint x: 1276, endPoint y: 520, distance: 19.8
click at [1272, 540] on div "Tại văn phòng" at bounding box center [1278, 536] width 198 height 19
type input "0"
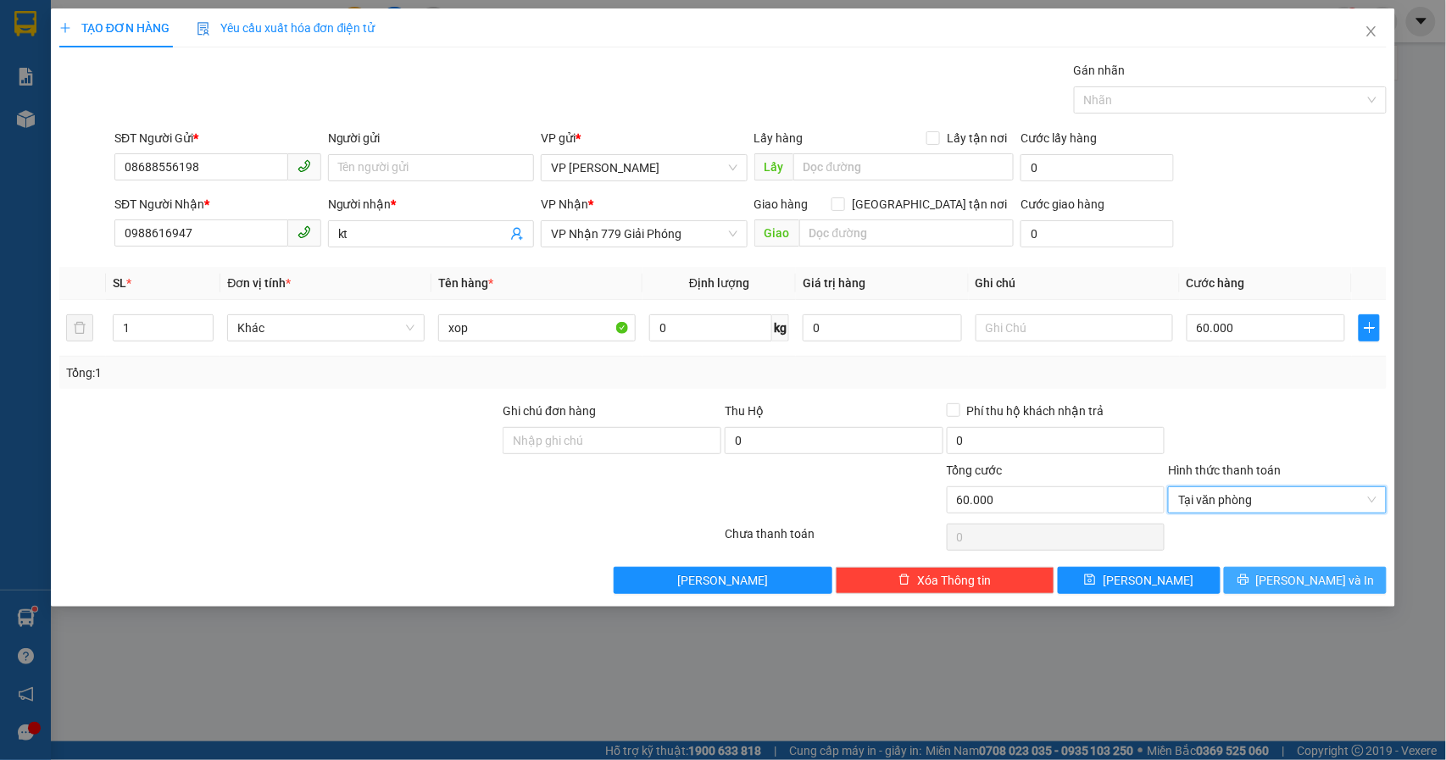
click at [1339, 580] on button "[PERSON_NAME] và In" at bounding box center [1305, 580] width 163 height 27
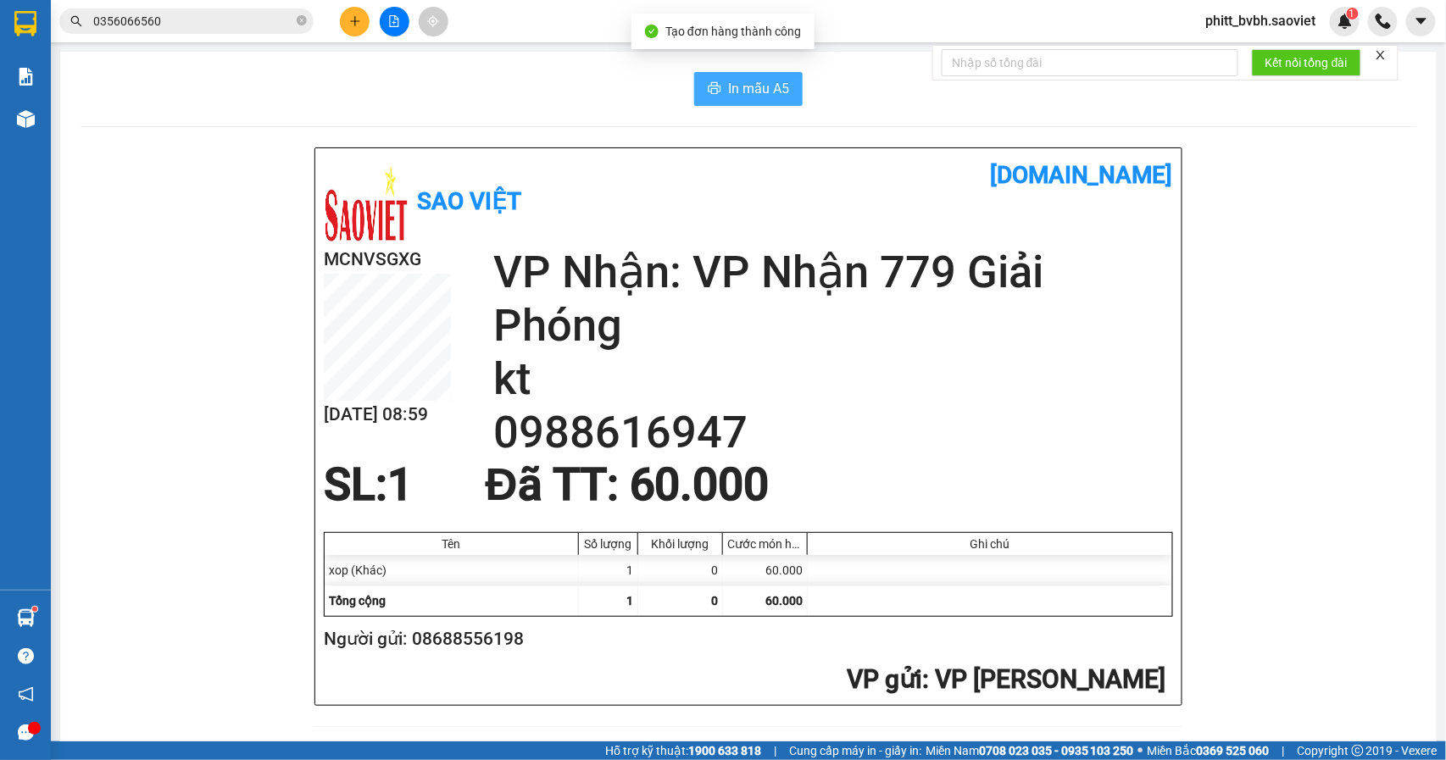
click at [746, 88] on span "In mẫu A5" at bounding box center [758, 88] width 61 height 21
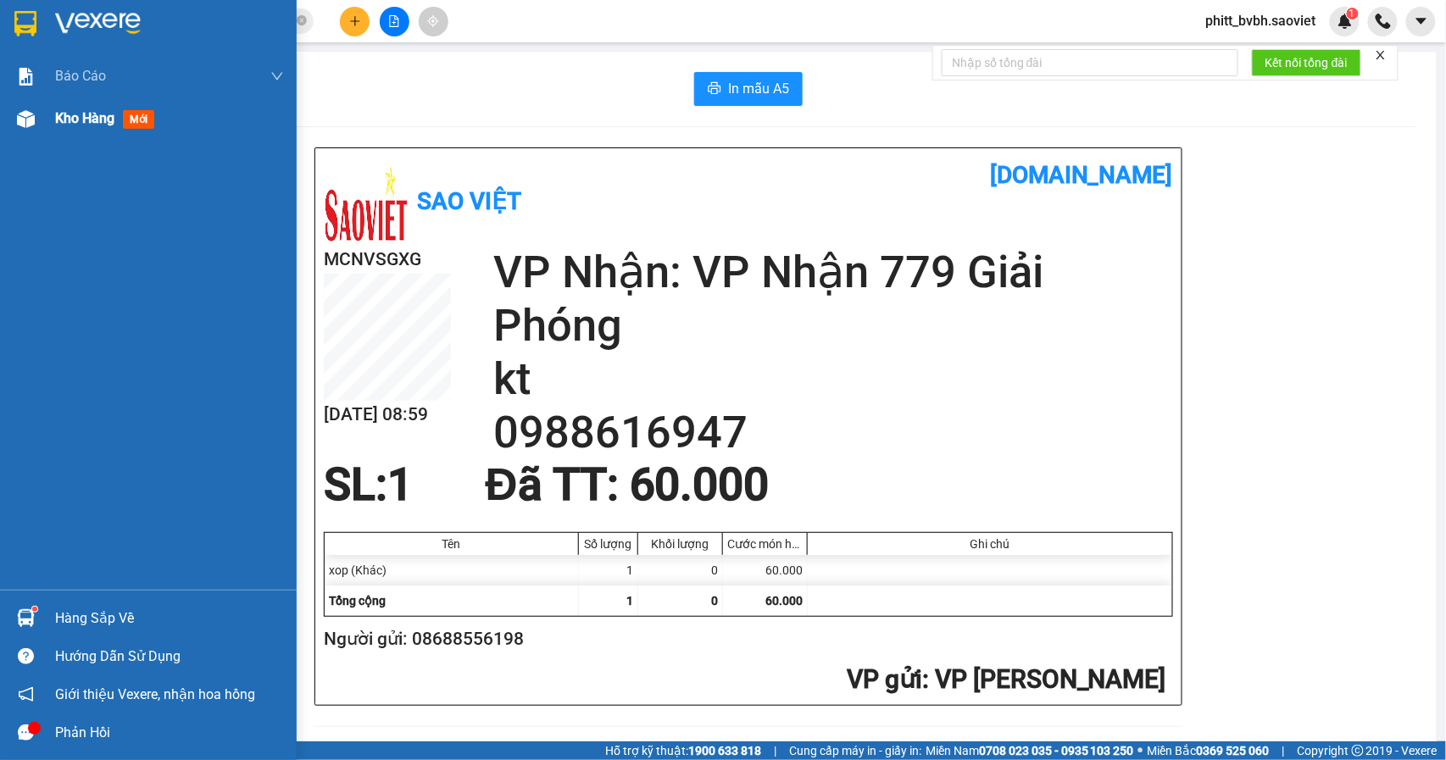
click at [68, 108] on div "Kho hàng mới" at bounding box center [108, 118] width 106 height 21
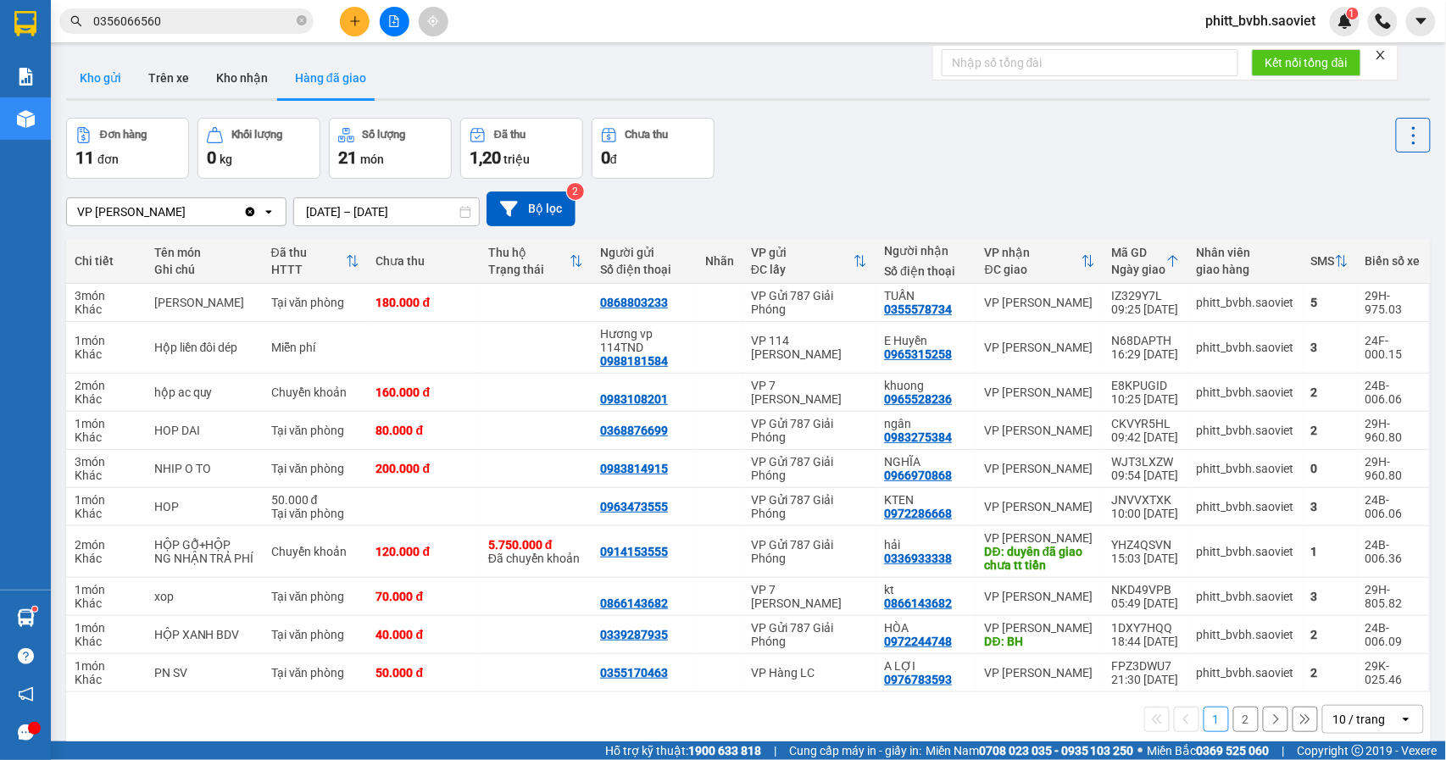
click at [79, 76] on button "Kho gửi" at bounding box center [100, 78] width 69 height 41
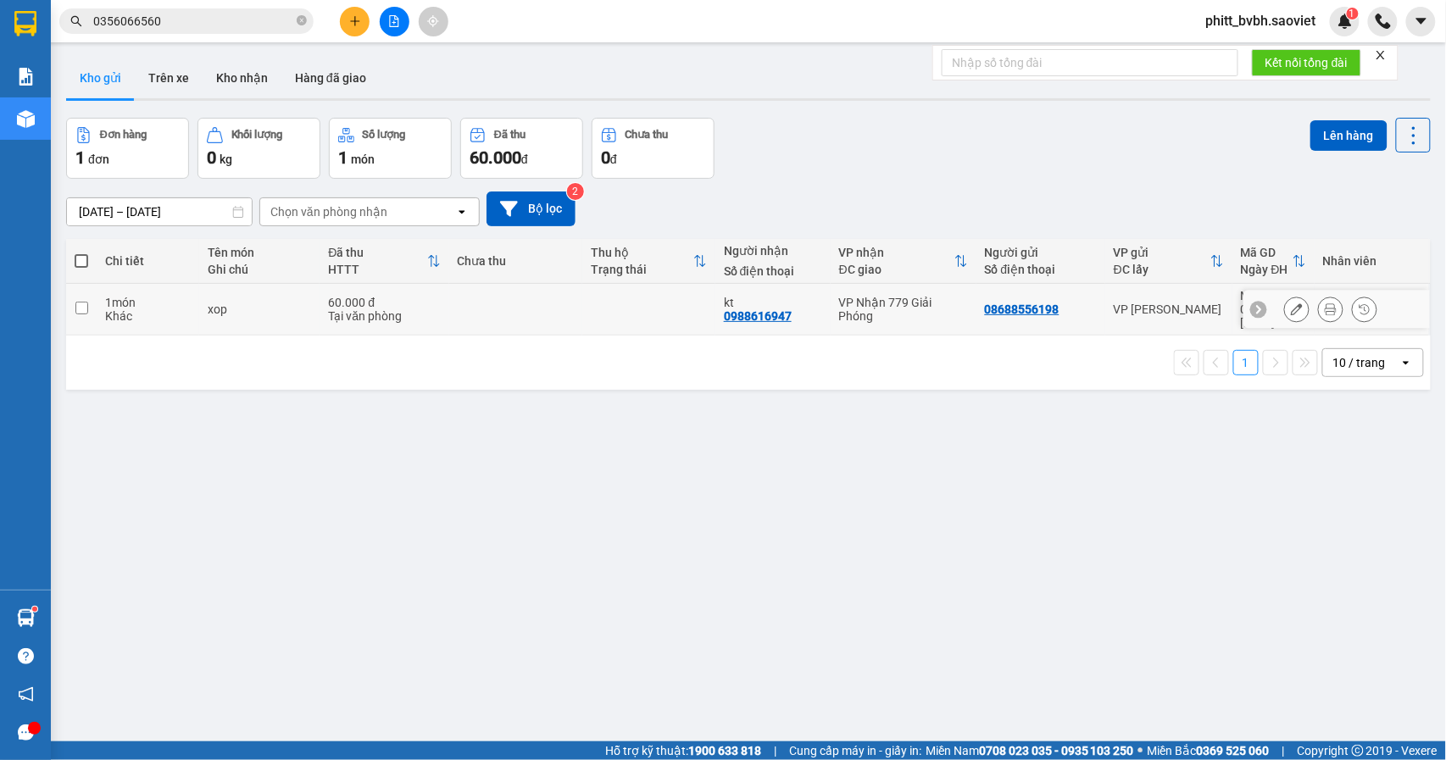
click at [527, 307] on td at bounding box center [515, 310] width 133 height 52
checkbox input "true"
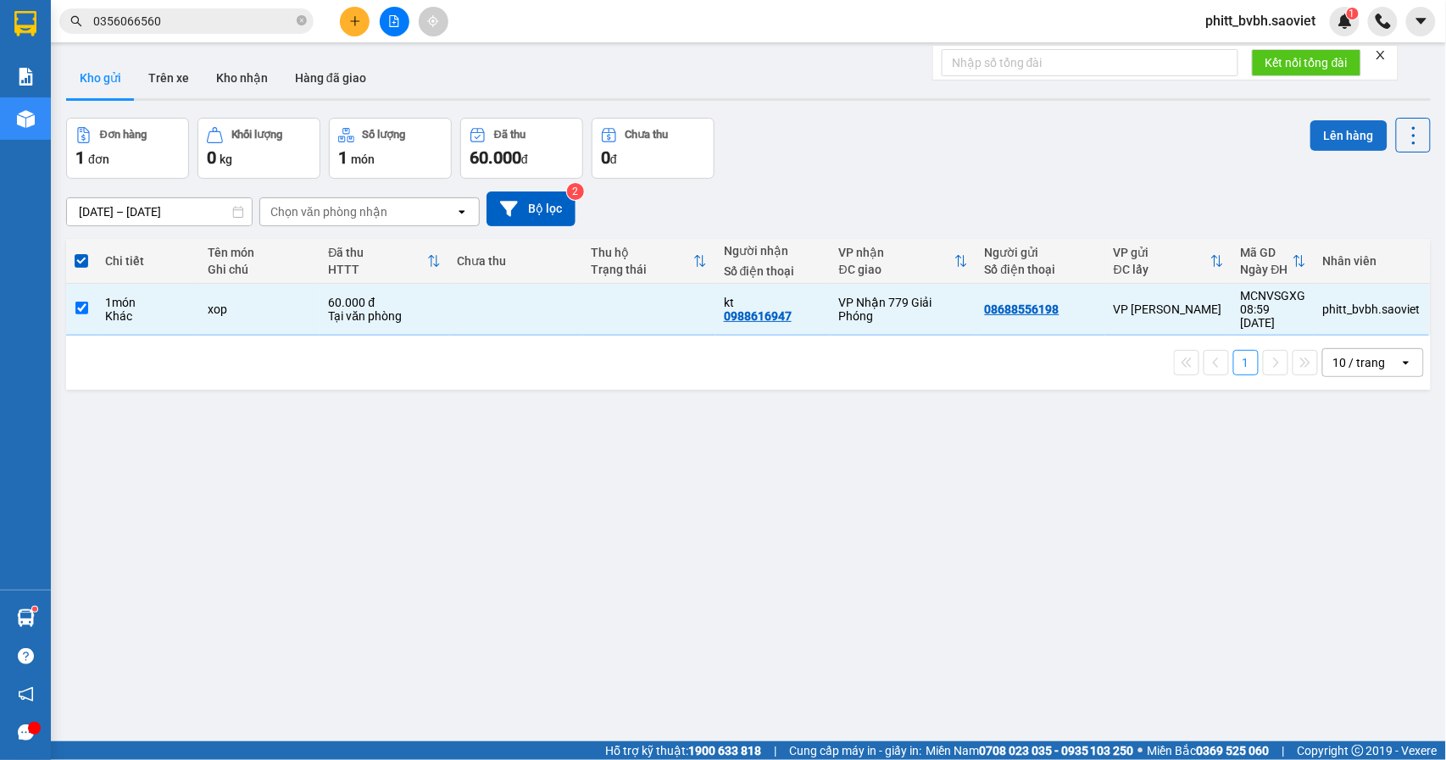
click at [1343, 136] on button "Lên hàng" at bounding box center [1348, 135] width 77 height 31
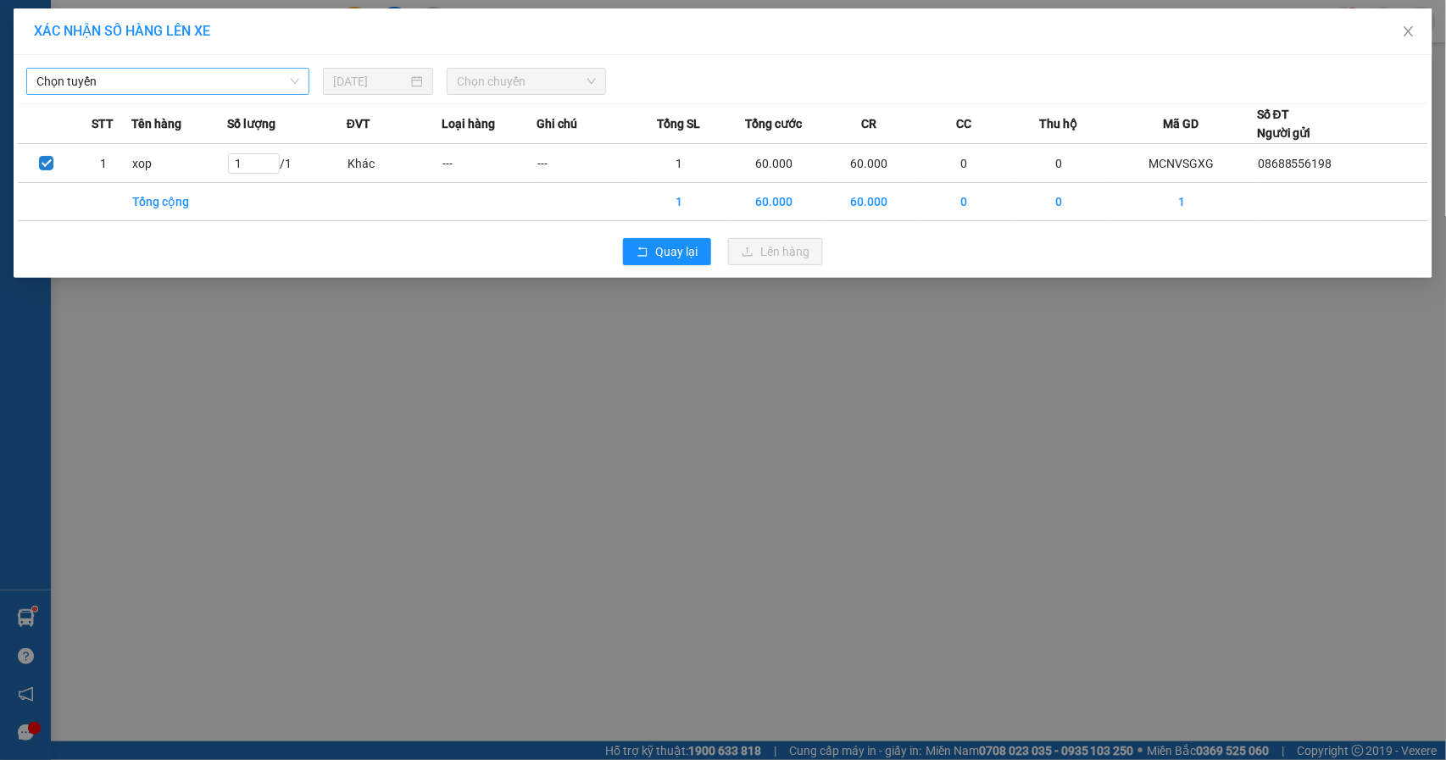
click at [231, 79] on span "Chọn tuyến" at bounding box center [167, 81] width 263 height 25
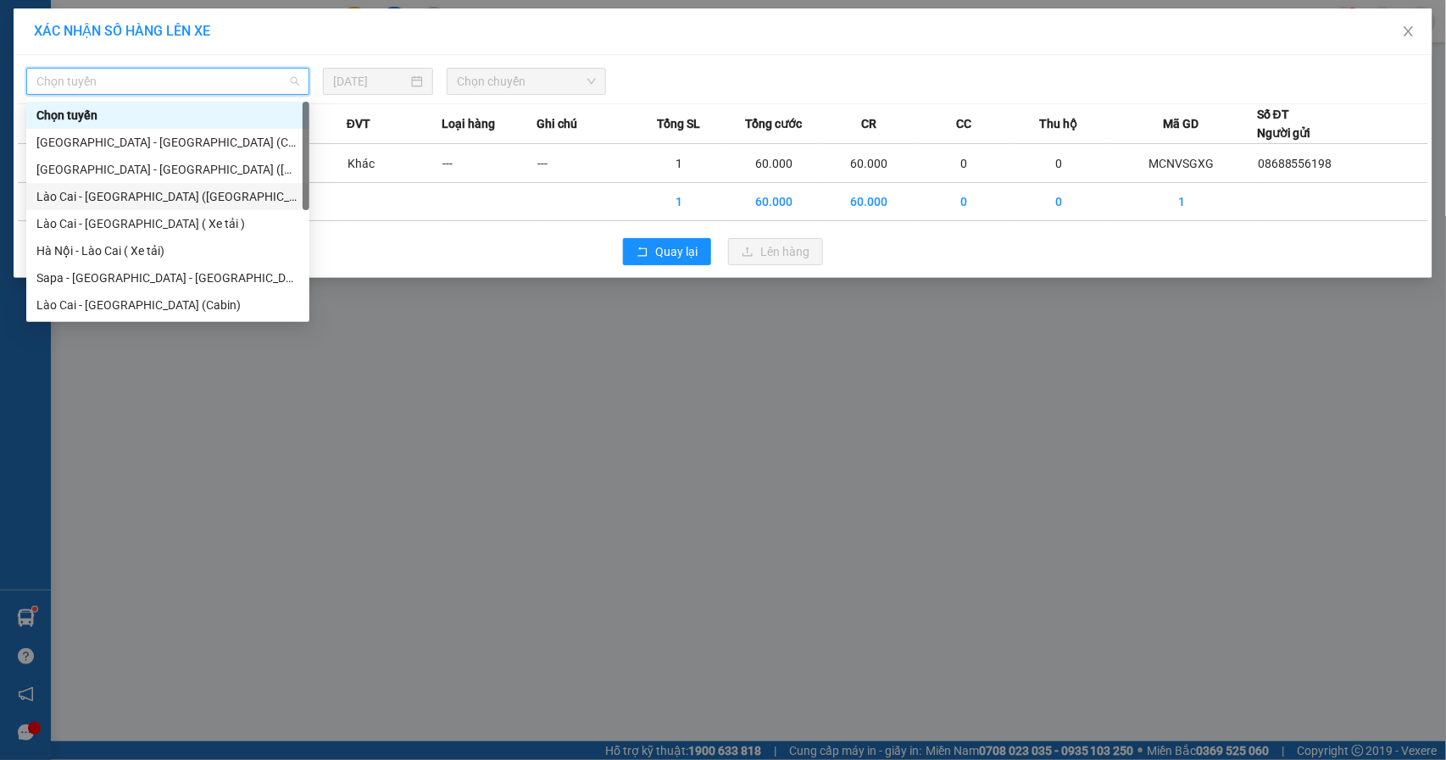
click at [160, 194] on div "Lào Cai - [GEOGRAPHIC_DATA] ([GEOGRAPHIC_DATA])" at bounding box center [167, 196] width 263 height 19
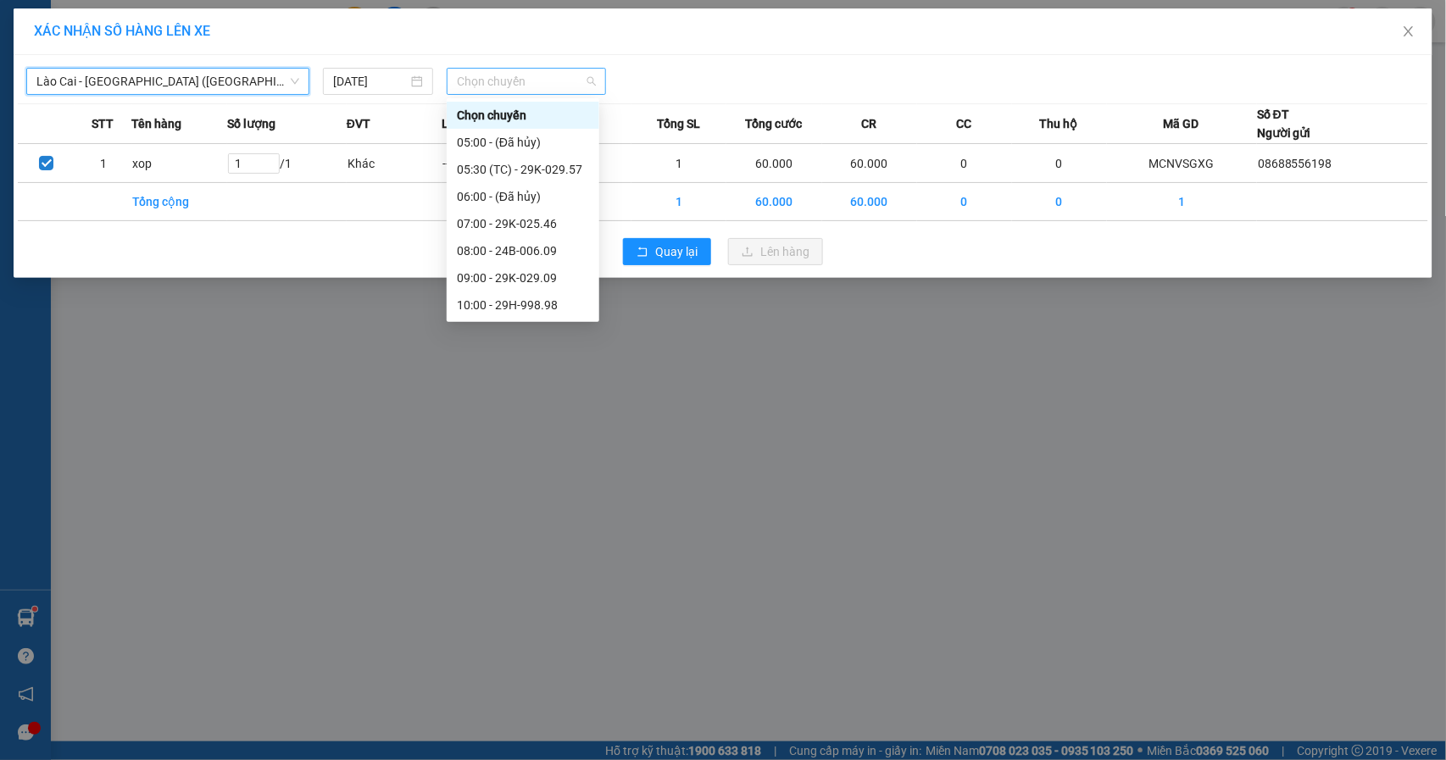
click at [506, 70] on span "Chọn chuyến" at bounding box center [526, 81] width 139 height 25
drag, startPoint x: 543, startPoint y: 247, endPoint x: 636, endPoint y: 276, distance: 96.8
click at [543, 251] on div "08:00 - 24B-006.09" at bounding box center [523, 251] width 132 height 19
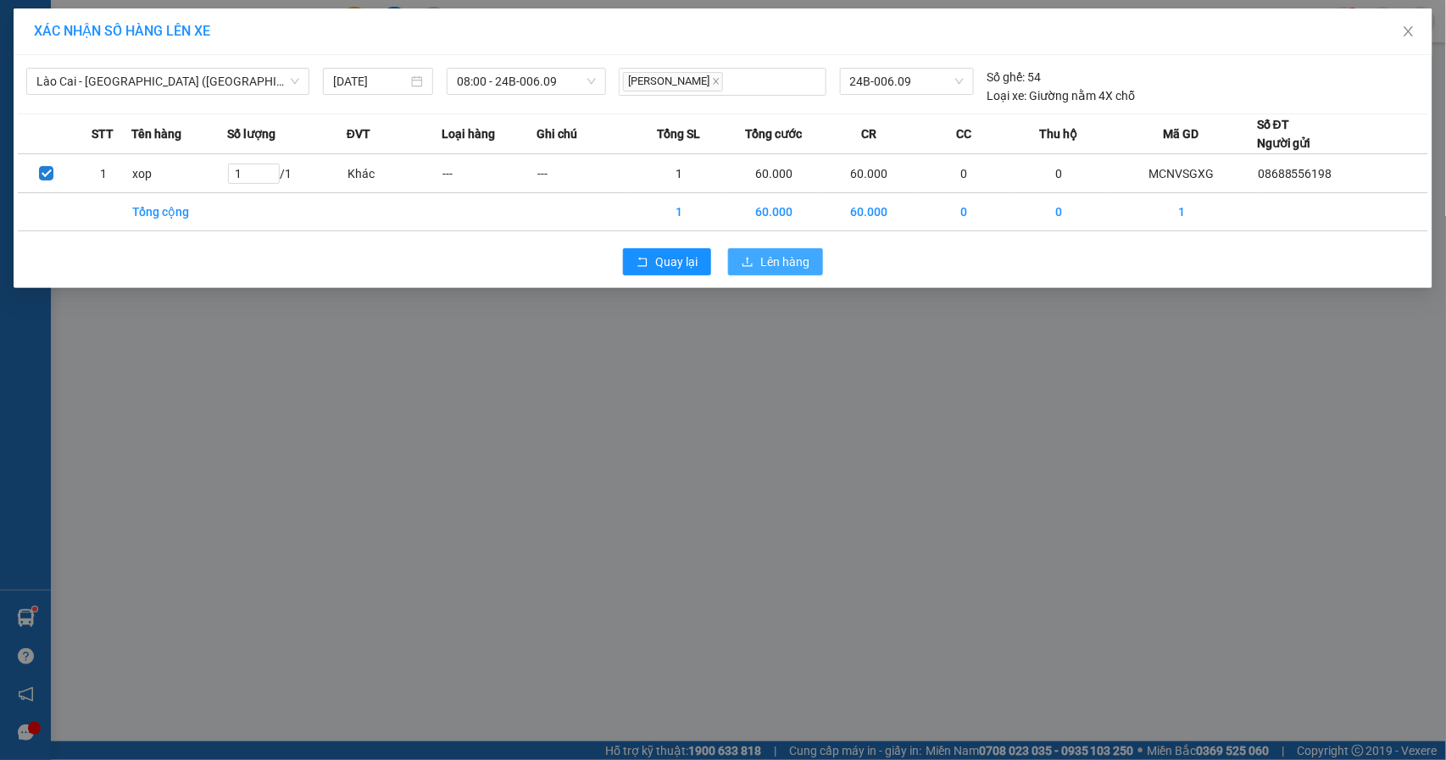
click at [758, 259] on button "Lên hàng" at bounding box center [775, 261] width 95 height 27
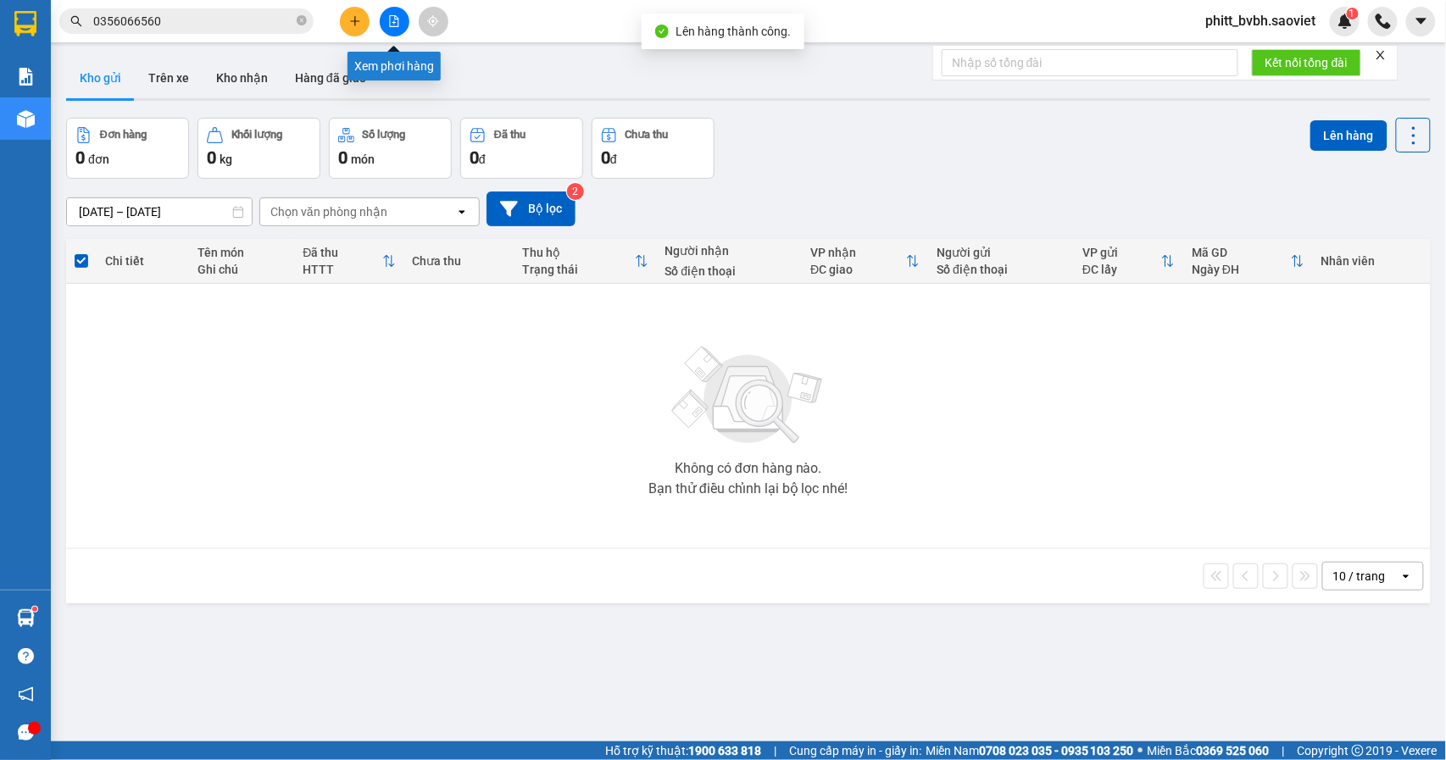
click at [393, 19] on icon "file-add" at bounding box center [394, 21] width 12 height 12
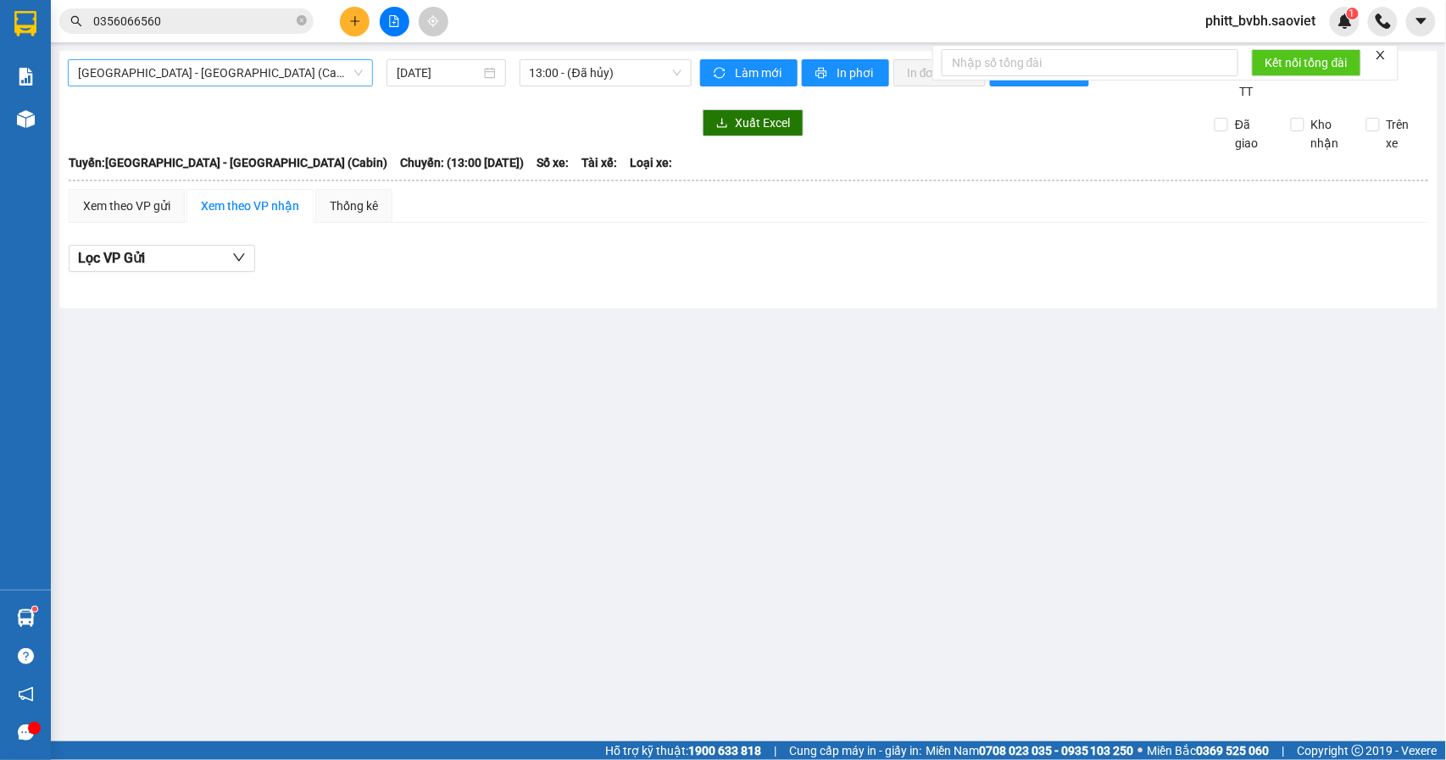
click at [231, 66] on span "[GEOGRAPHIC_DATA] - [GEOGRAPHIC_DATA] (Cabin)" at bounding box center [220, 72] width 285 height 25
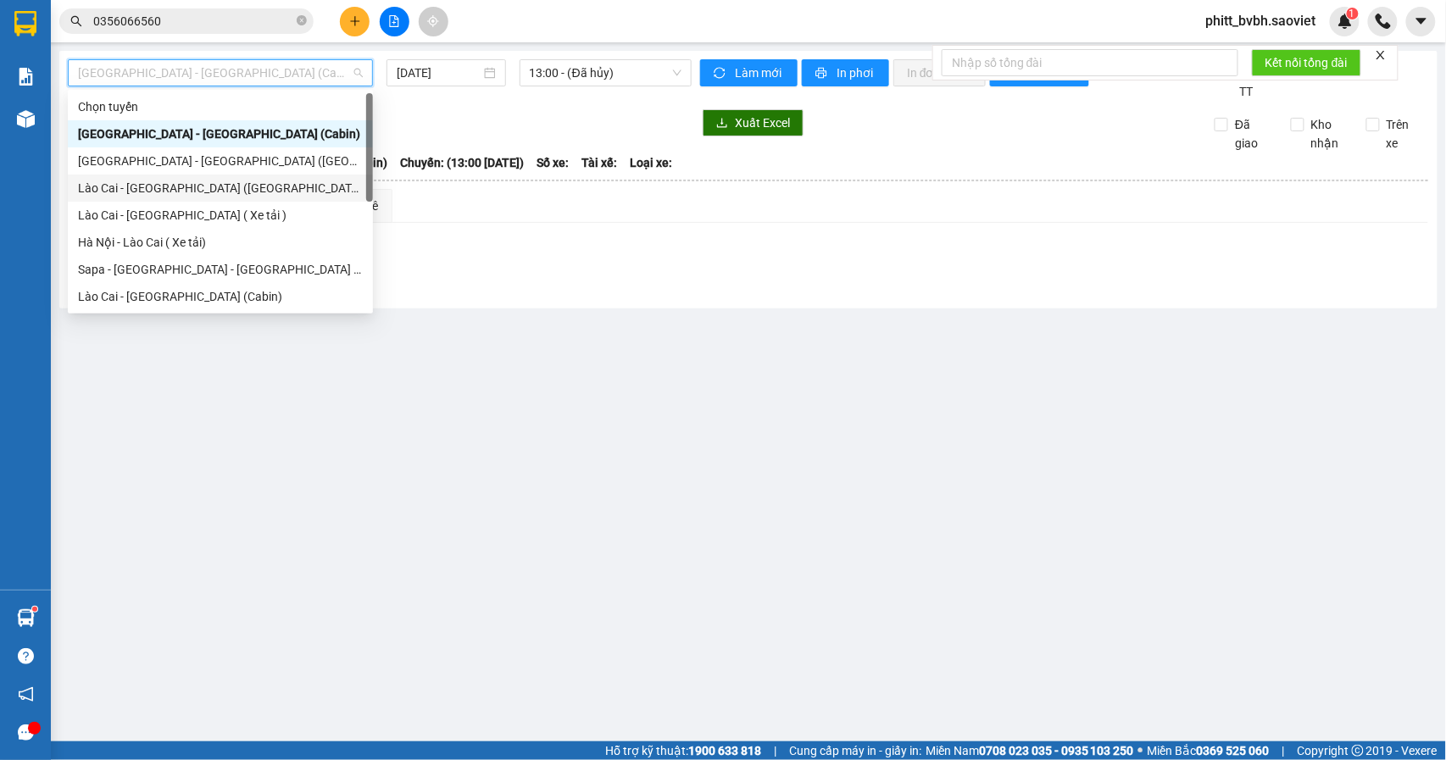
click at [176, 183] on div "Lào Cai - [GEOGRAPHIC_DATA] ([GEOGRAPHIC_DATA])" at bounding box center [220, 188] width 285 height 19
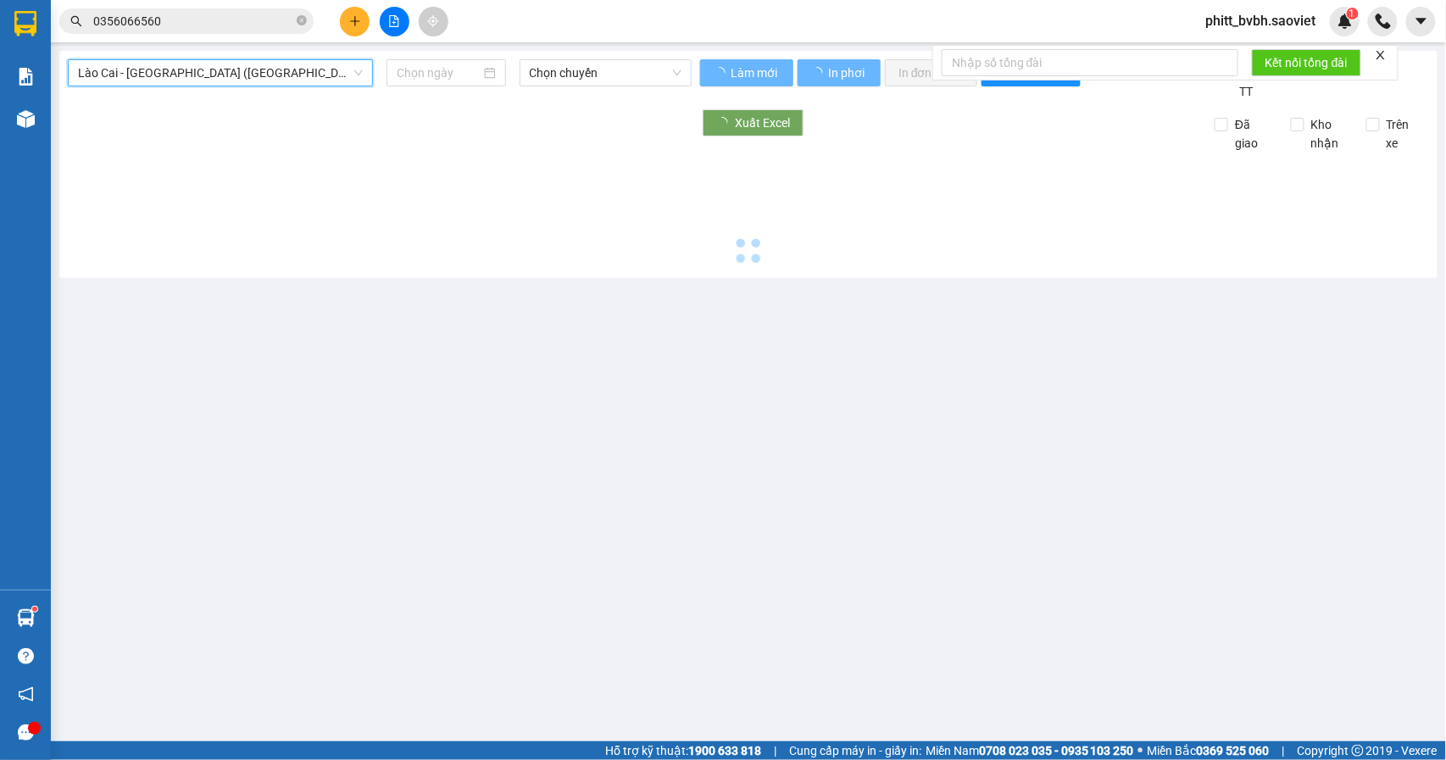
type input "[DATE]"
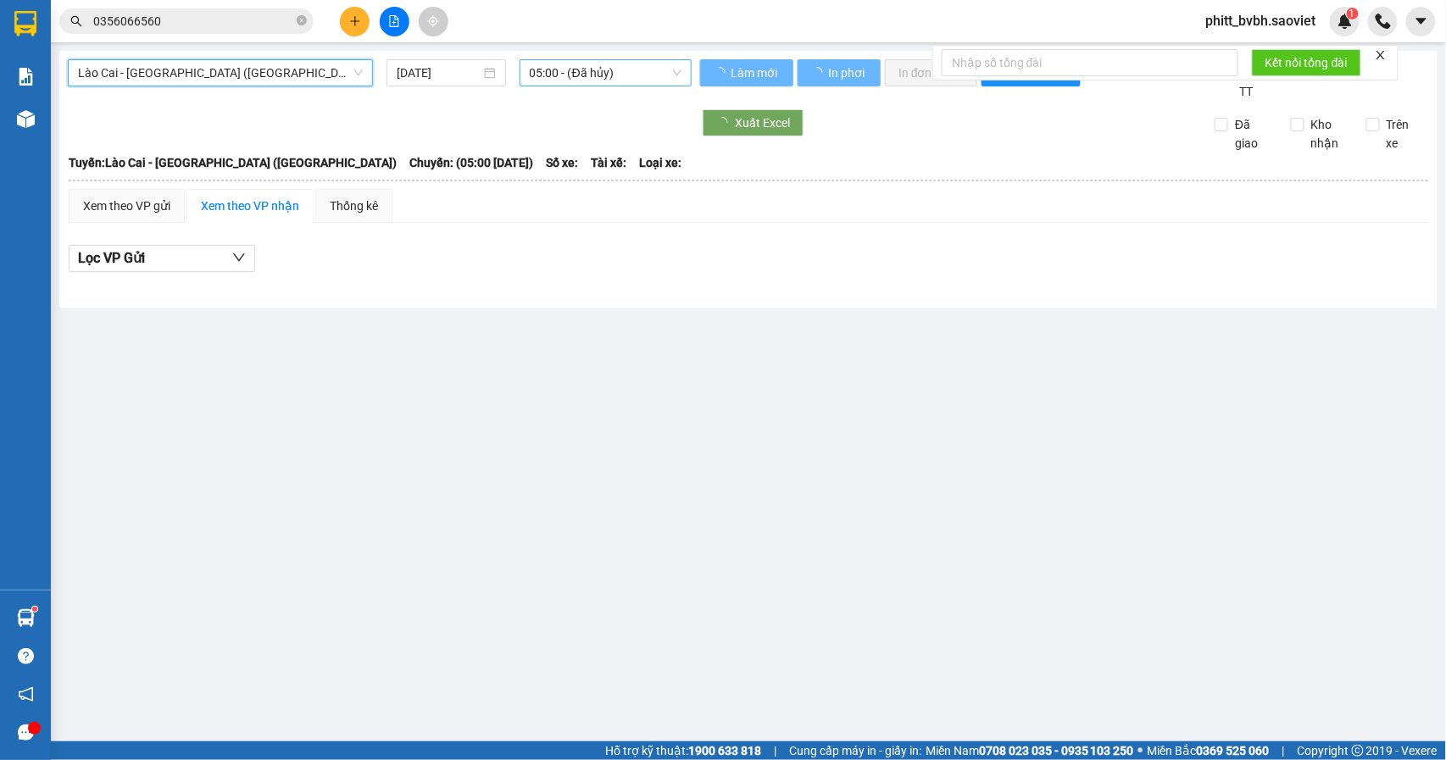
click at [575, 71] on span "05:00 - (Đã hủy)" at bounding box center [606, 72] width 152 height 25
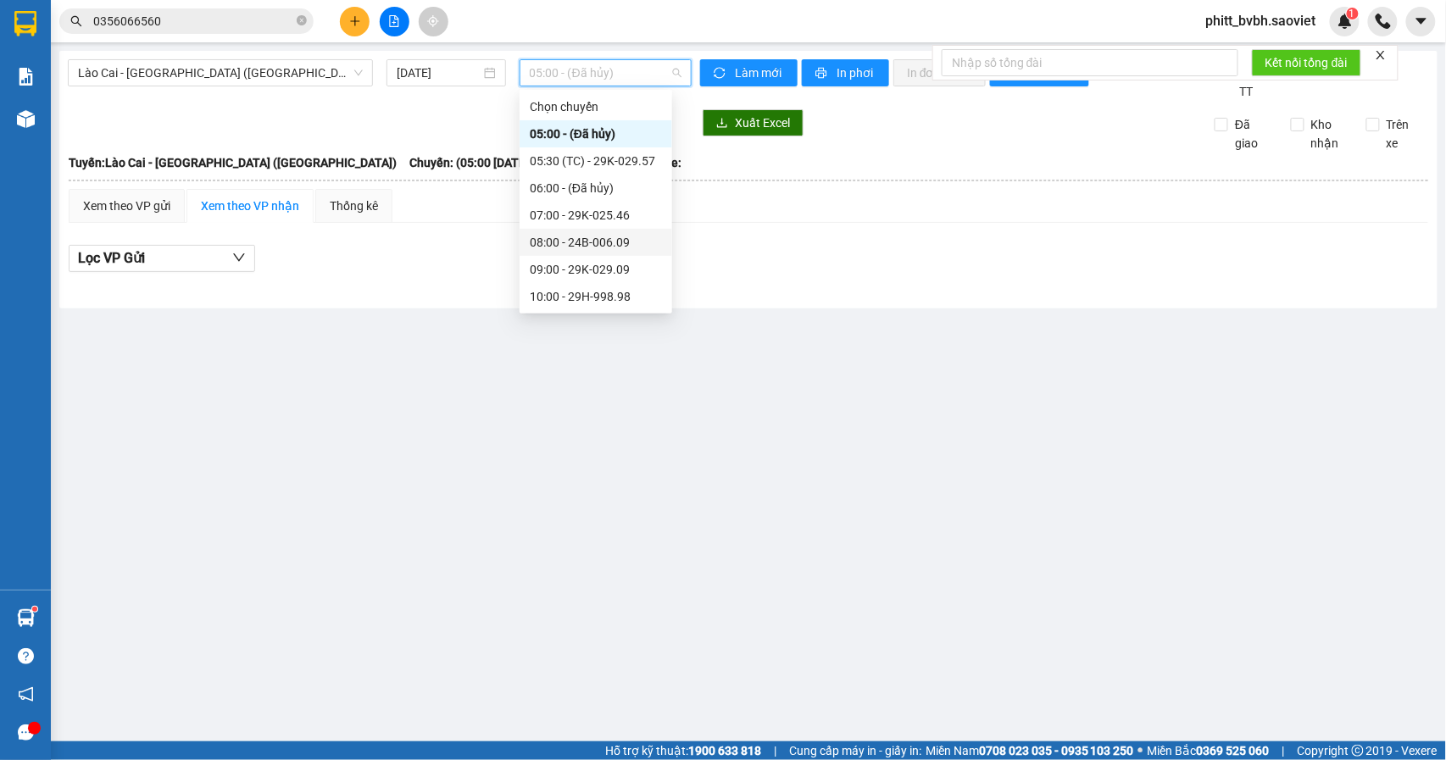
click at [605, 242] on div "08:00 - 24B-006.09" at bounding box center [596, 242] width 132 height 19
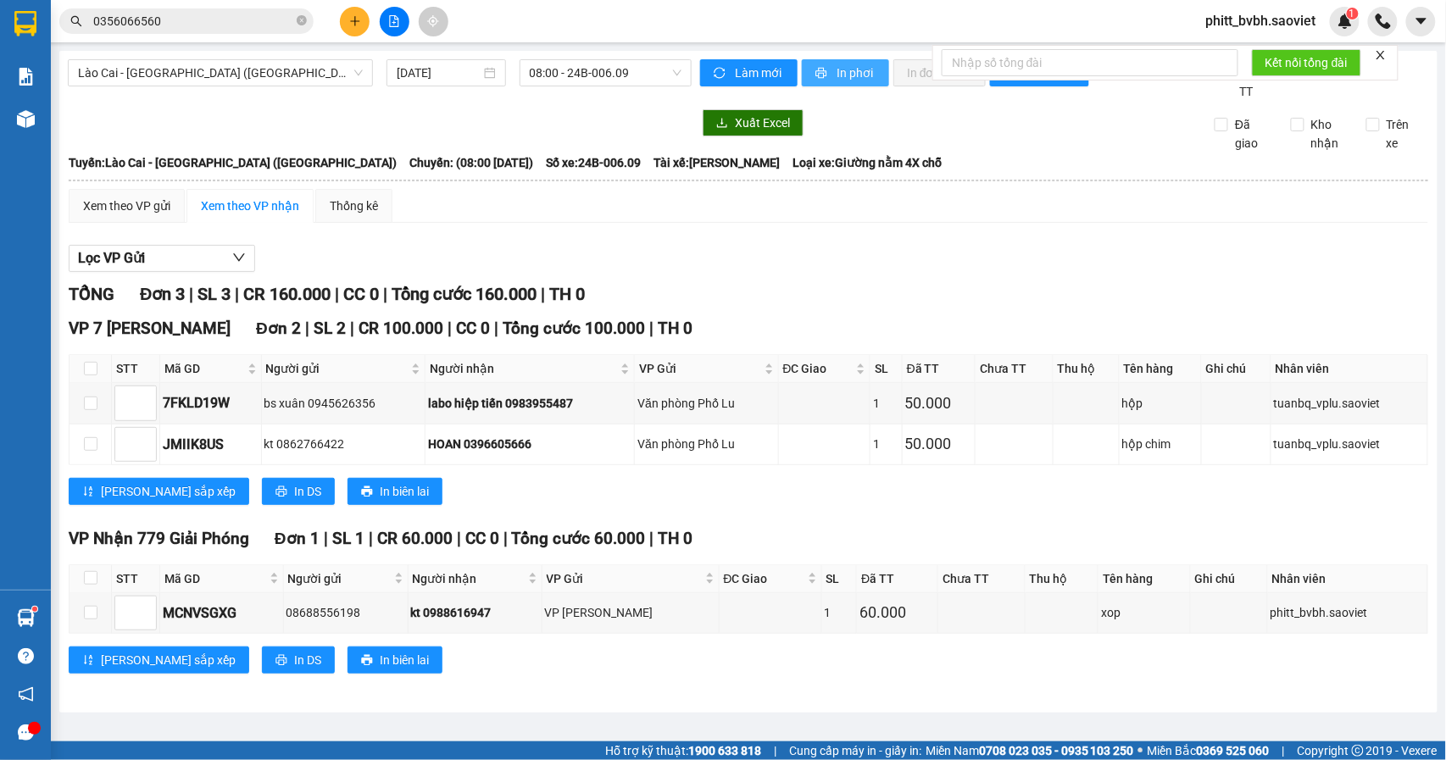
click at [838, 66] on span "In phơi" at bounding box center [856, 73] width 39 height 19
